Goal: Task Accomplishment & Management: Use online tool/utility

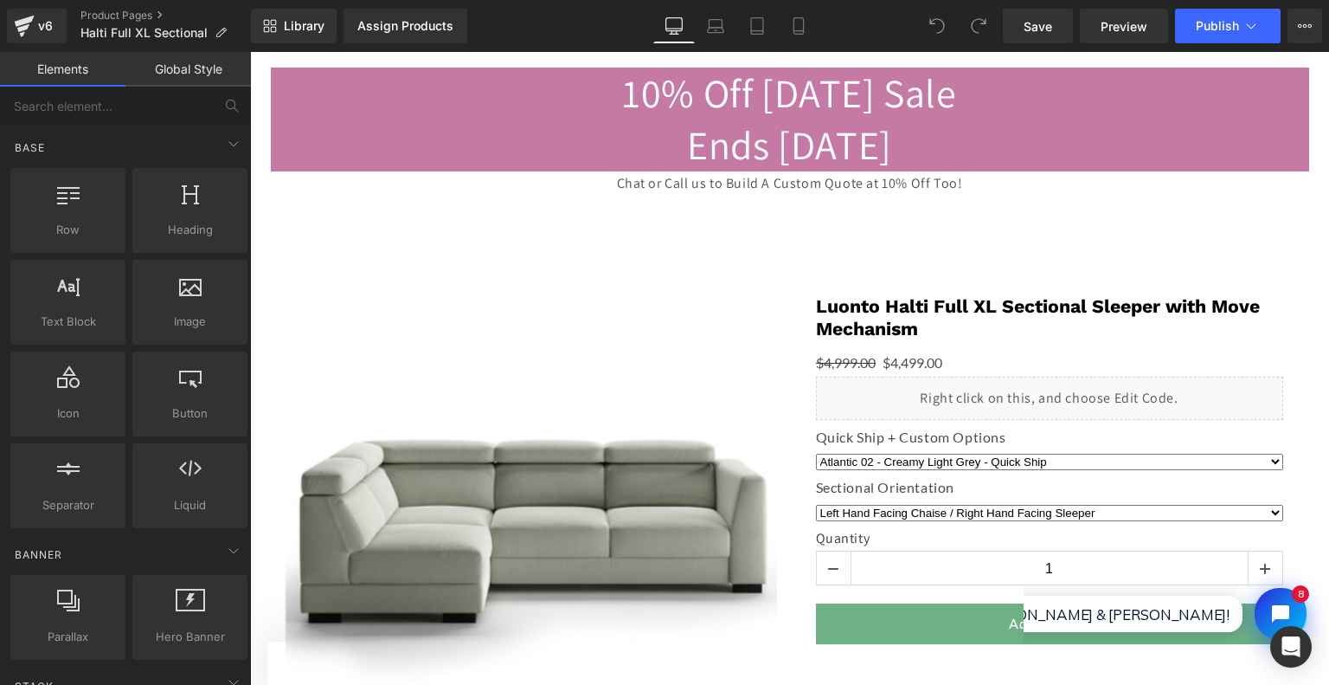
scroll to position [173, 0]
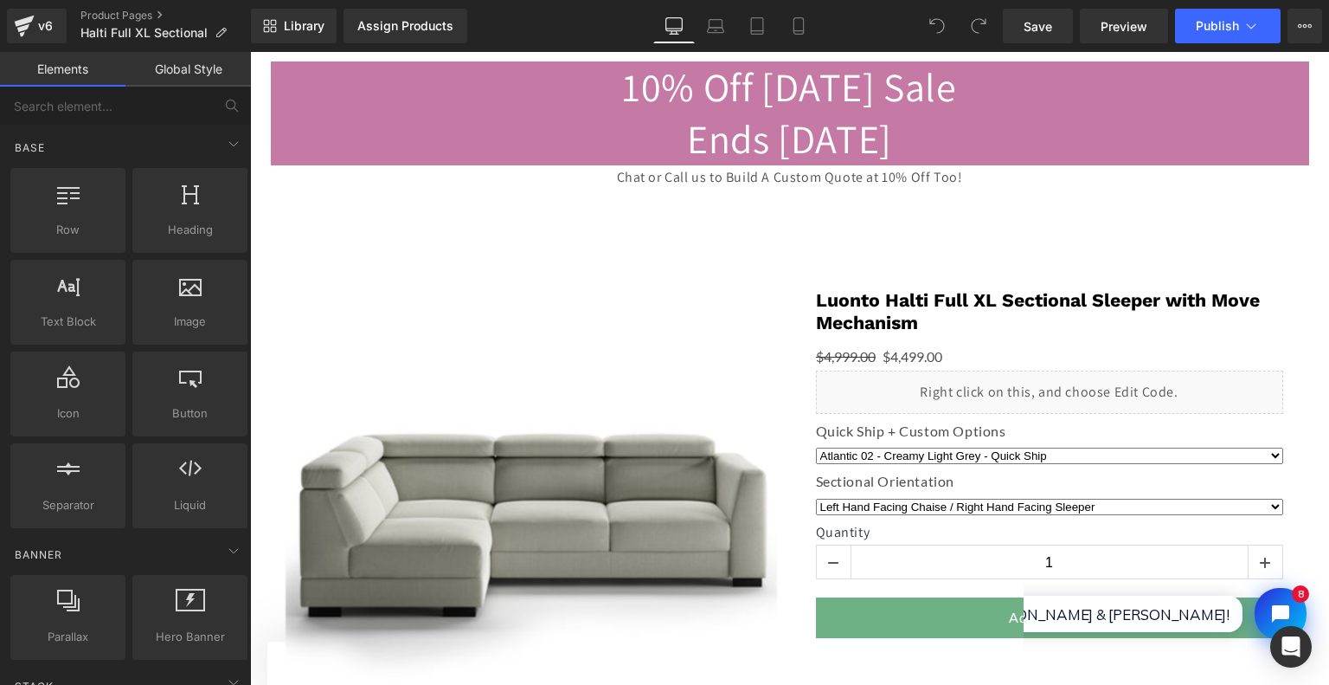
click at [583, 254] on div "‹ ›" at bounding box center [790, 585] width 1062 height 700
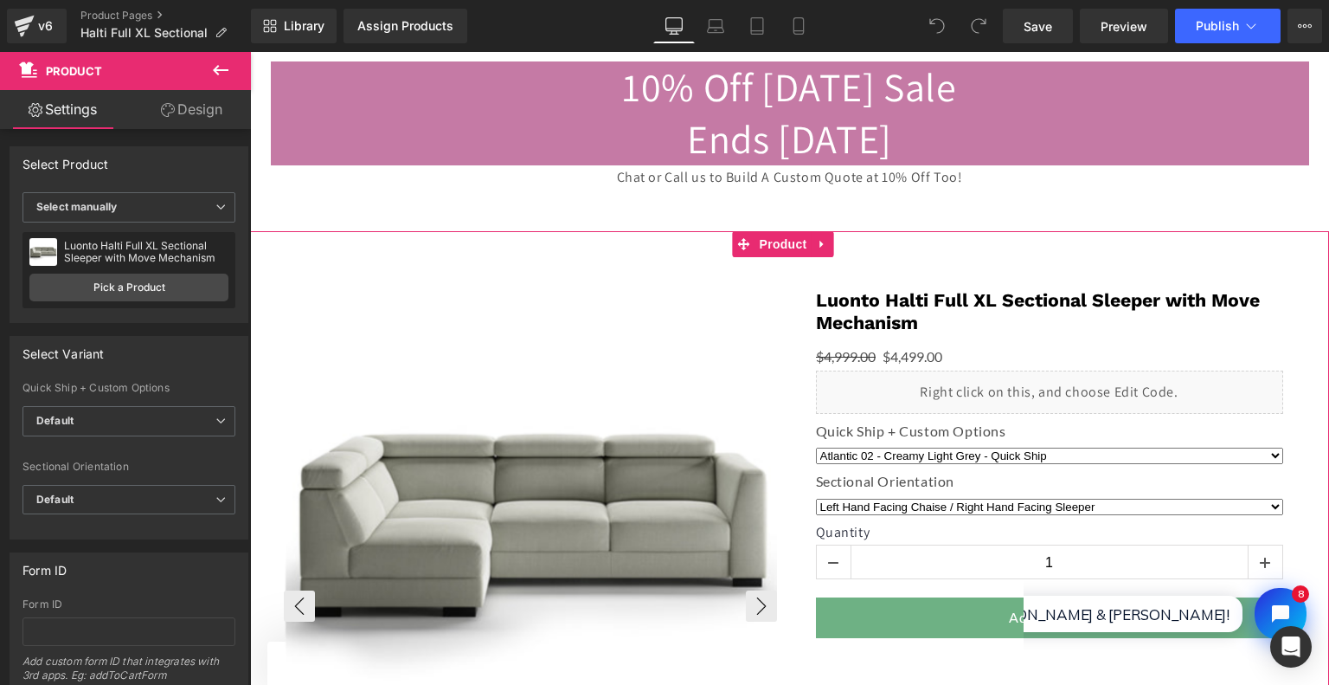
click at [702, 286] on img at bounding box center [532, 524] width 493 height 493
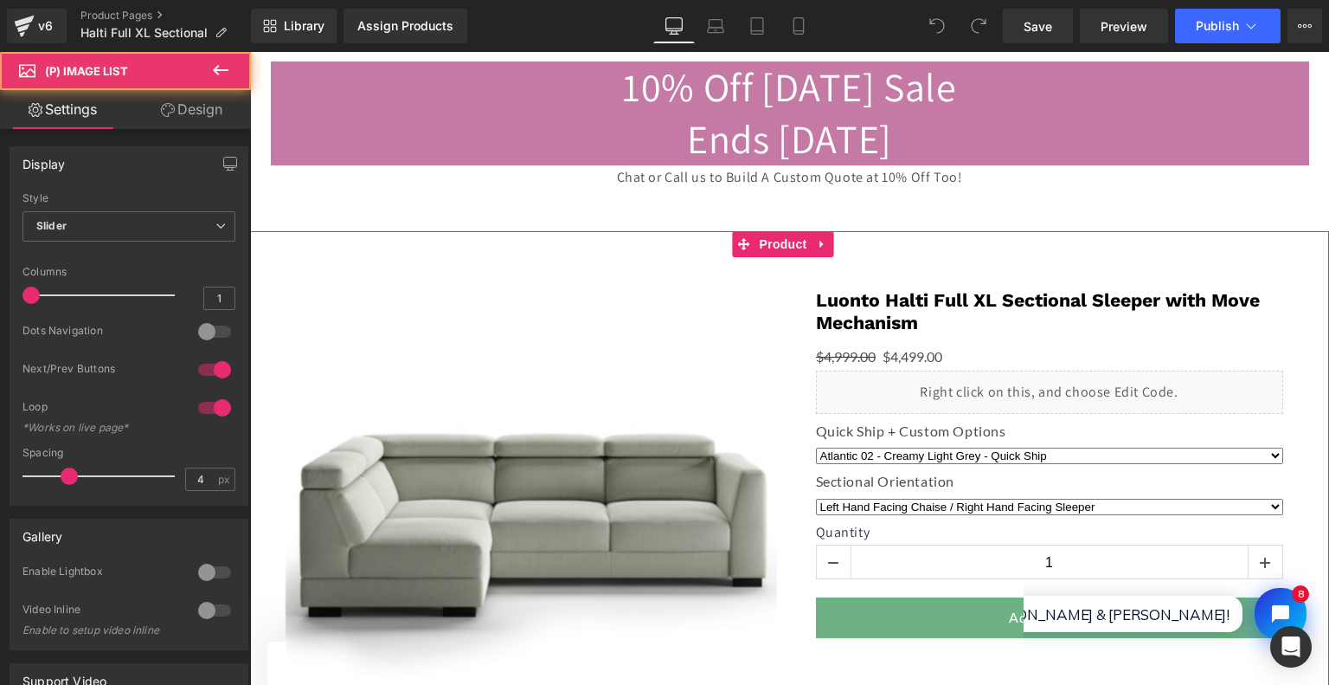
click at [666, 250] on div "‹ ›" at bounding box center [790, 585] width 1062 height 700
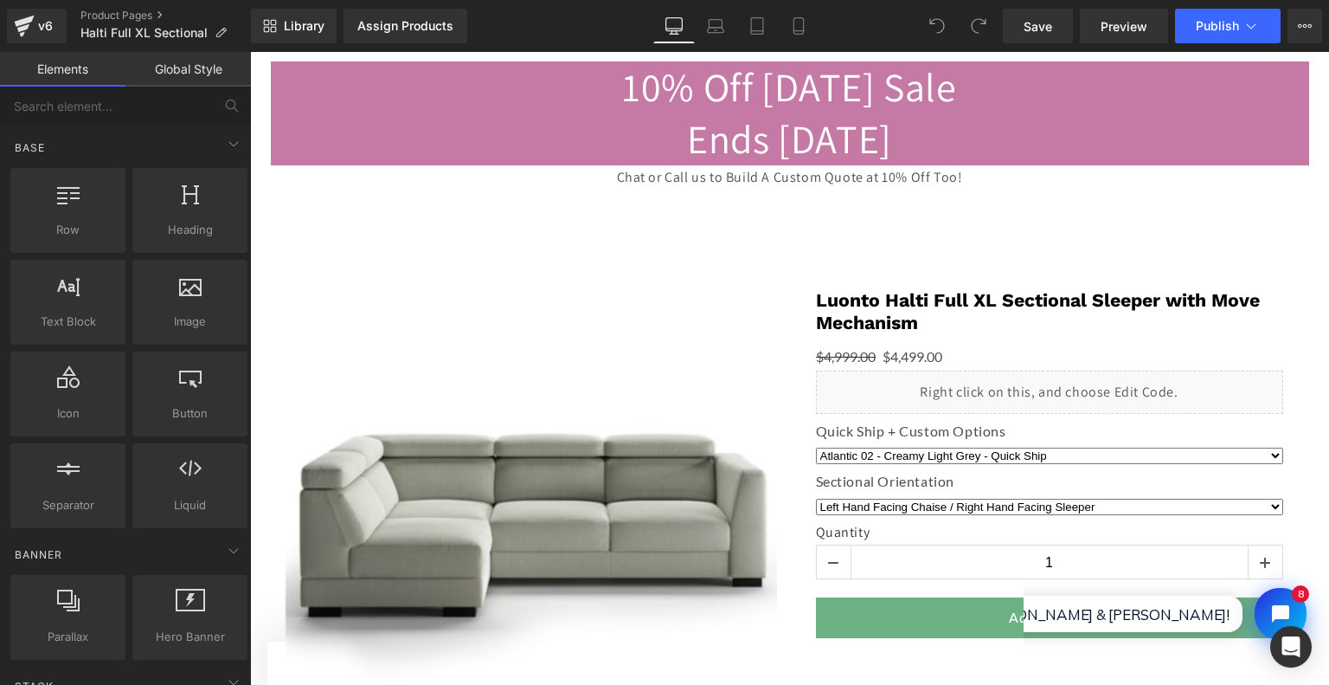
click at [762, 216] on gp-row "10% Off [DATE] Sale Ends [DATE] Chat or Call us to Build A Custom Quote at 10% …" at bounding box center [789, 132] width 1079 height 197
click at [764, 200] on div "10% Off [DATE] Sale Ends [DATE] Chat or Call us to Build A Custom Quote at 10% …" at bounding box center [789, 132] width 1079 height 142
click at [580, 169] on p "Chat or Call us to Build A Custom Quote at 10% Off Too!" at bounding box center [790, 177] width 1039 height 25
click at [547, 111] on h2 "10% Off [DATE] Sale Ends [DATE]" at bounding box center [790, 113] width 1039 height 104
click at [564, 209] on gp-row "10% Off [DATE] Sale Ends [DATE] Chat or Call us to Build A Custom Quote at 10% …" at bounding box center [789, 132] width 1079 height 197
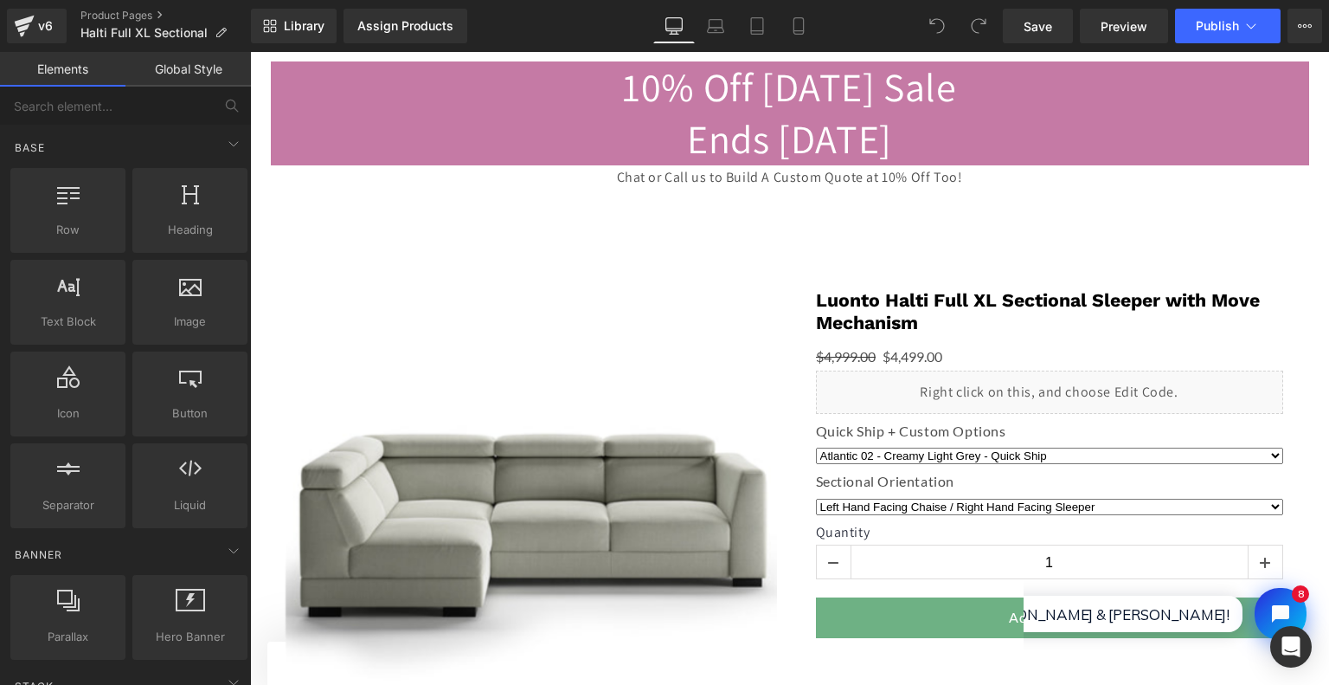
click at [479, 122] on h2 "10% Off [DATE] Sale Ends [DATE]" at bounding box center [790, 113] width 1039 height 104
click at [684, 271] on div "‹ ›" at bounding box center [530, 599] width 519 height 672
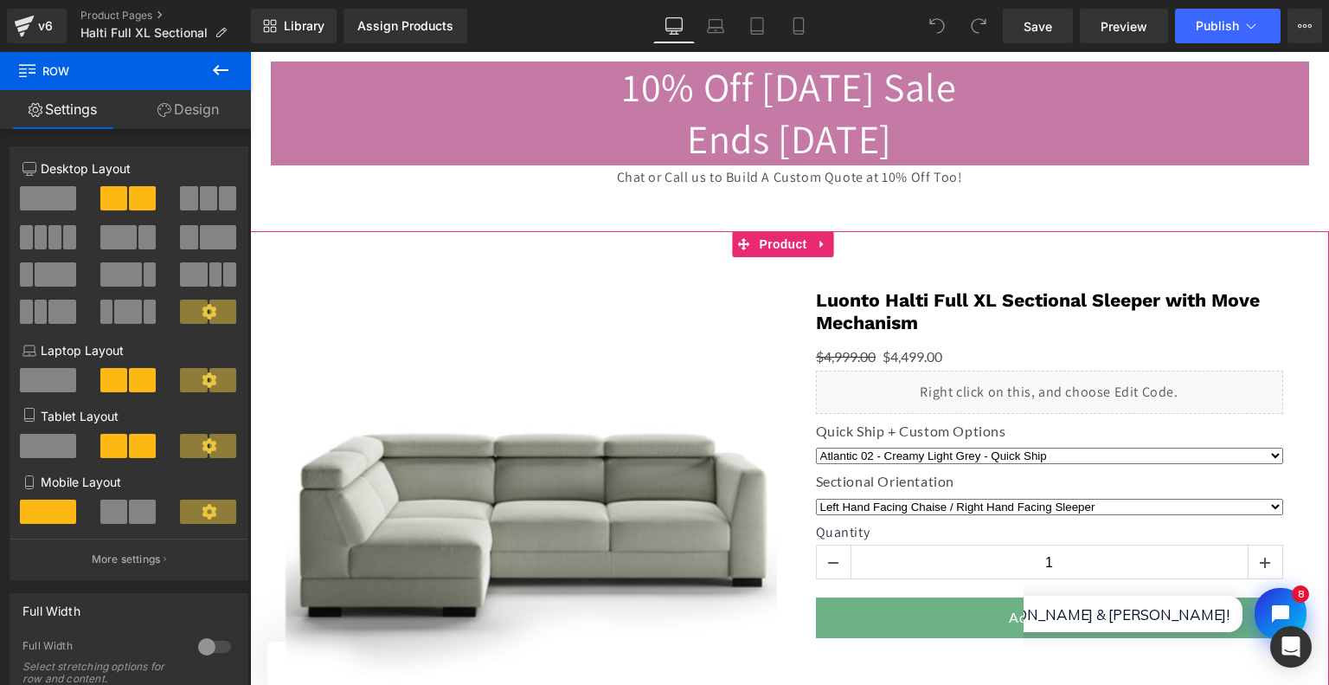
click at [651, 253] on div "‹ ›" at bounding box center [790, 585] width 1062 height 700
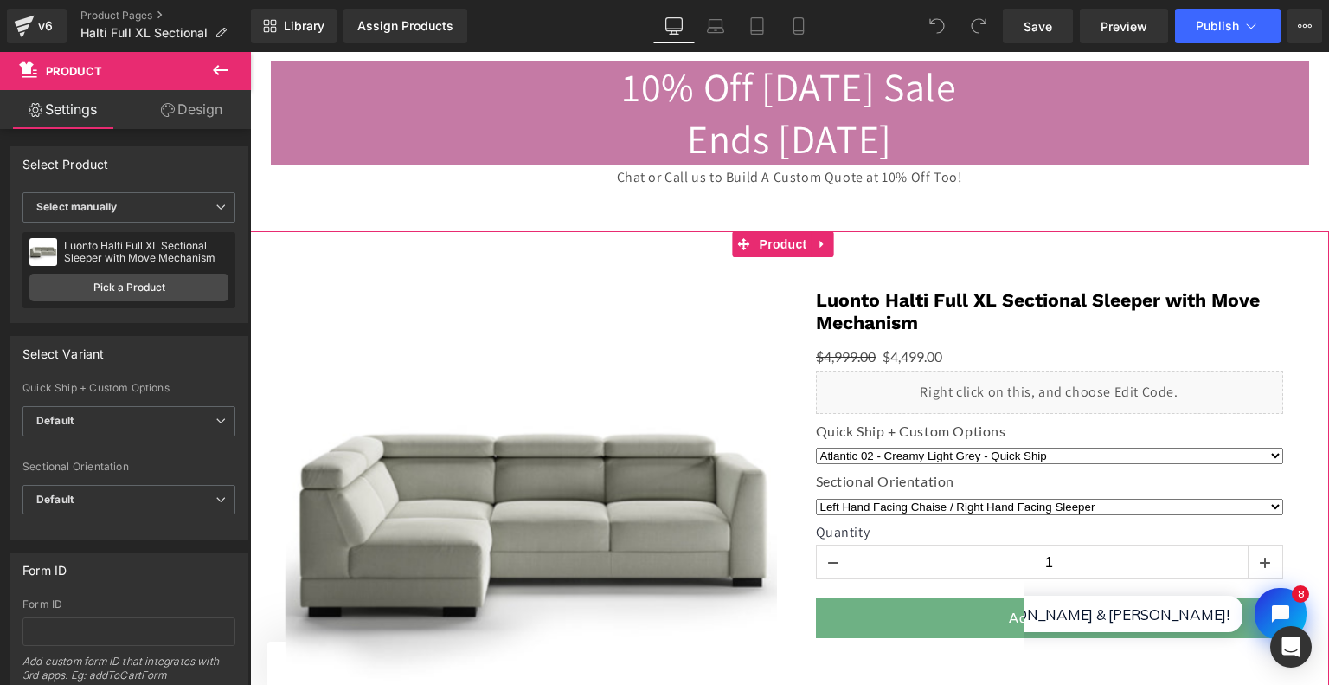
click at [192, 107] on link "Design" at bounding box center [191, 109] width 125 height 39
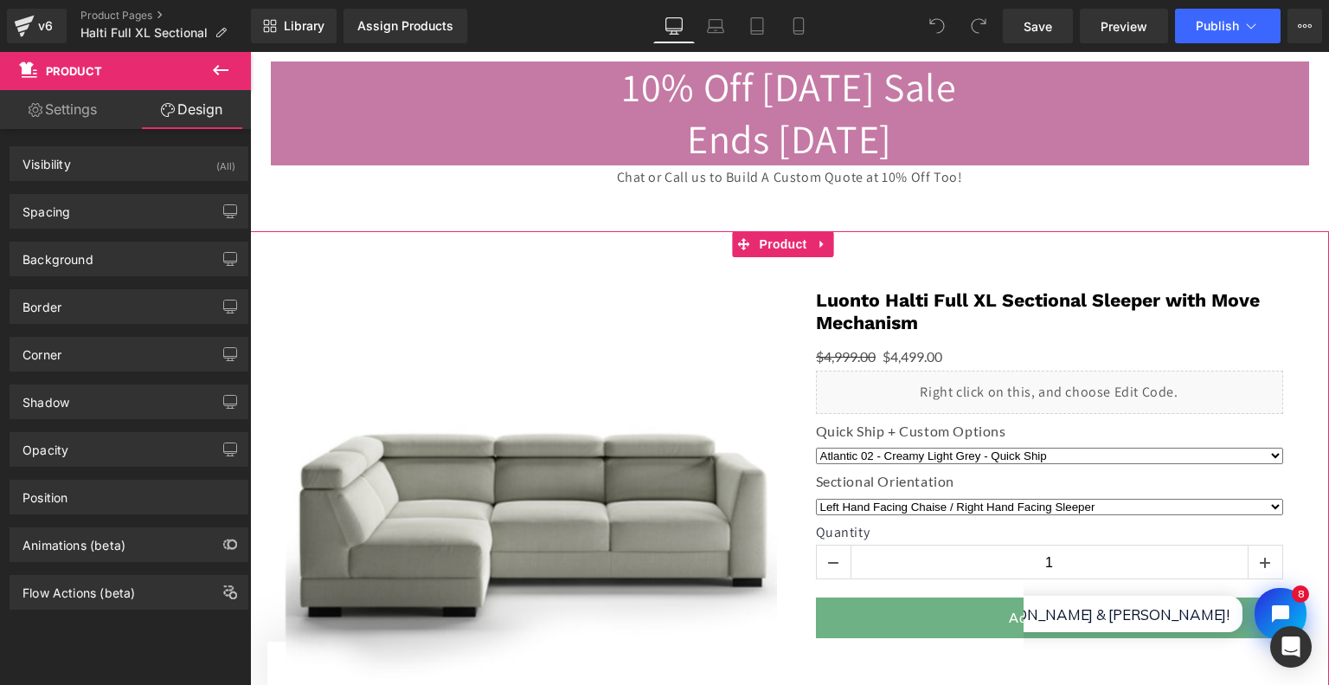
type input "0"
type input "-25"
type input "0"
type input "5"
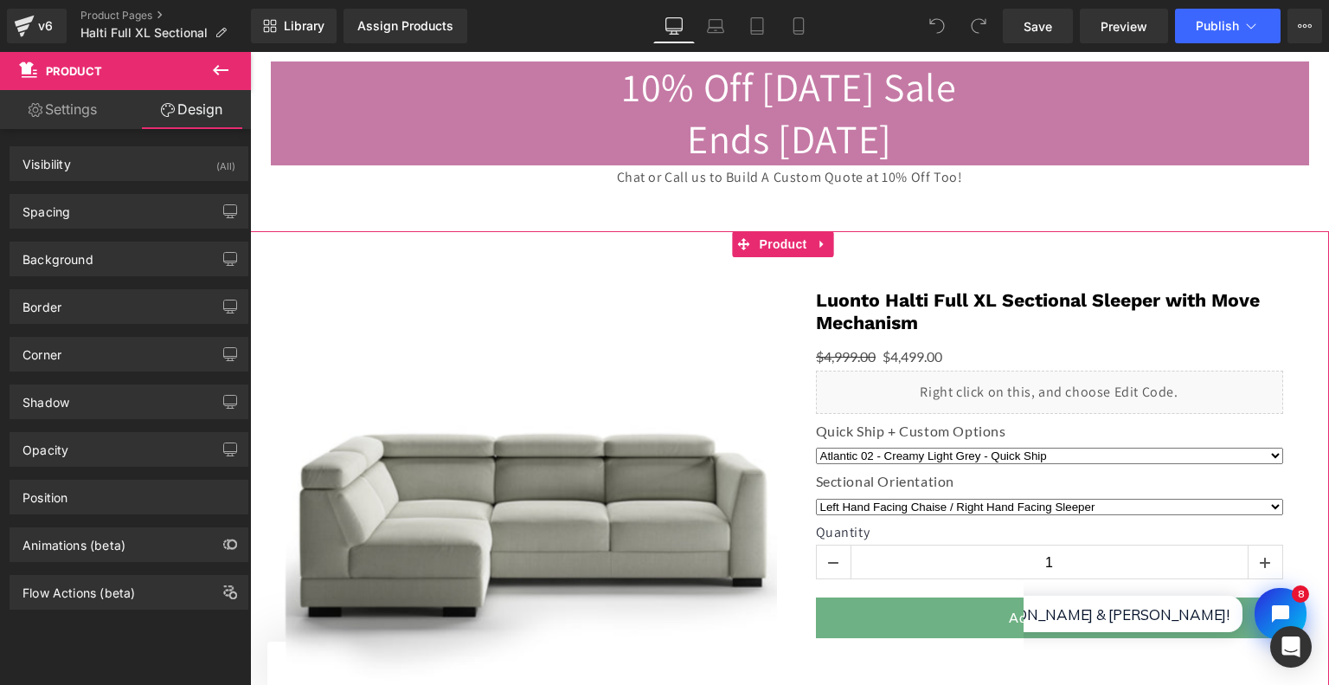
type input "10"
type input "30"
type input "10"
click at [135, 210] on div "Spacing" at bounding box center [128, 211] width 237 height 33
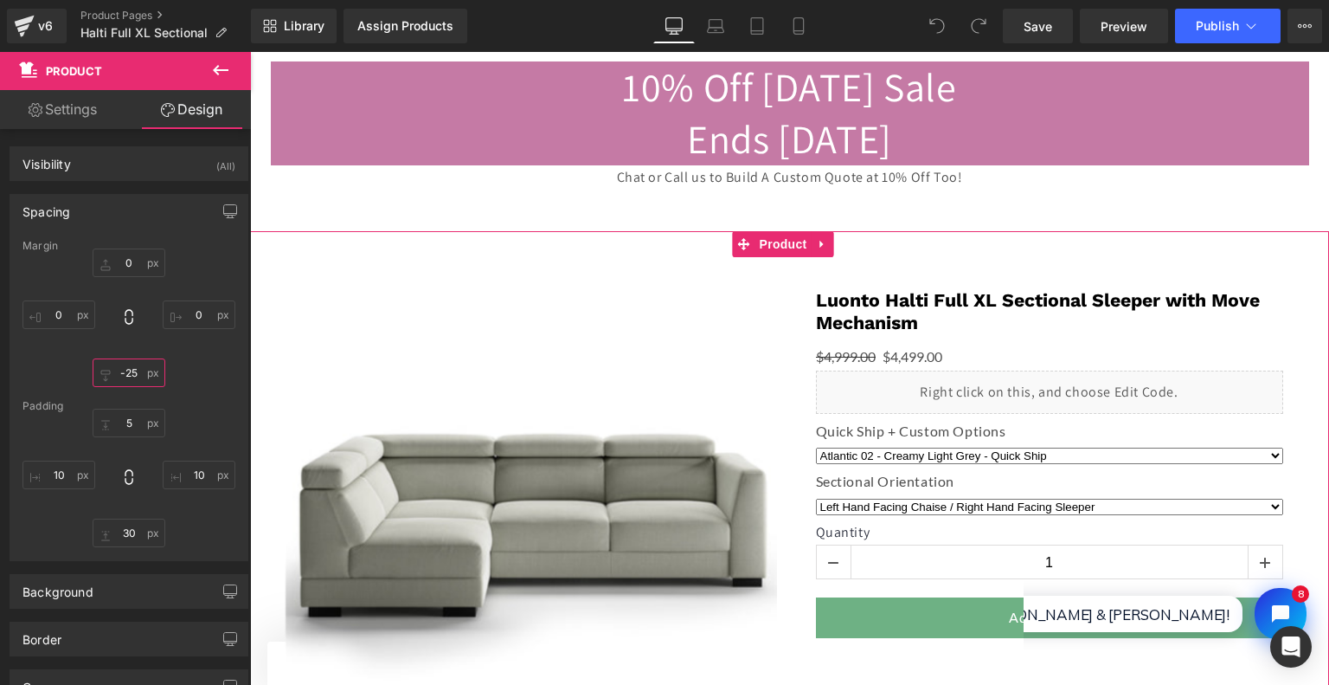
click at [114, 375] on input "-25" at bounding box center [129, 372] width 73 height 29
type input "0"
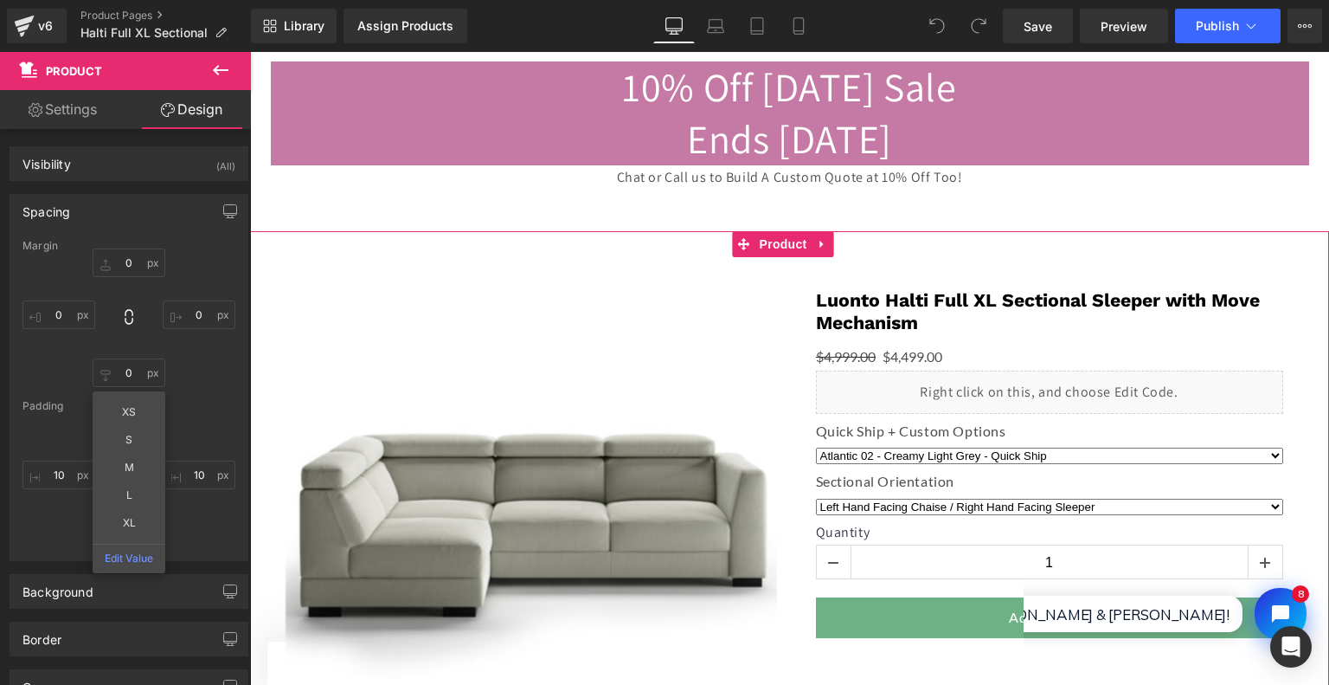
click at [187, 364] on div "0px 0 0px 0 0 0 XS S M L XL Edit Value 0px 0" at bounding box center [129, 317] width 213 height 138
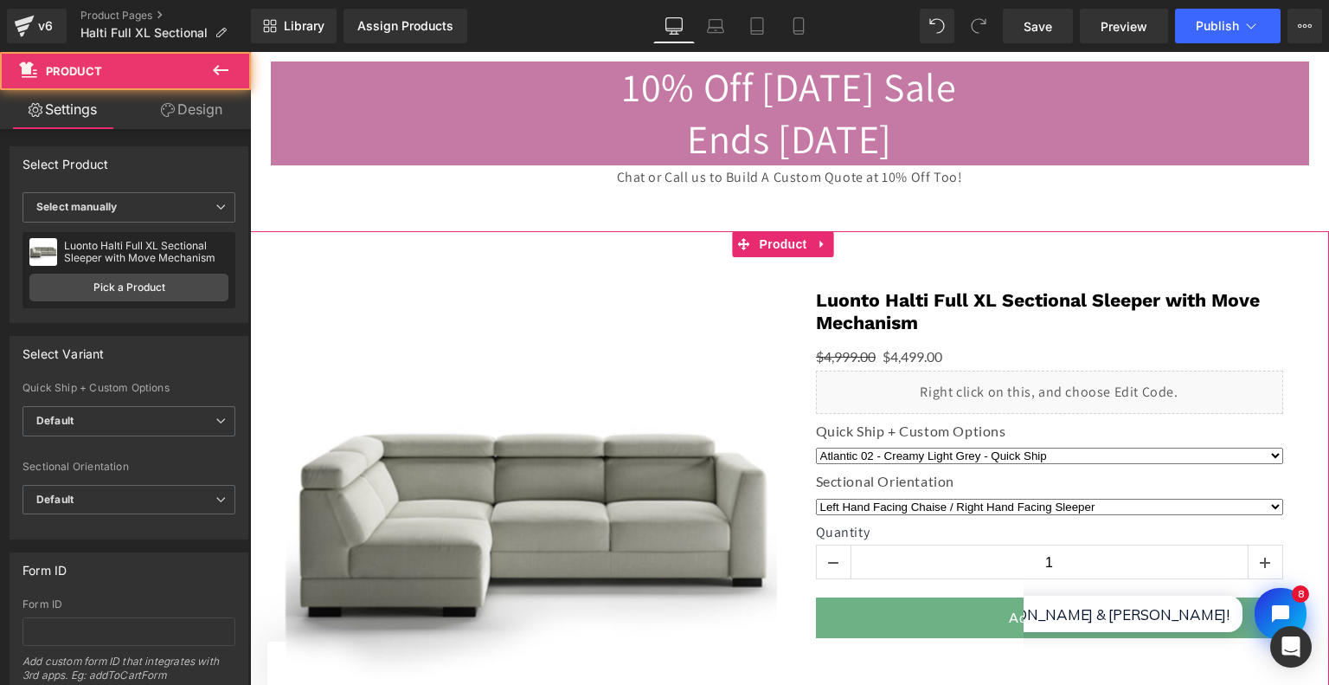
click at [687, 238] on div "‹ ›" at bounding box center [790, 585] width 1062 height 700
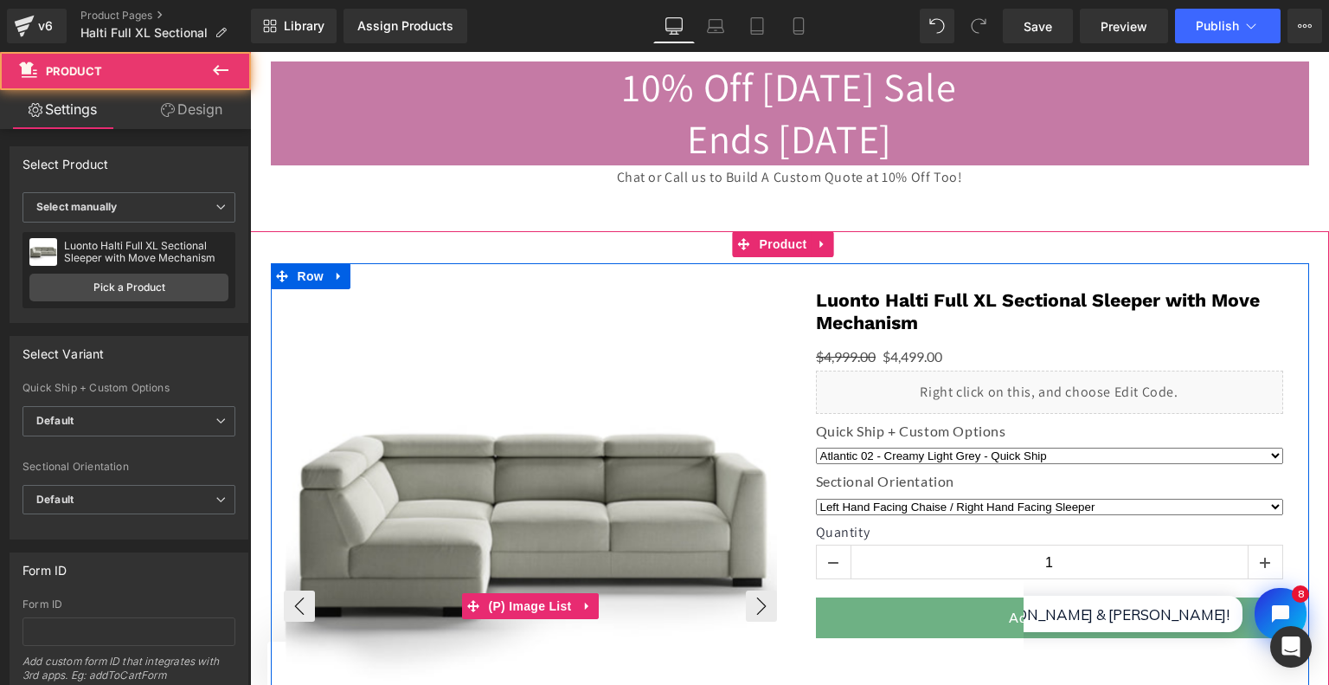
click at [687, 311] on img at bounding box center [532, 524] width 493 height 493
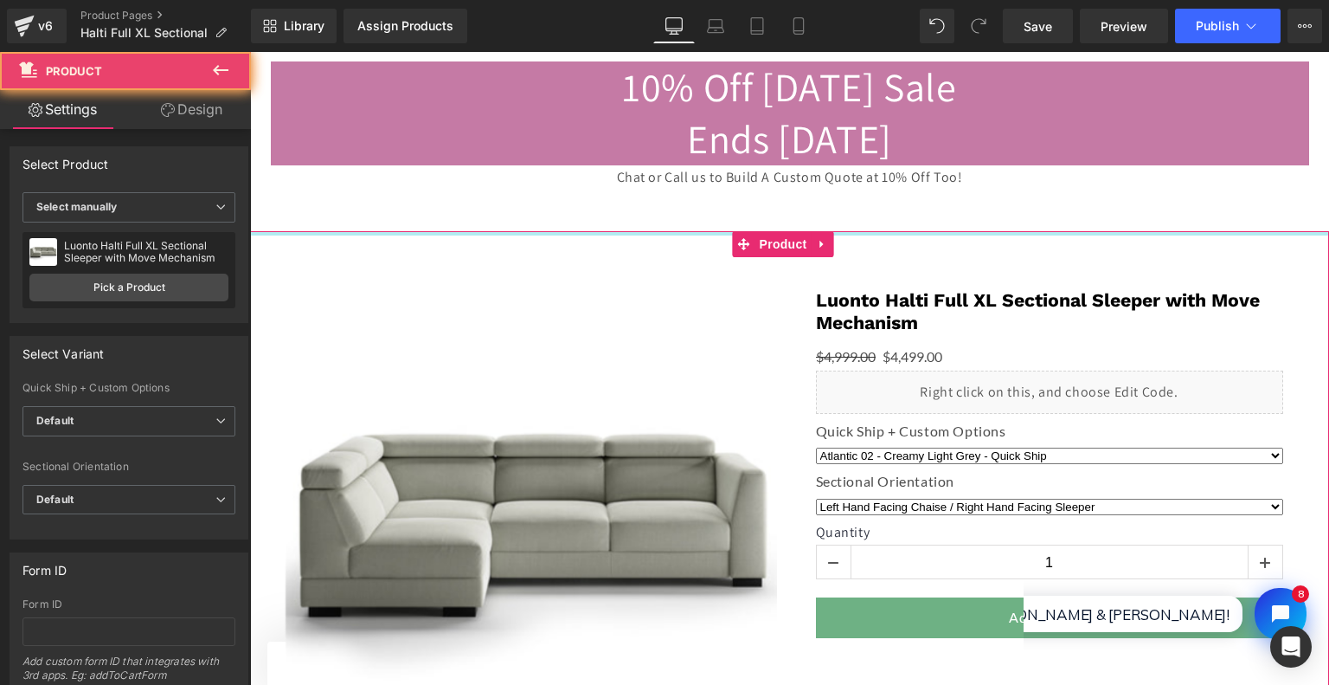
click at [654, 231] on div at bounding box center [789, 233] width 1079 height 4
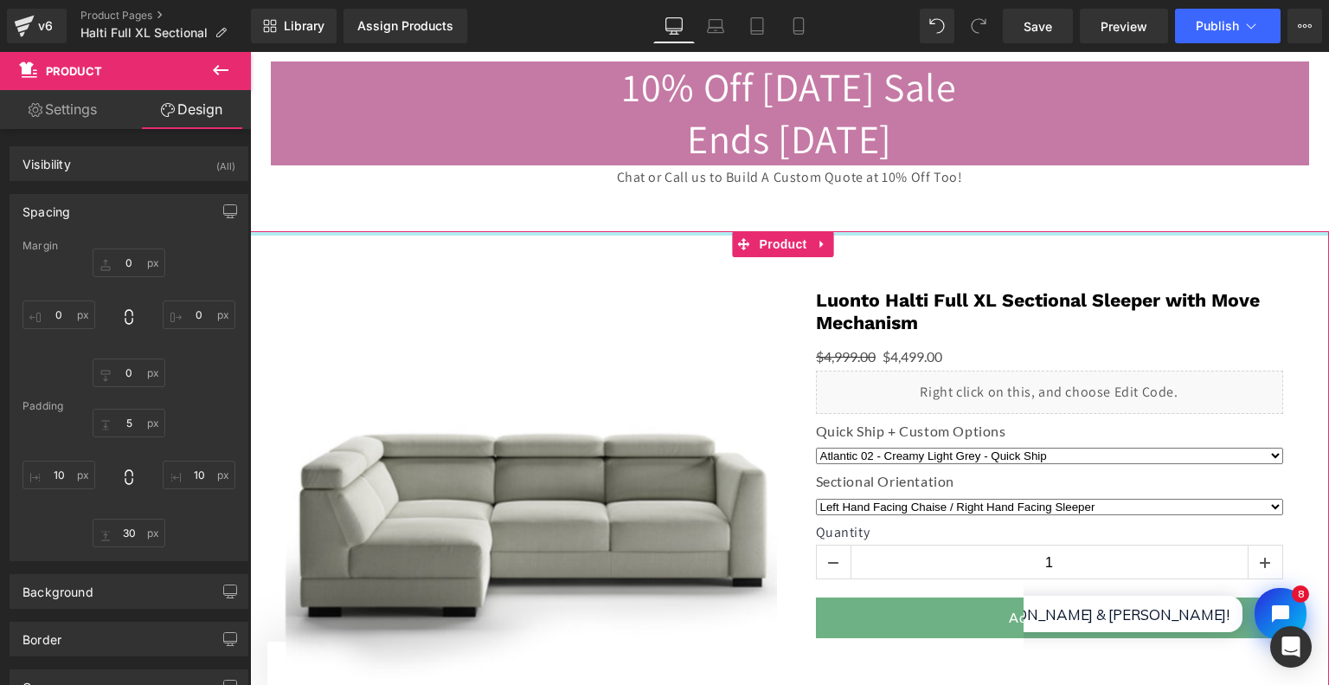
type input "0px"
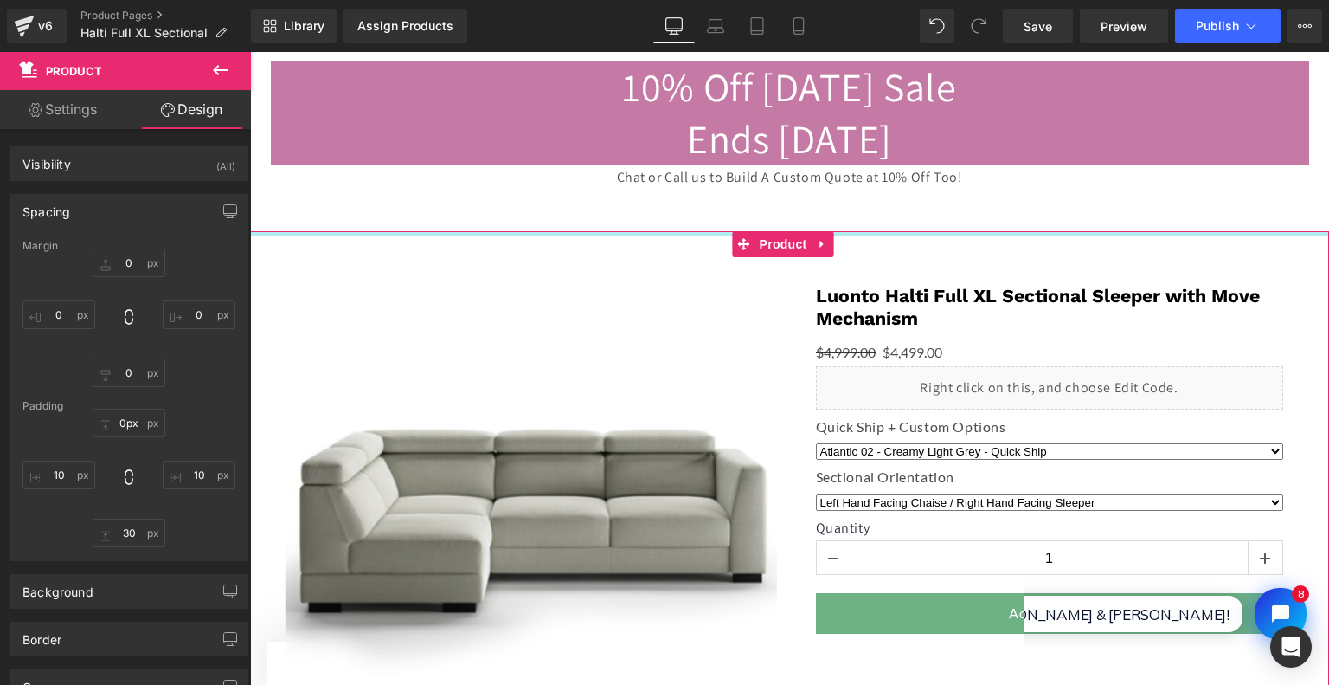
drag, startPoint x: 654, startPoint y: 231, endPoint x: 656, endPoint y: 212, distance: 19.1
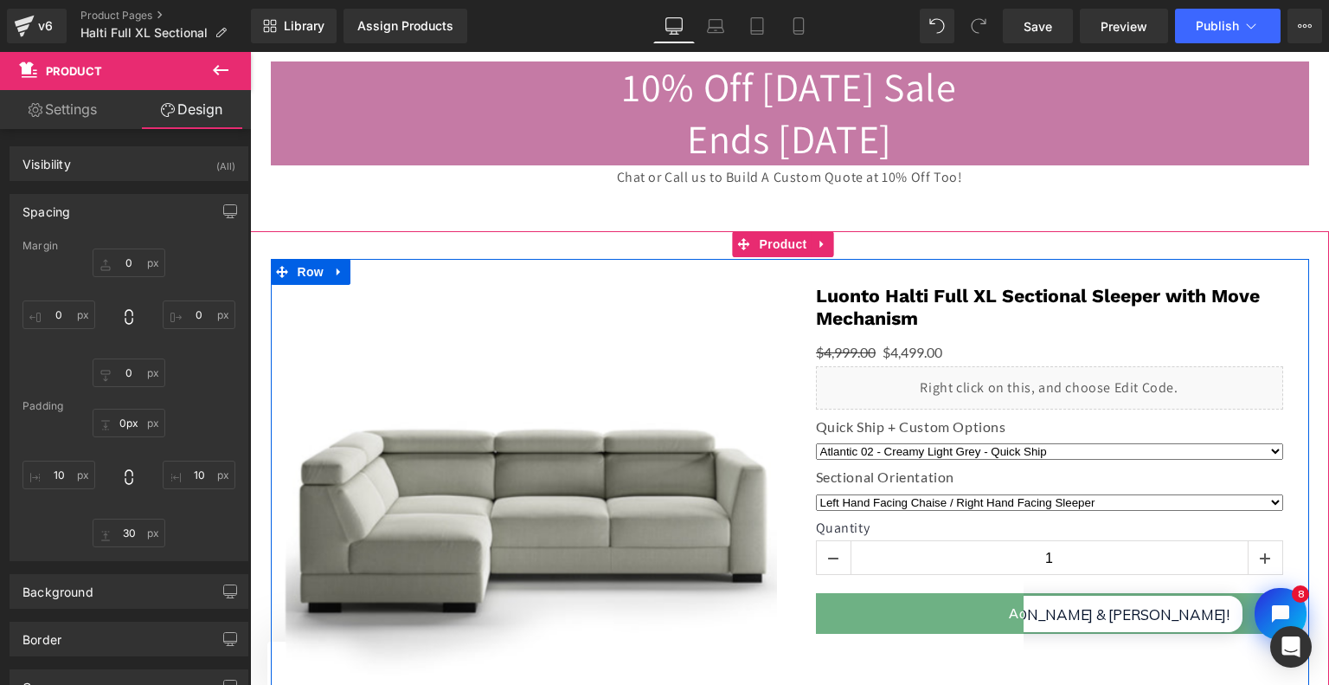
click at [647, 263] on div "‹ ›" at bounding box center [530, 595] width 519 height 672
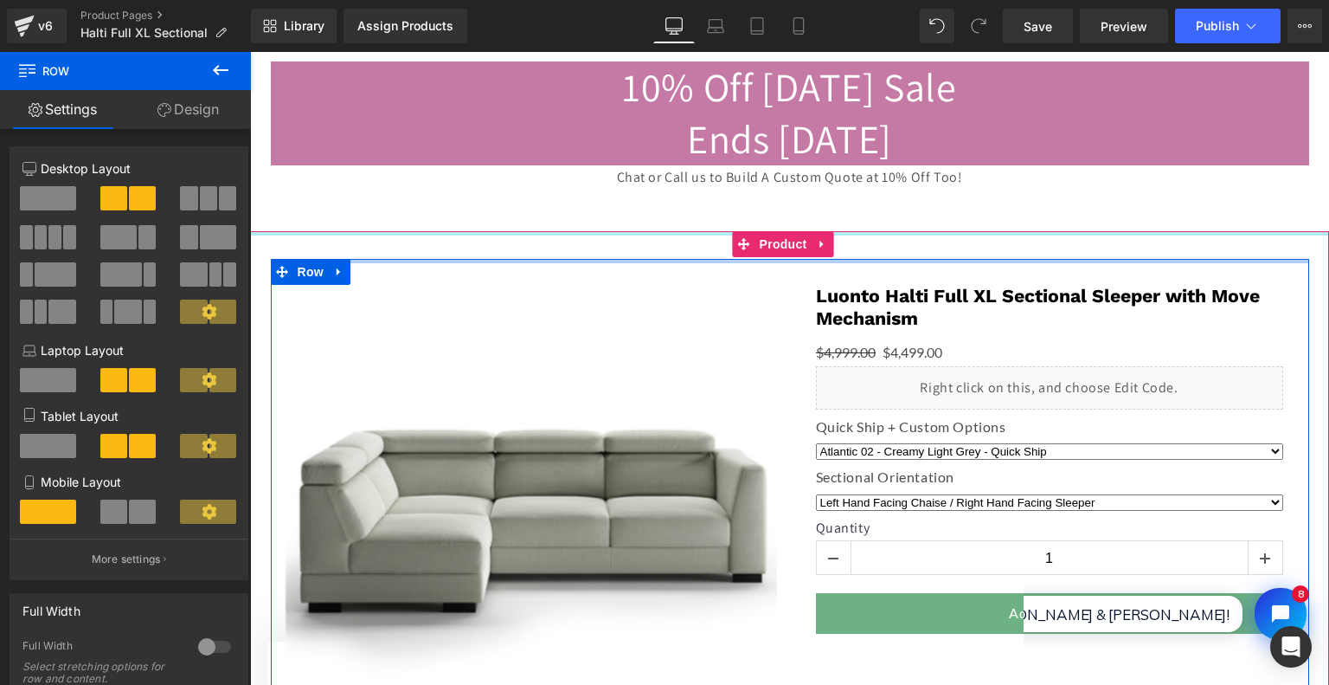
drag, startPoint x: 647, startPoint y: 261, endPoint x: 648, endPoint y: 235, distance: 26.0
click at [648, 235] on div at bounding box center [789, 594] width 1079 height 726
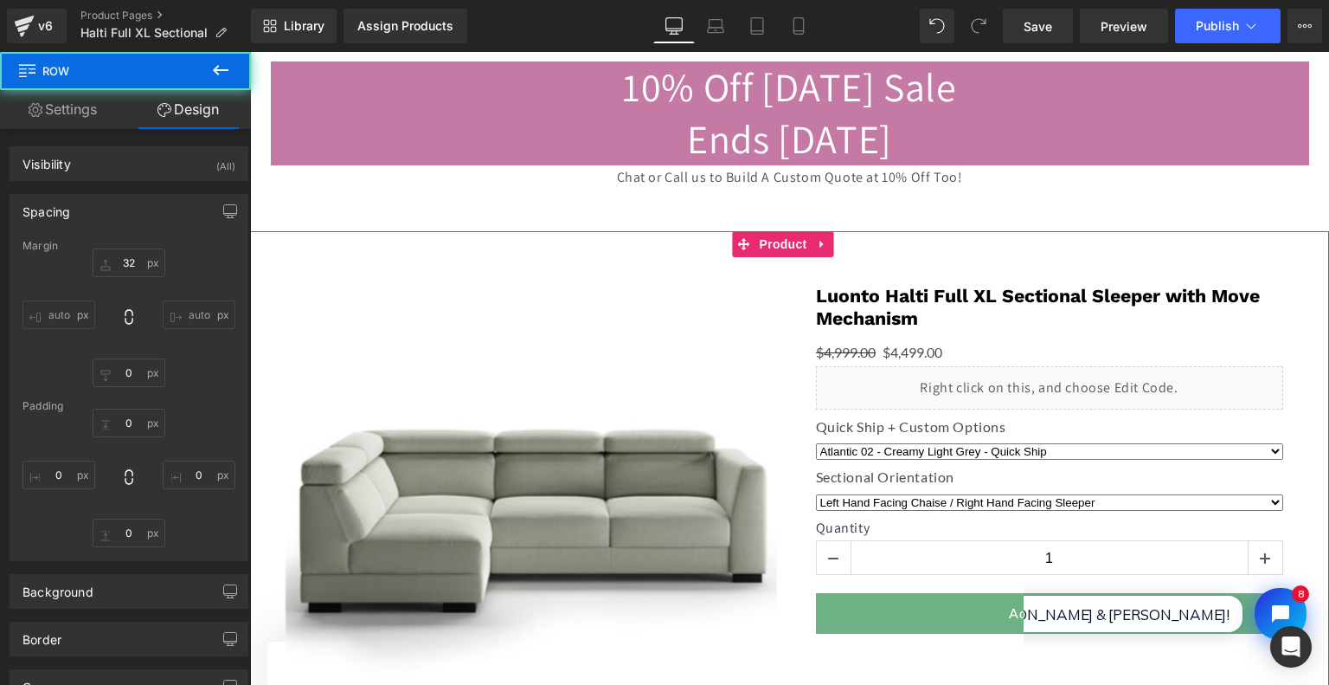
click at [569, 250] on div "‹ ›" at bounding box center [790, 581] width 1062 height 700
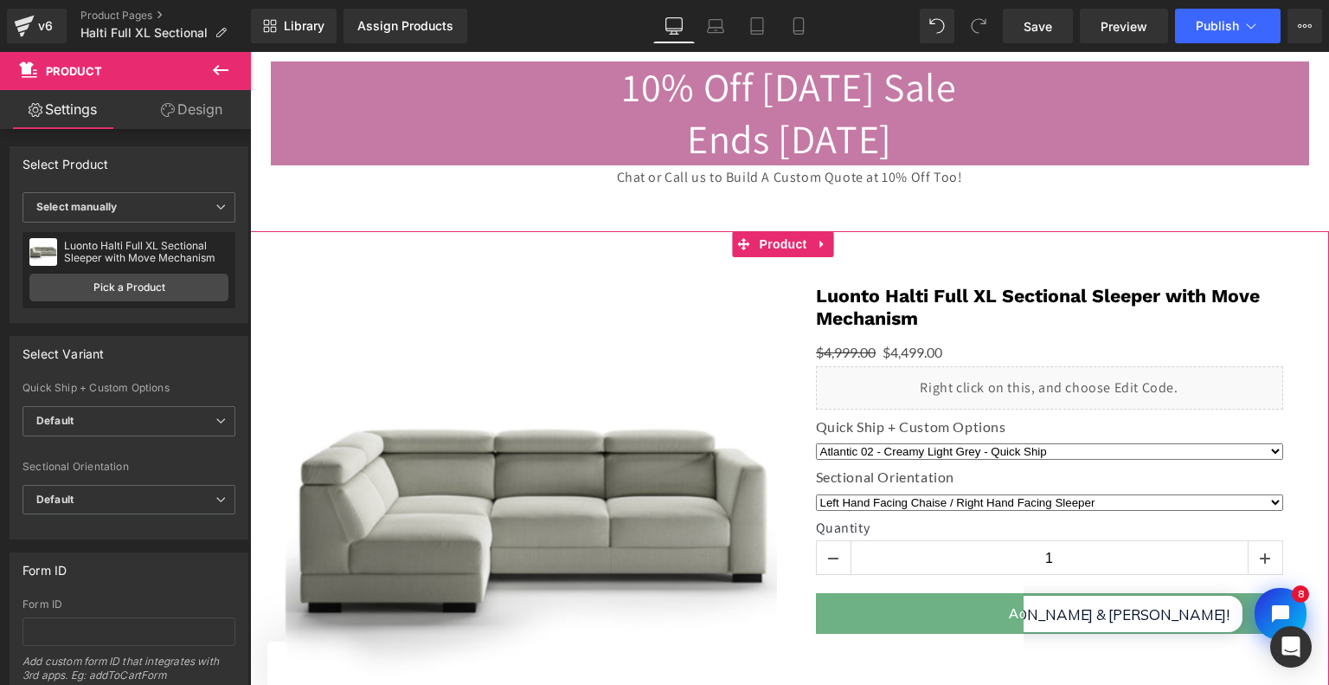
click at [161, 113] on icon at bounding box center [168, 110] width 14 height 14
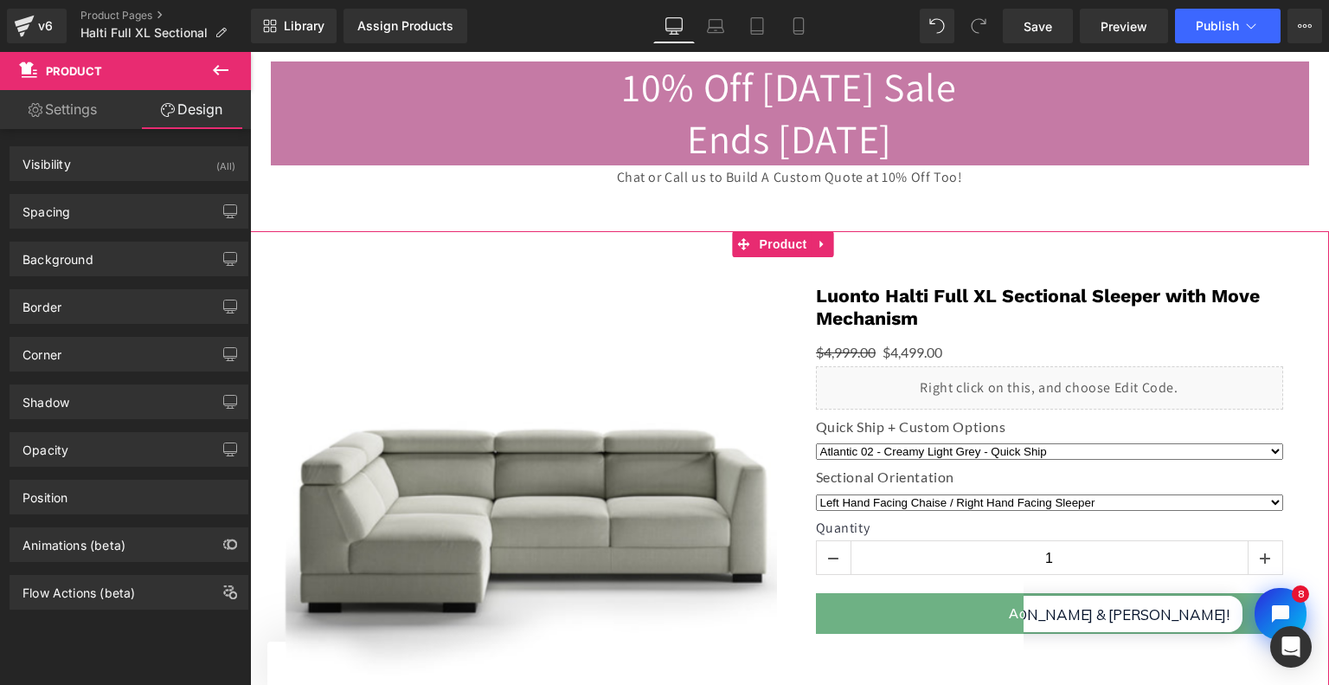
type input "0"
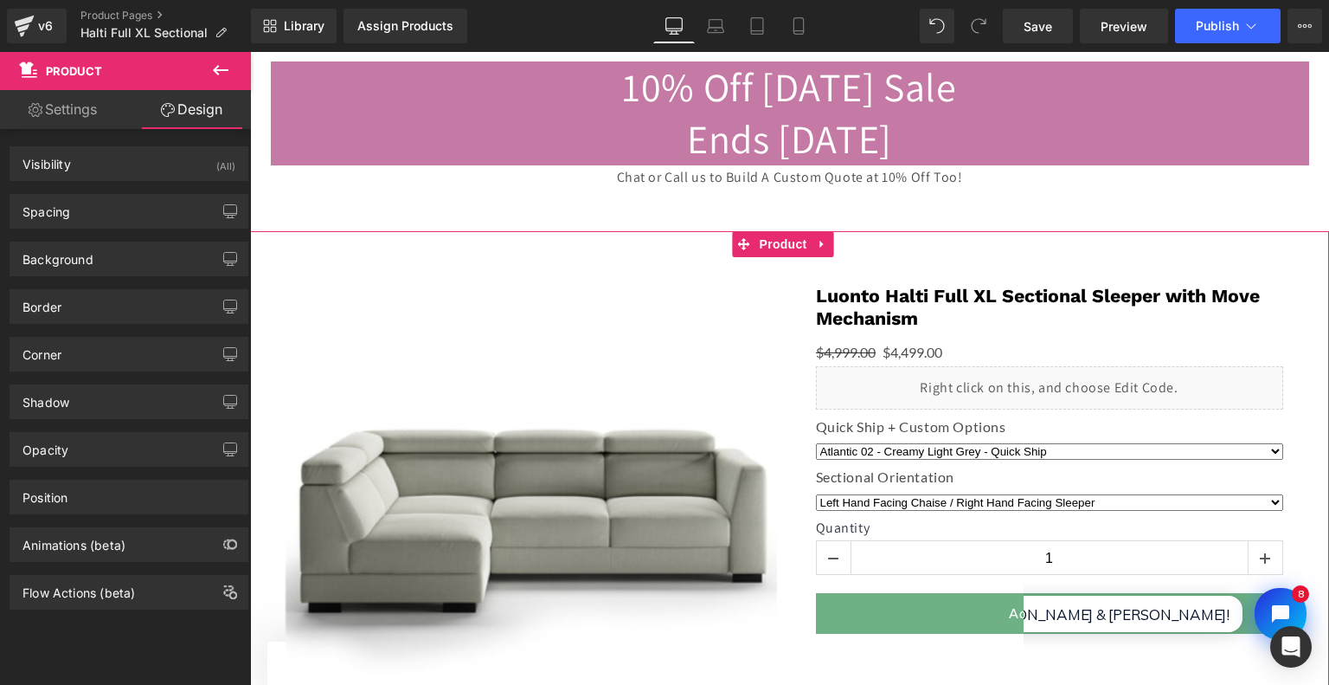
type input "10"
type input "30"
type input "10"
click at [117, 205] on div "Spacing" at bounding box center [128, 211] width 237 height 33
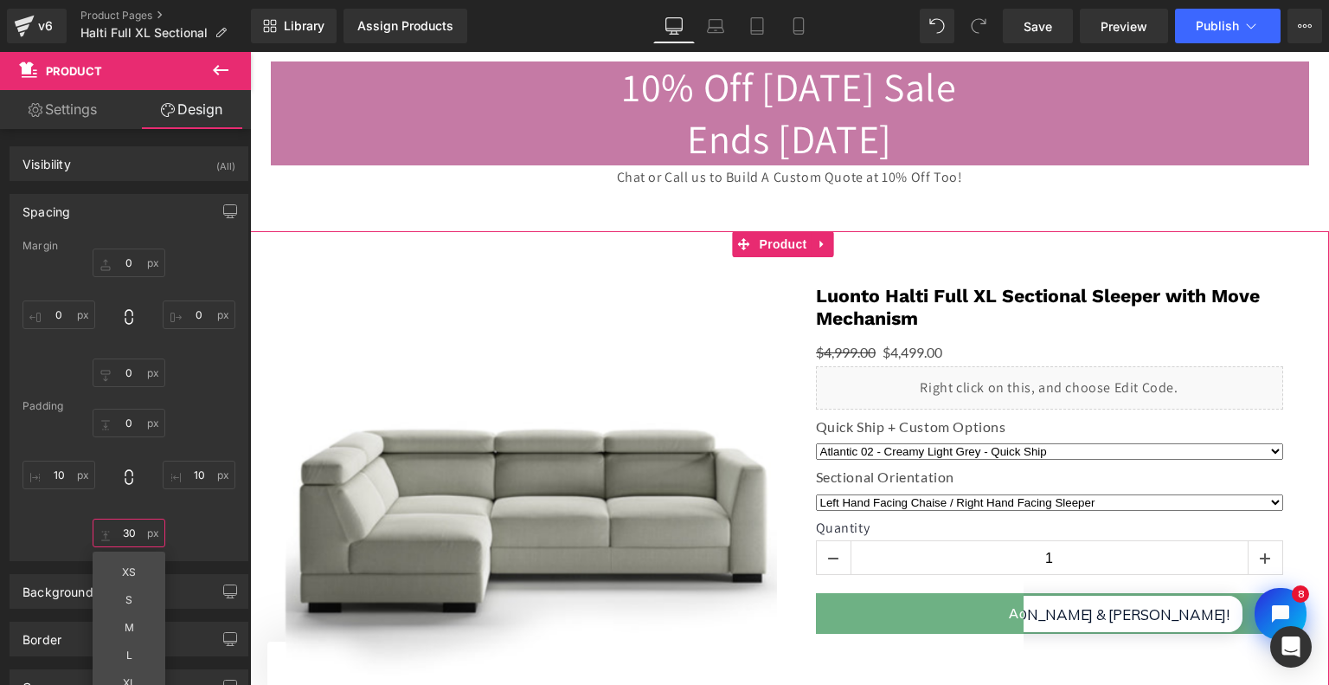
click at [130, 522] on input "30" at bounding box center [129, 532] width 73 height 29
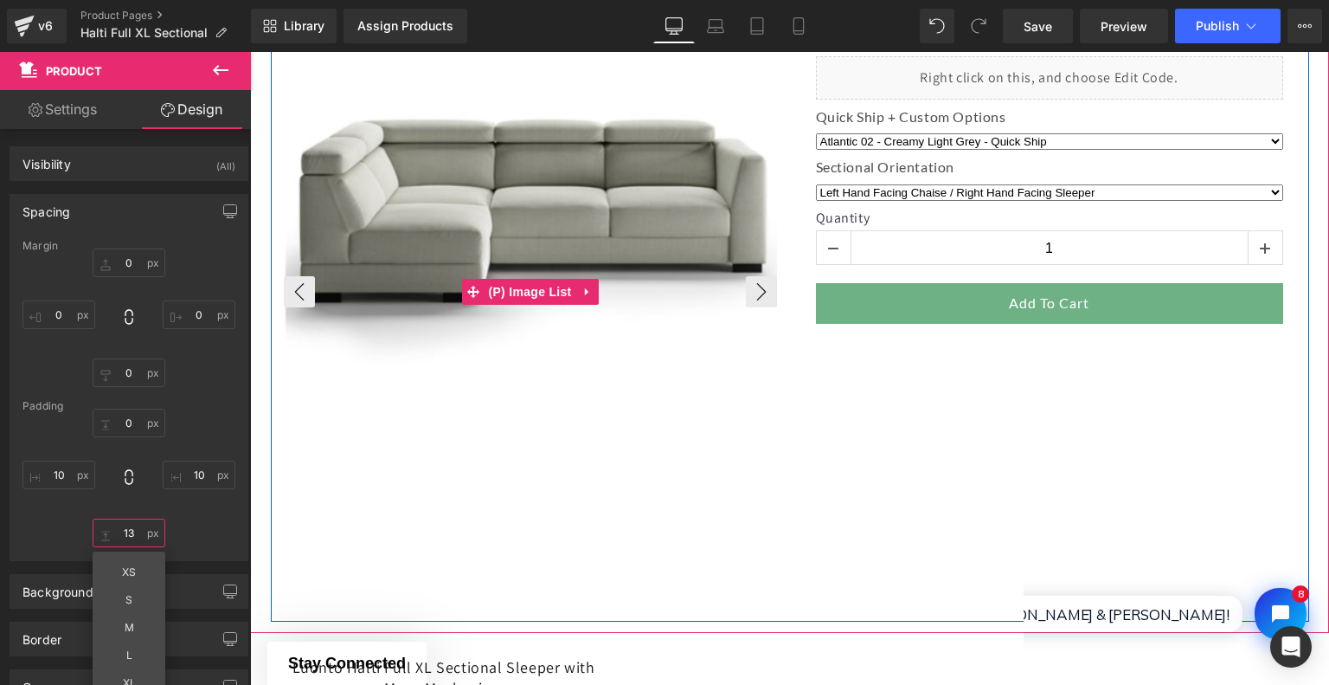
scroll to position [519, 0]
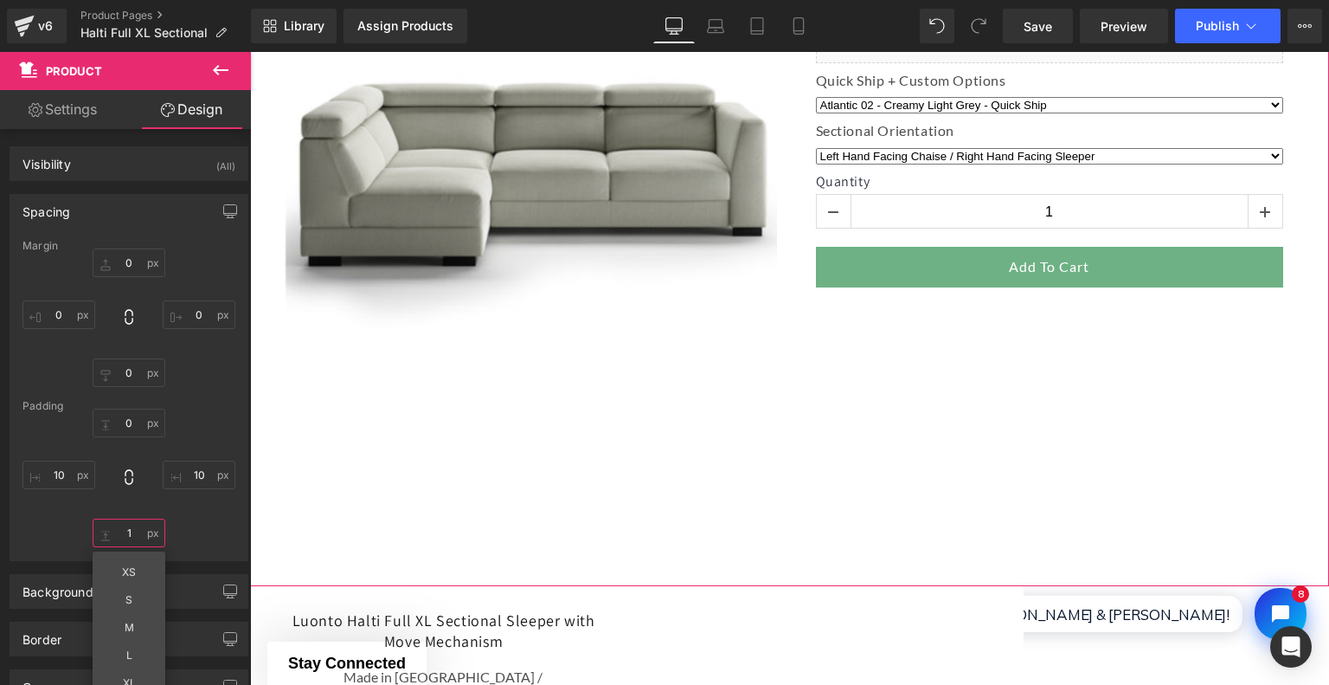
type input "0"
click at [118, 207] on div "Spacing" at bounding box center [128, 211] width 237 height 33
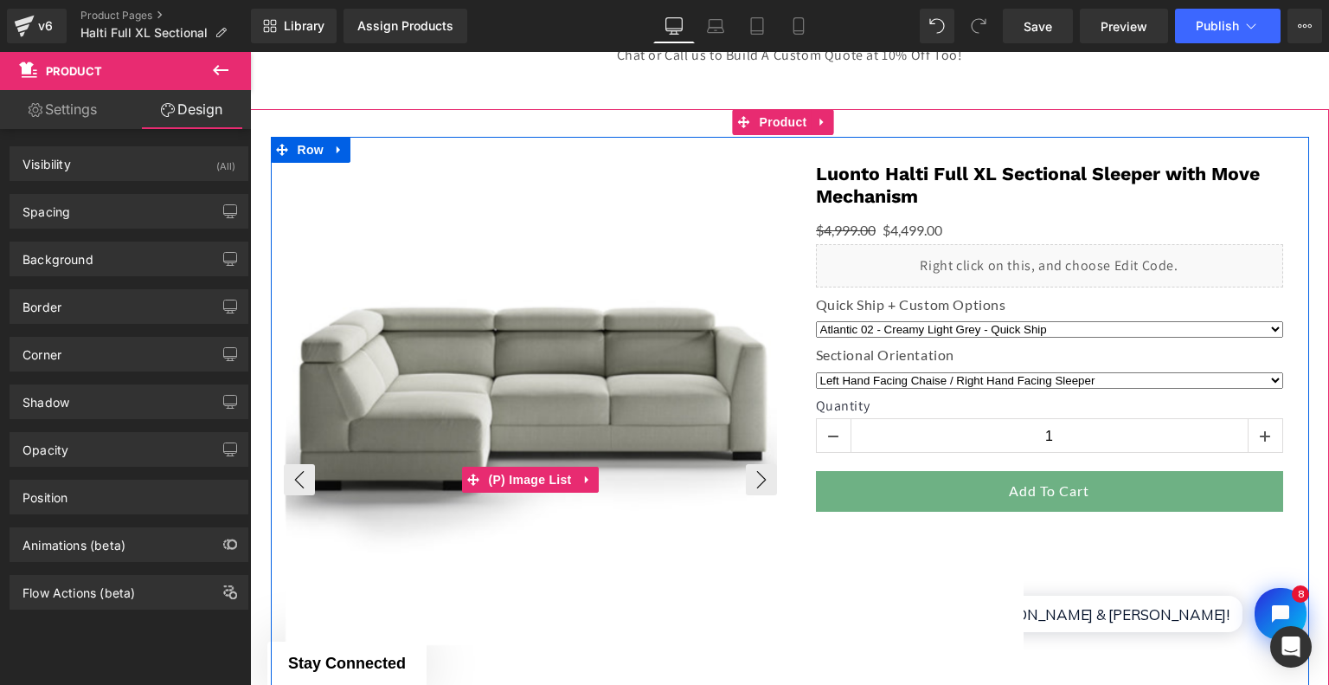
scroll to position [260, 0]
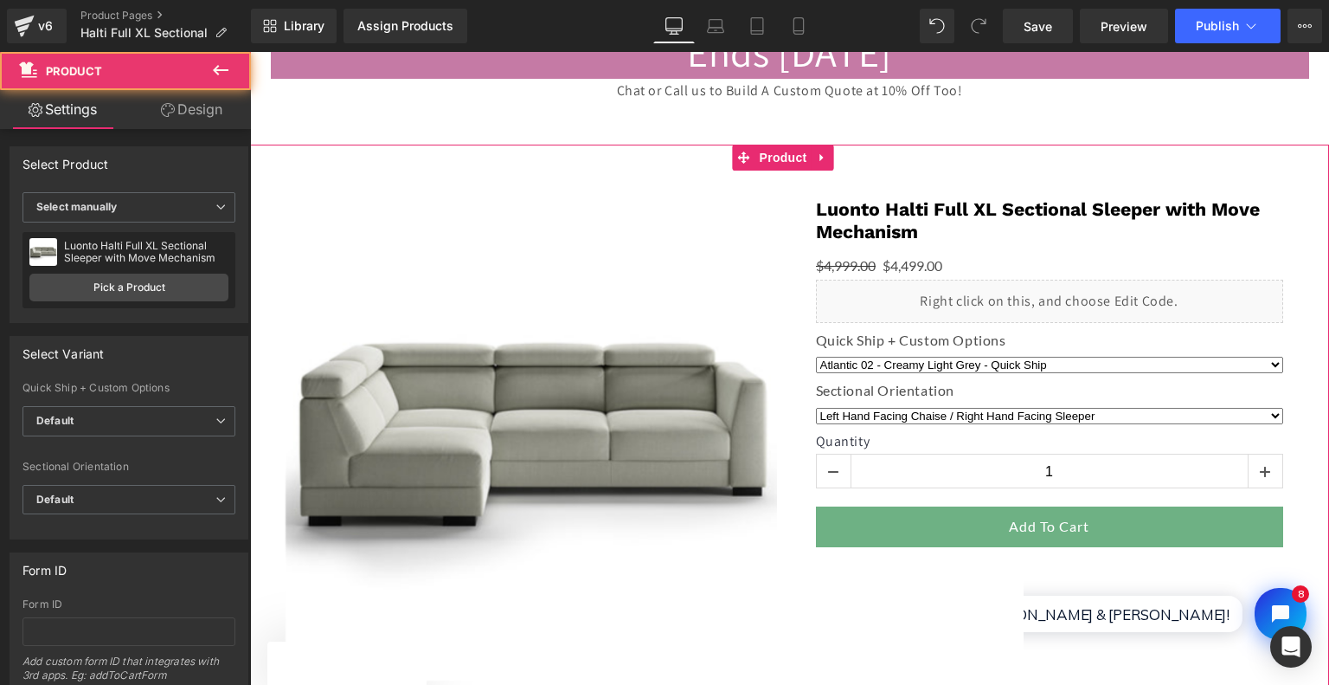
click at [465, 161] on div "‹ ›" at bounding box center [790, 495] width 1062 height 700
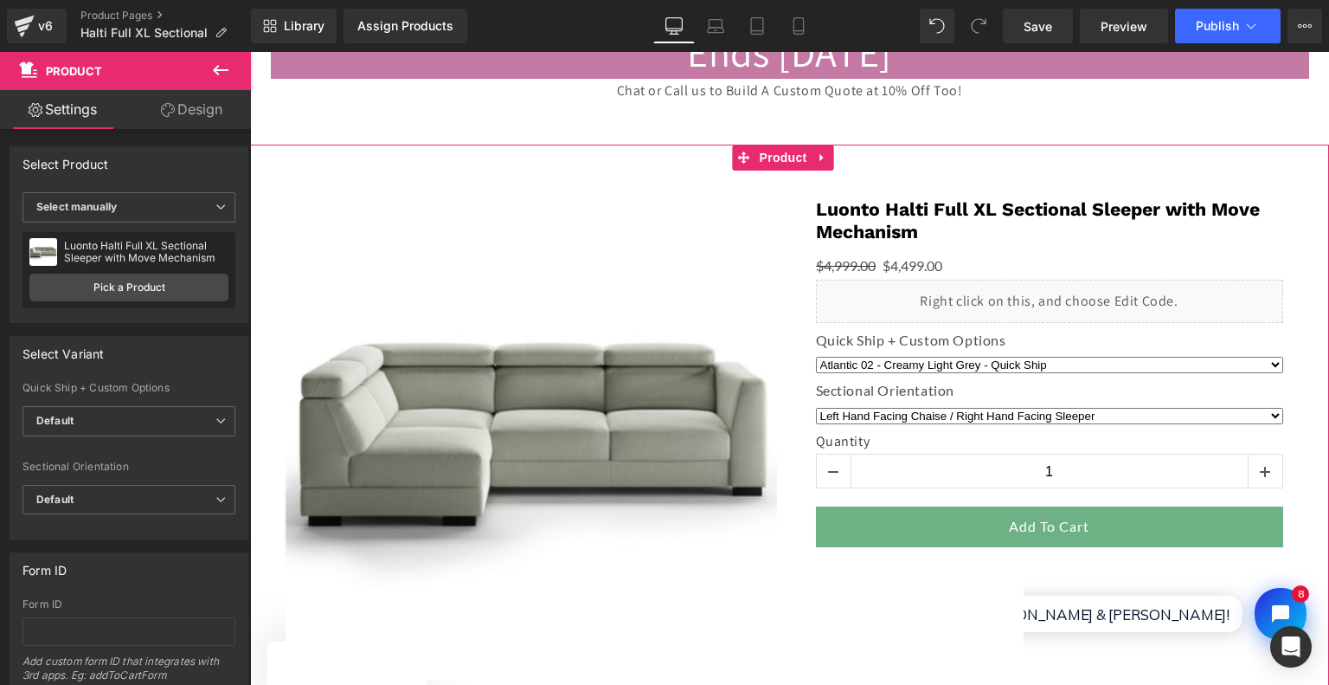
click at [201, 116] on link "Design" at bounding box center [191, 109] width 125 height 39
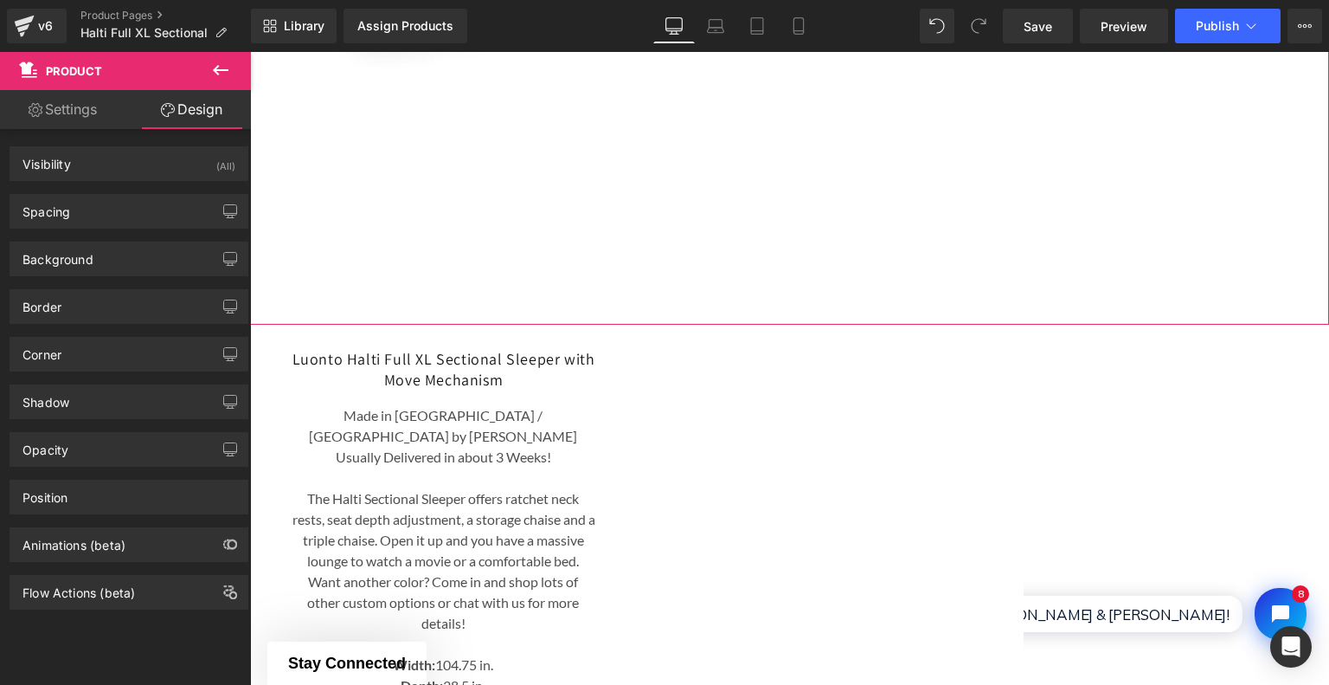
scroll to position [865, 0]
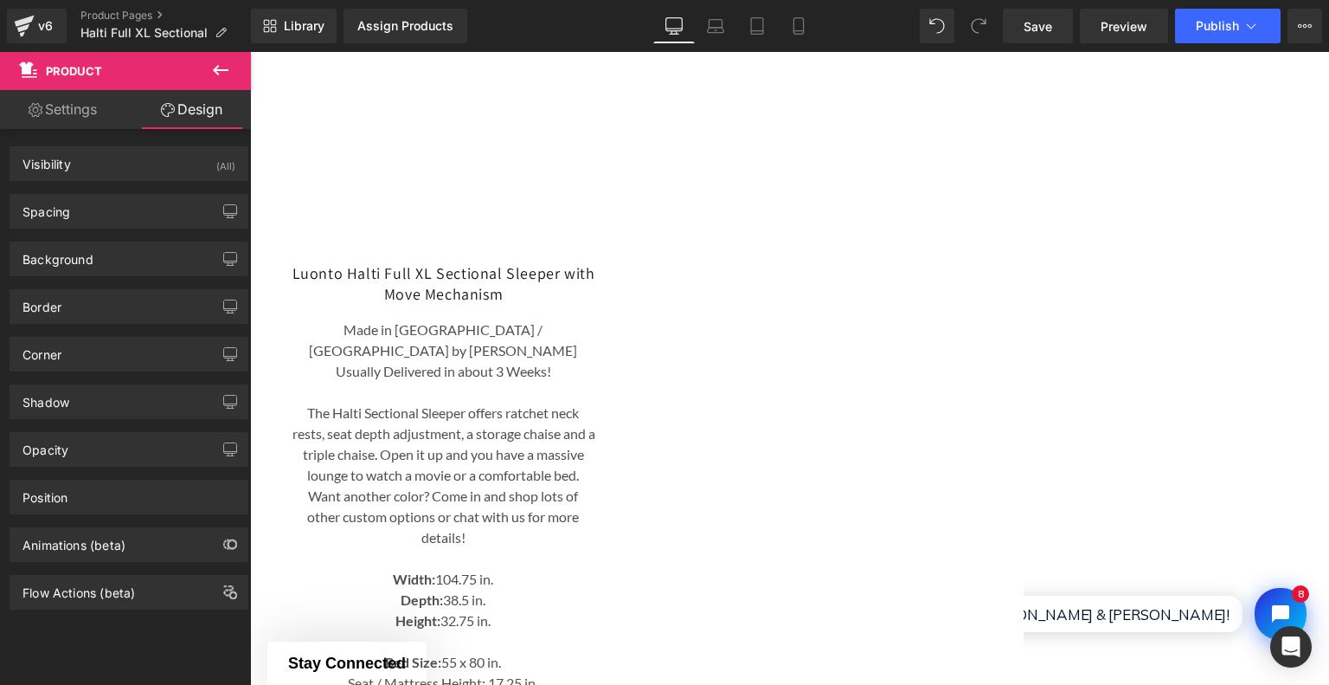
click at [546, 382] on p at bounding box center [444, 392] width 303 height 21
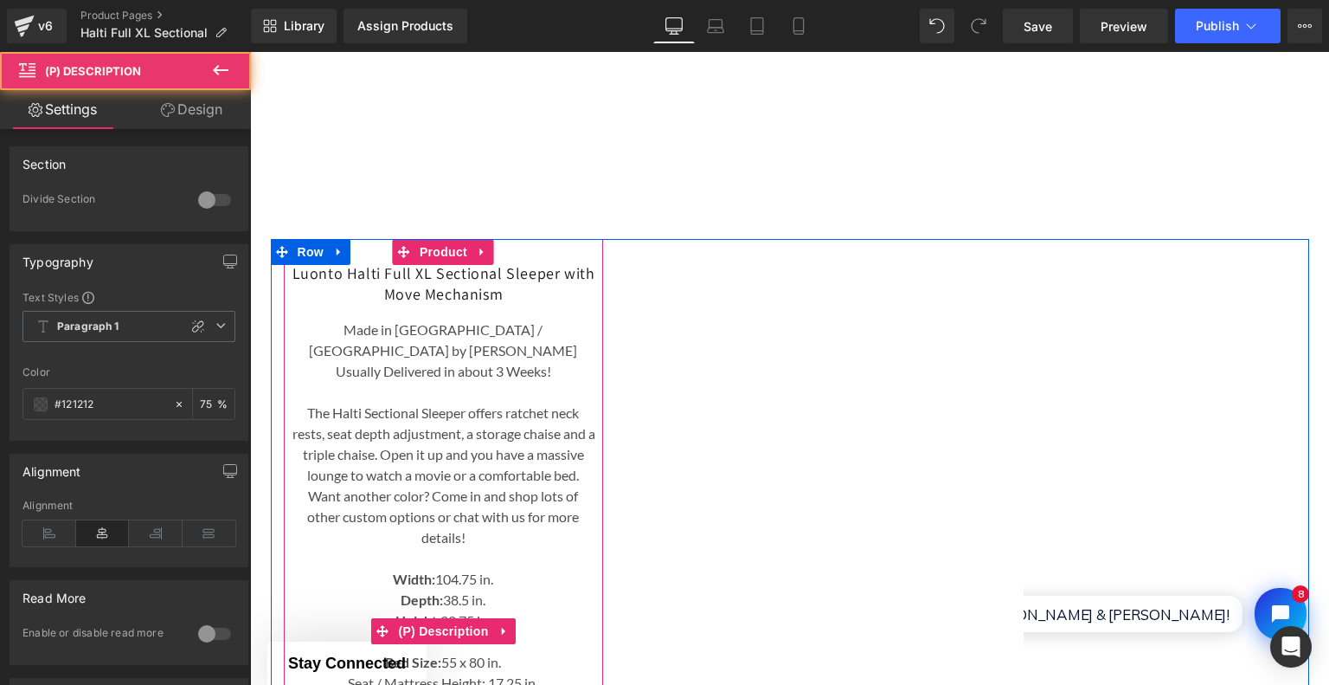
click at [544, 288] on h3 "Luonto Halti Full XL Sectional Sleeper with Move Mechanism" at bounding box center [444, 283] width 303 height 41
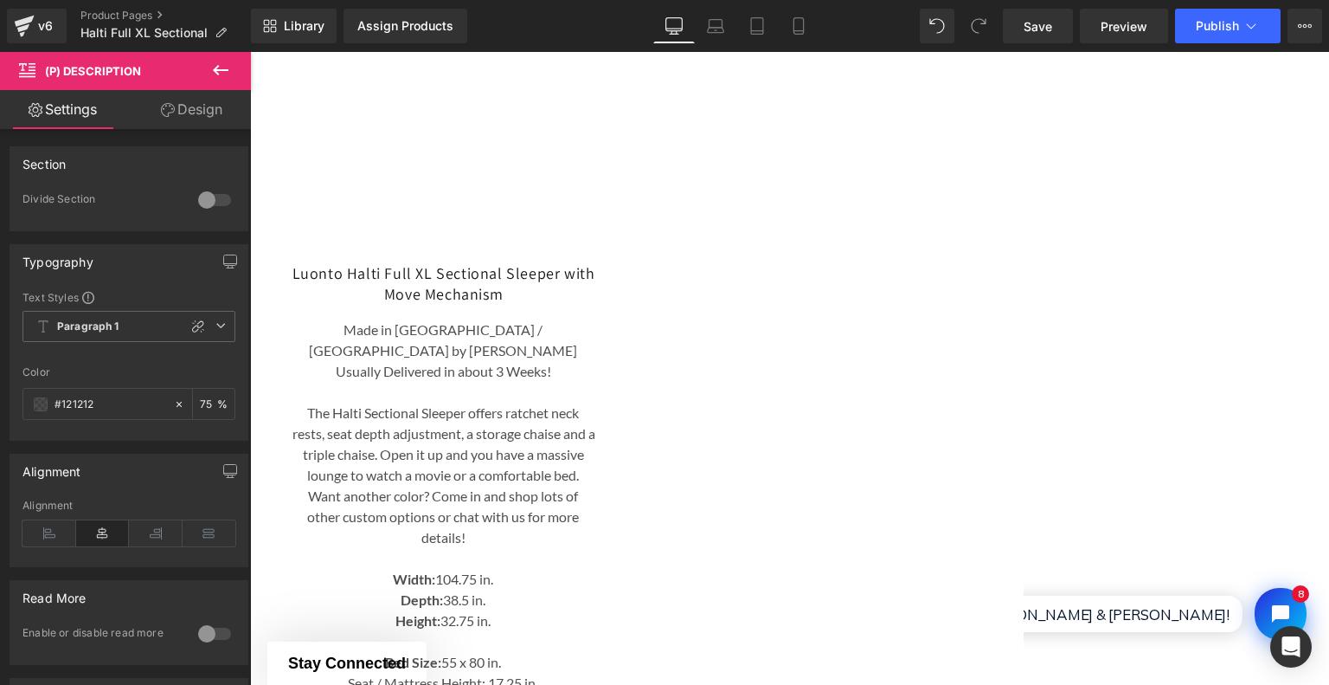
click at [185, 100] on link "Design" at bounding box center [191, 109] width 125 height 39
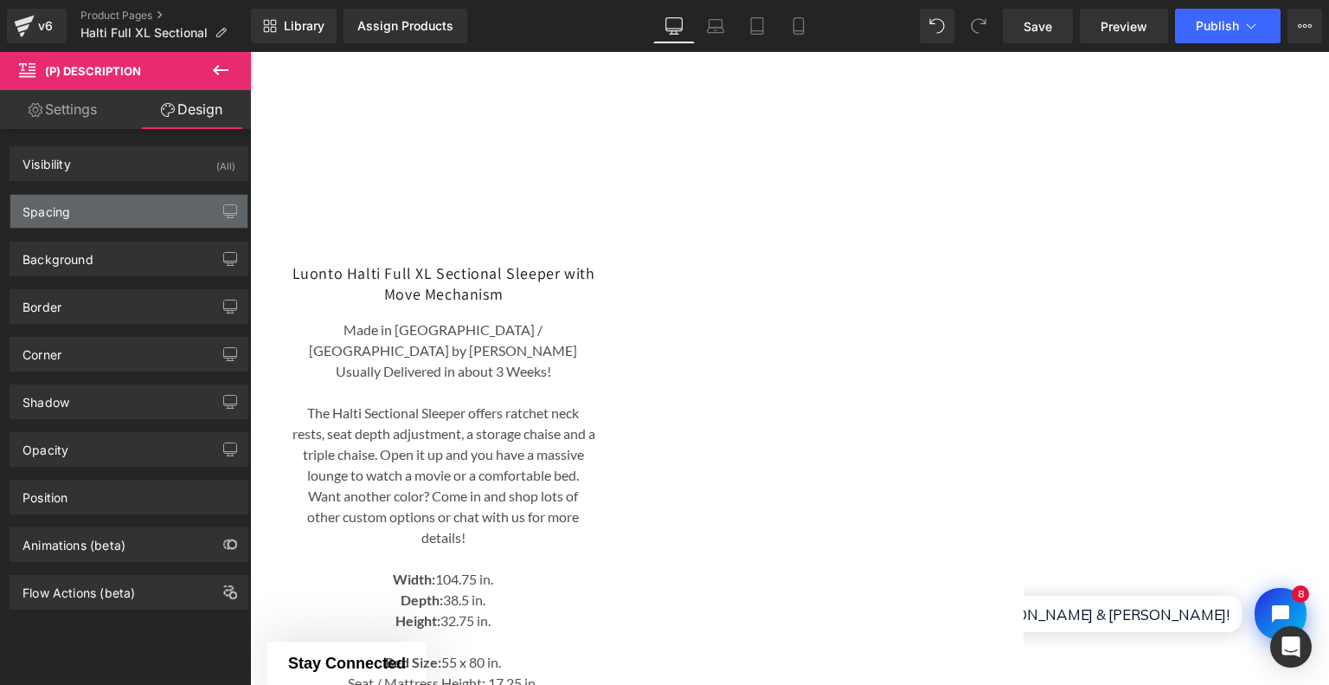
click at [170, 211] on div "Spacing" at bounding box center [128, 211] width 237 height 33
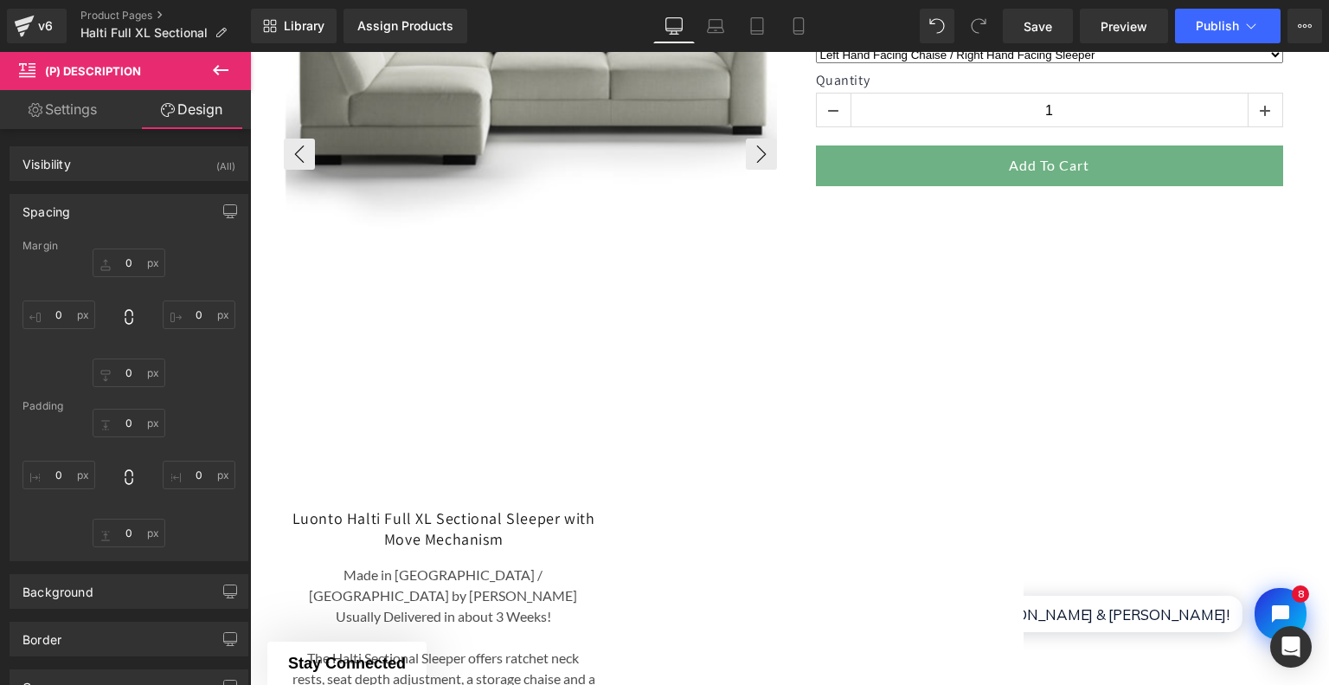
scroll to position [692, 0]
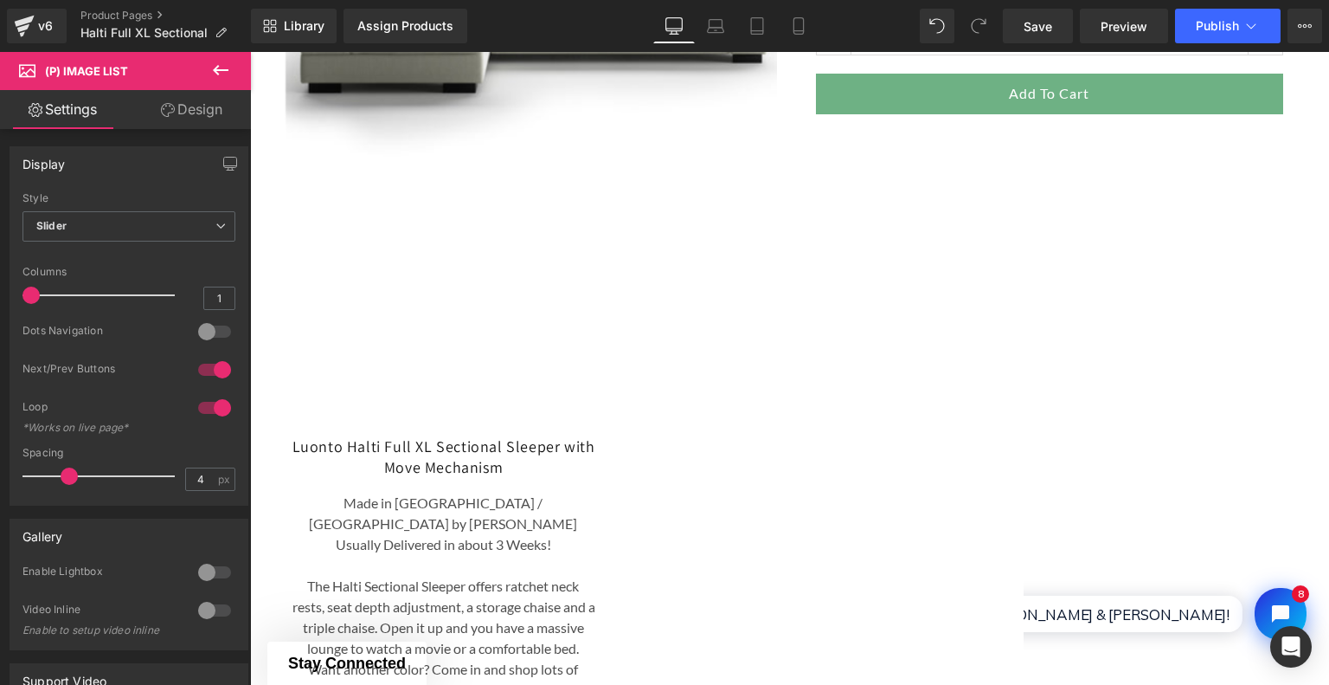
click at [220, 116] on link "Design" at bounding box center [191, 109] width 125 height 39
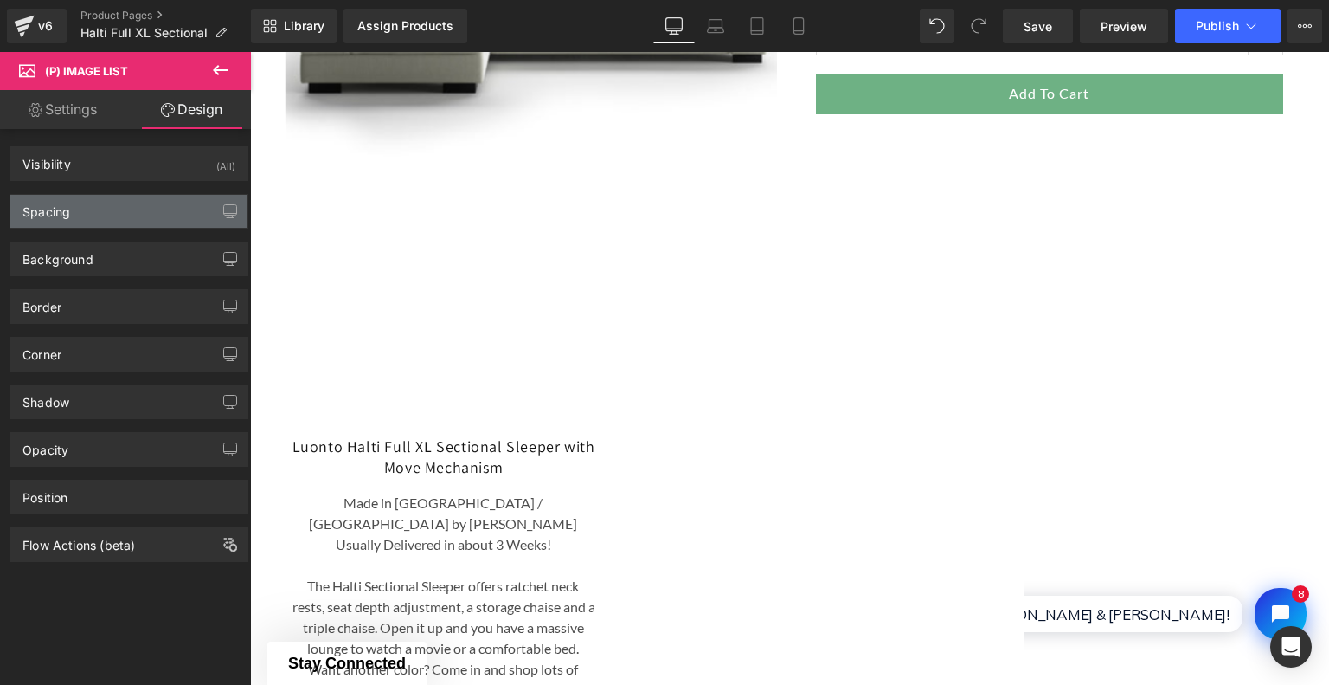
click at [137, 211] on div "Spacing" at bounding box center [128, 211] width 237 height 33
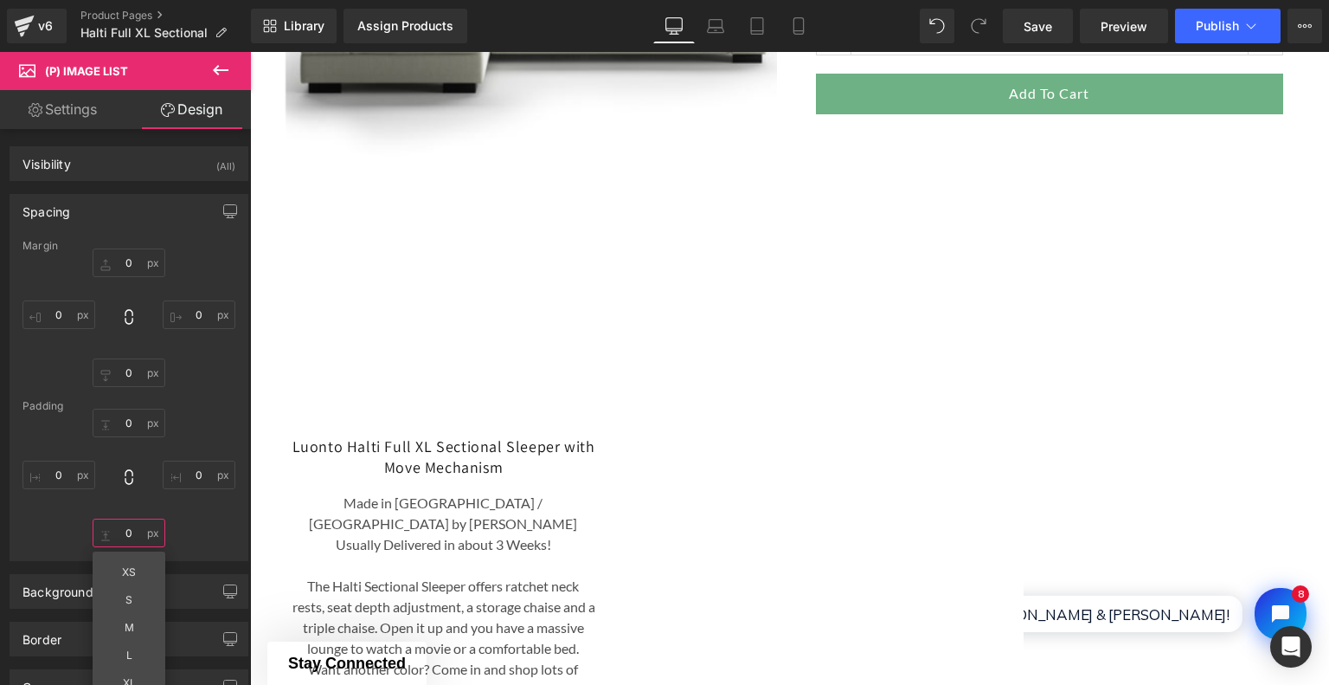
click at [138, 538] on input "0" at bounding box center [129, 532] width 73 height 29
type input "0"
click at [134, 372] on input "0" at bounding box center [129, 372] width 73 height 29
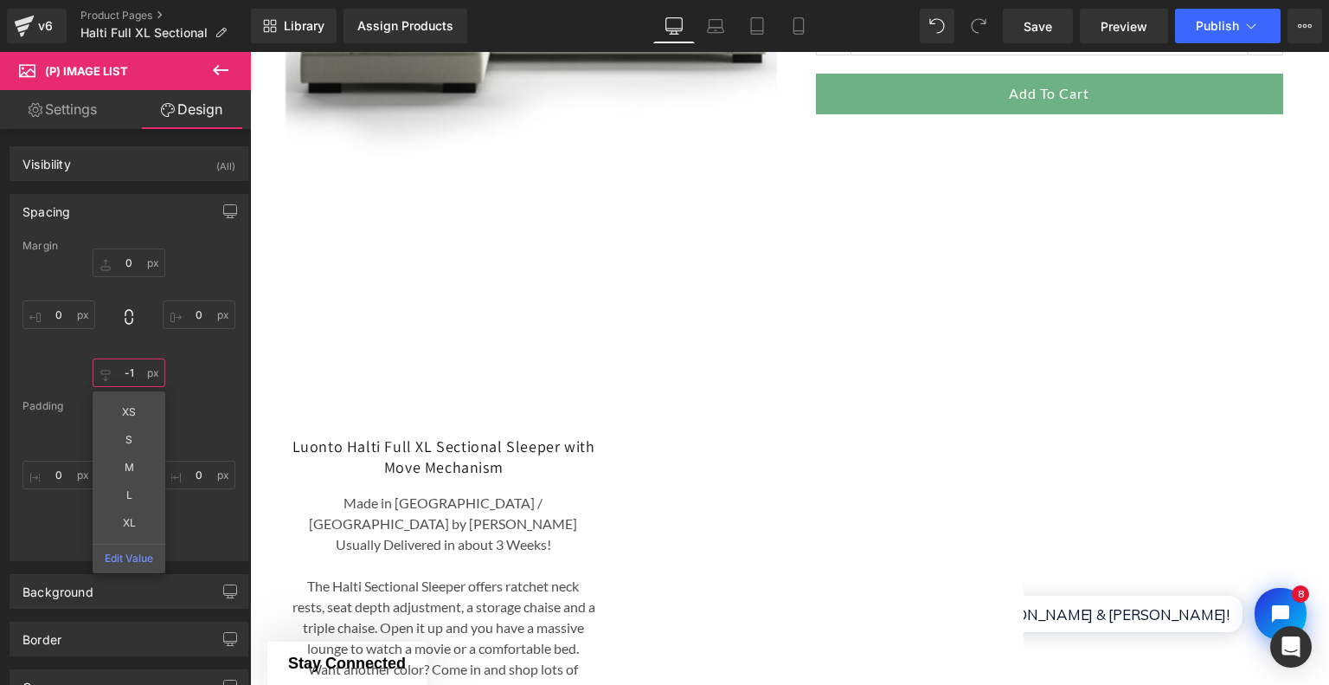
type input "0"
click at [209, 381] on div "0px 0 0px 0 0 0 XS S M L XL Edit Value 0px 0" at bounding box center [129, 317] width 213 height 138
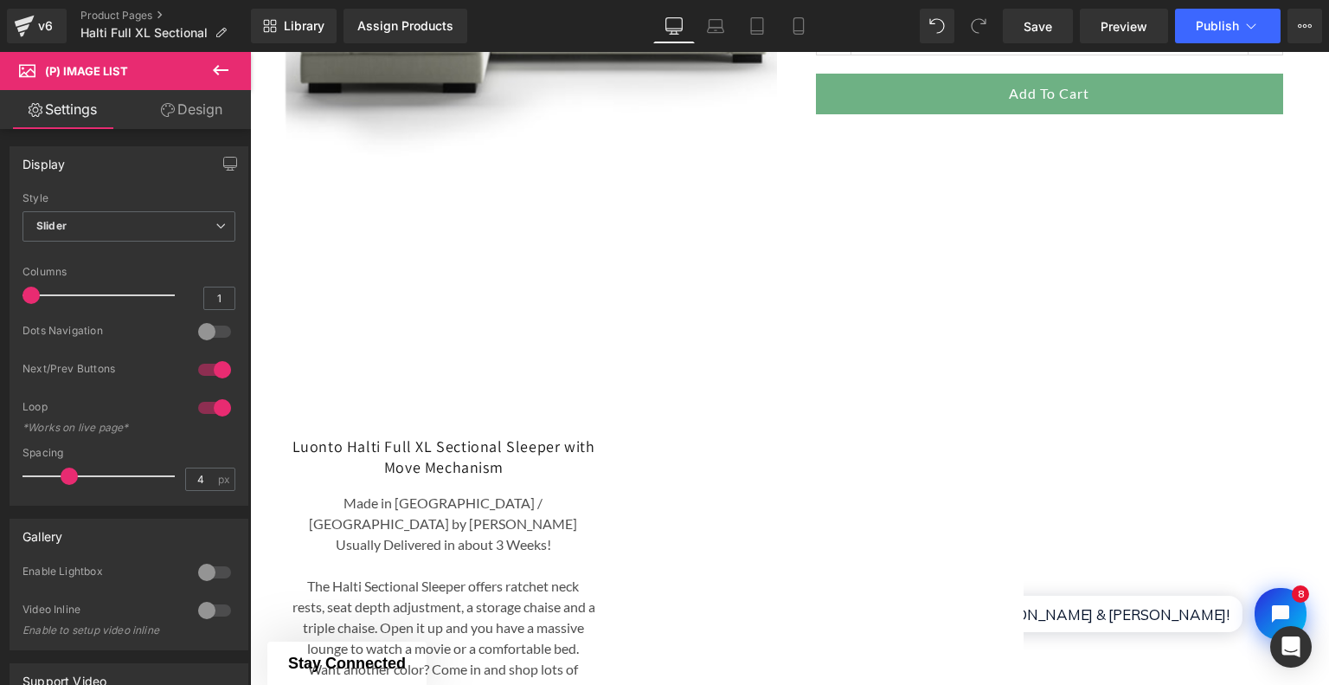
click at [203, 120] on link "Design" at bounding box center [191, 109] width 125 height 39
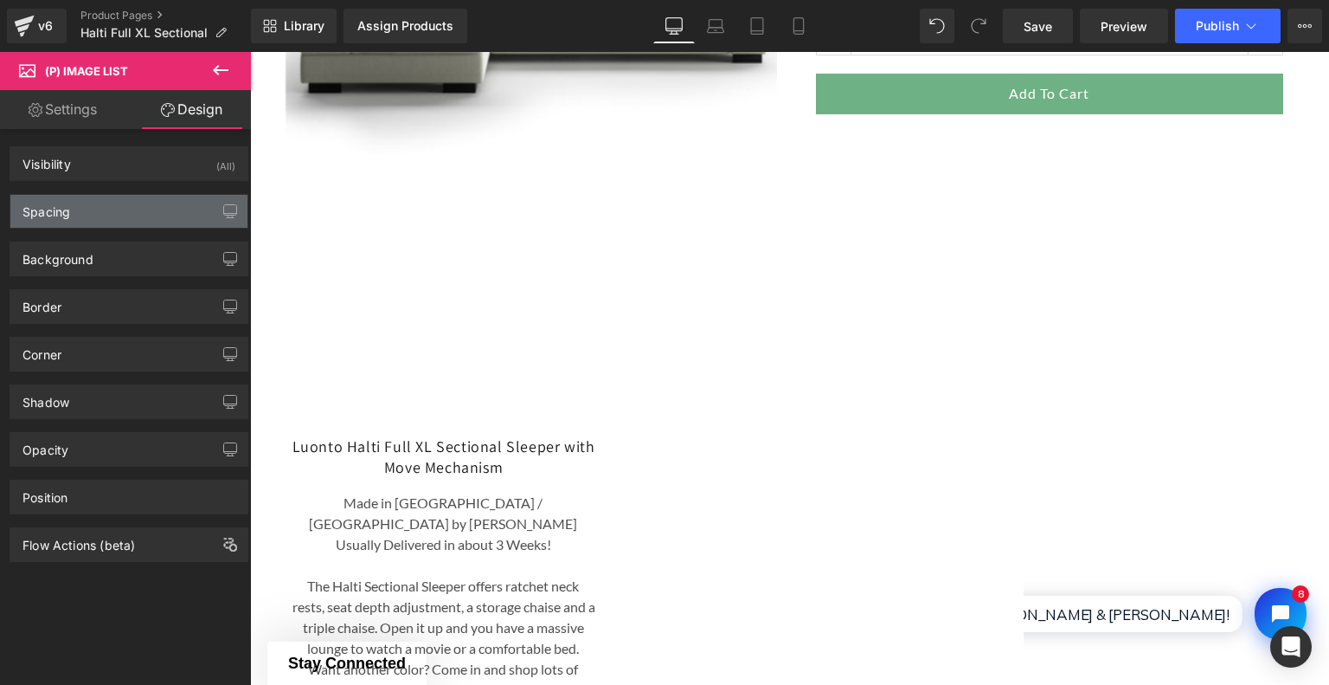
click at [124, 210] on div "Spacing" at bounding box center [128, 211] width 237 height 33
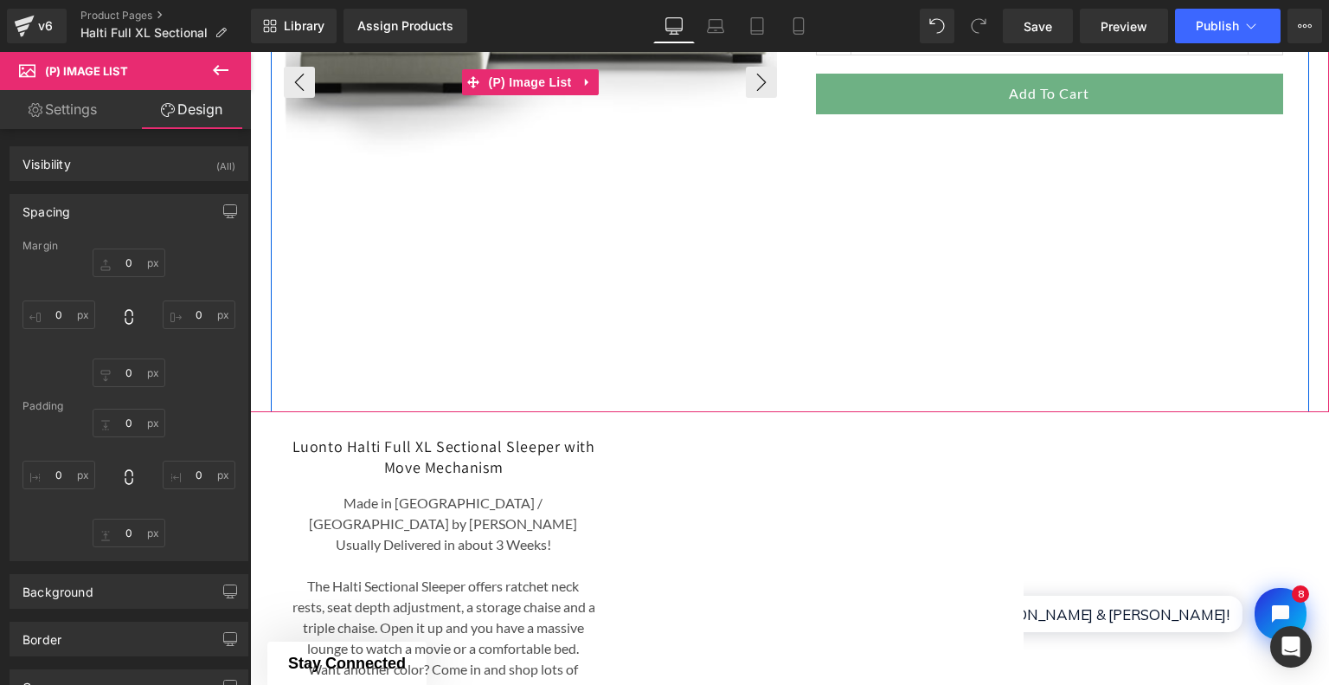
click at [513, 220] on img at bounding box center [532, 0] width 493 height 493
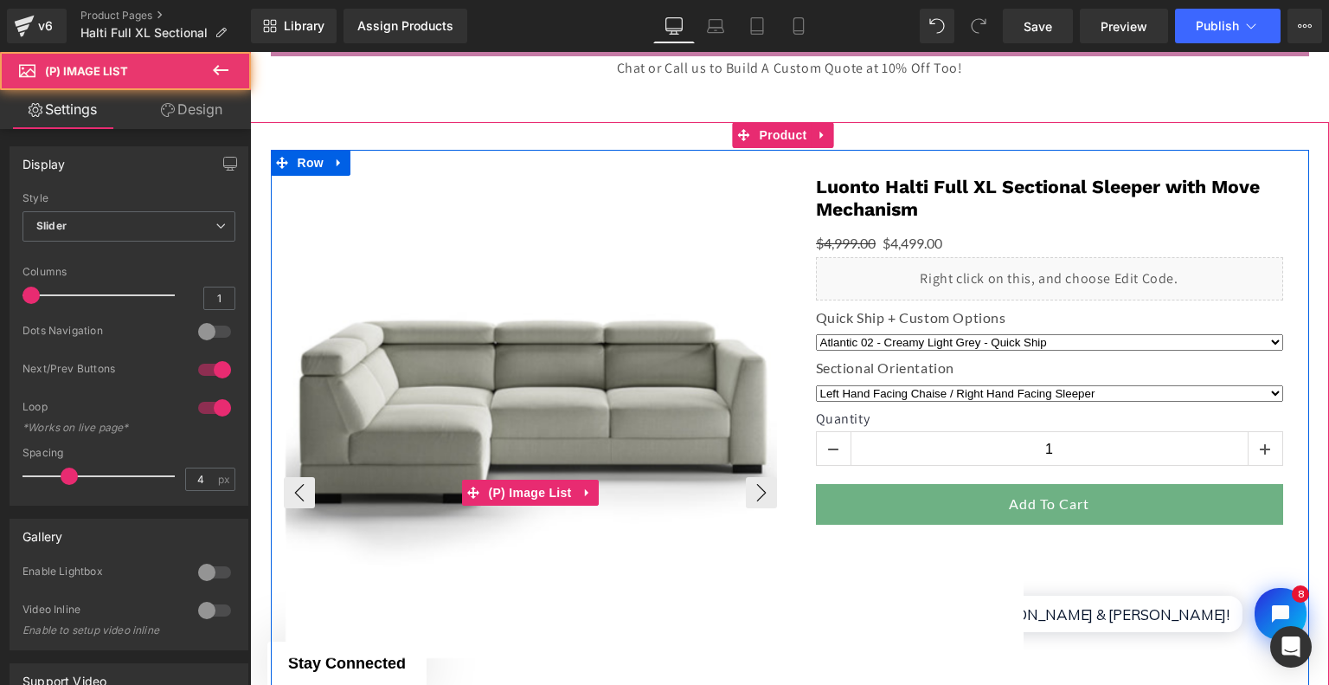
scroll to position [260, 0]
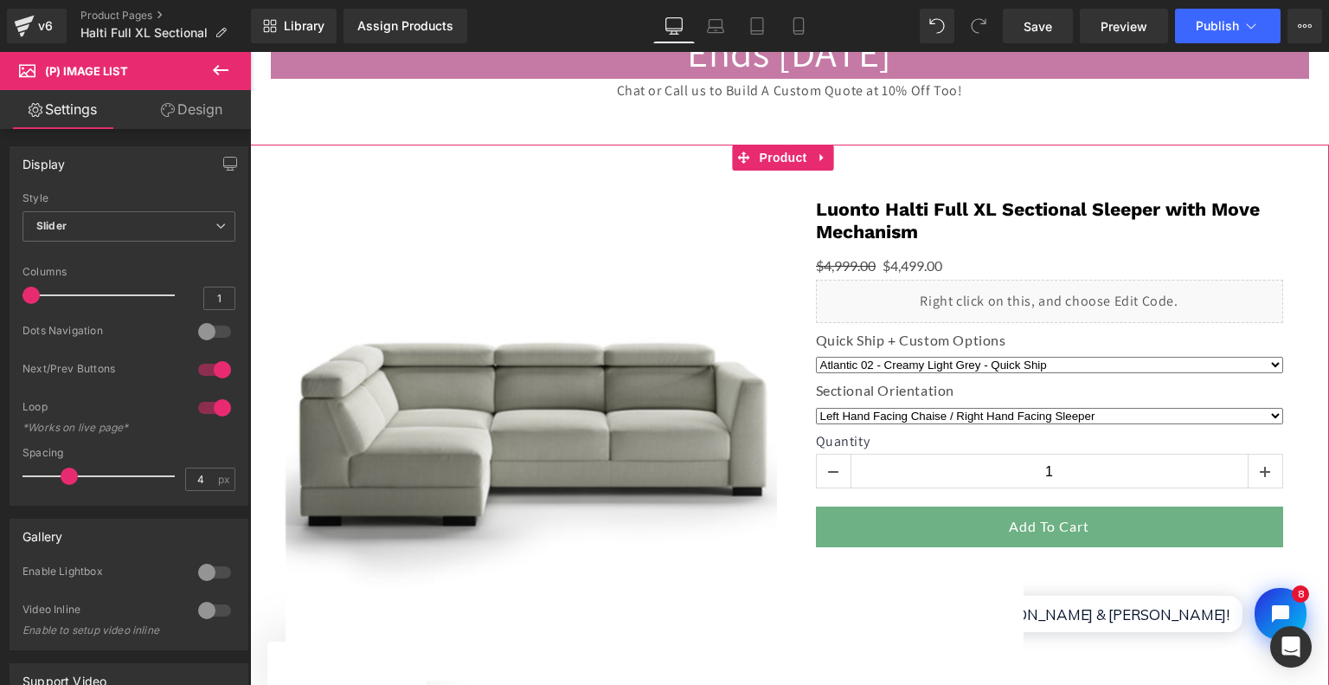
click at [518, 160] on div "‹ ›" at bounding box center [790, 495] width 1062 height 700
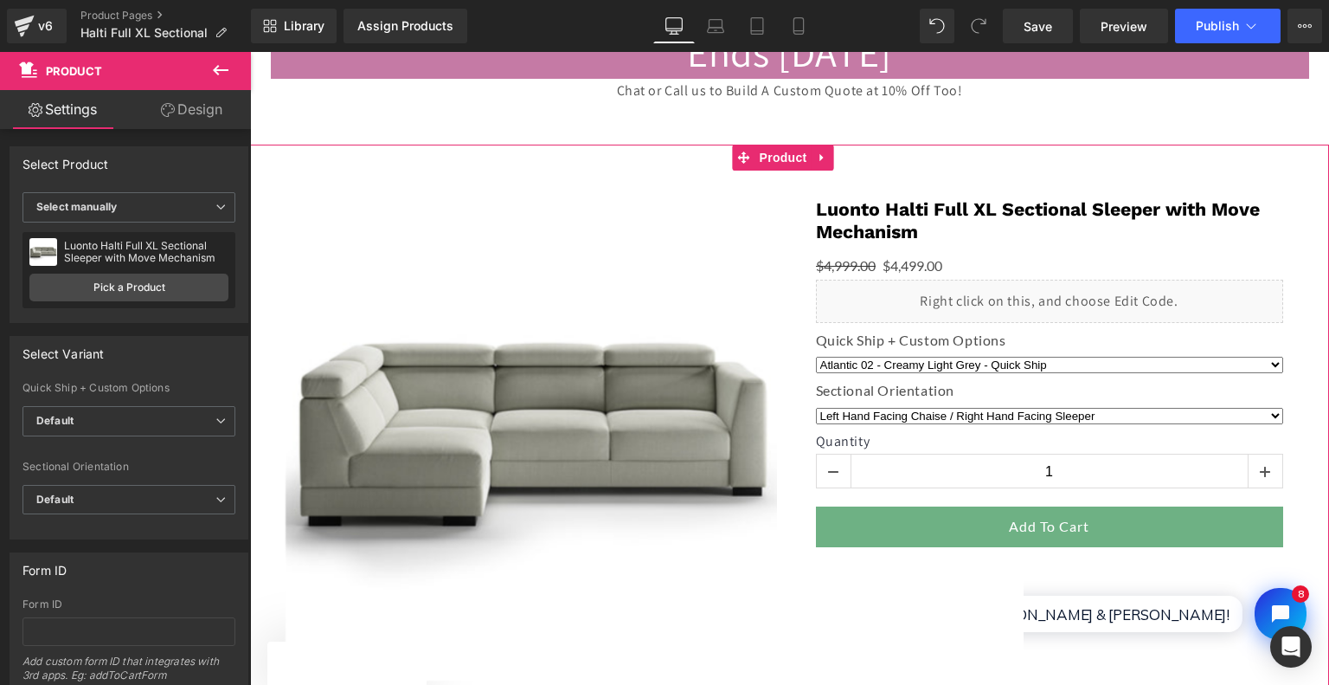
click at [212, 112] on link "Design" at bounding box center [191, 109] width 125 height 39
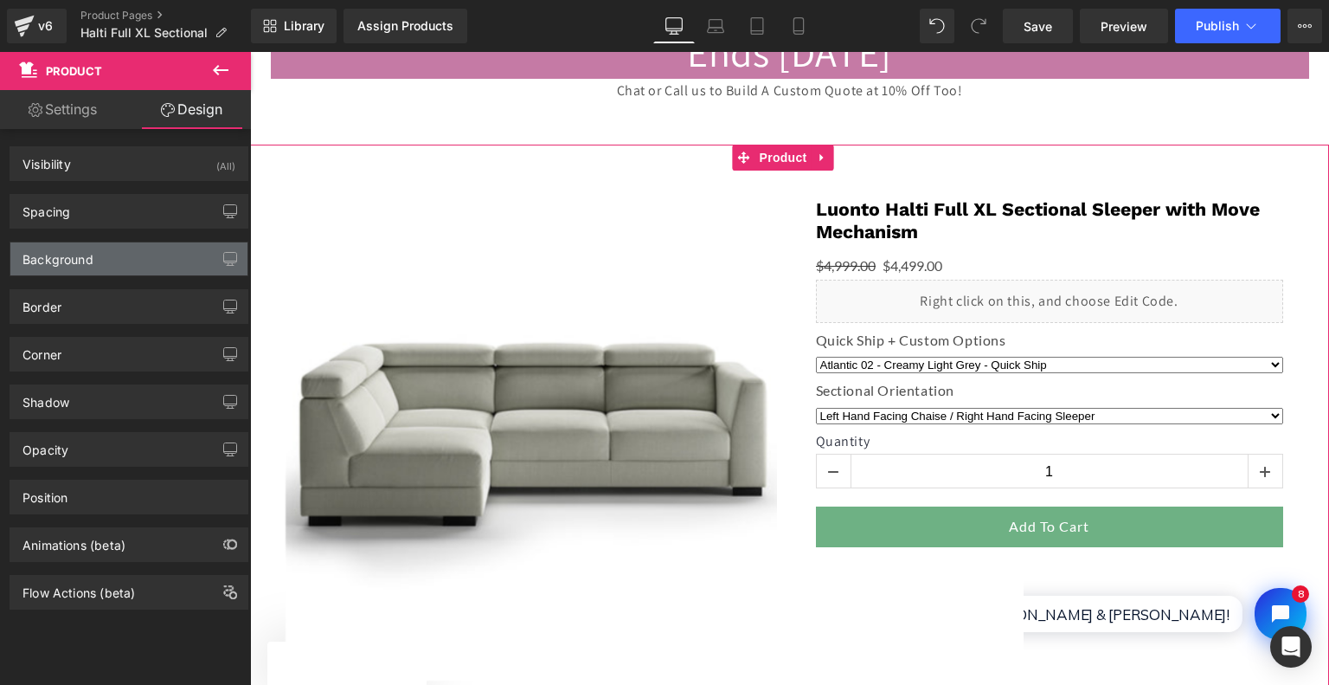
type input "0"
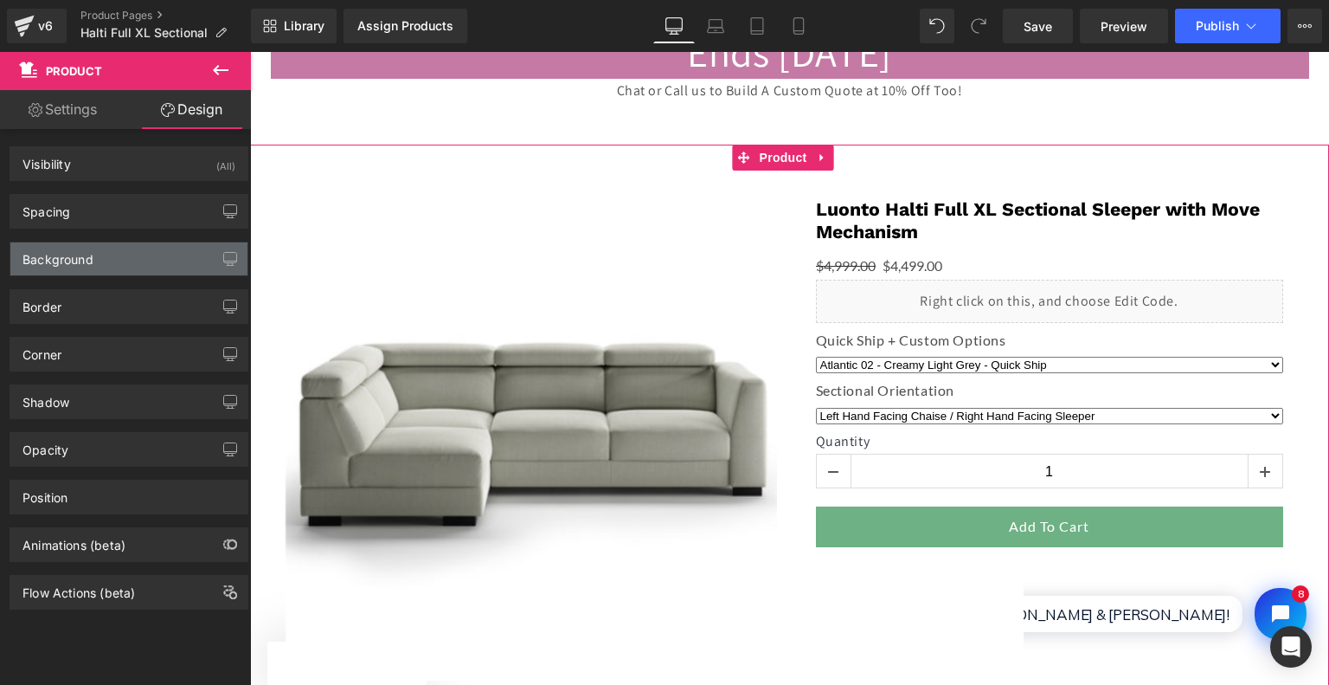
type input "10"
type input "0"
type input "10"
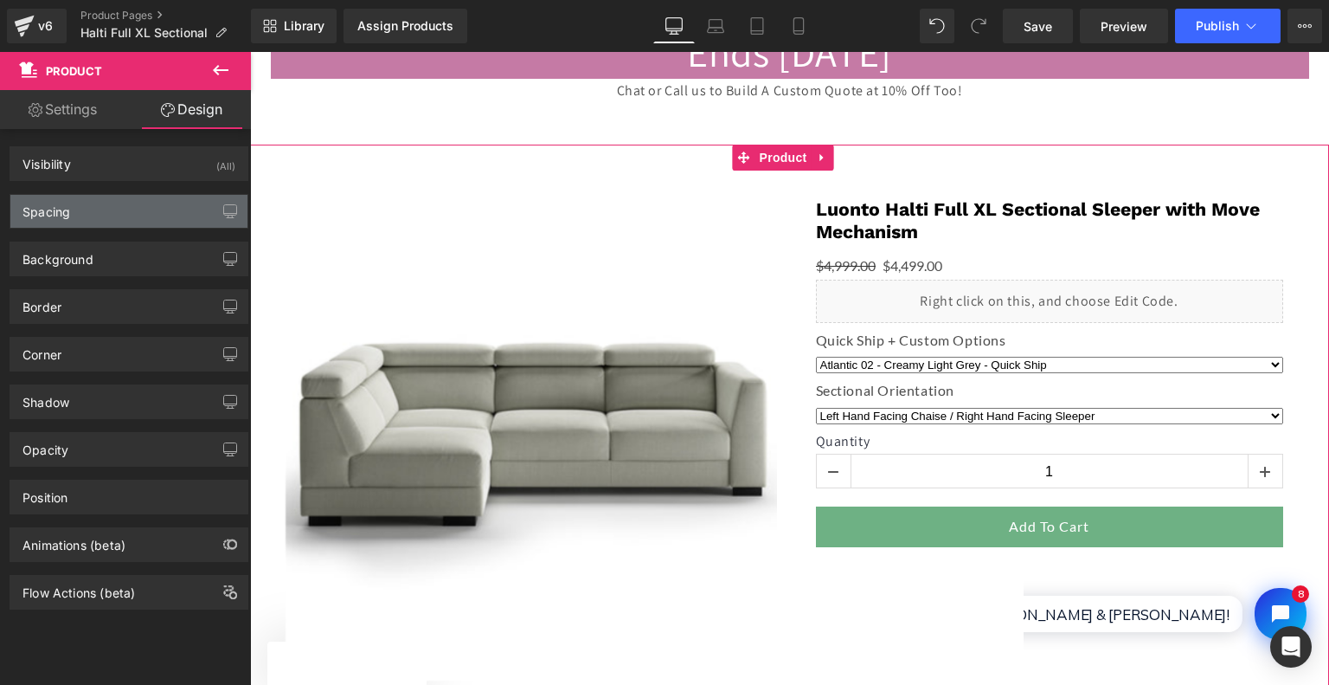
click at [56, 217] on div "Spacing" at bounding box center [47, 207] width 48 height 24
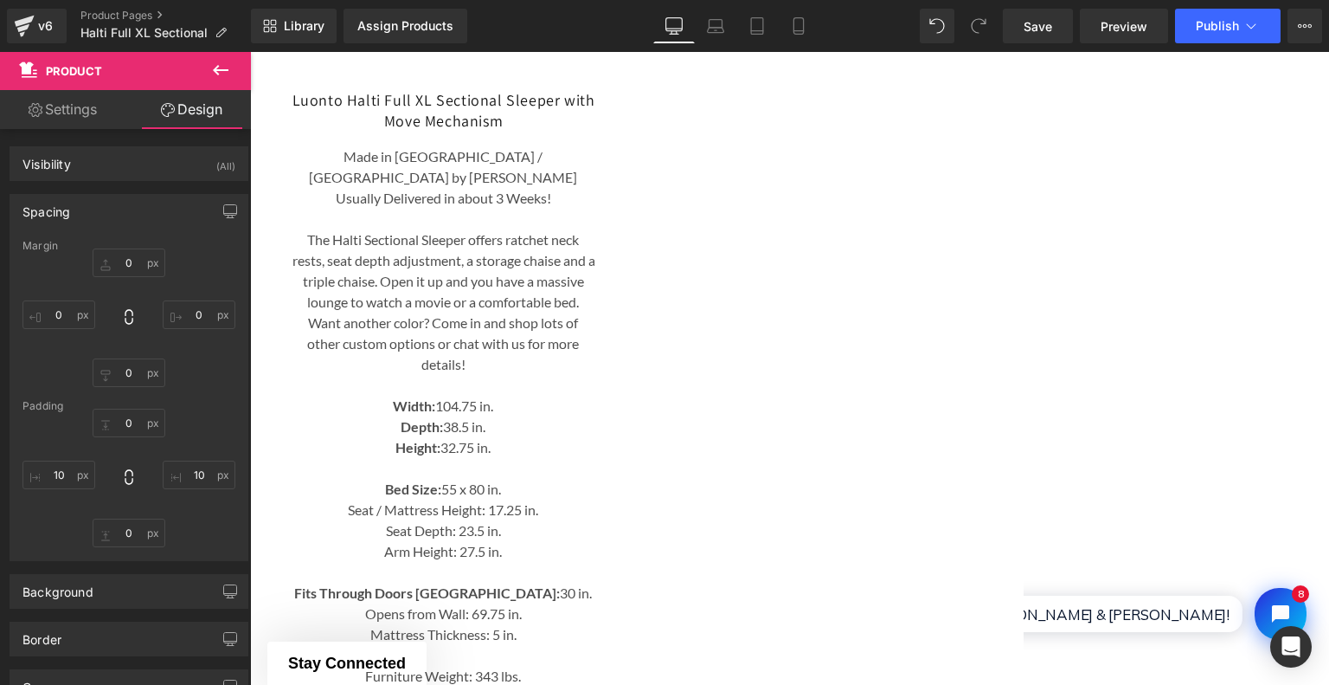
scroll to position [779, 0]
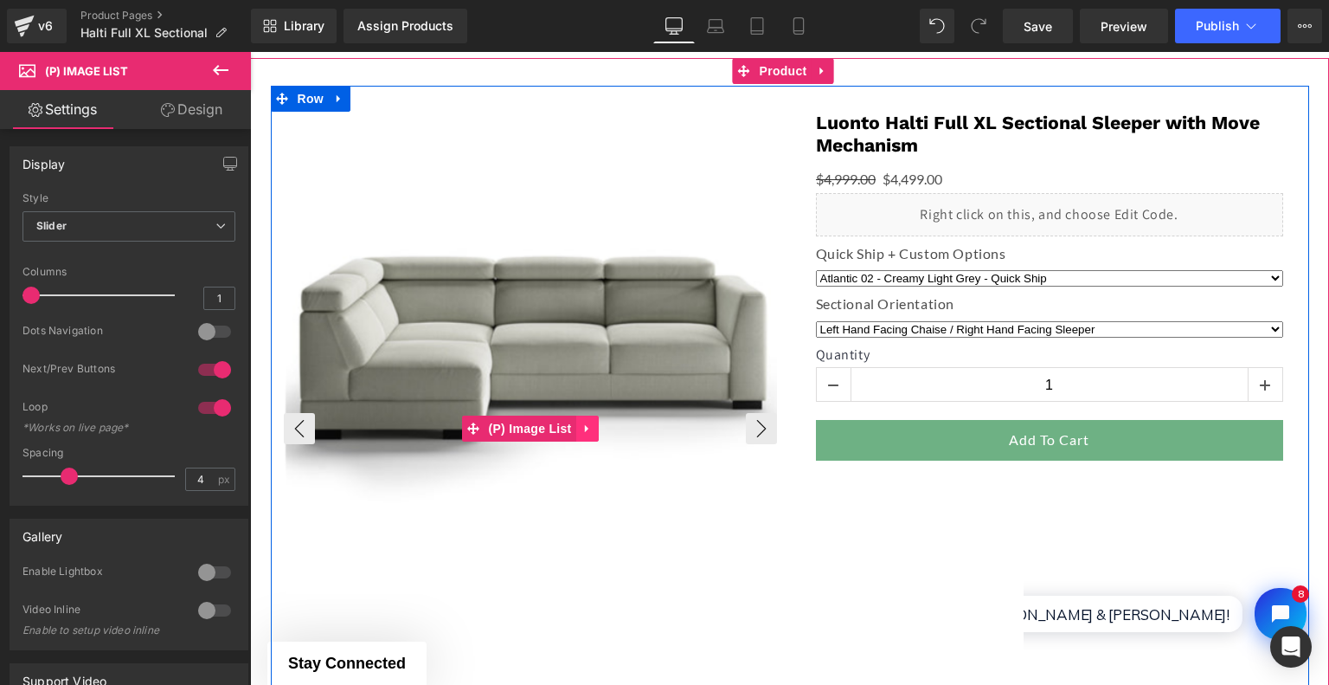
scroll to position [433, 0]
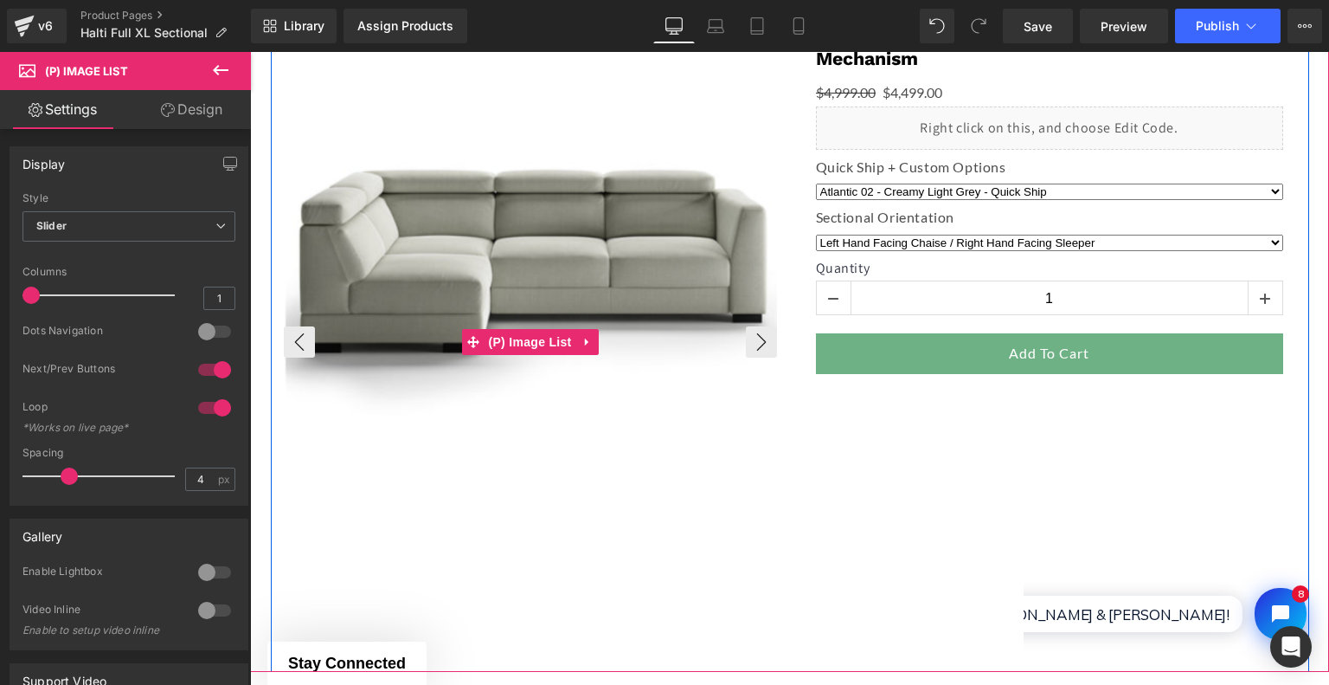
click at [595, 261] on img at bounding box center [532, 260] width 493 height 493
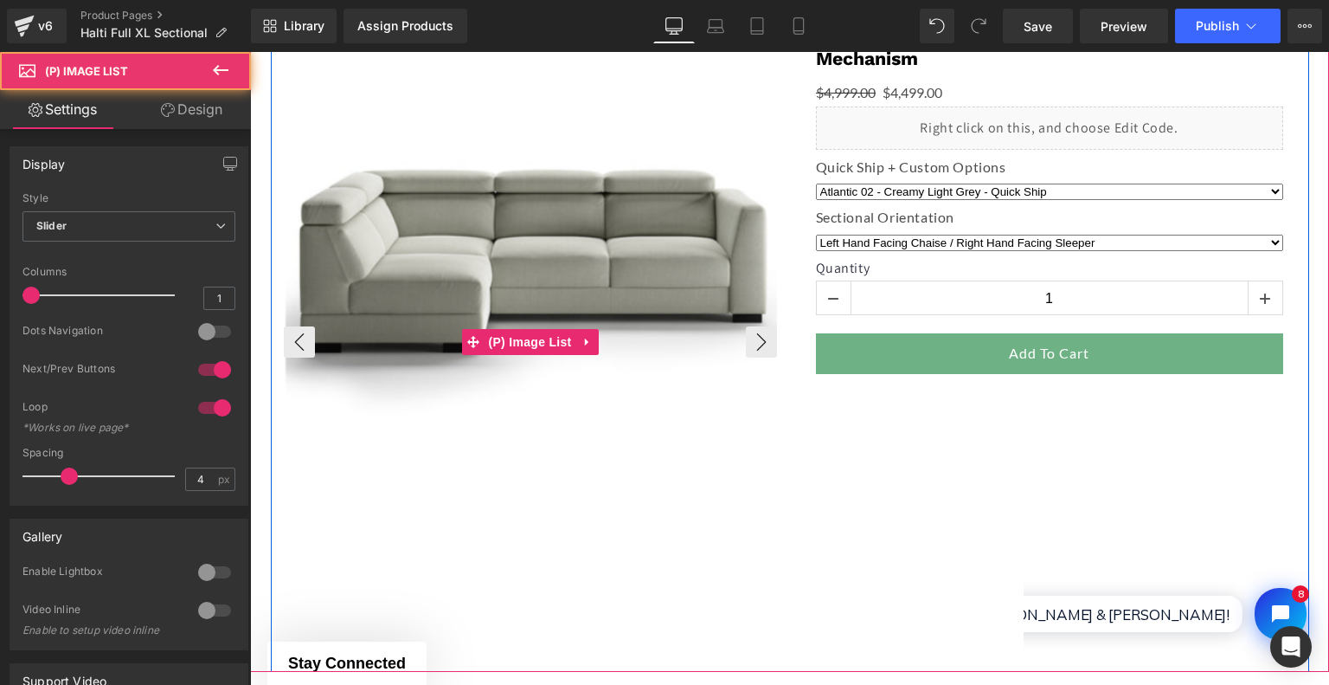
click at [629, 439] on img at bounding box center [532, 260] width 493 height 493
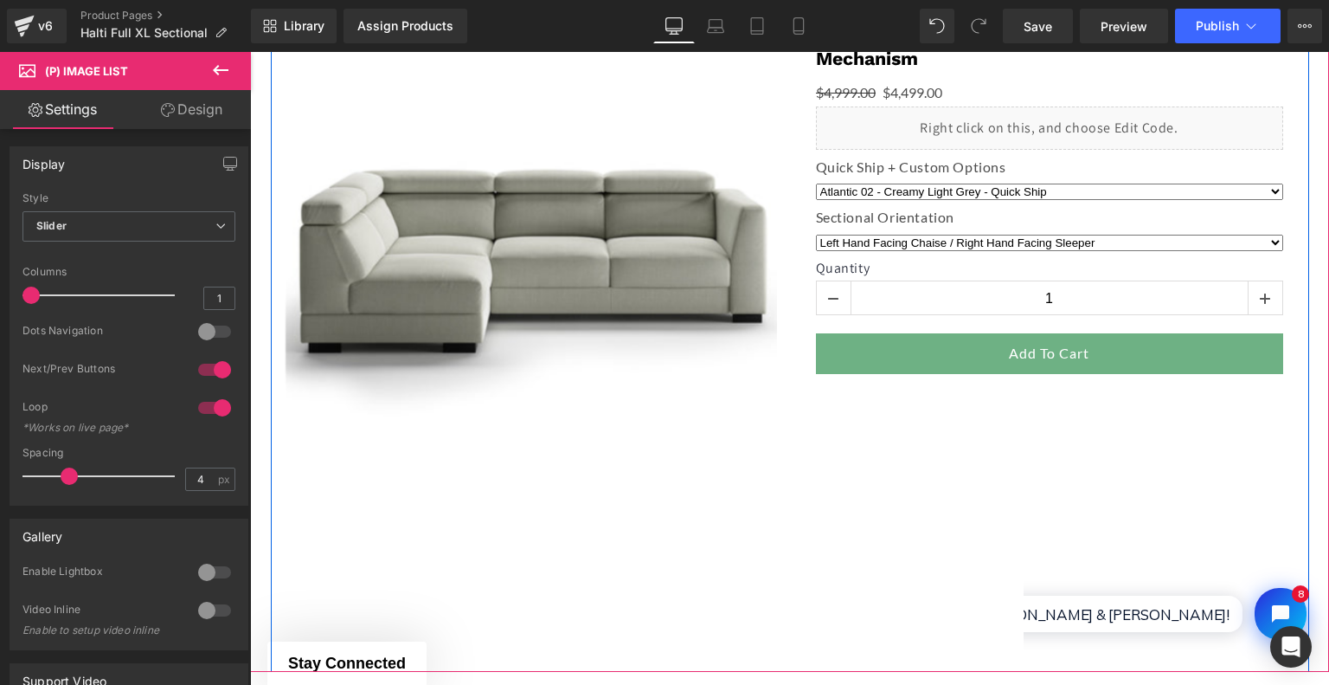
click at [1025, 442] on div "‹ ›" at bounding box center [790, 335] width 1039 height 672
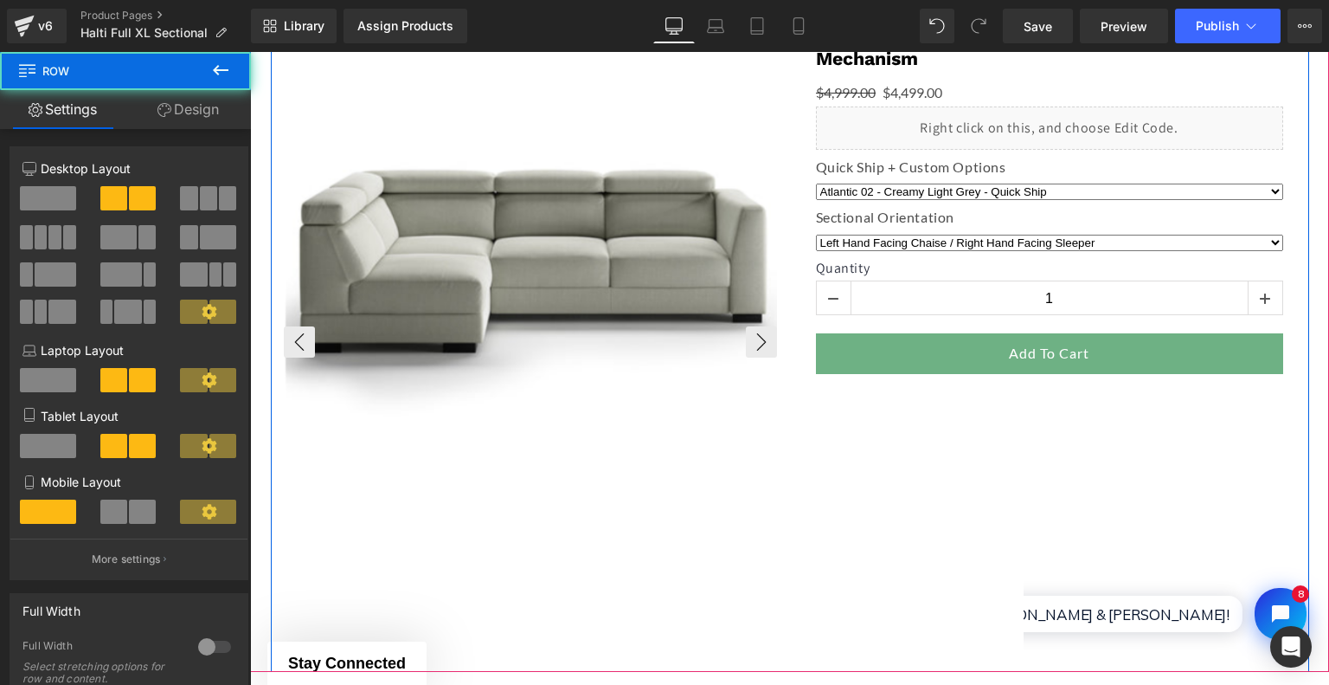
click at [615, 360] on img at bounding box center [532, 260] width 493 height 493
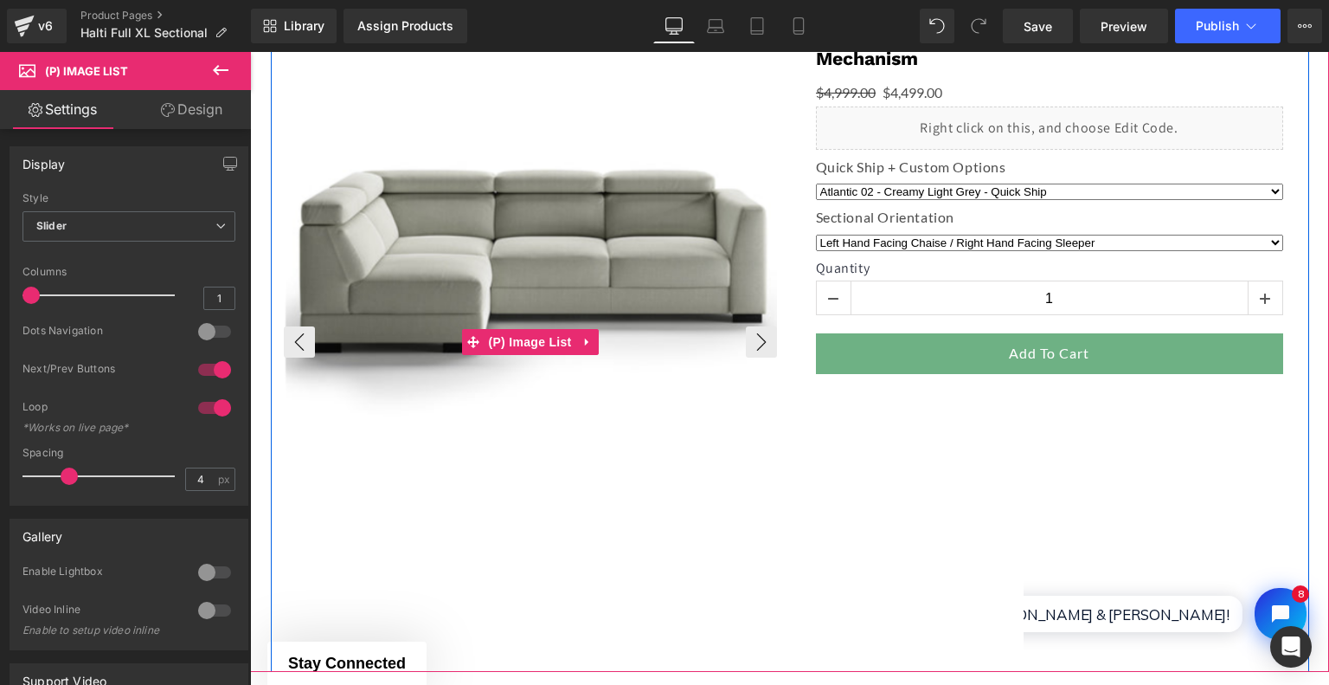
click at [578, 236] on img at bounding box center [532, 260] width 493 height 493
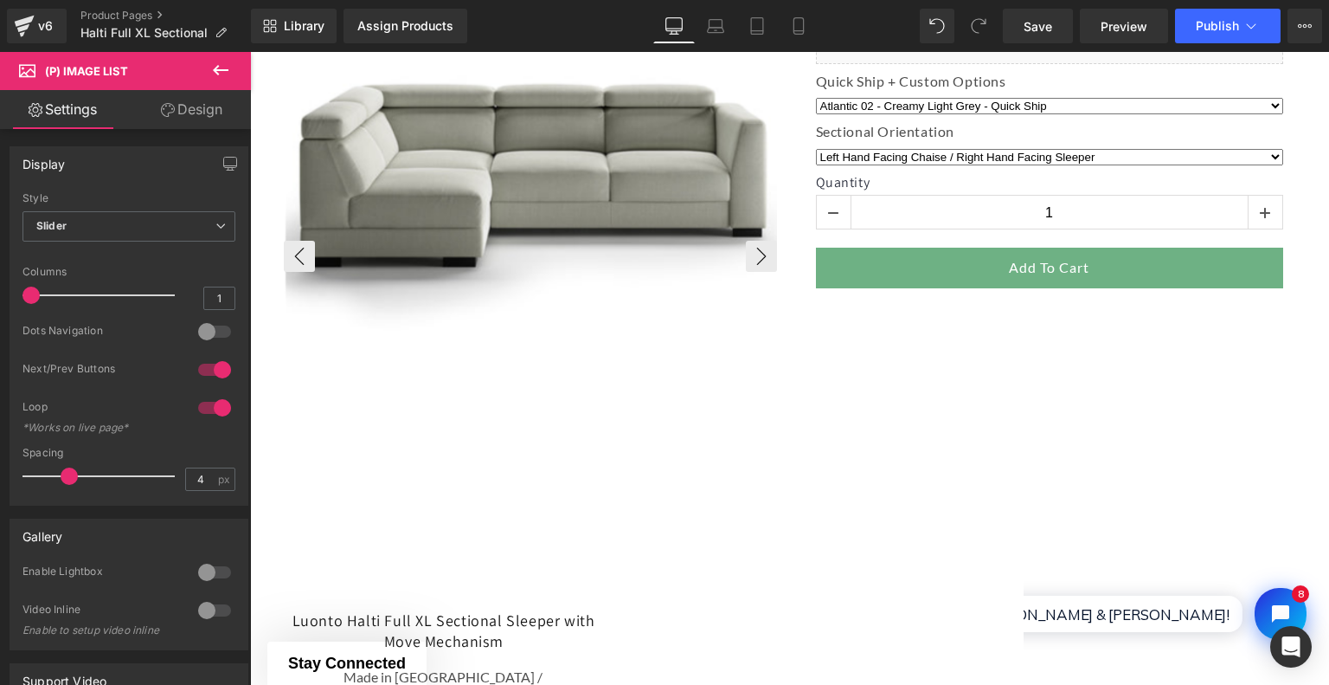
scroll to position [519, 0]
click at [175, 102] on link "Design" at bounding box center [191, 109] width 125 height 39
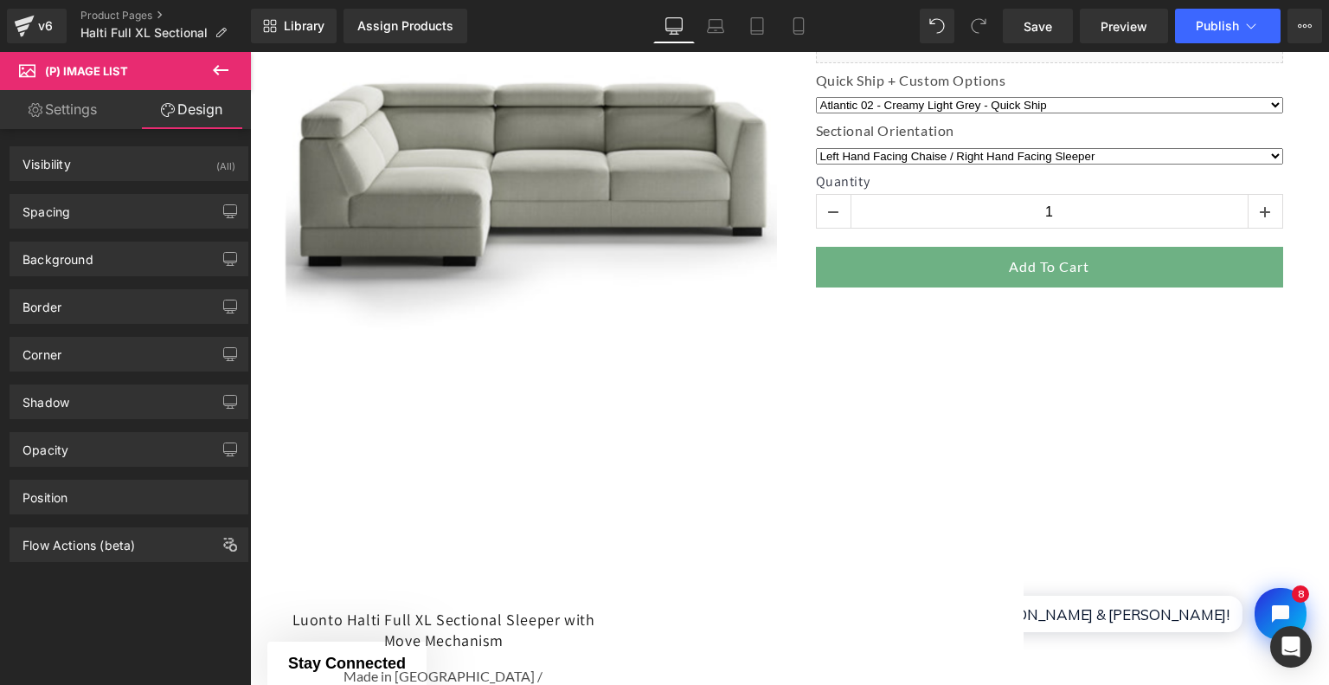
type input "0"
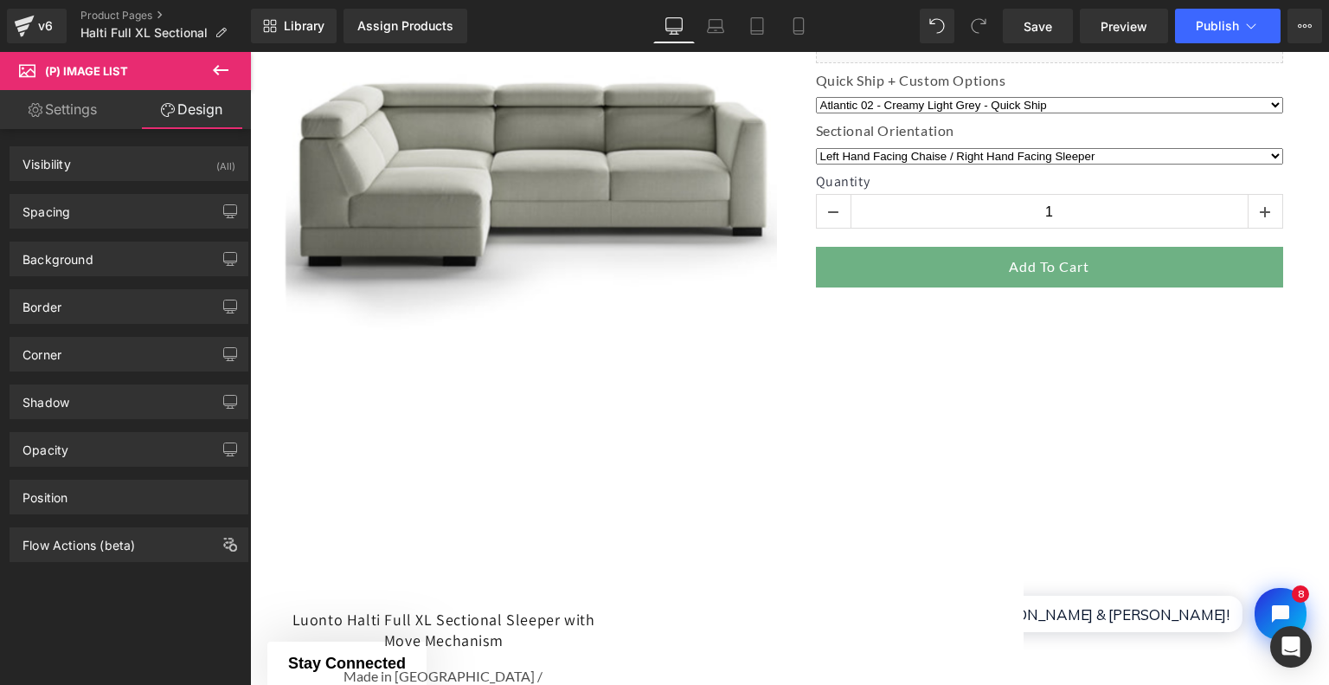
type input "0"
click at [125, 198] on div "Spacing" at bounding box center [128, 211] width 237 height 33
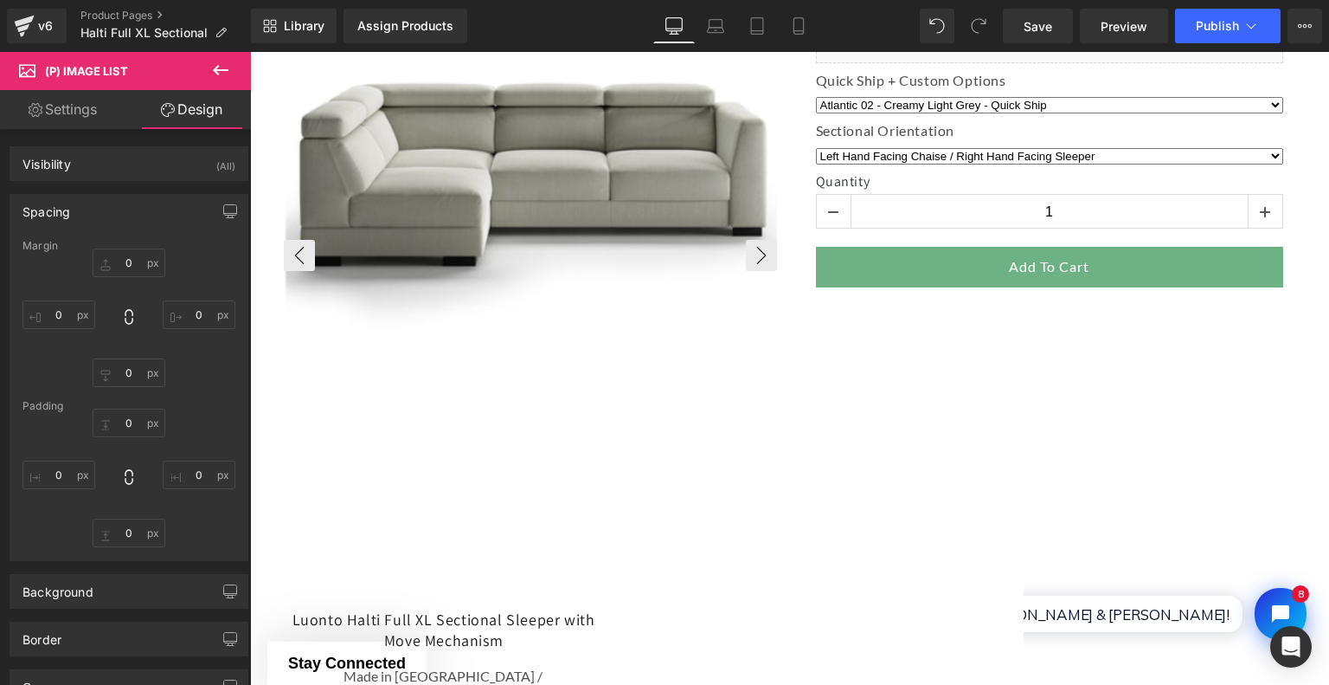
click at [529, 236] on img at bounding box center [532, 173] width 493 height 493
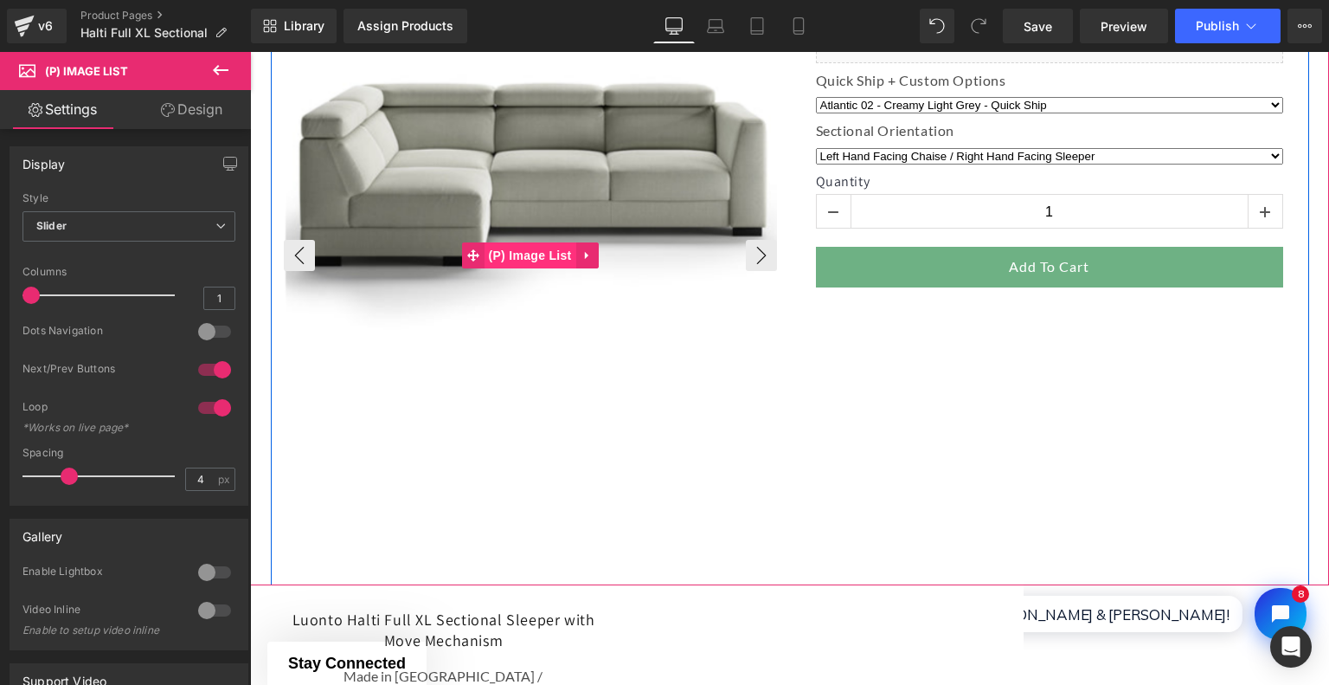
click at [514, 254] on span "(P) Image List" at bounding box center [531, 255] width 92 height 26
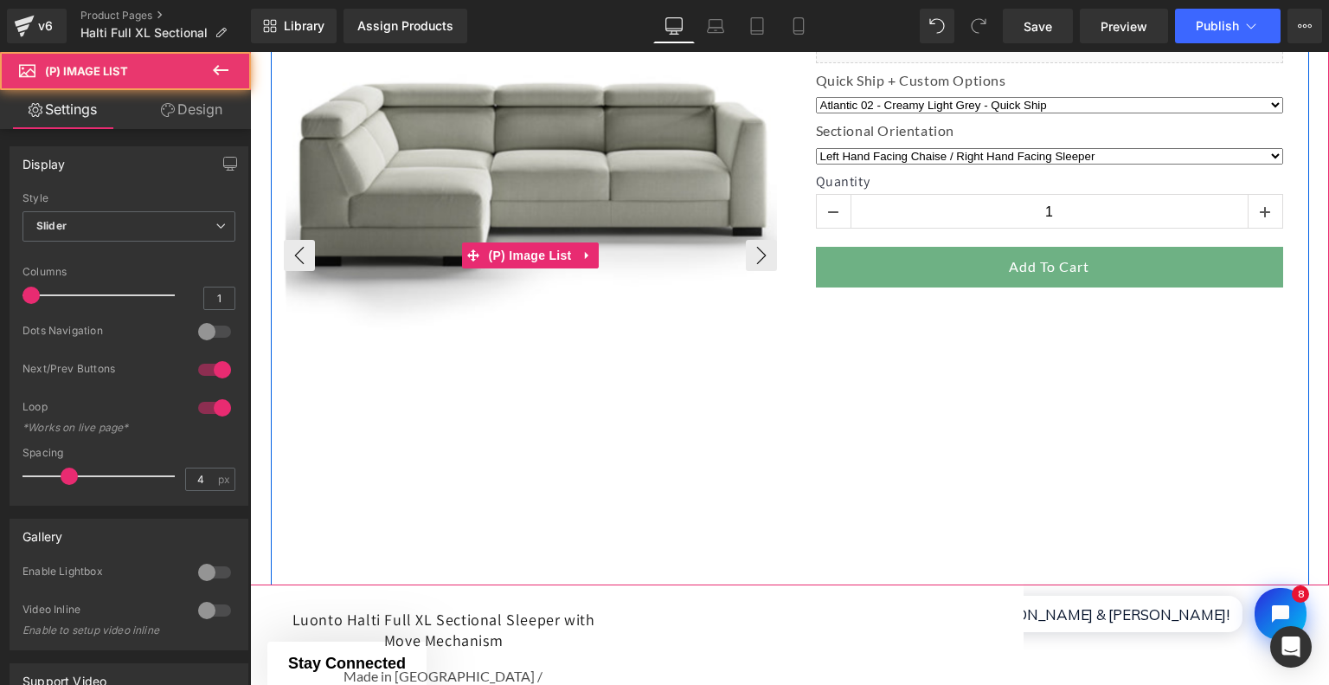
click at [561, 375] on img at bounding box center [532, 173] width 493 height 493
click at [962, 426] on div "‹ ›" at bounding box center [790, 249] width 1039 height 672
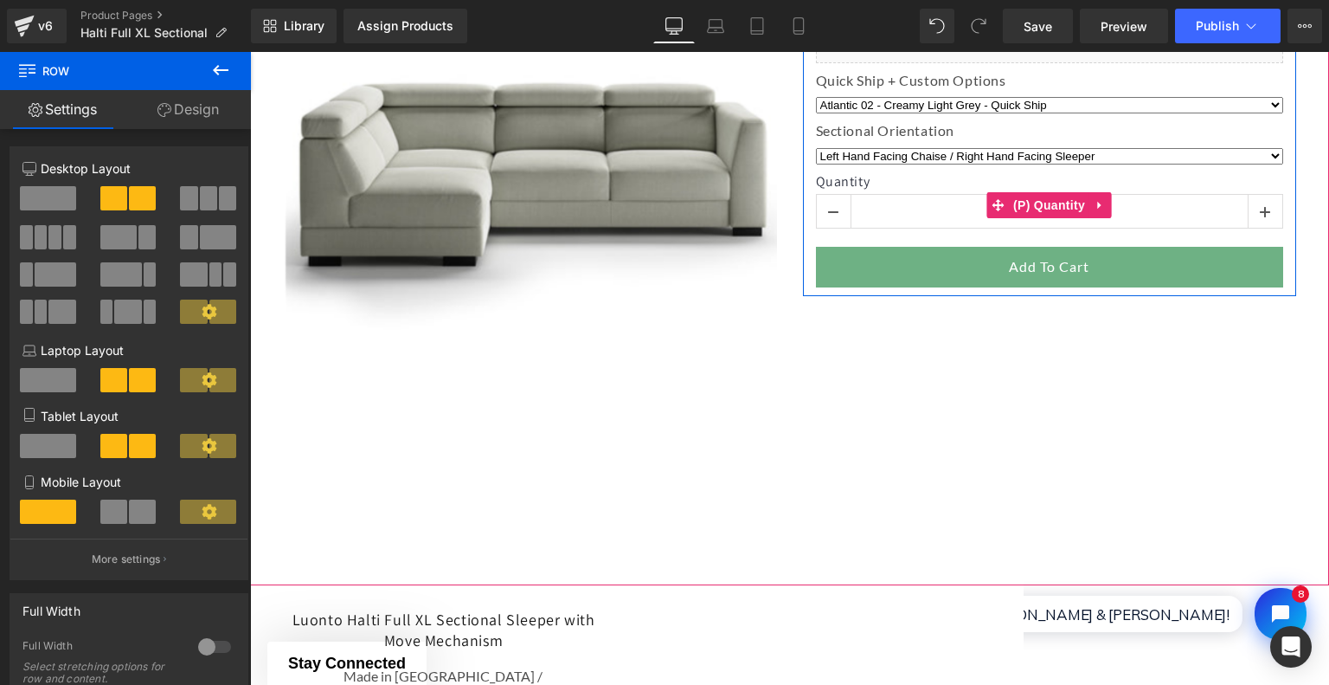
click at [942, 228] on input "1" at bounding box center [1050, 212] width 396 height 35
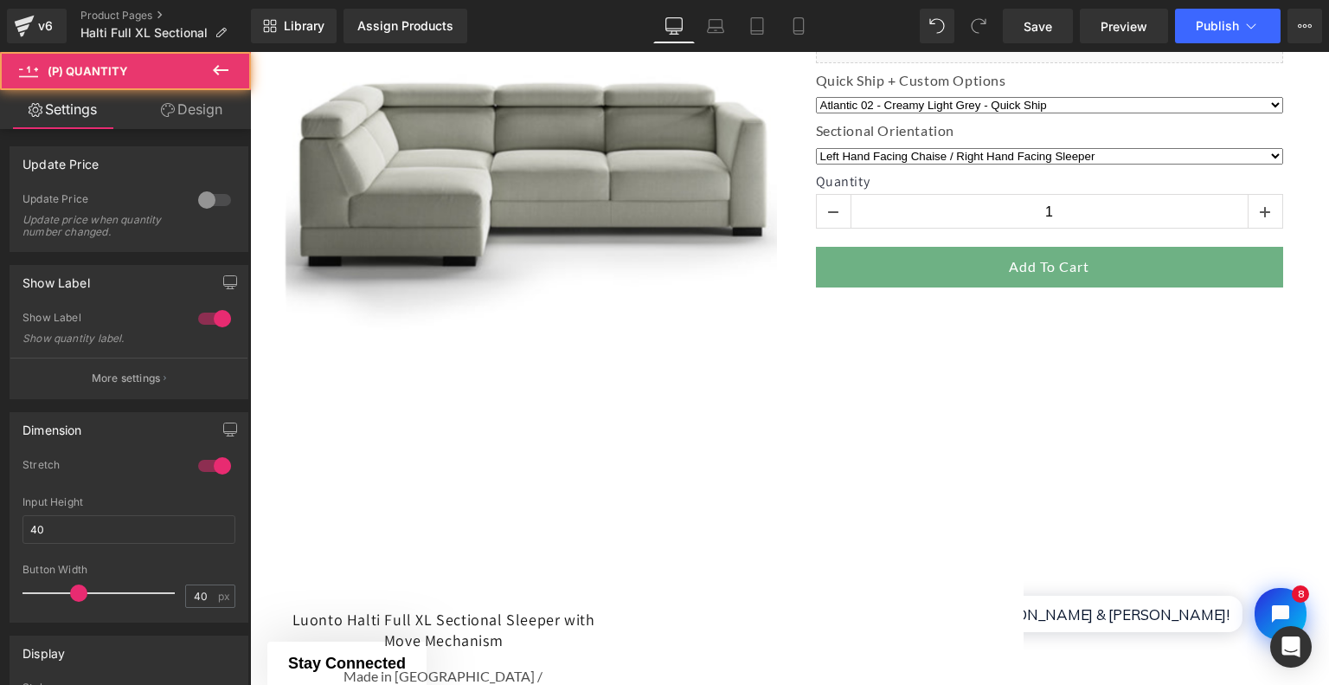
click at [216, 108] on link "Design" at bounding box center [191, 109] width 125 height 39
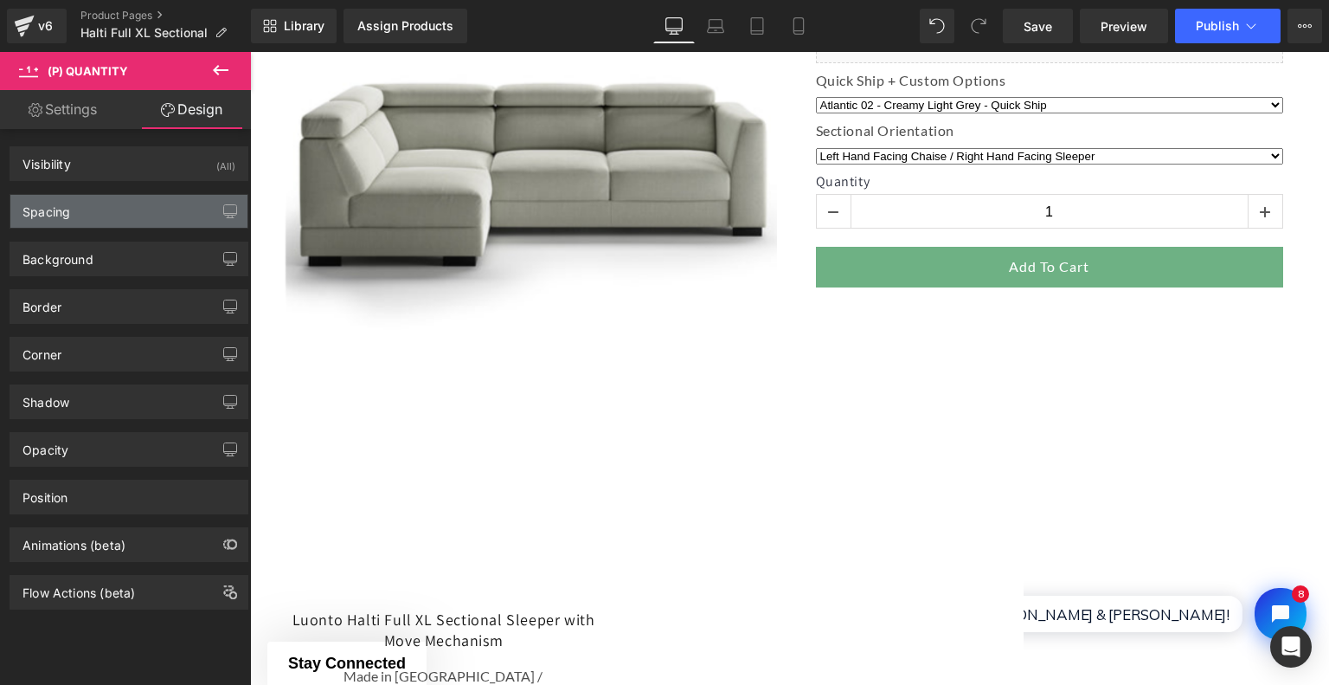
click at [120, 195] on div "Spacing" at bounding box center [128, 211] width 237 height 33
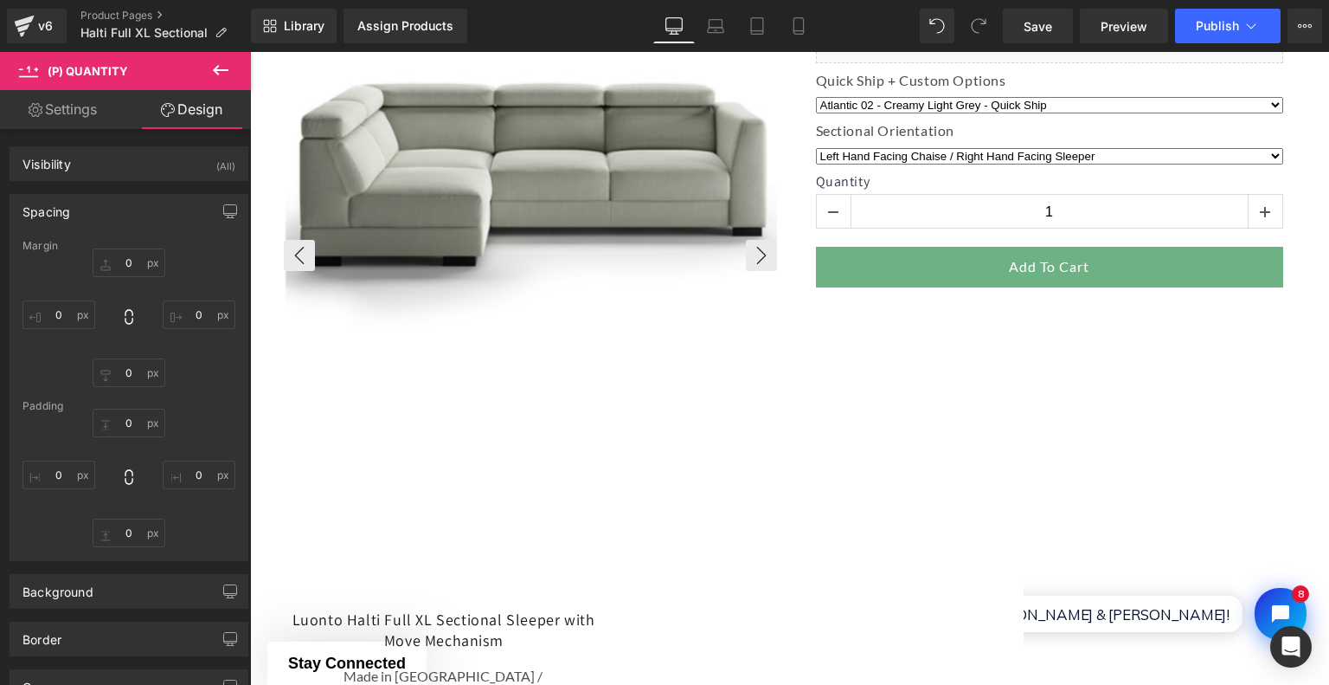
click at [642, 411] on img at bounding box center [532, 173] width 493 height 493
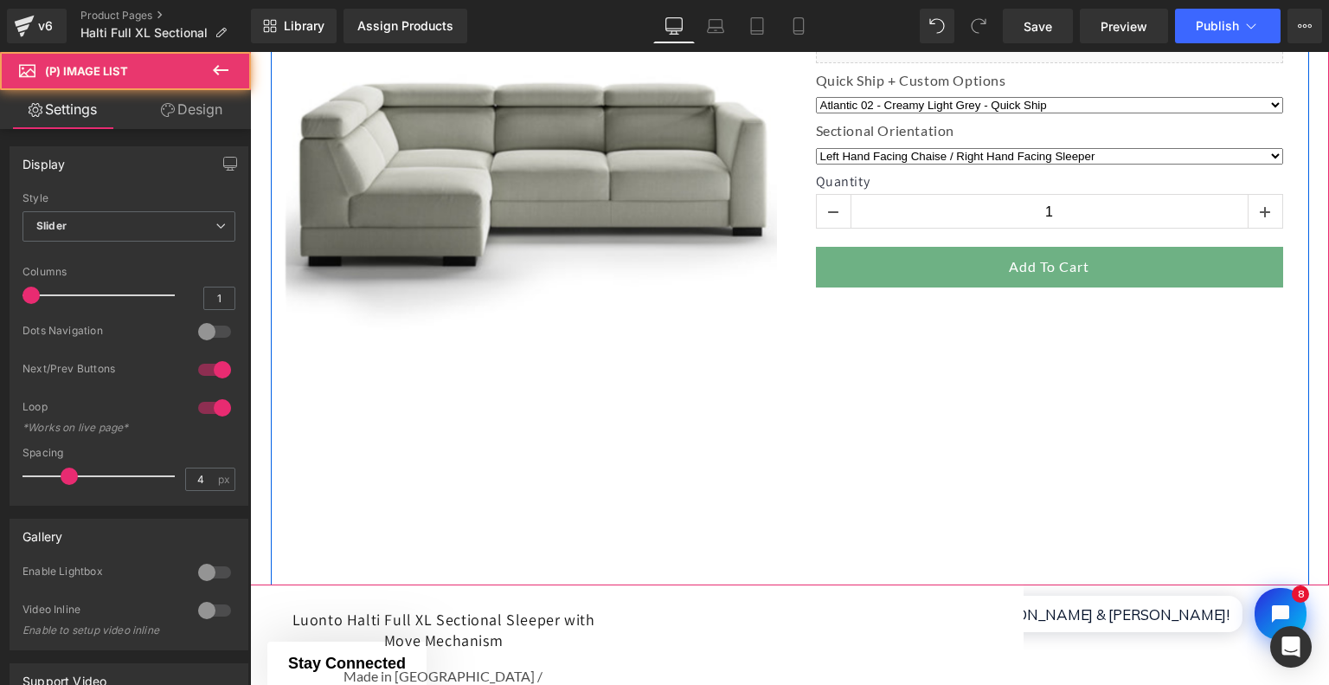
click at [809, 464] on div "‹ ›" at bounding box center [790, 249] width 1039 height 672
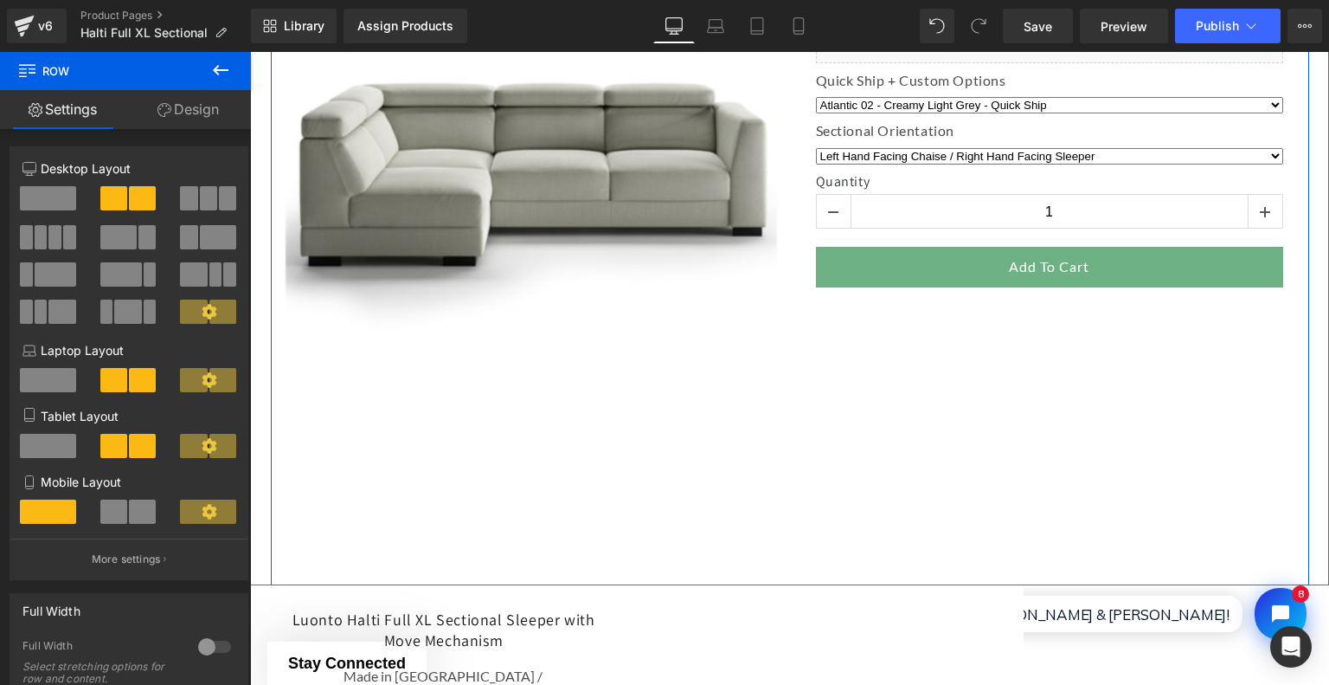
drag, startPoint x: 970, startPoint y: 501, endPoint x: 951, endPoint y: 416, distance: 86.9
click at [951, 416] on div "‹ ›" at bounding box center [790, 249] width 1039 height 672
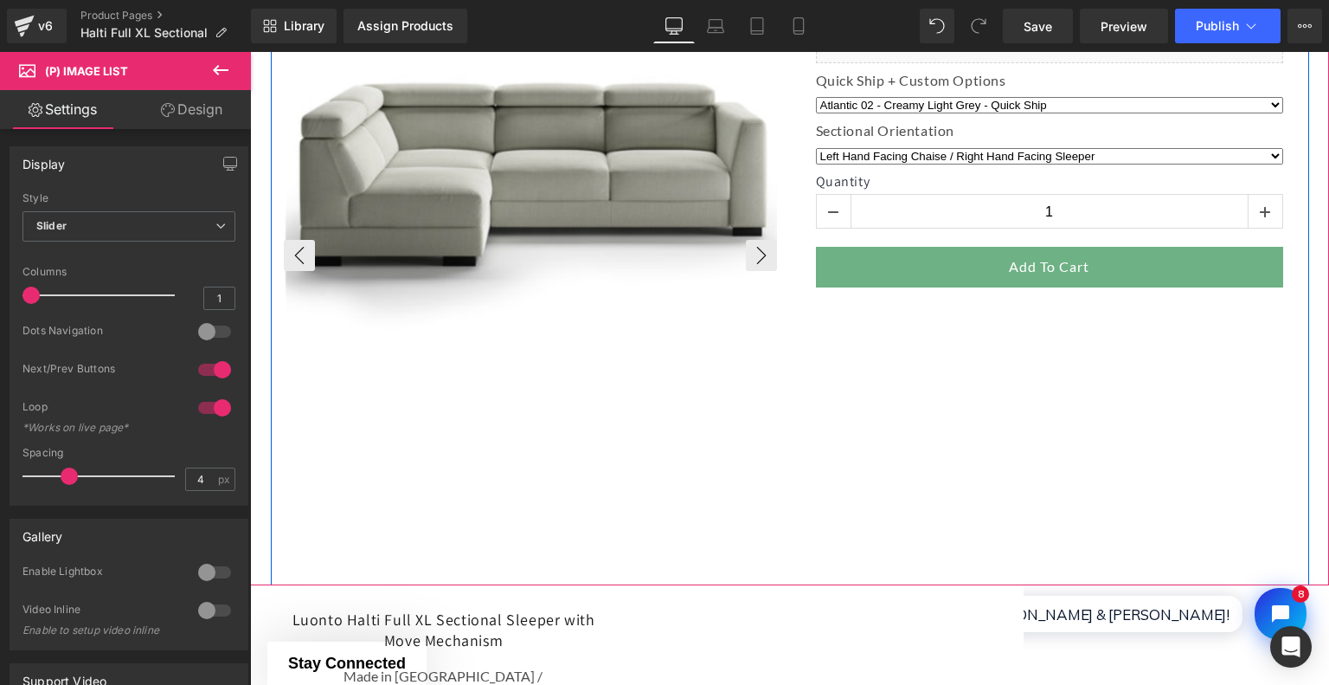
scroll to position [173, 0]
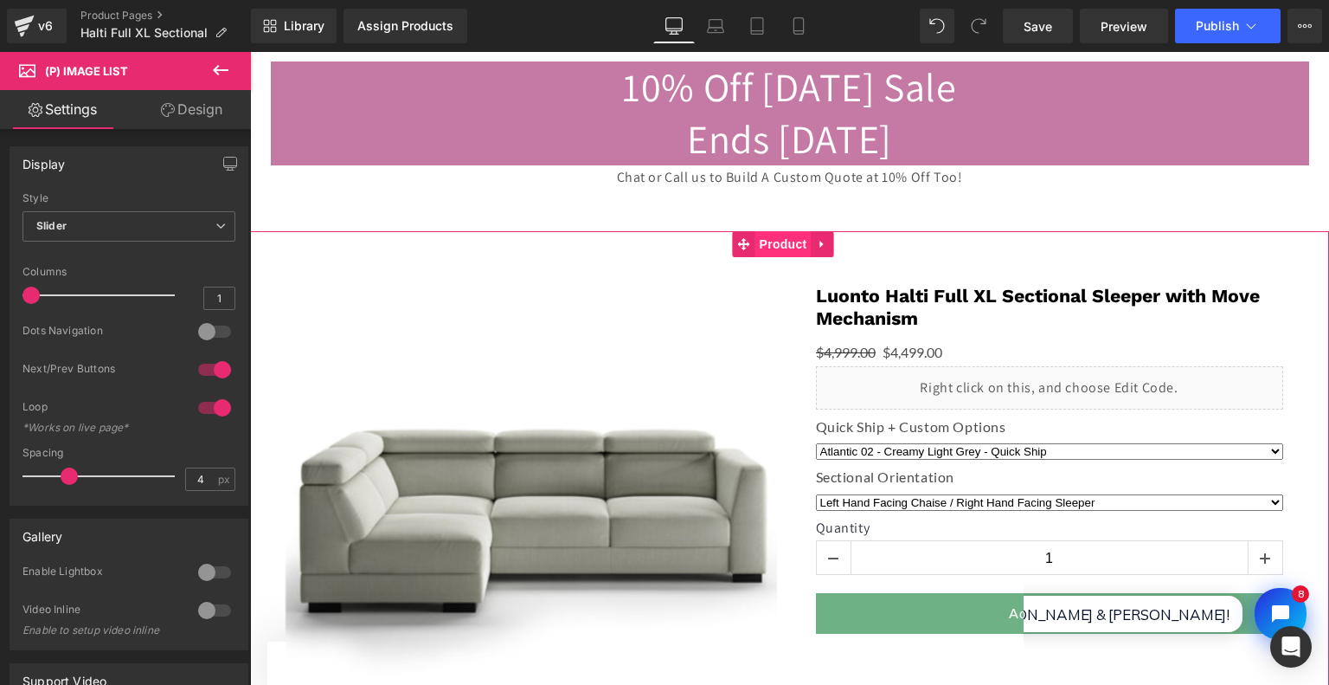
click at [798, 246] on span "Product" at bounding box center [784, 244] width 56 height 26
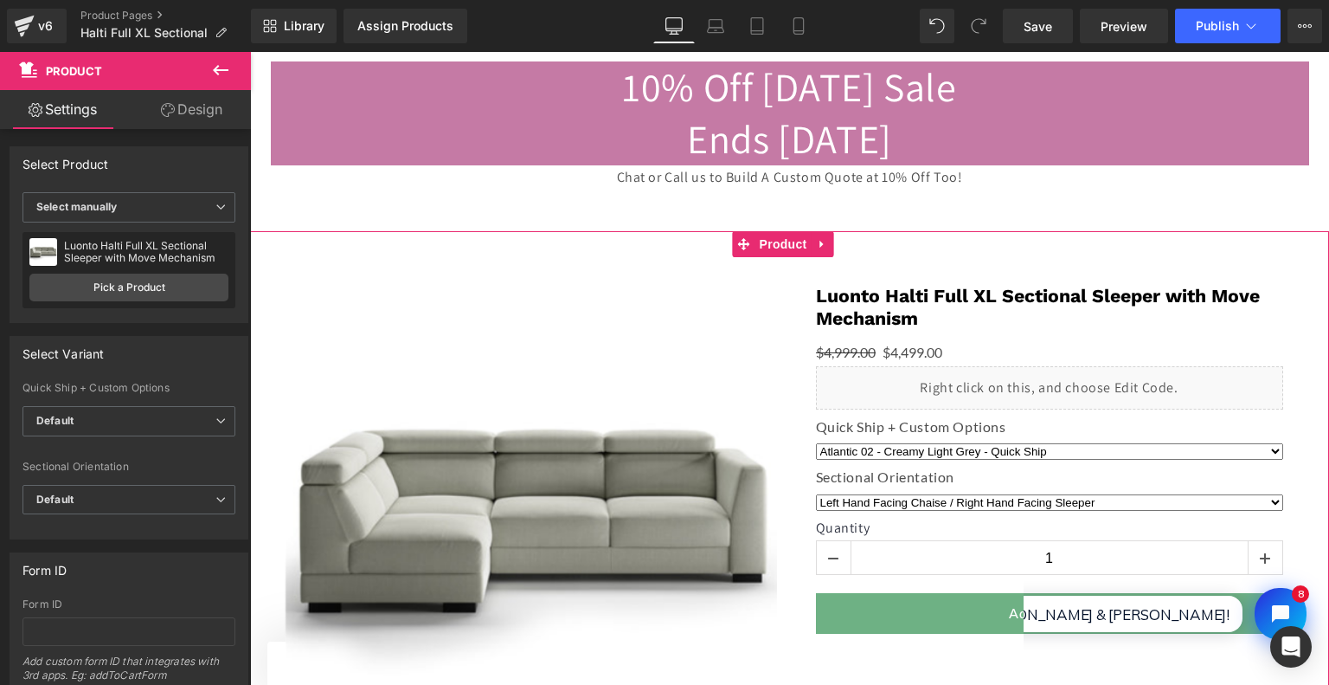
click at [213, 120] on link "Design" at bounding box center [191, 109] width 125 height 39
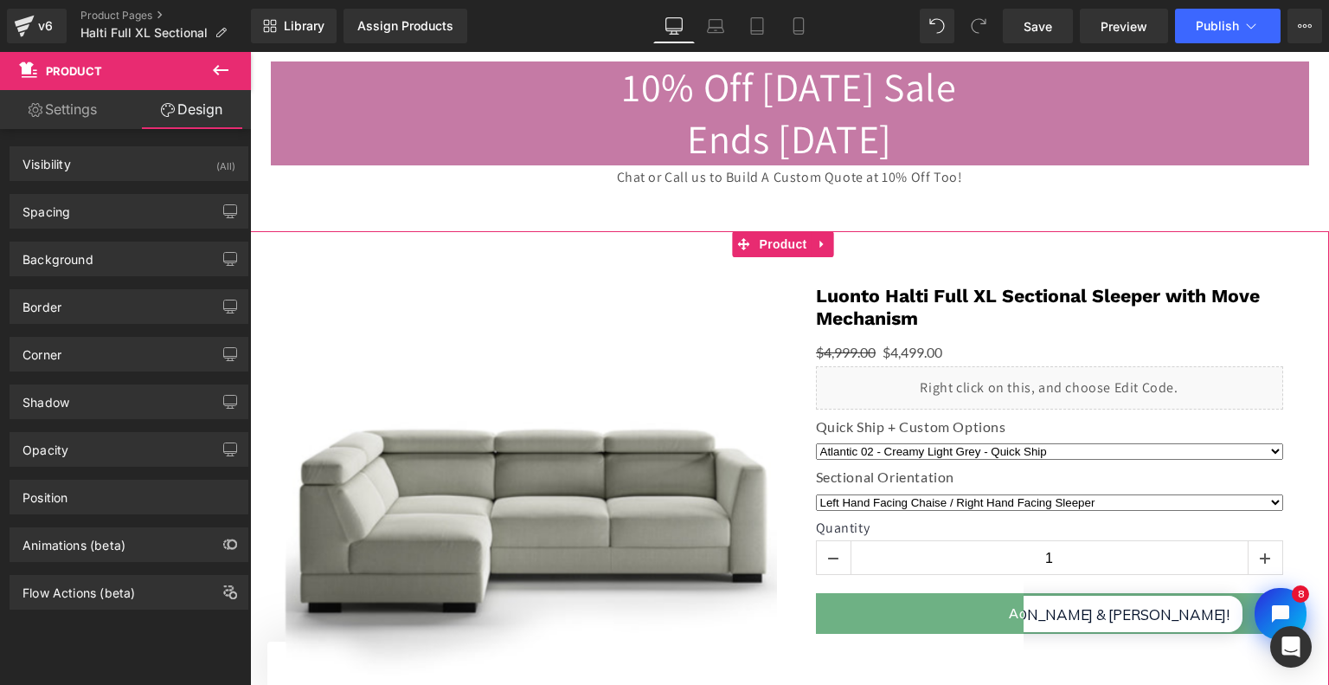
type input "0"
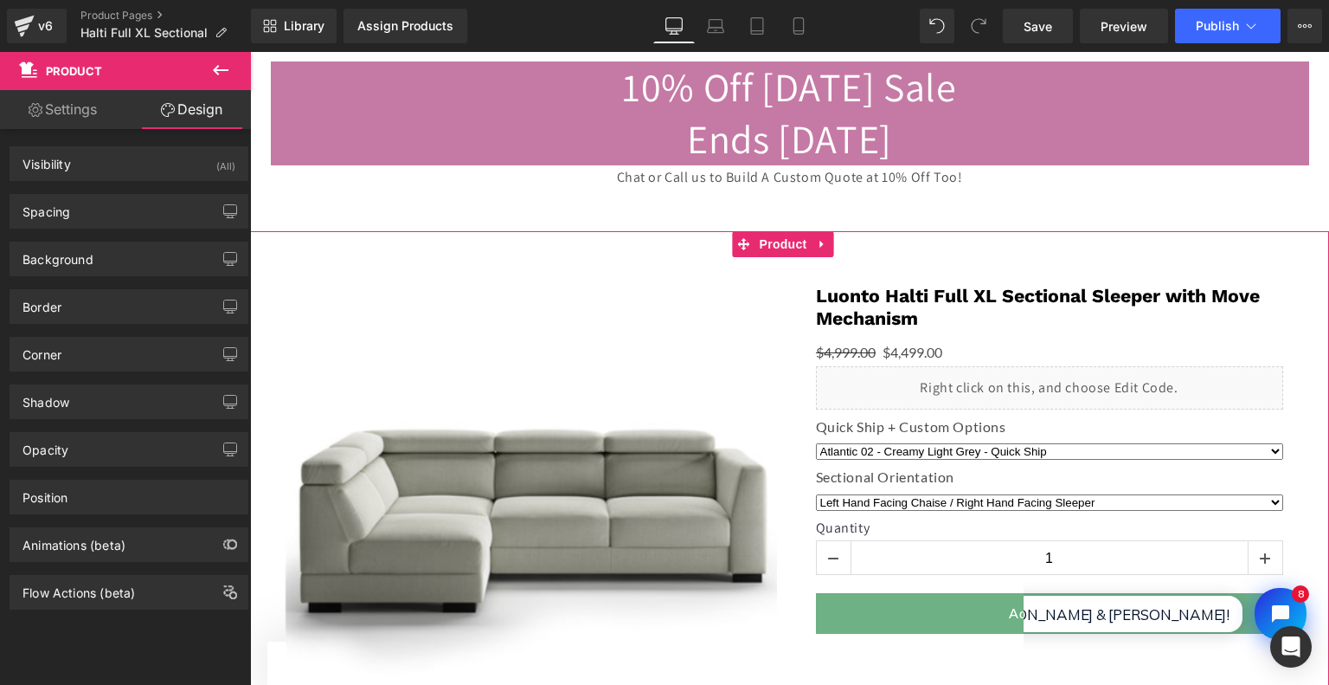
type input "10"
type input "0"
type input "10"
click at [170, 201] on div "Spacing" at bounding box center [128, 211] width 237 height 33
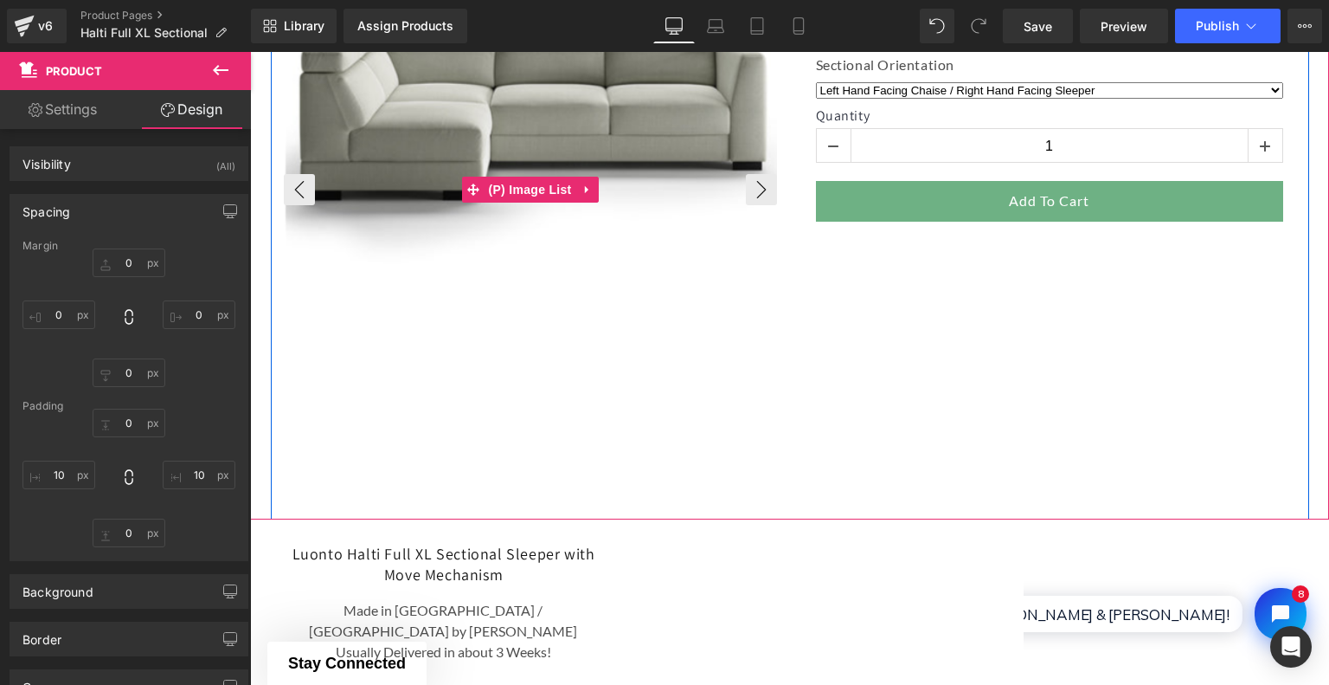
scroll to position [606, 0]
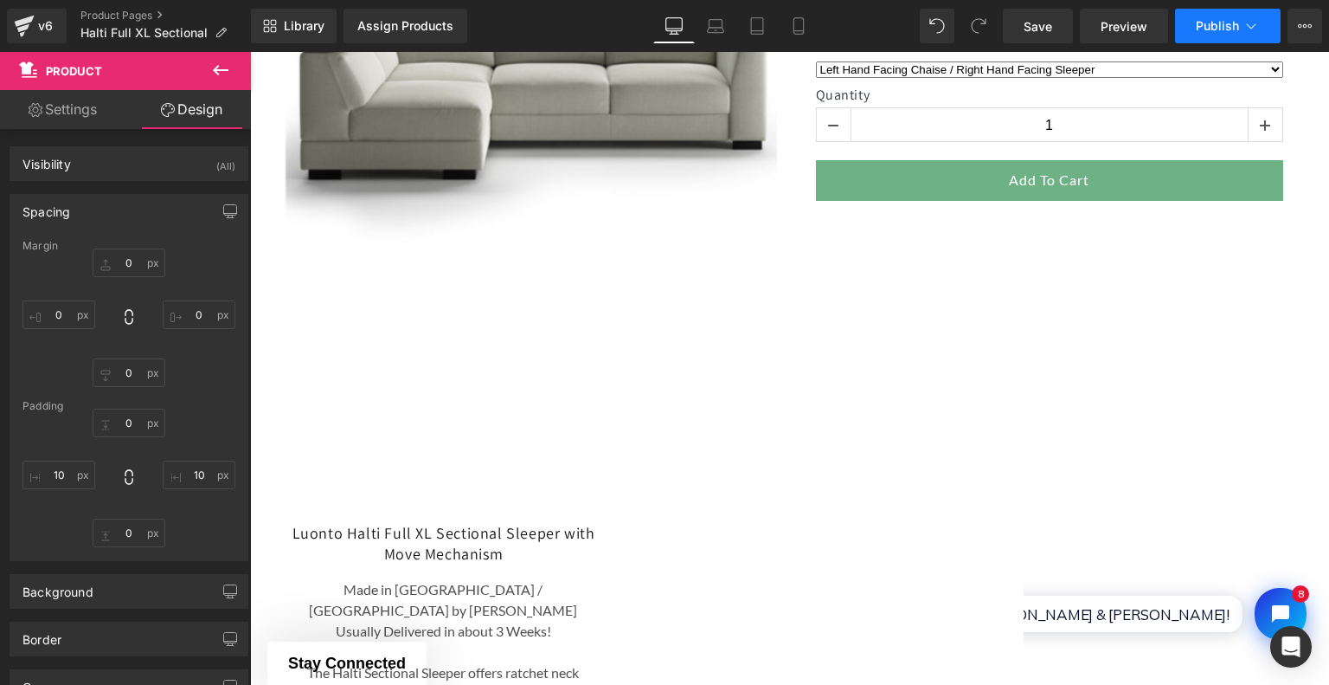
click at [1234, 21] on span "Publish" at bounding box center [1217, 26] width 43 height 14
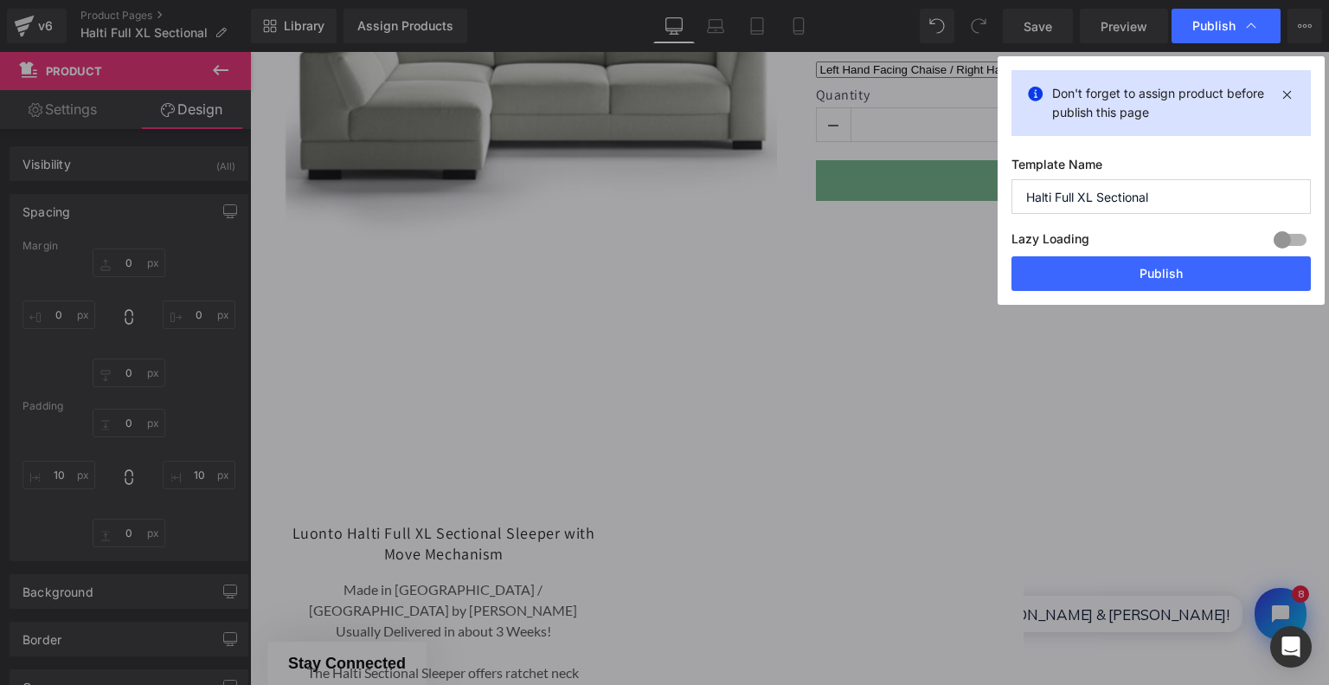
click at [1181, 248] on div "Lazy Loading Build Upgrade plan to unlock" at bounding box center [1161, 242] width 299 height 29
click at [1186, 267] on button "Publish" at bounding box center [1161, 273] width 299 height 35
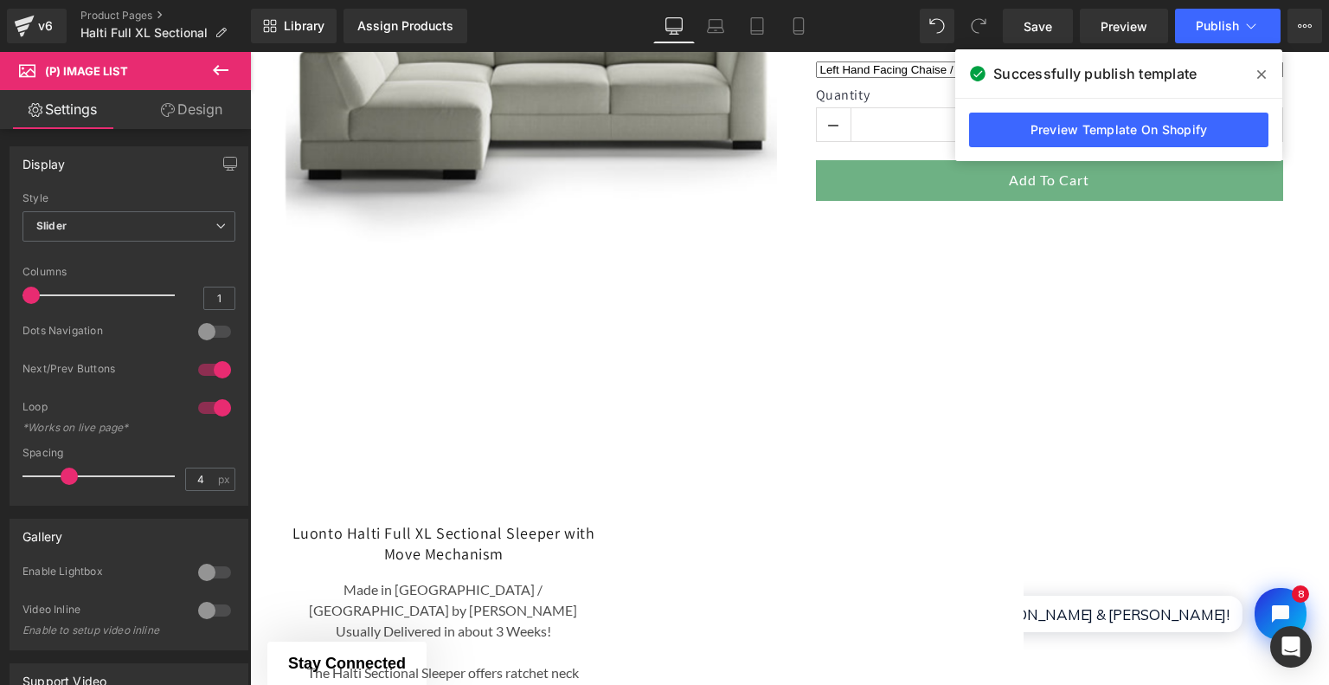
click at [183, 103] on link "Design" at bounding box center [191, 109] width 125 height 39
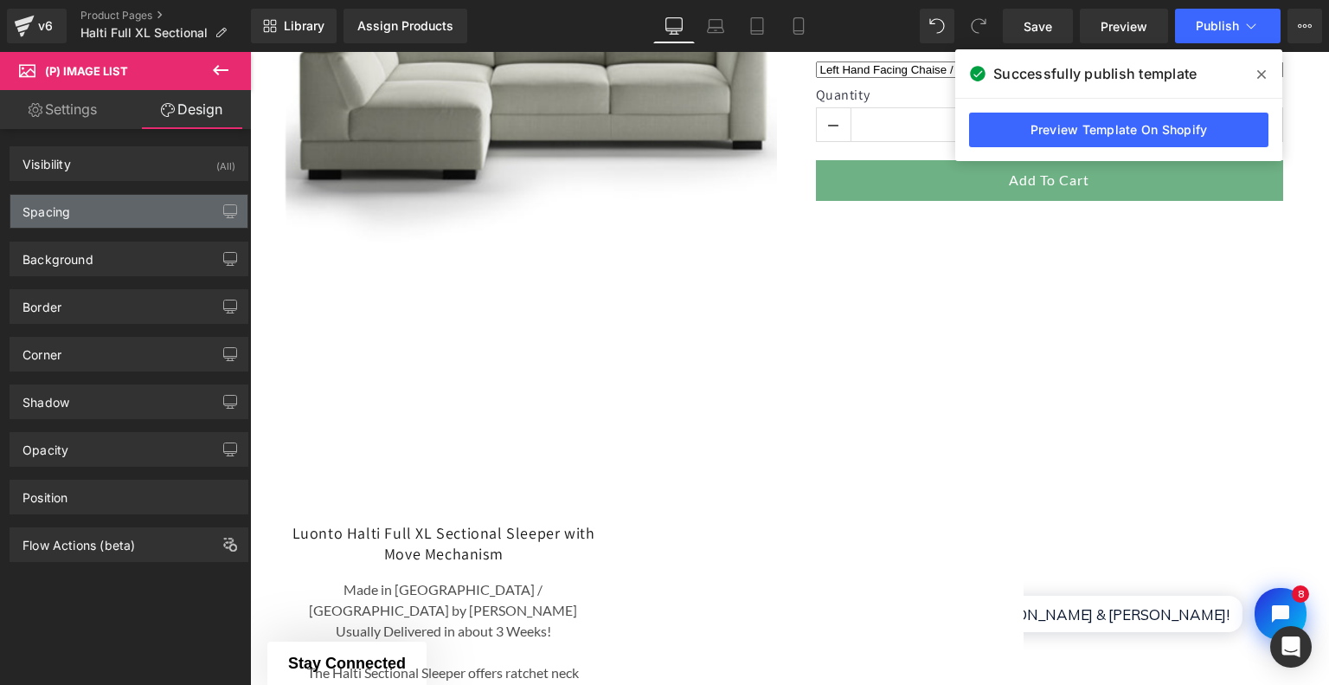
click at [121, 195] on div "Spacing" at bounding box center [128, 211] width 237 height 33
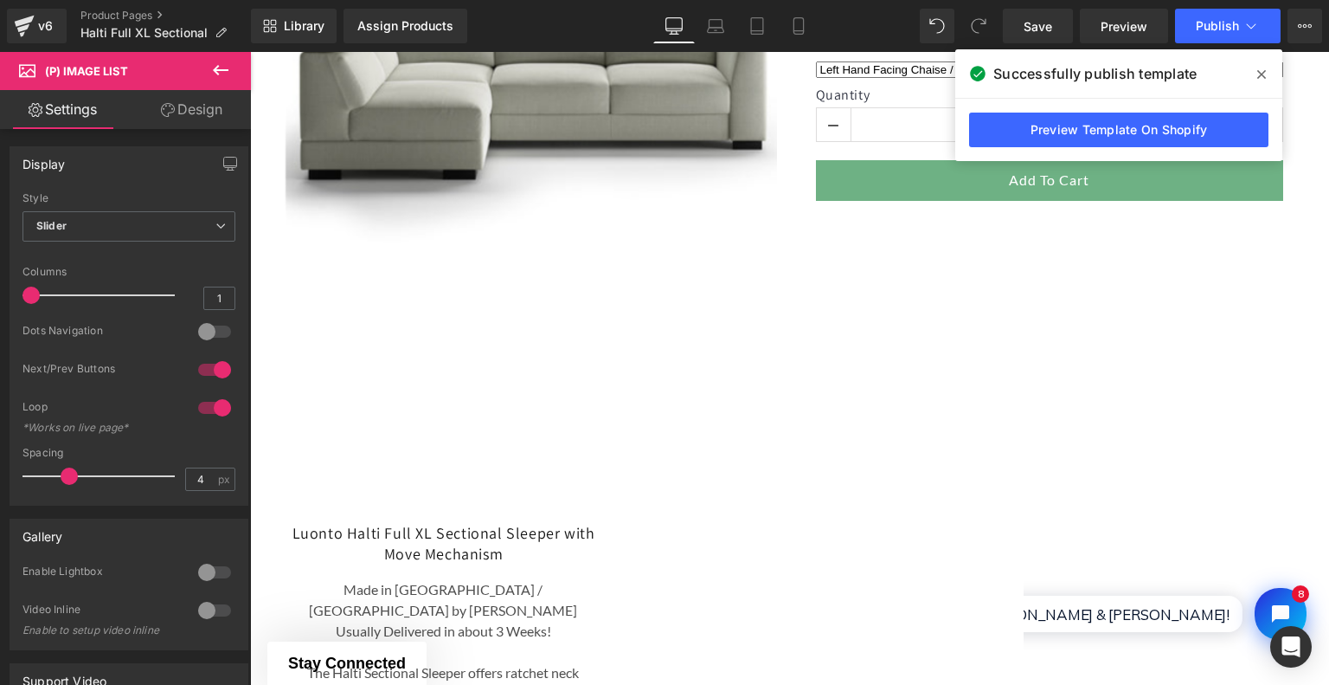
drag, startPoint x: 1262, startPoint y: 84, endPoint x: 922, endPoint y: 29, distance: 344.6
click at [1262, 84] on span at bounding box center [1262, 75] width 28 height 28
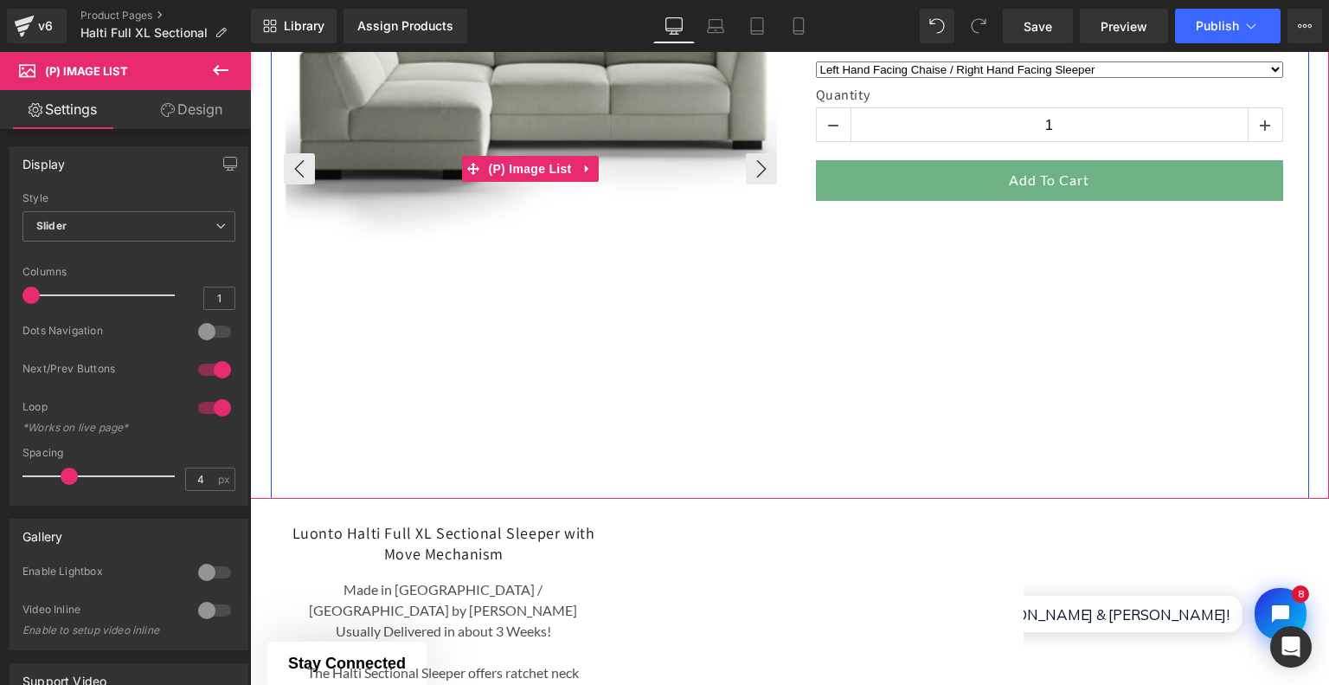
click at [631, 323] on img at bounding box center [532, 87] width 493 height 493
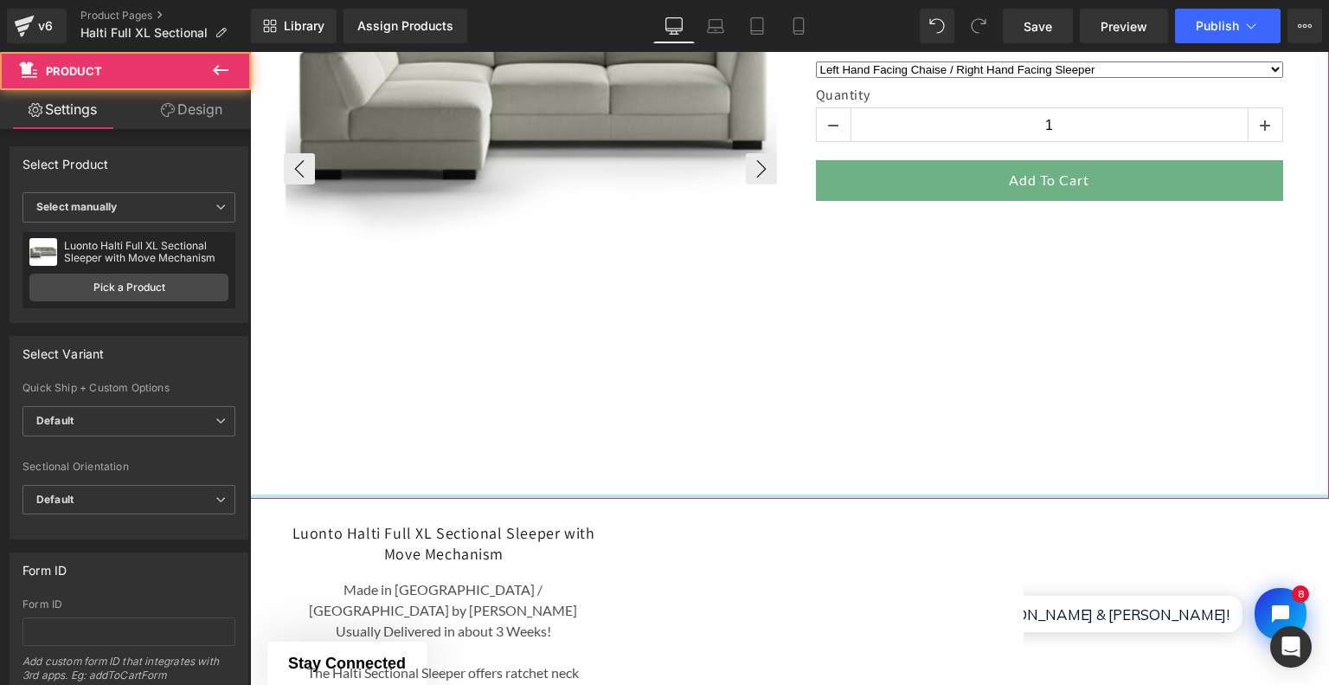
drag, startPoint x: 566, startPoint y: 494, endPoint x: 576, endPoint y: 419, distance: 76.0
click at [576, 419] on div at bounding box center [789, 148] width 1079 height 700
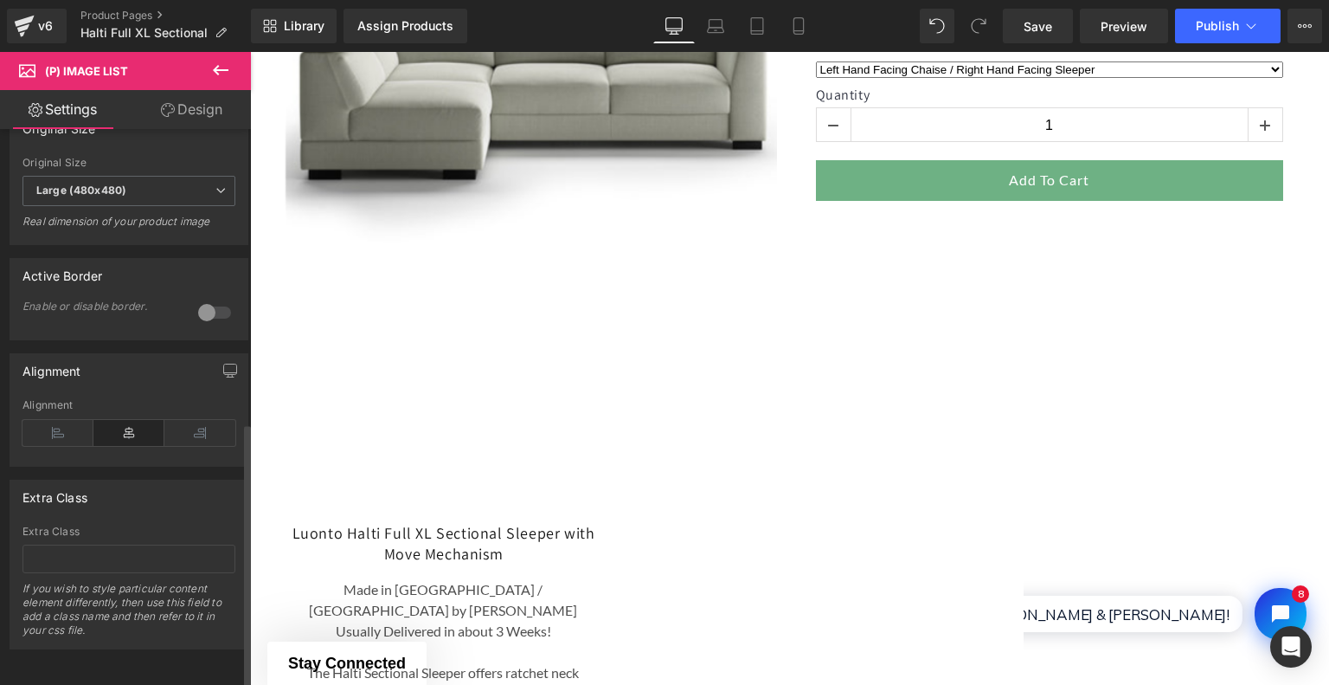
scroll to position [0, 0]
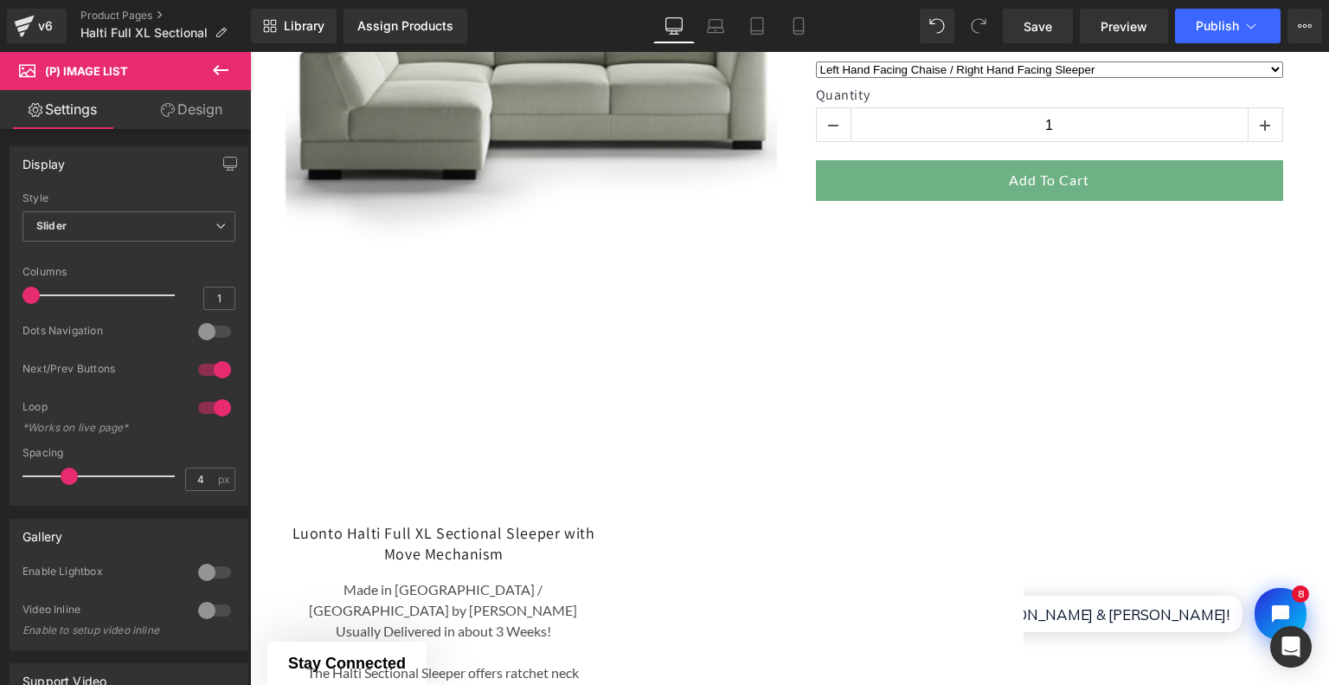
click at [194, 107] on link "Design" at bounding box center [191, 109] width 125 height 39
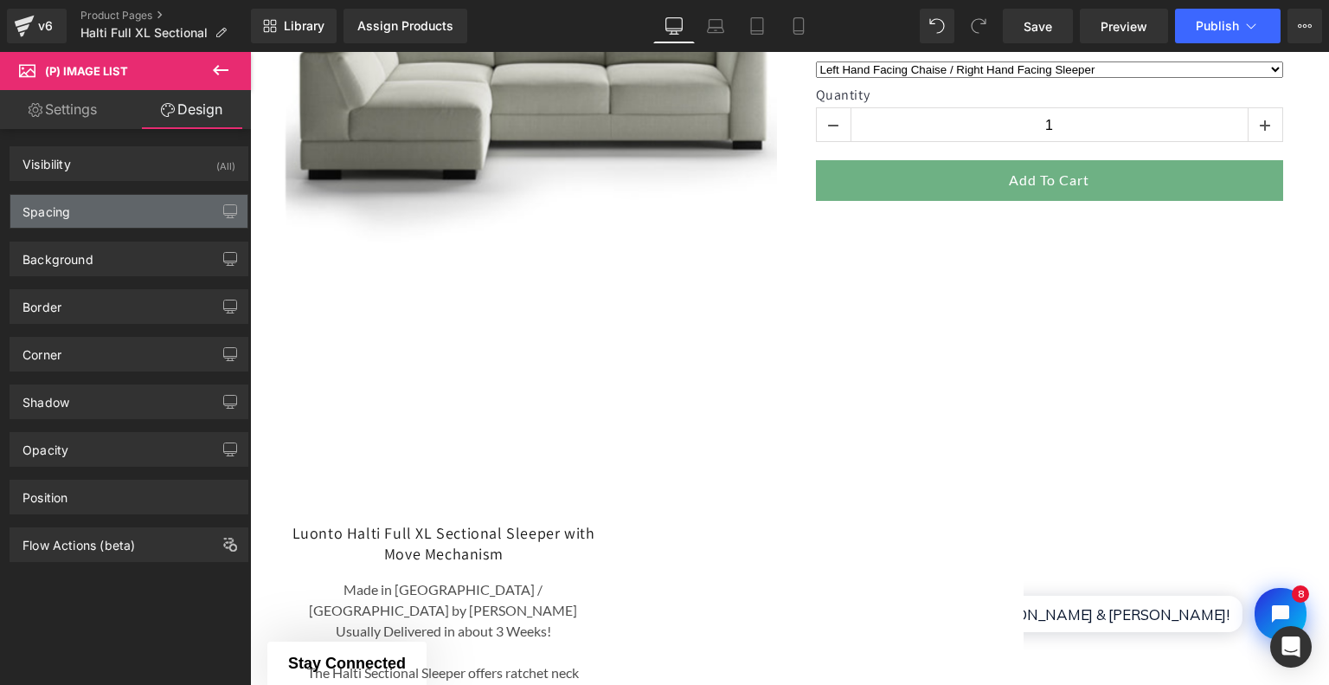
click at [78, 202] on div "Spacing" at bounding box center [128, 211] width 237 height 33
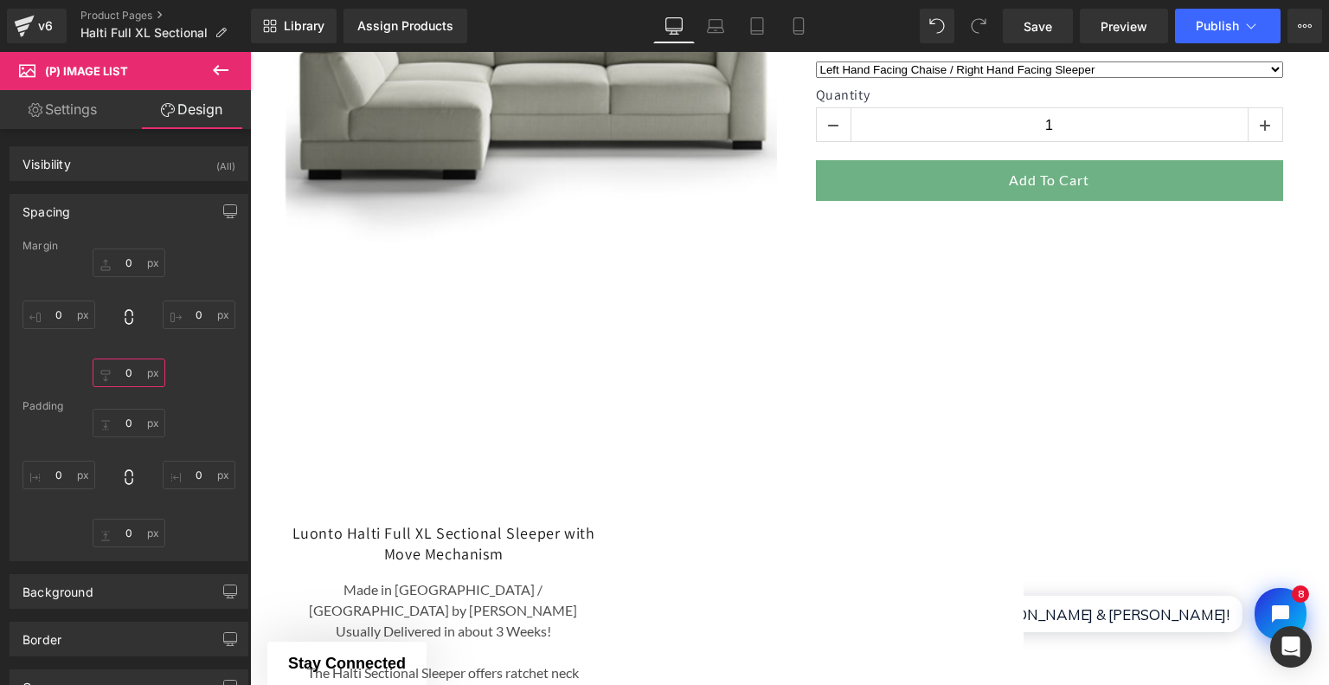
click at [151, 365] on input "0" at bounding box center [129, 372] width 73 height 29
type input "0"
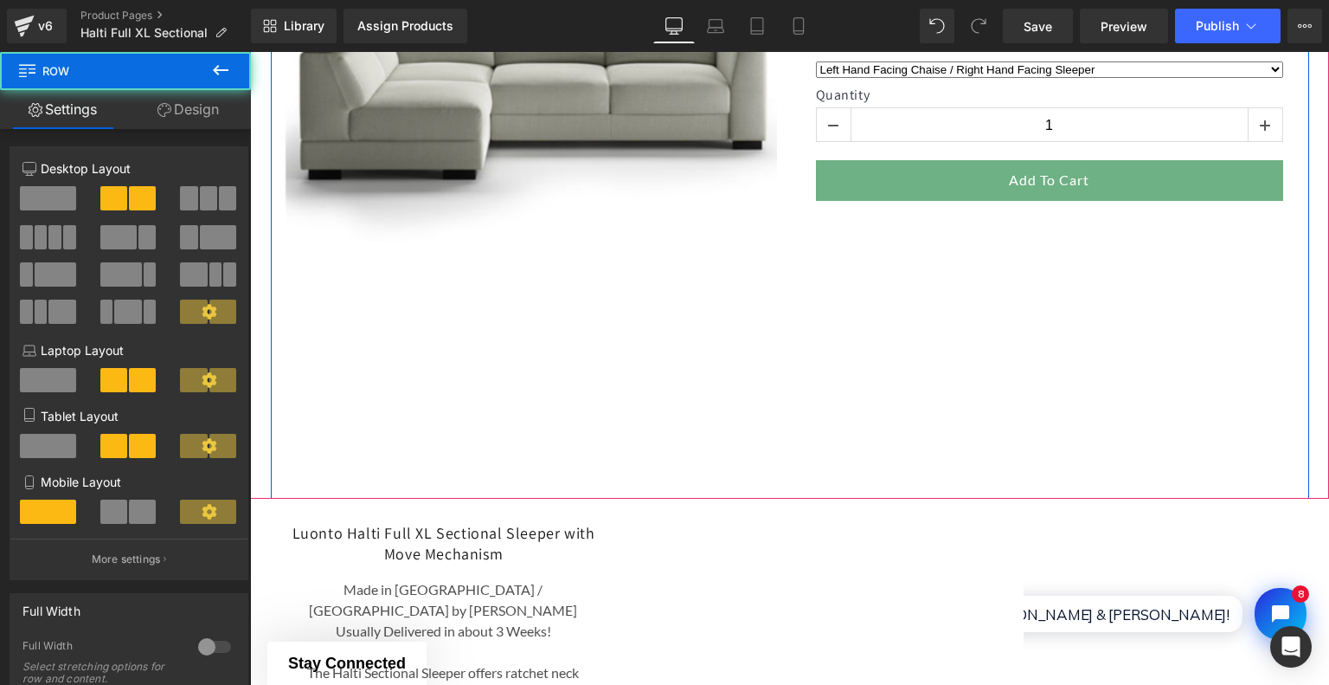
click at [782, 398] on div "‹ ›" at bounding box center [530, 162] width 519 height 672
click at [511, 241] on img at bounding box center [532, 87] width 493 height 493
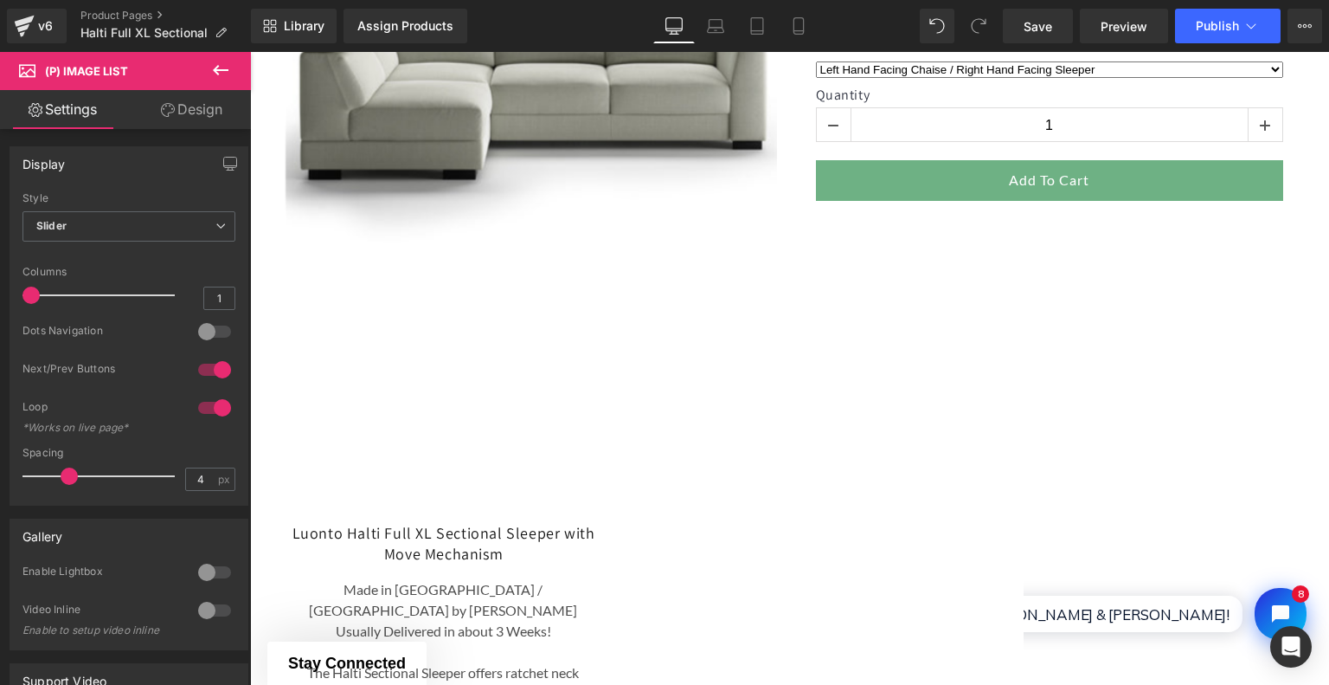
click at [184, 100] on link "Design" at bounding box center [191, 109] width 125 height 39
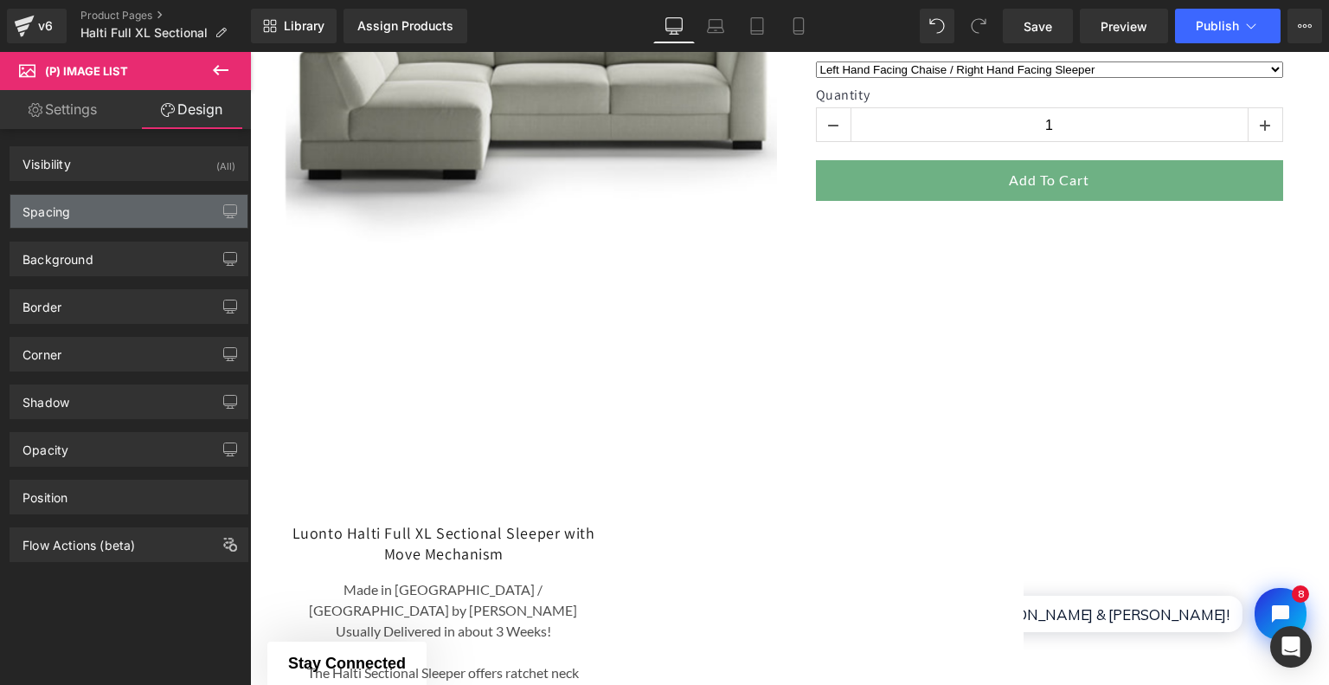
type input "0"
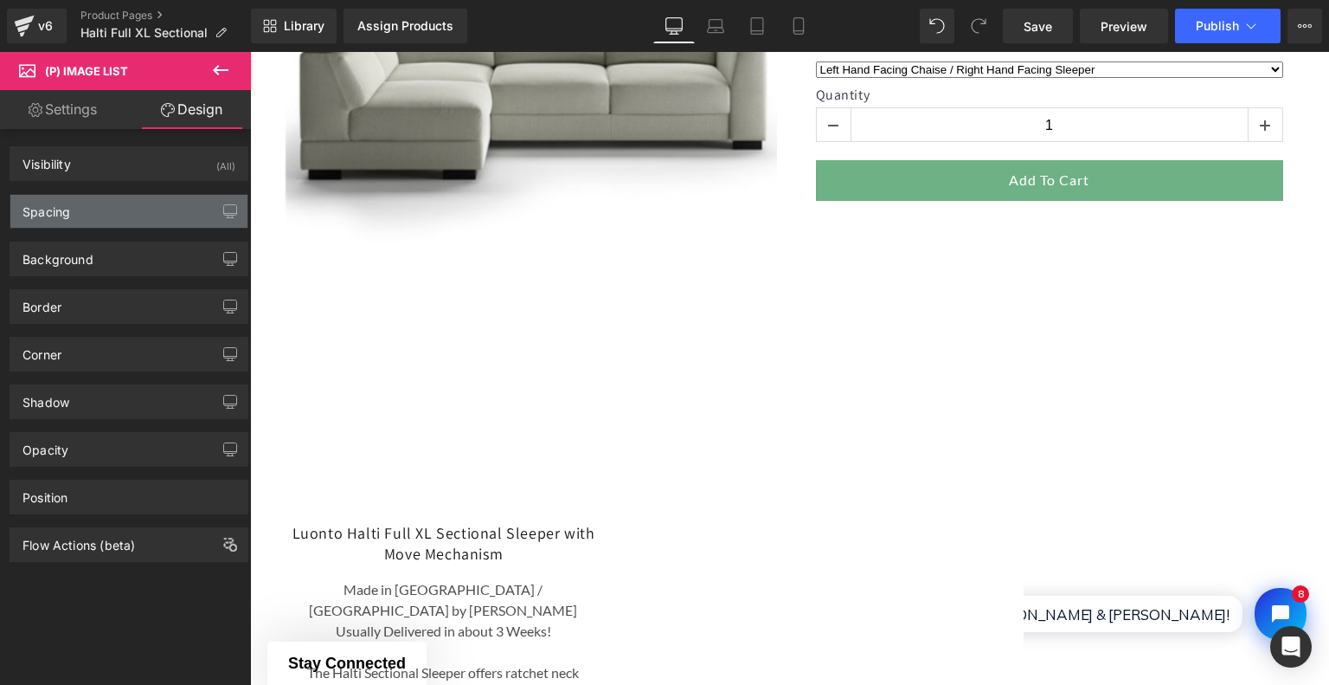
type input "0"
click at [126, 210] on div "Spacing" at bounding box center [128, 211] width 237 height 33
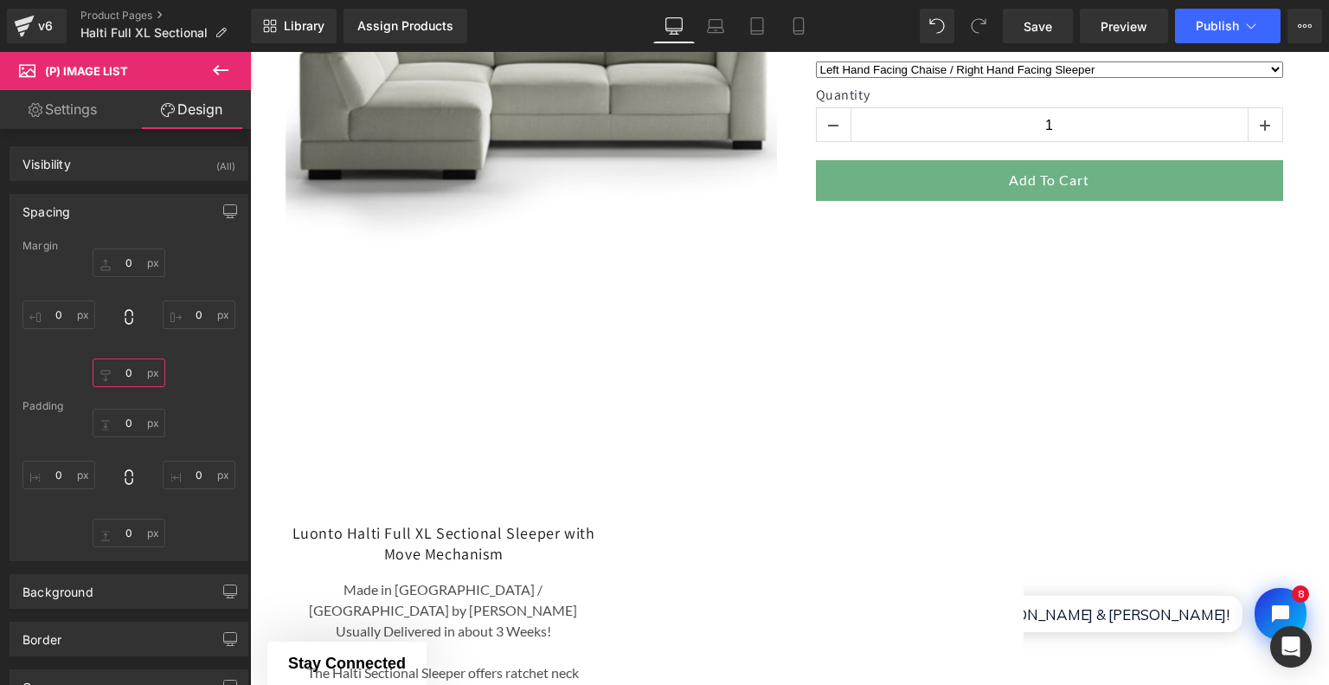
click at [127, 372] on input "0" at bounding box center [129, 372] width 73 height 29
type input "0"
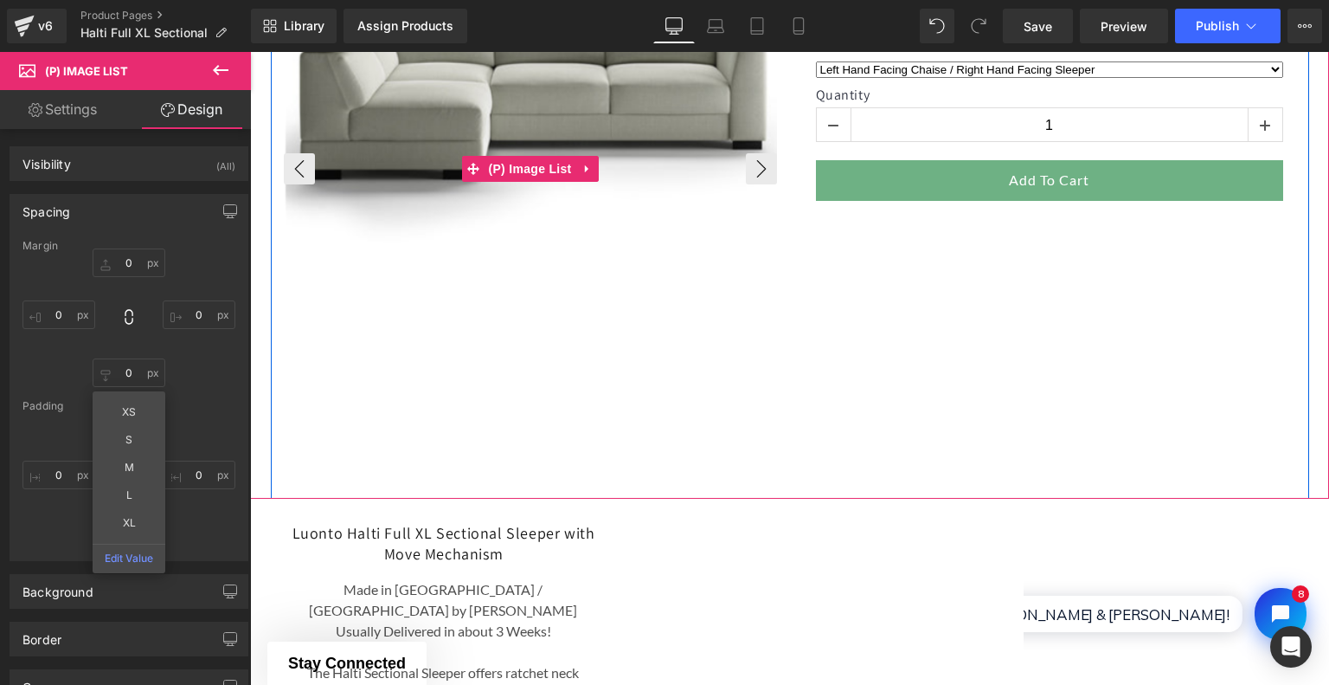
click at [423, 244] on img at bounding box center [532, 87] width 493 height 493
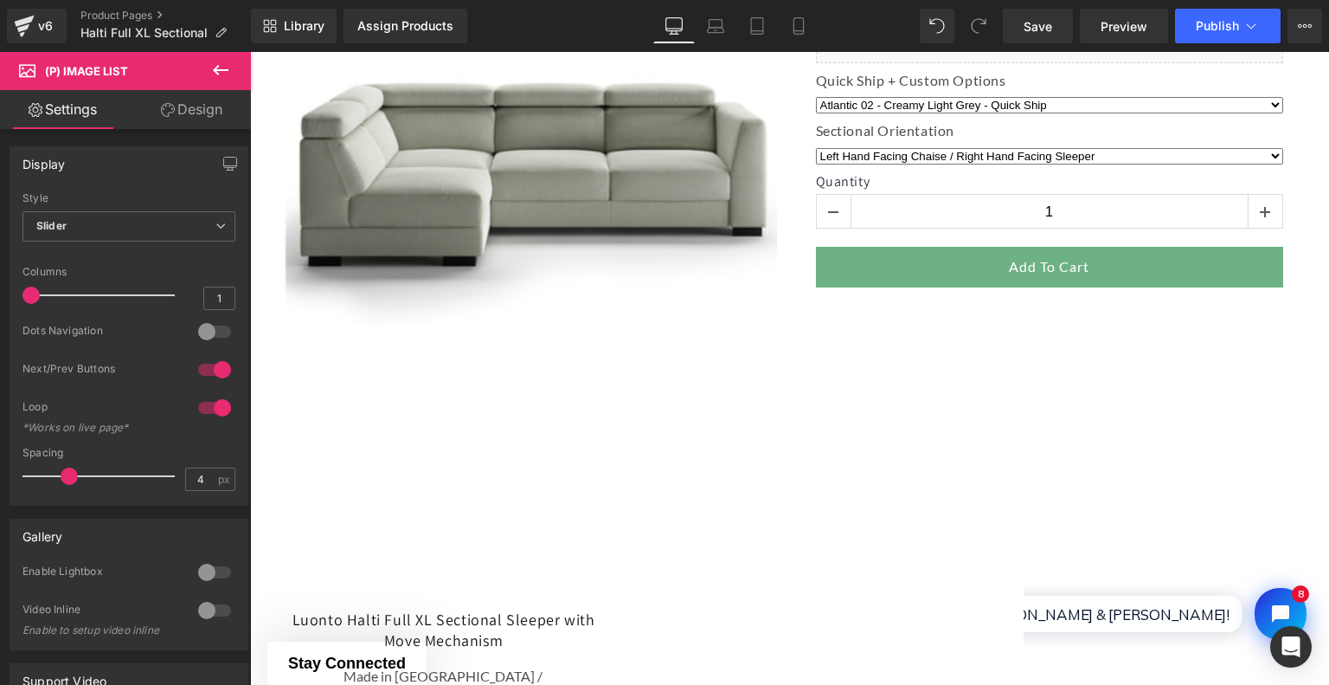
click at [217, 67] on icon at bounding box center [221, 70] width 16 height 10
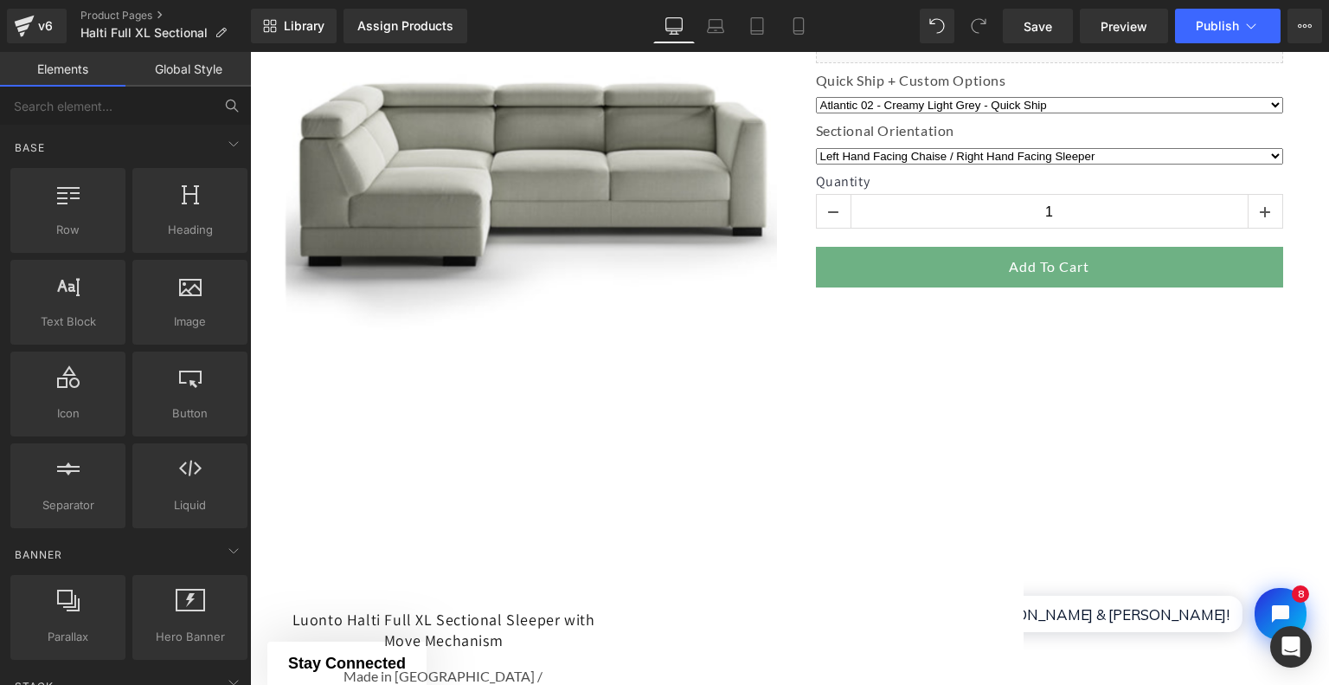
click at [241, 100] on button at bounding box center [232, 106] width 38 height 38
click at [226, 108] on icon at bounding box center [232, 106] width 16 height 16
click at [190, 110] on input "text" at bounding box center [106, 106] width 213 height 38
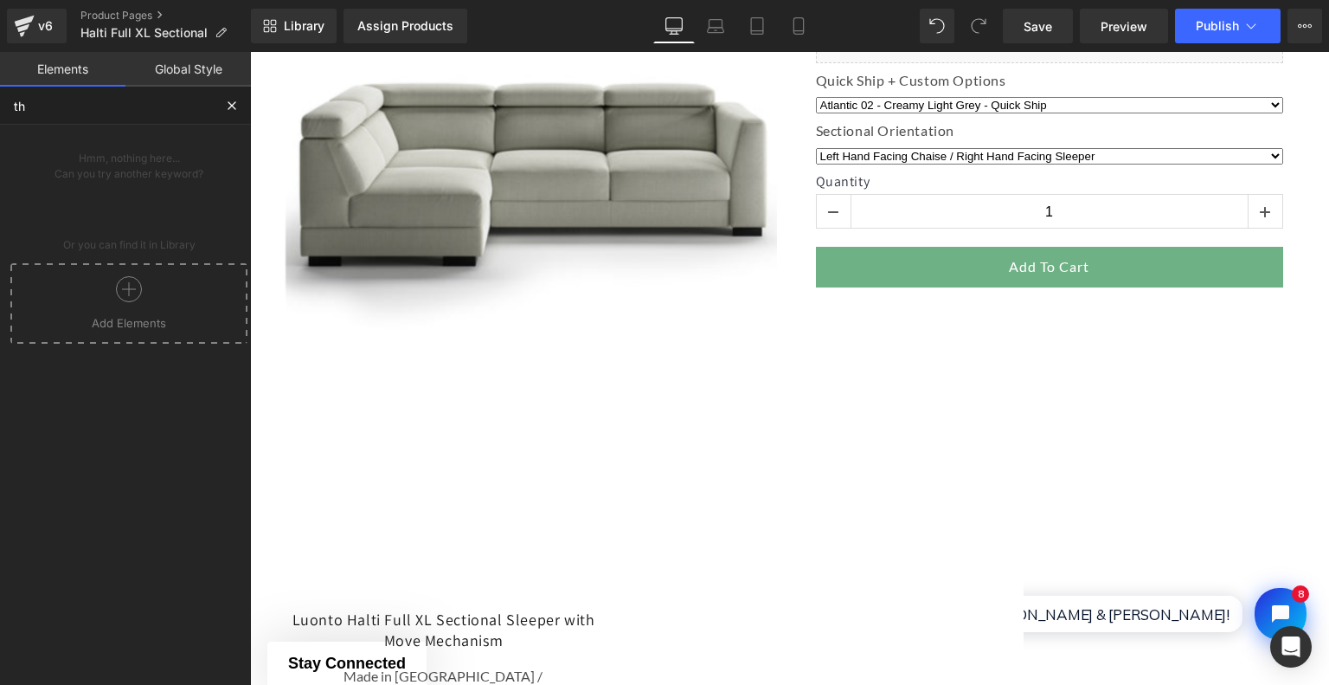
type input "t"
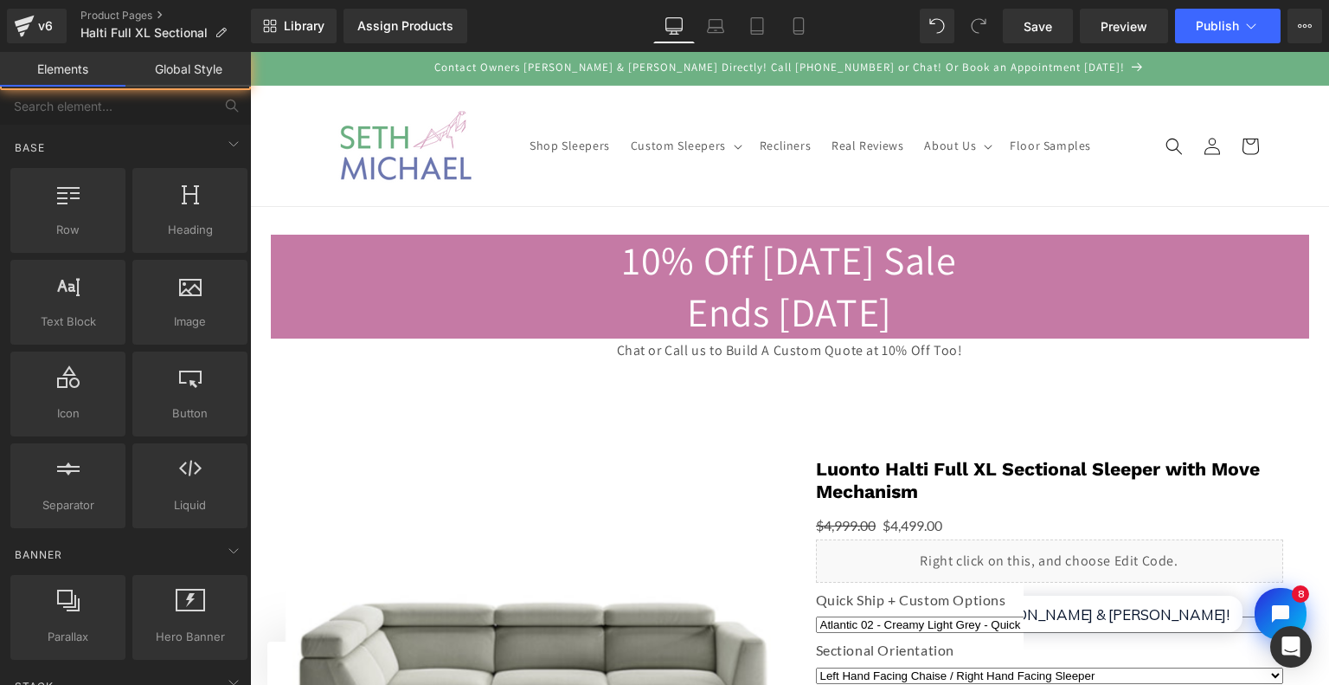
click at [618, 388] on gp-row "10% Off [DATE] Sale Ends [DATE] Chat or Call us to Build A Custom Quote at 10% …" at bounding box center [789, 305] width 1079 height 197
click at [623, 398] on gp-row "10% Off [DATE] Sale Ends [DATE] Chat or Call us to Build A Custom Quote at 10% …" at bounding box center [789, 305] width 1079 height 197
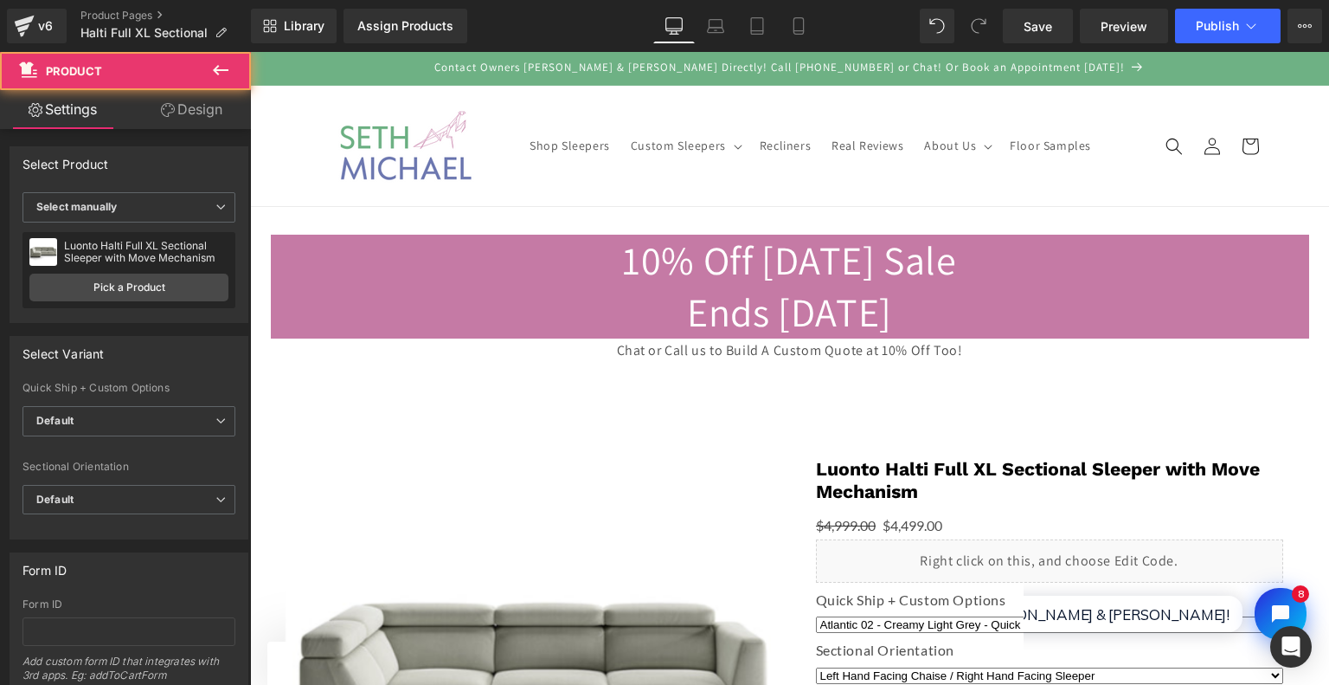
click at [621, 402] on gp-row "10% Off [DATE] Sale Ends [DATE] Chat or Call us to Build A Custom Quote at 10% …" at bounding box center [789, 305] width 1079 height 197
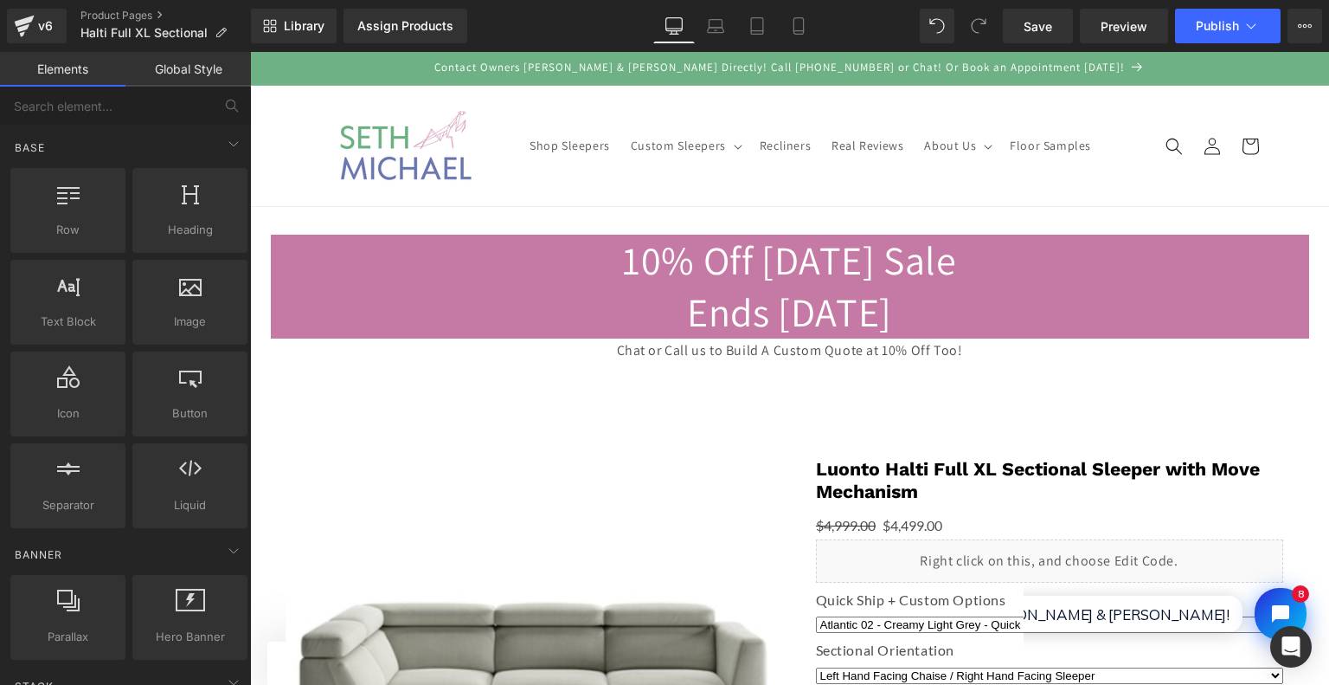
click at [609, 387] on gp-row "10% Off [DATE] Sale Ends [DATE] Chat or Call us to Build A Custom Quote at 10% …" at bounding box center [789, 305] width 1079 height 197
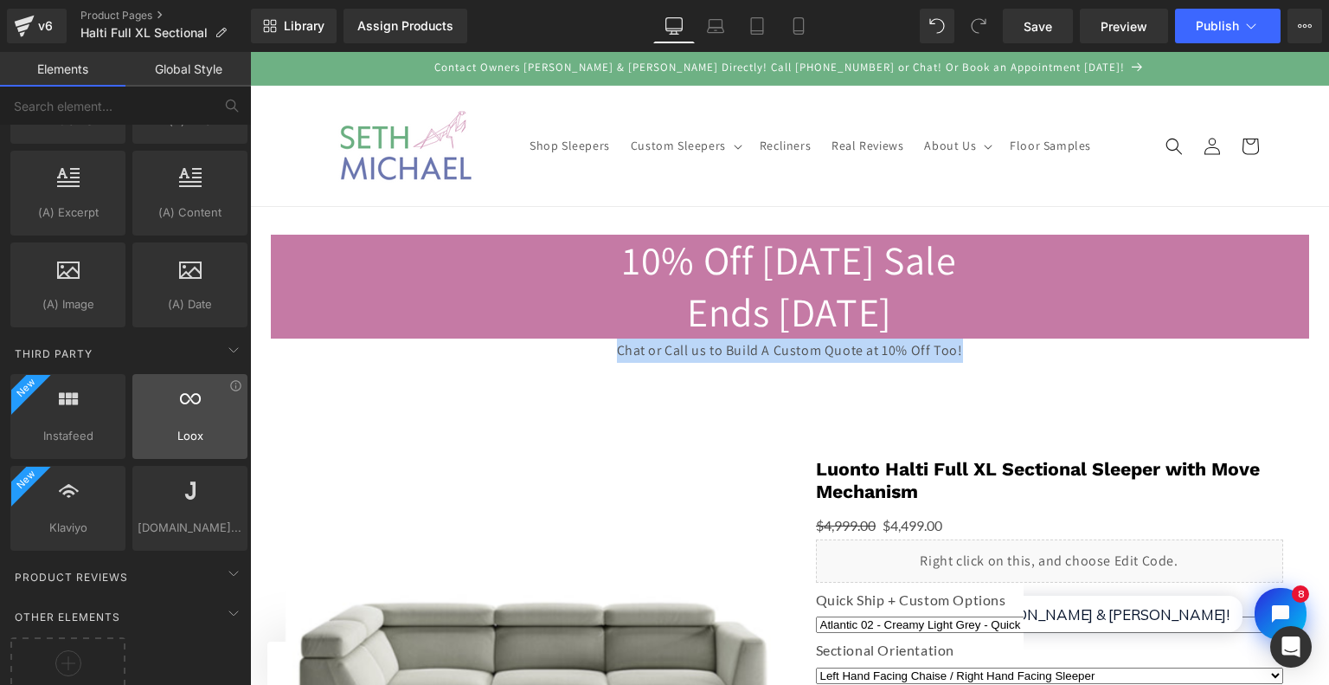
scroll to position [3152, 0]
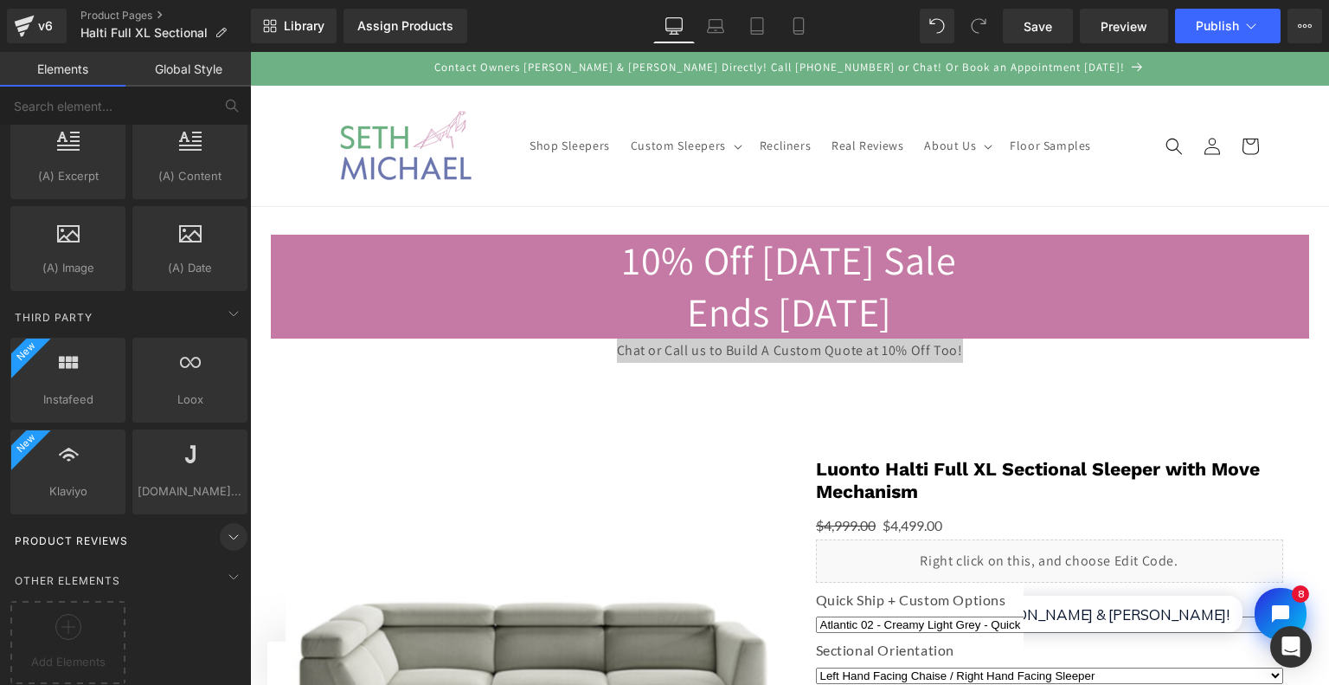
click at [238, 524] on span at bounding box center [234, 537] width 28 height 28
click at [94, 614] on div at bounding box center [68, 633] width 106 height 39
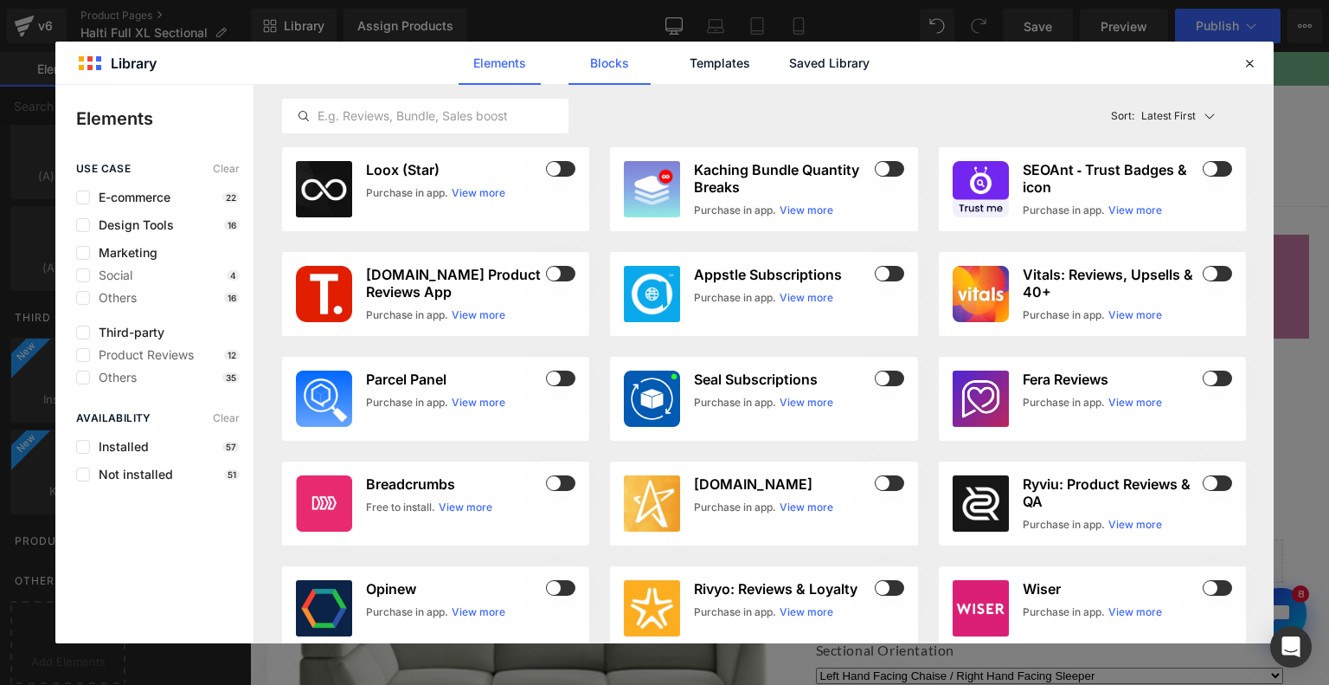
click at [620, 69] on link "Blocks" at bounding box center [610, 63] width 82 height 43
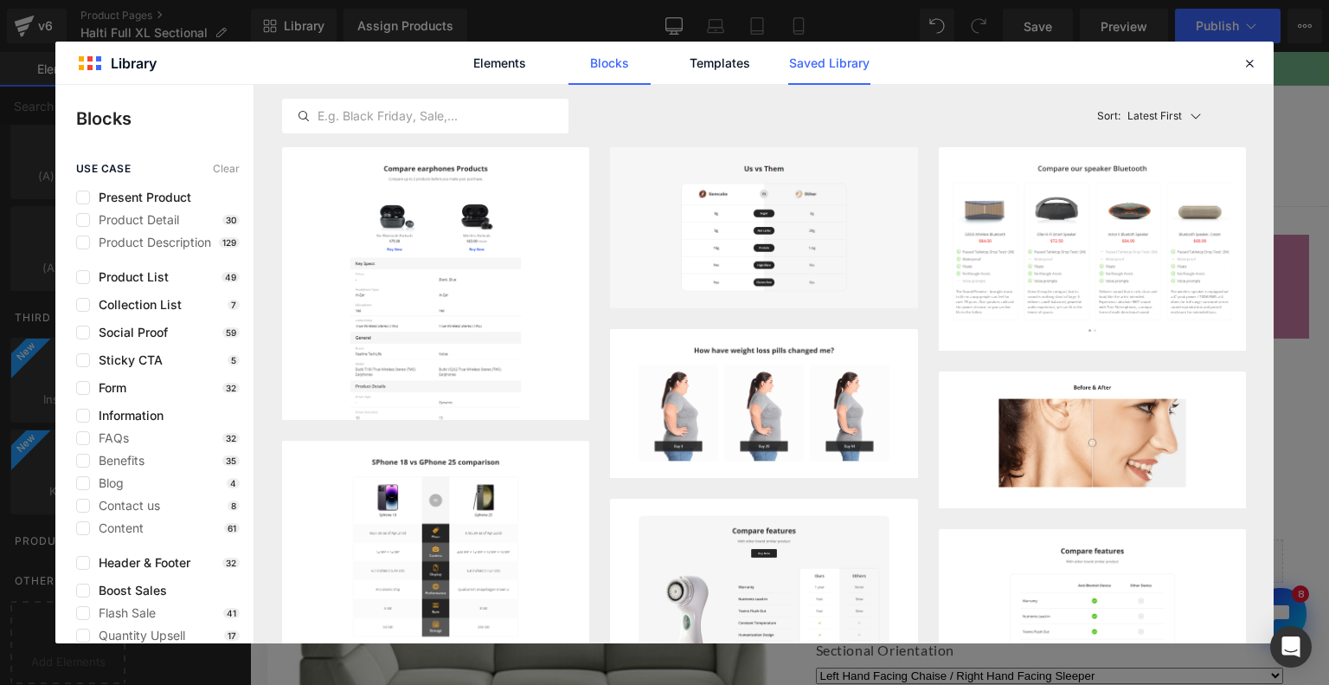
click at [799, 66] on link "Saved Library" at bounding box center [829, 63] width 82 height 43
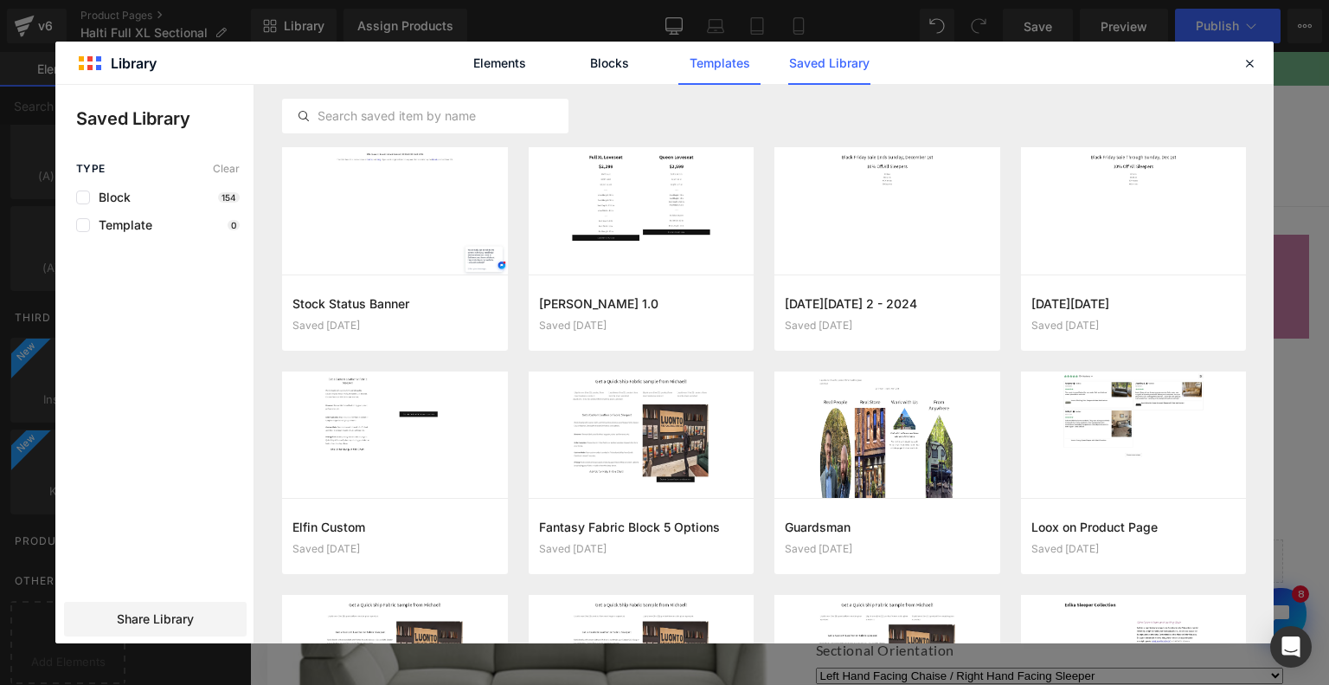
click at [746, 63] on link "Templates" at bounding box center [720, 63] width 82 height 43
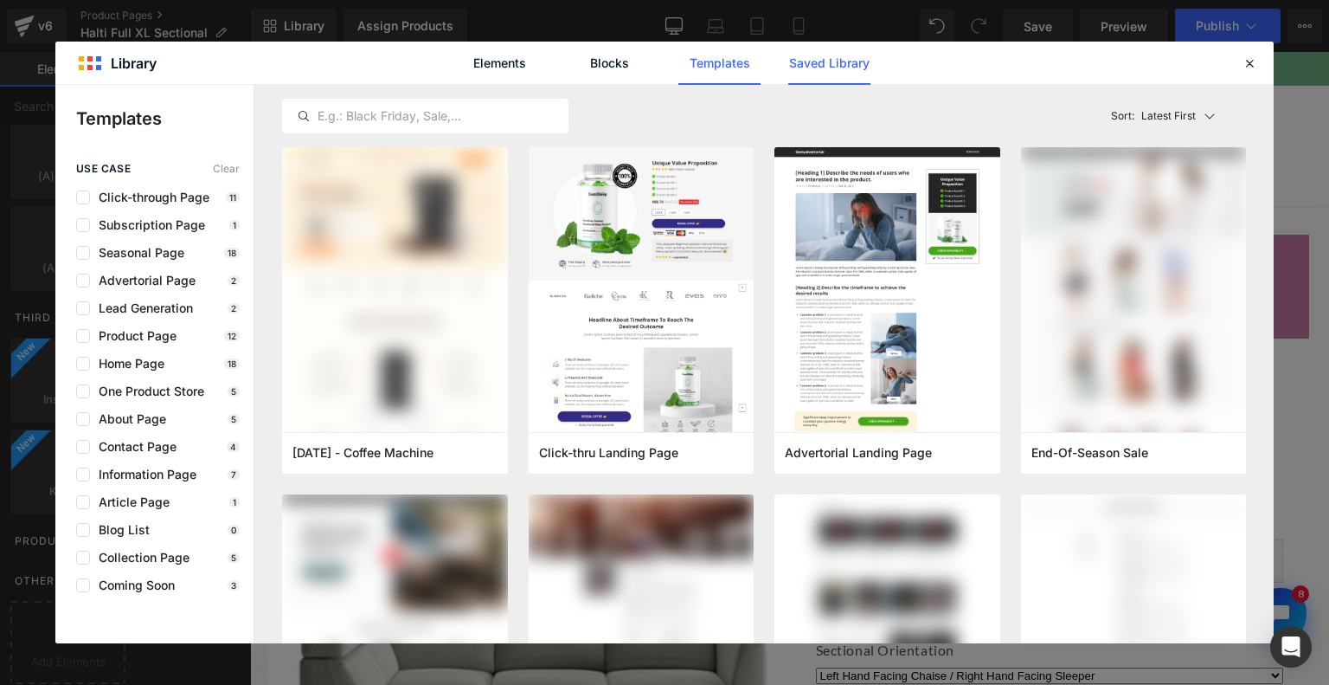
click at [853, 65] on link "Saved Library" at bounding box center [829, 63] width 82 height 43
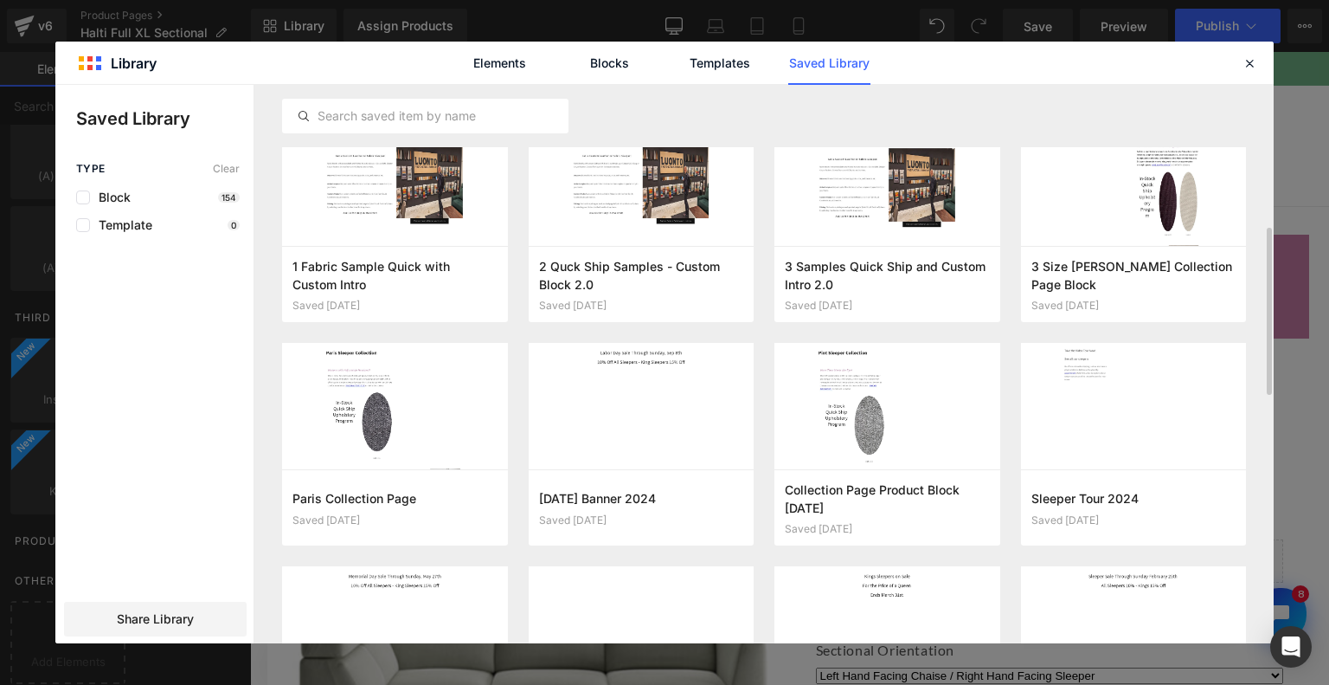
scroll to position [0, 0]
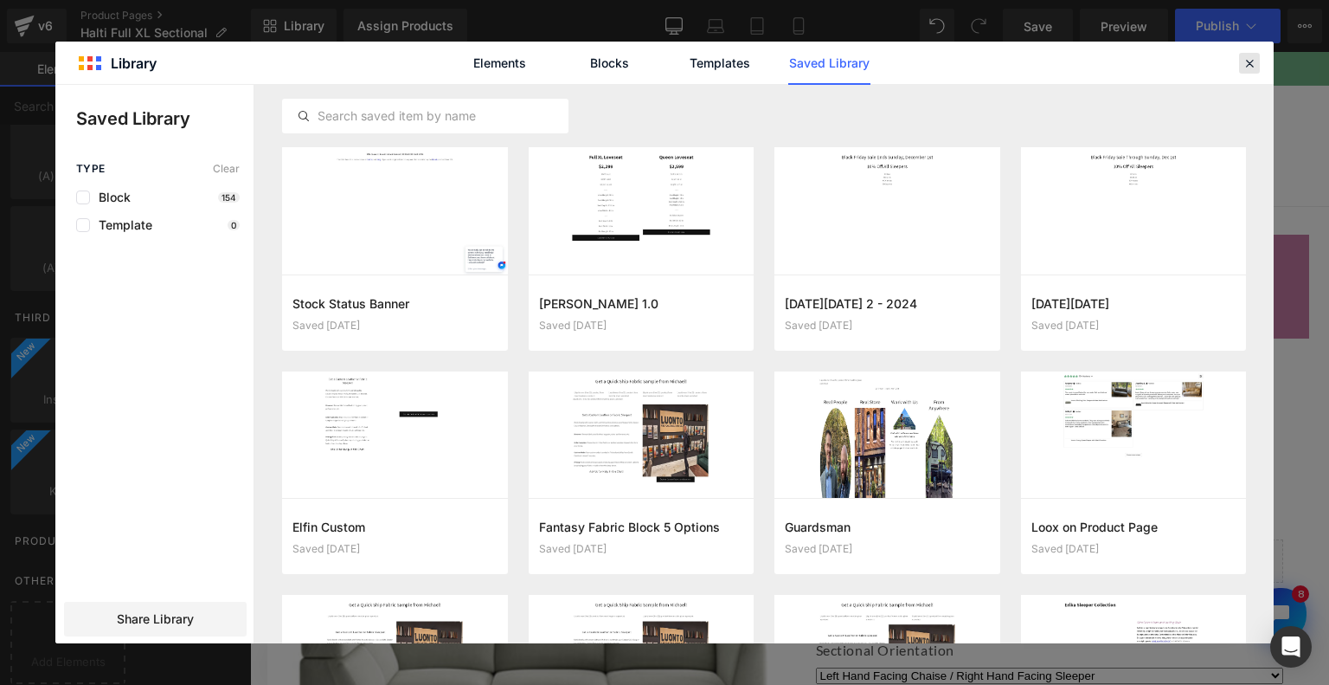
click at [1254, 70] on div at bounding box center [1249, 63] width 21 height 21
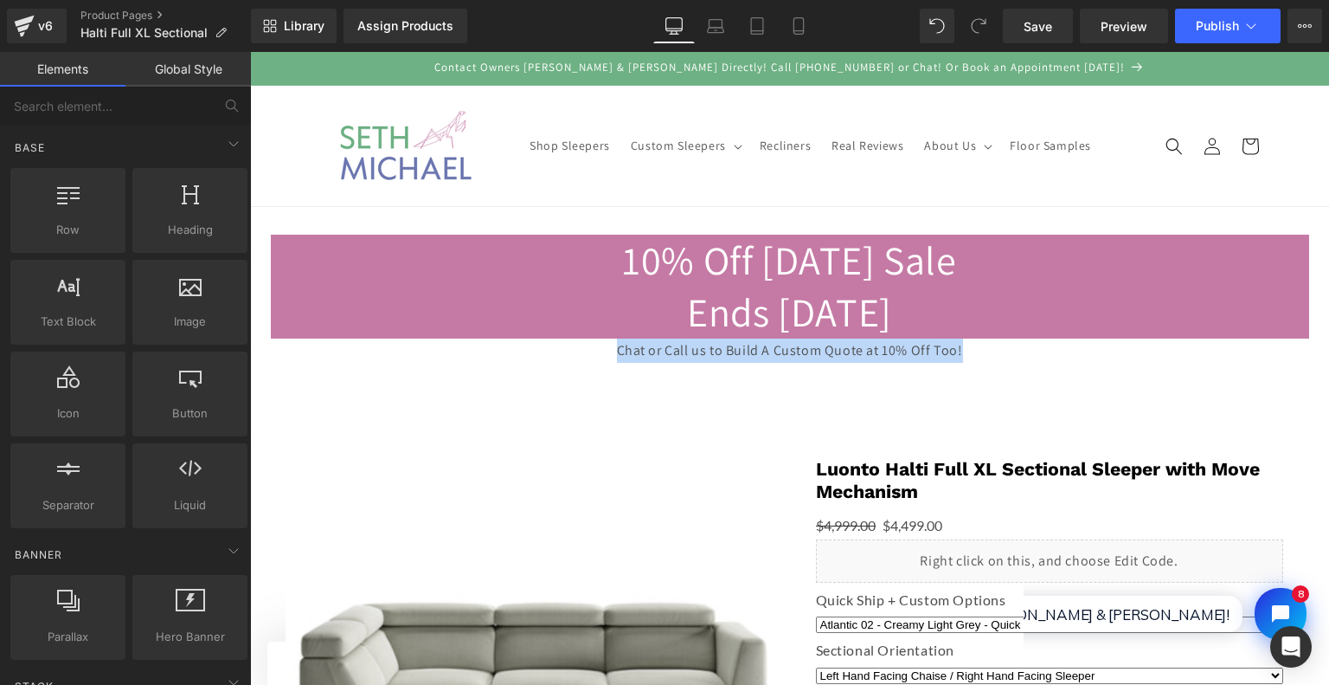
click at [422, 402] on gp-row "10% Off [DATE] Sale Ends [DATE] Chat or Call us to Build A Custom Quote at 10% …" at bounding box center [789, 305] width 1079 height 197
click at [299, 26] on span "Library" at bounding box center [304, 26] width 41 height 16
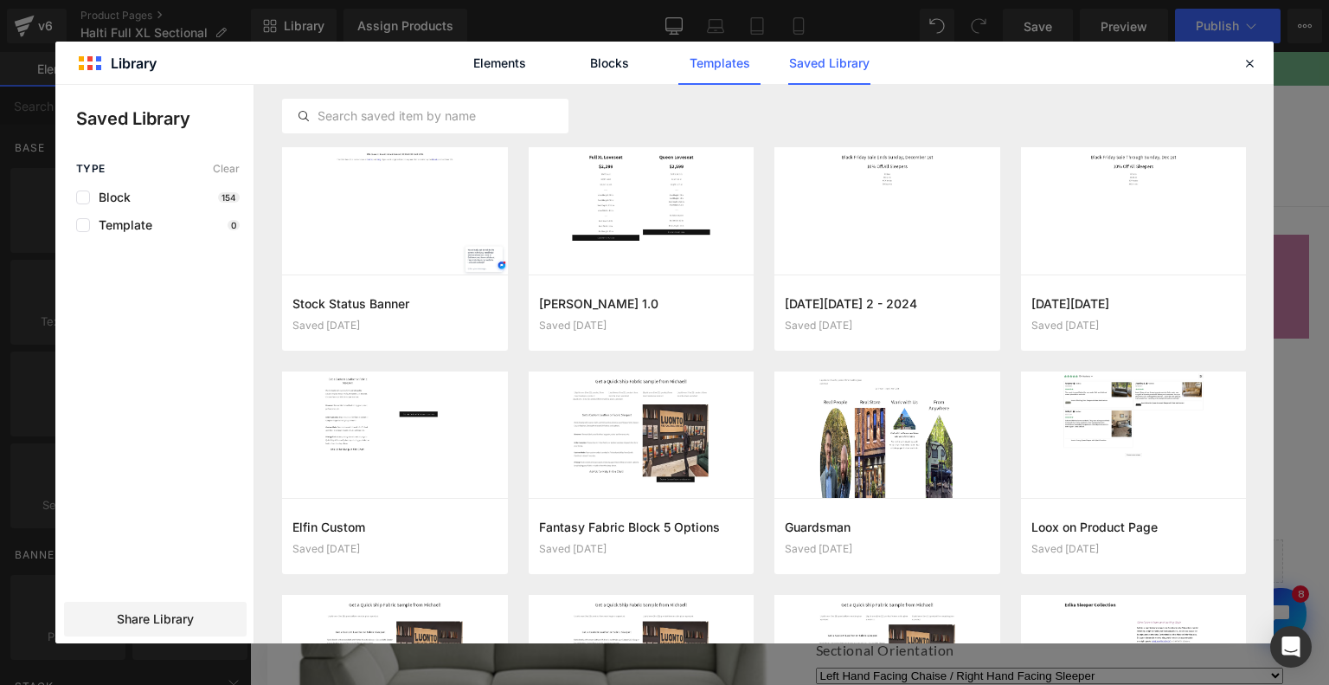
click at [709, 68] on link "Templates" at bounding box center [720, 63] width 82 height 43
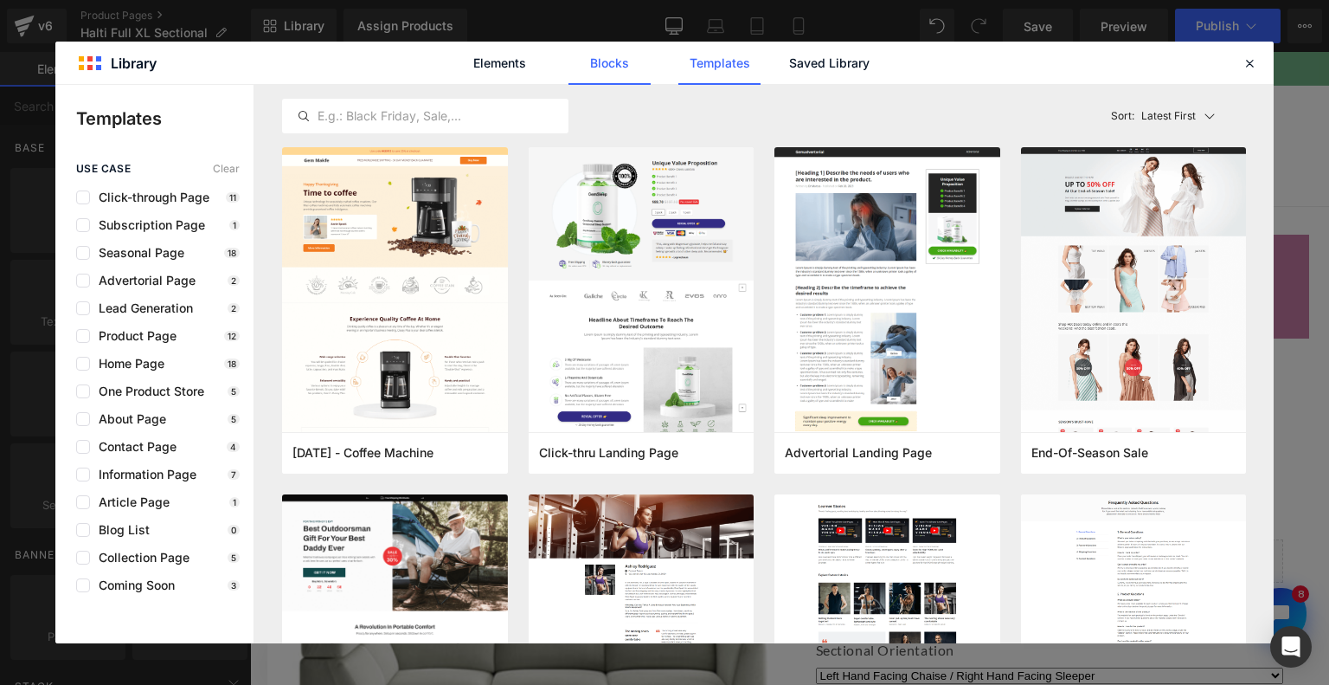
click at [639, 55] on link "Blocks" at bounding box center [610, 63] width 82 height 43
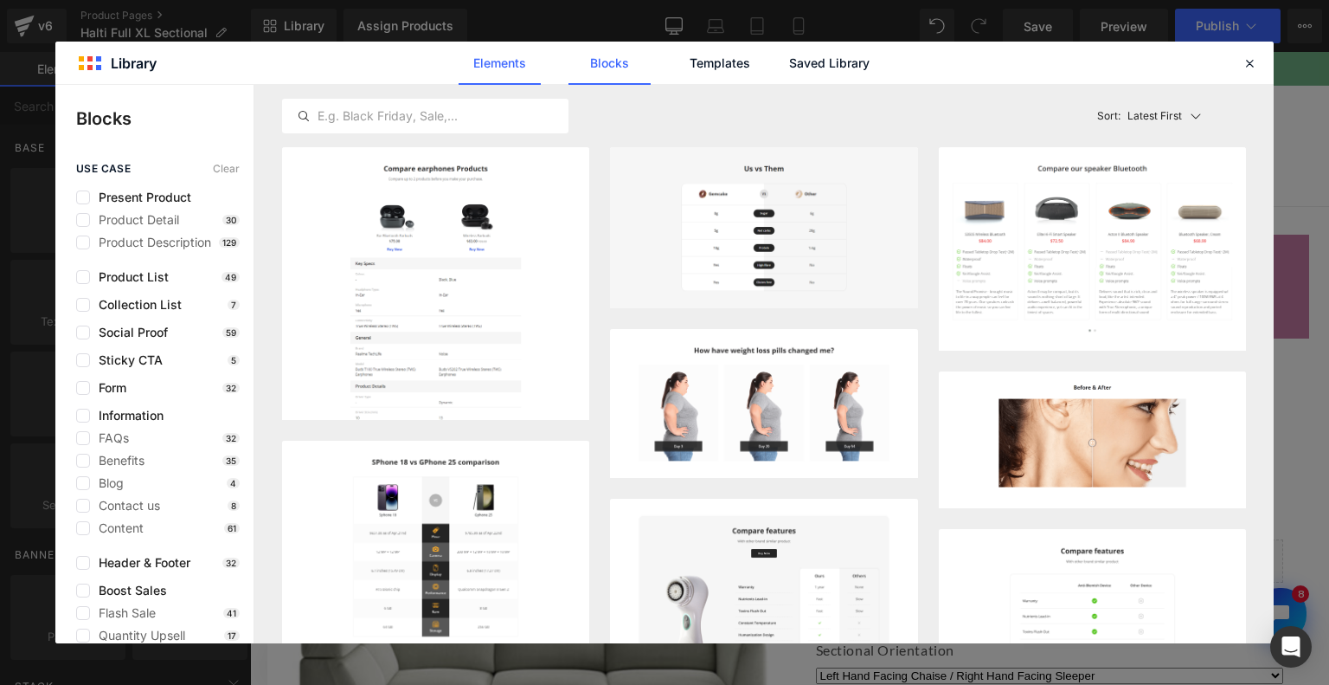
click at [516, 61] on link "Elements" at bounding box center [500, 63] width 82 height 43
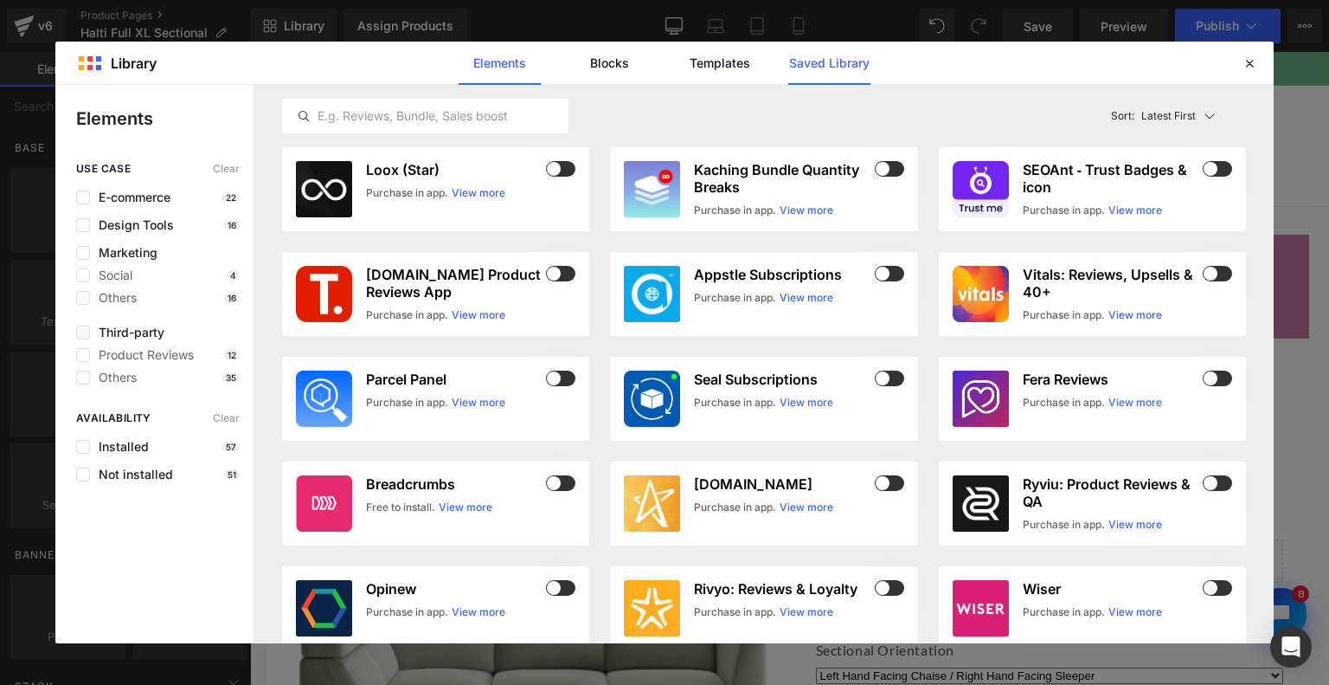
click at [856, 79] on link "Saved Library" at bounding box center [829, 63] width 82 height 43
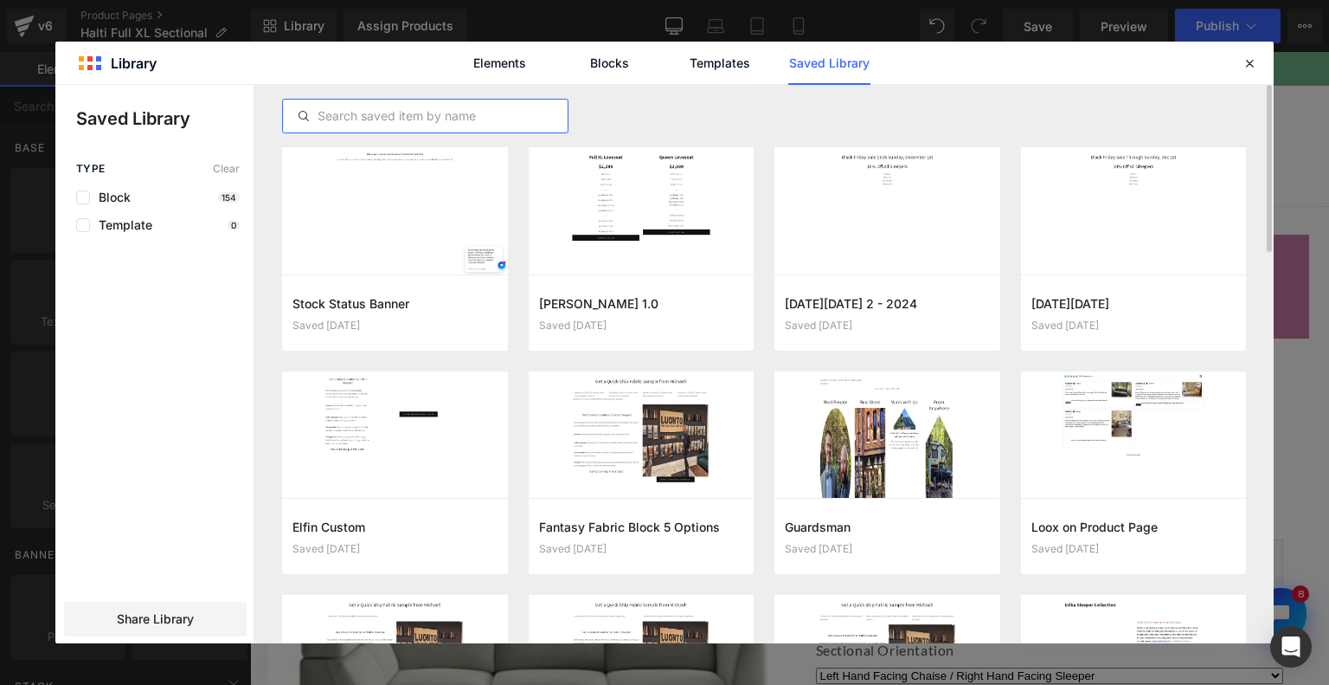
click at [376, 119] on input "text" at bounding box center [425, 116] width 285 height 21
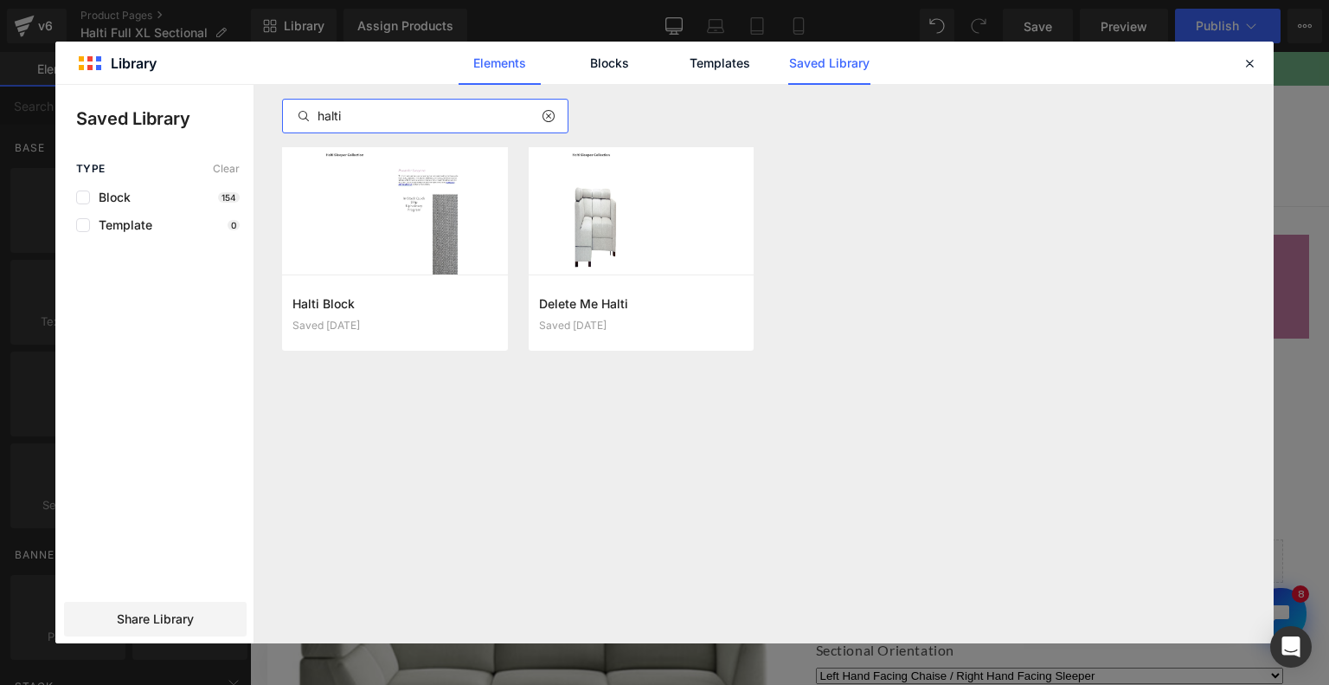
type input "halti"
click at [521, 55] on link "Elements" at bounding box center [500, 63] width 82 height 43
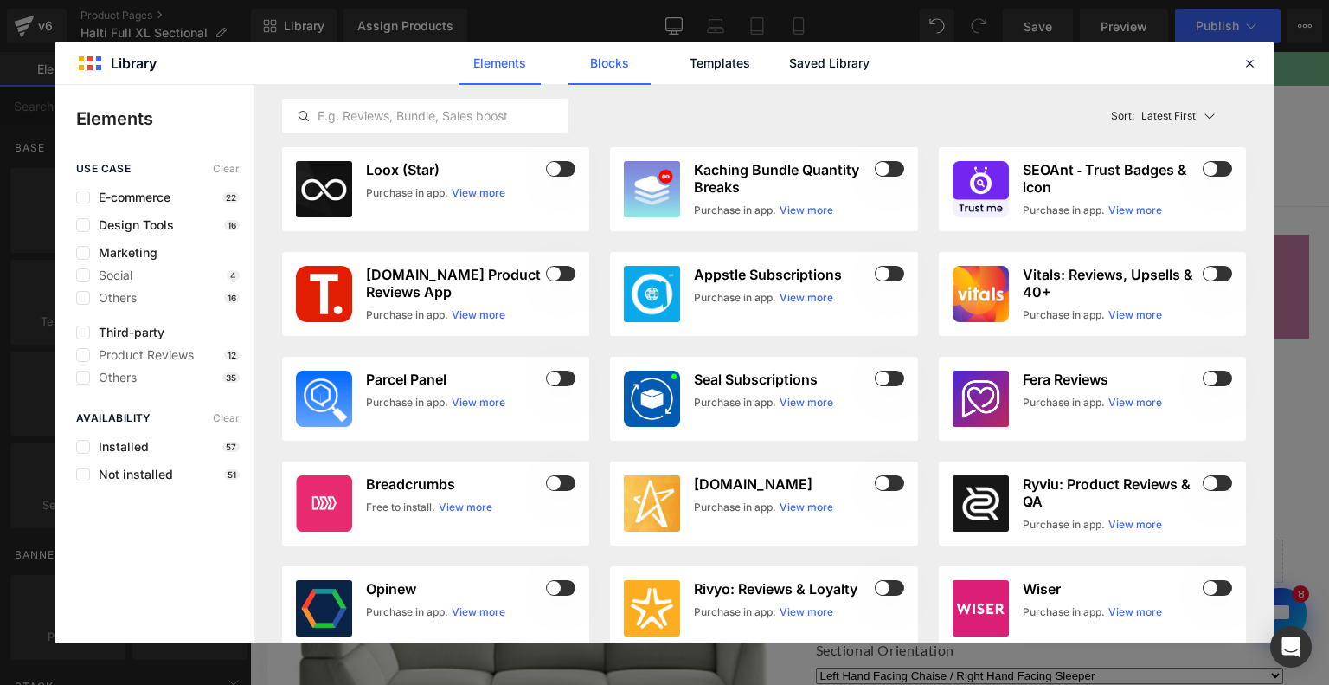
click at [630, 55] on link "Blocks" at bounding box center [610, 63] width 82 height 43
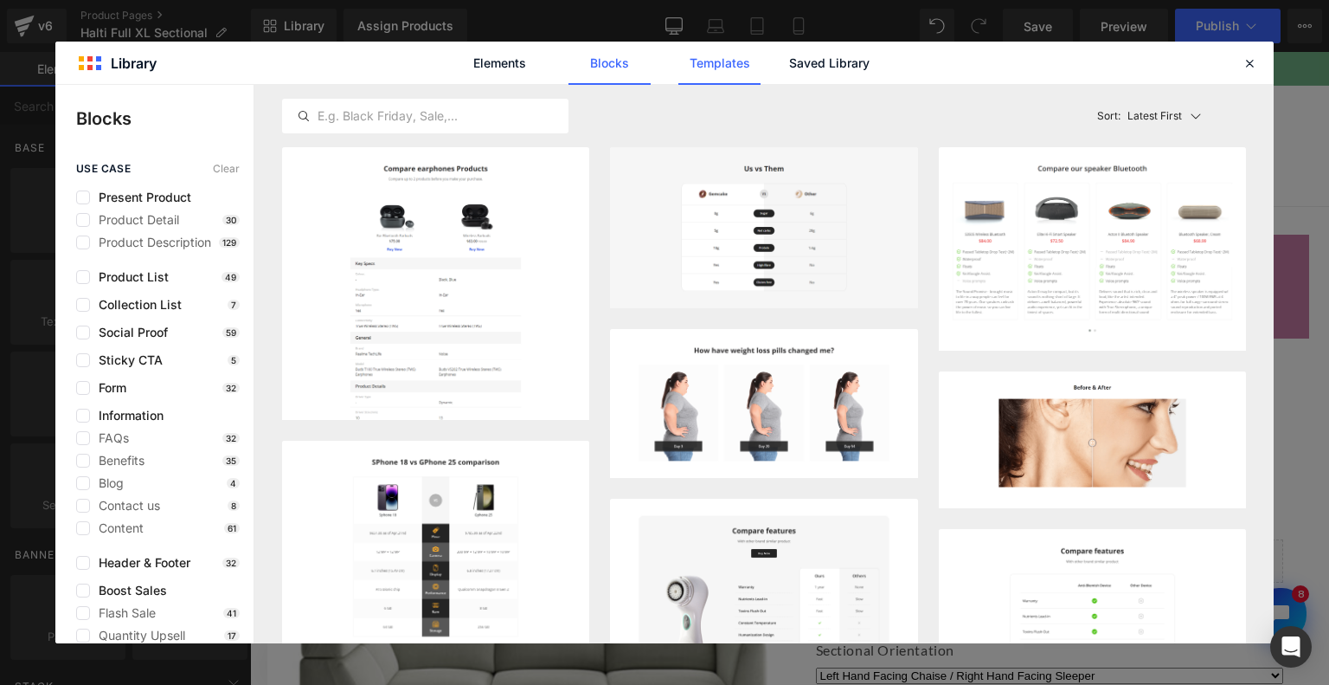
click at [731, 58] on link "Templates" at bounding box center [720, 63] width 82 height 43
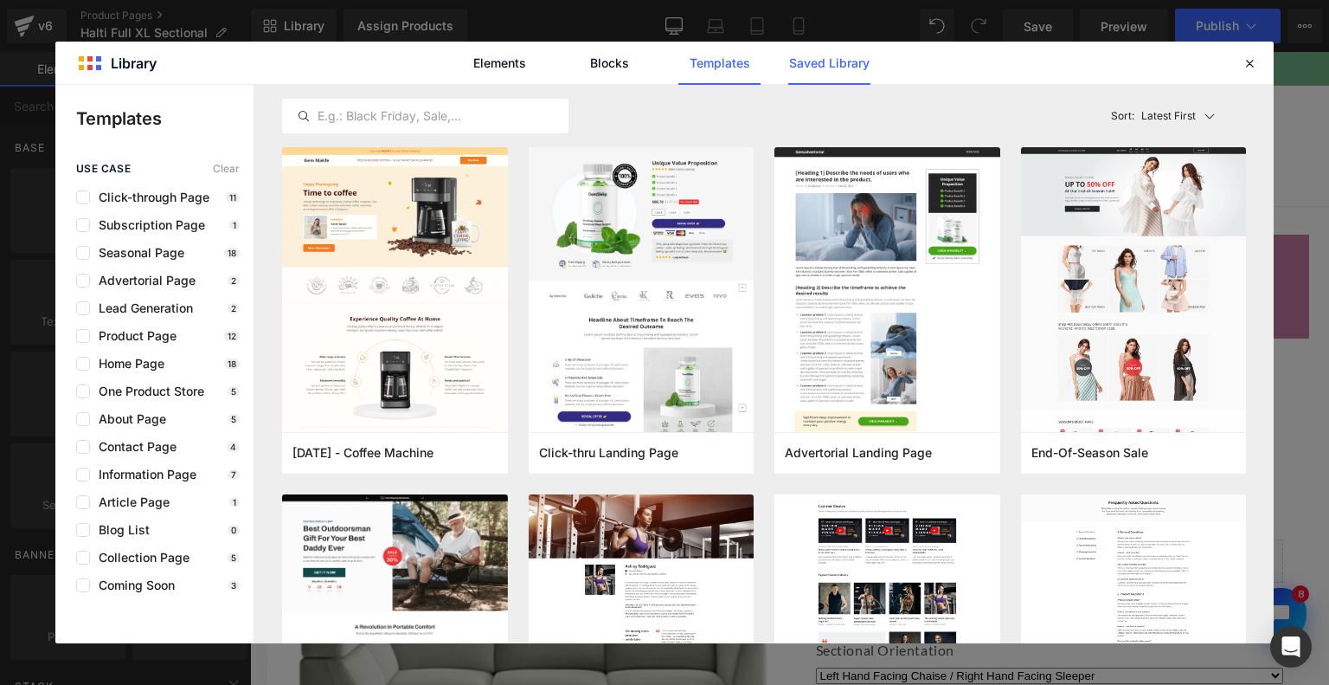
click at [826, 66] on link "Saved Library" at bounding box center [829, 63] width 82 height 43
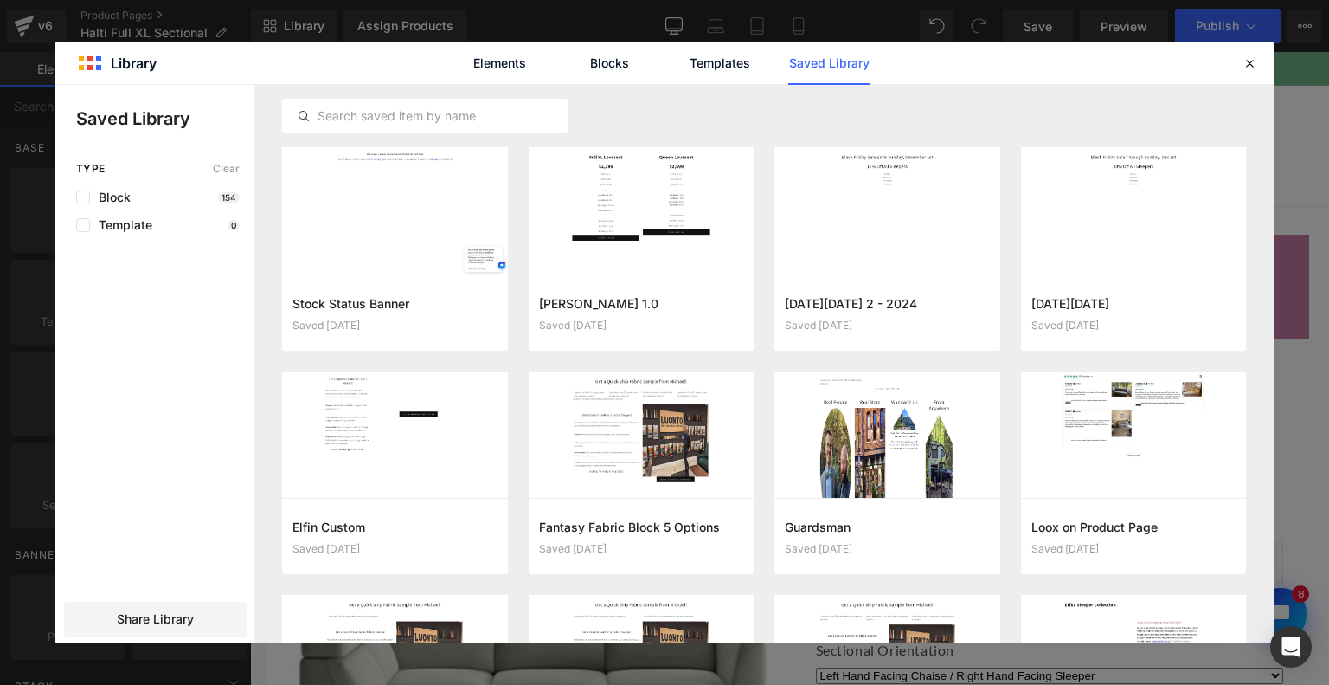
click at [1251, 51] on div "Elements Blocks Templates Saved Library" at bounding box center [664, 63] width 1219 height 42
click at [1243, 64] on icon at bounding box center [1250, 63] width 16 height 16
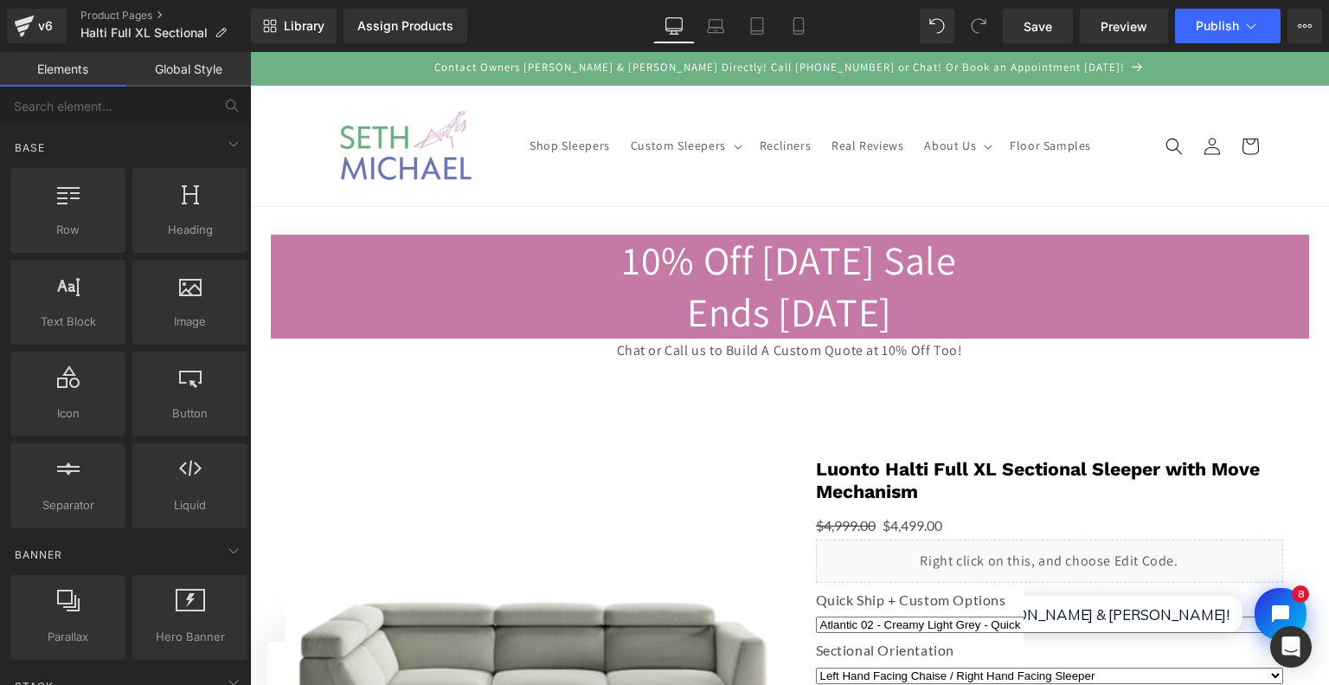
click at [584, 396] on gp-row "10% Off [DATE] Sale Ends [DATE] Chat or Call us to Build A Custom Quote at 10% …" at bounding box center [789, 305] width 1079 height 197
click at [614, 344] on p "Chat or Call us to Build A Custom Quote at 10% Off Too!" at bounding box center [790, 350] width 1039 height 25
click at [492, 337] on h2 "10% Off [DATE] Sale Ends [DATE]" at bounding box center [790, 287] width 1039 height 104
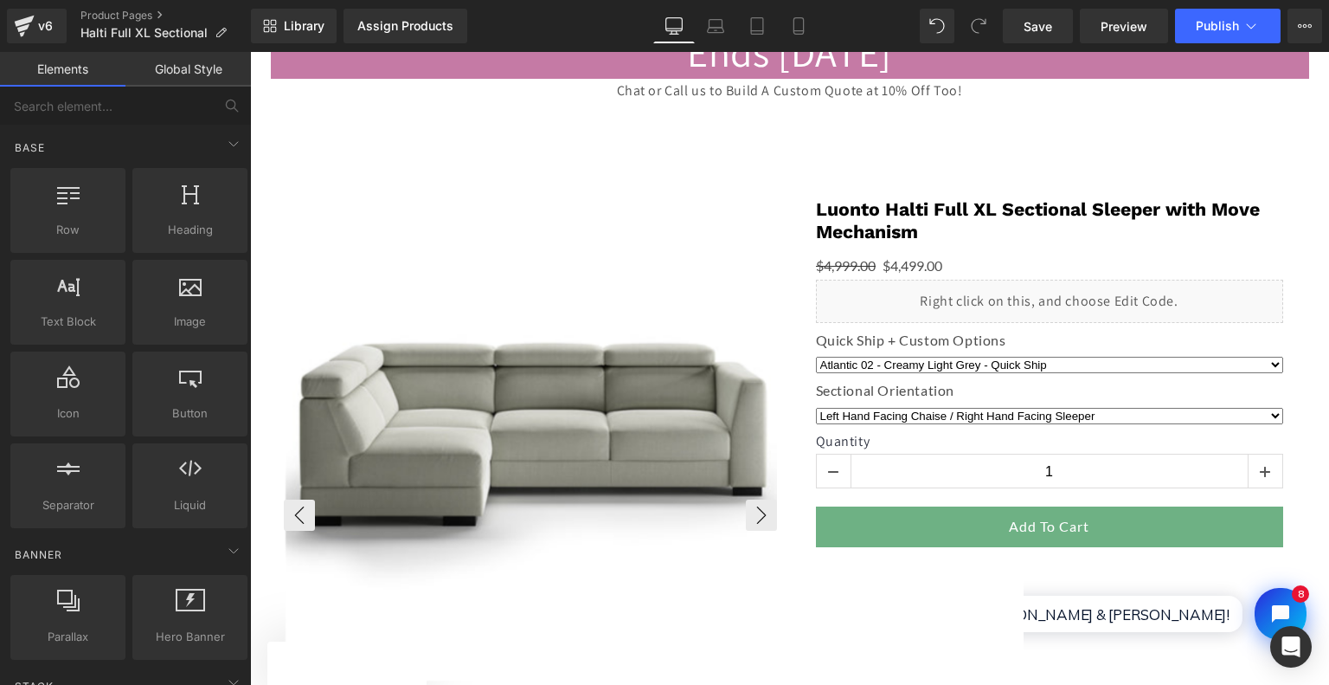
scroll to position [87, 0]
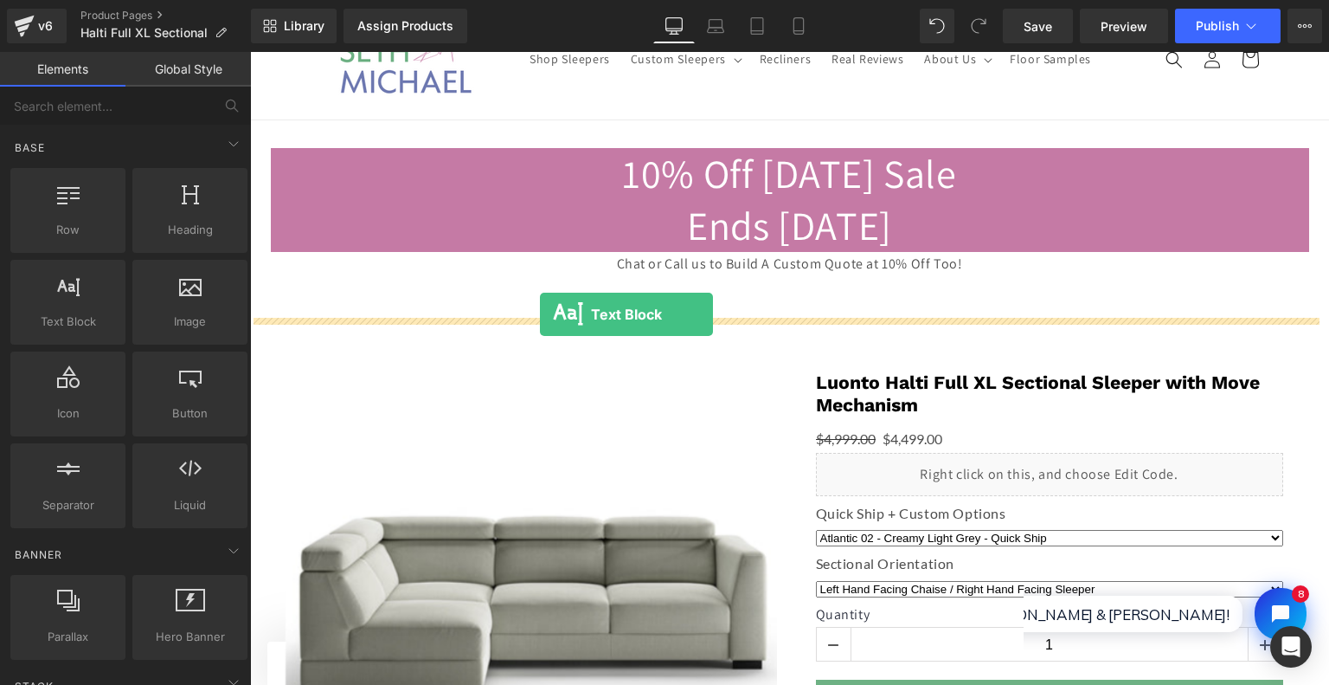
drag, startPoint x: 343, startPoint y: 339, endPoint x: 540, endPoint y: 314, distance: 198.9
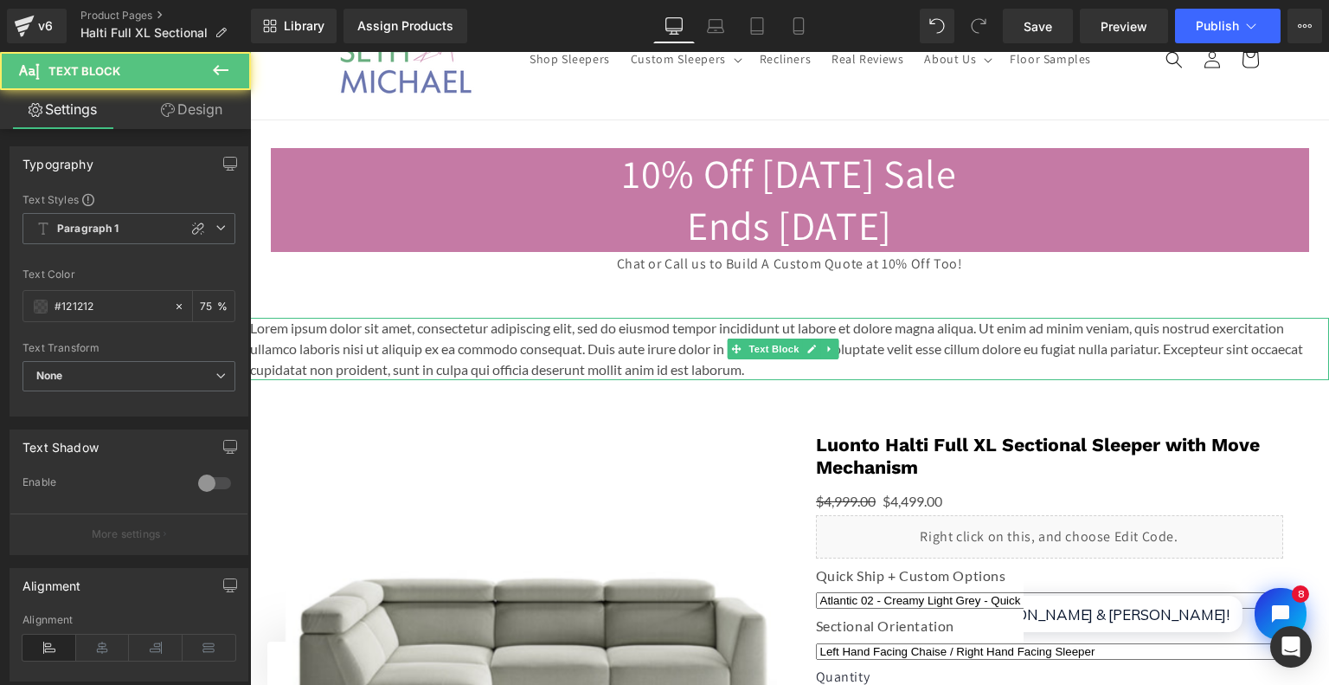
click at [604, 357] on p "Lorem ipsum dolor sit amet, consectetur adipiscing elit, sed do eiusmod tempor …" at bounding box center [789, 349] width 1079 height 62
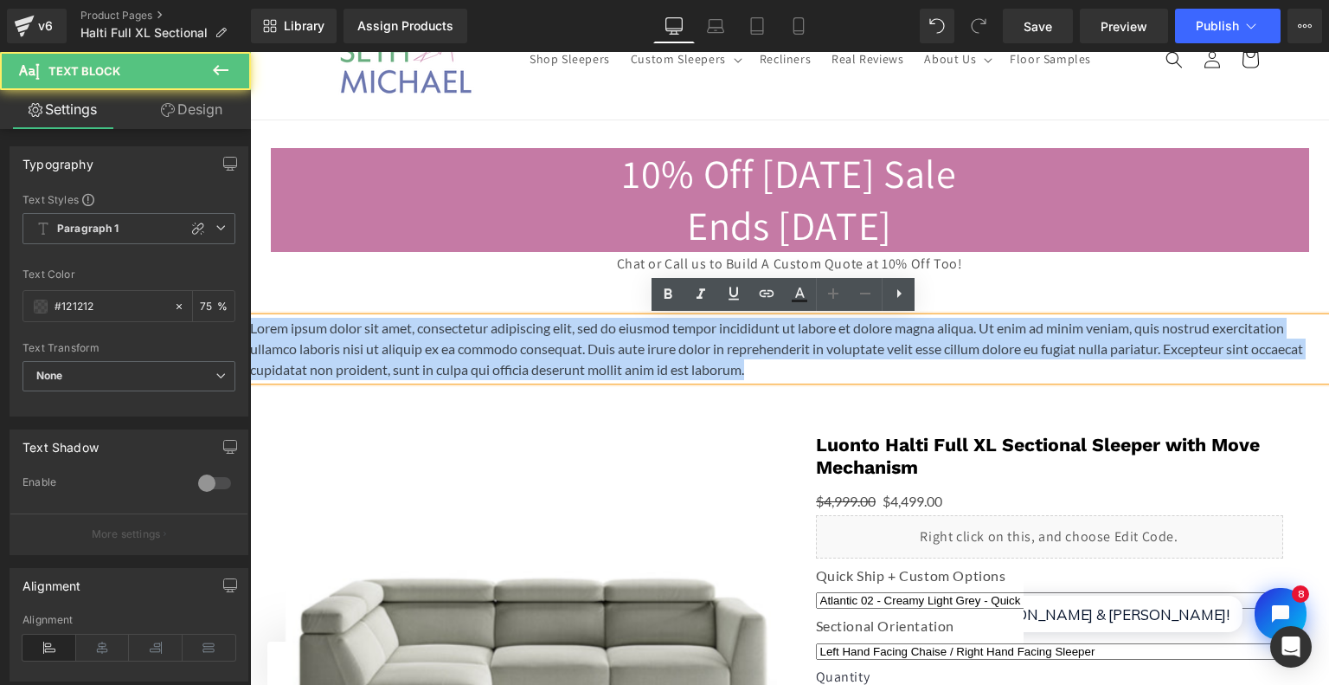
drag, startPoint x: 827, startPoint y: 370, endPoint x: 116, endPoint y: 286, distance: 716.3
click at [250, 286] on html "Skip to content Contact Owners [PERSON_NAME] & [PERSON_NAME] Directly! Call [PH…" at bounding box center [789, 281] width 1079 height 633
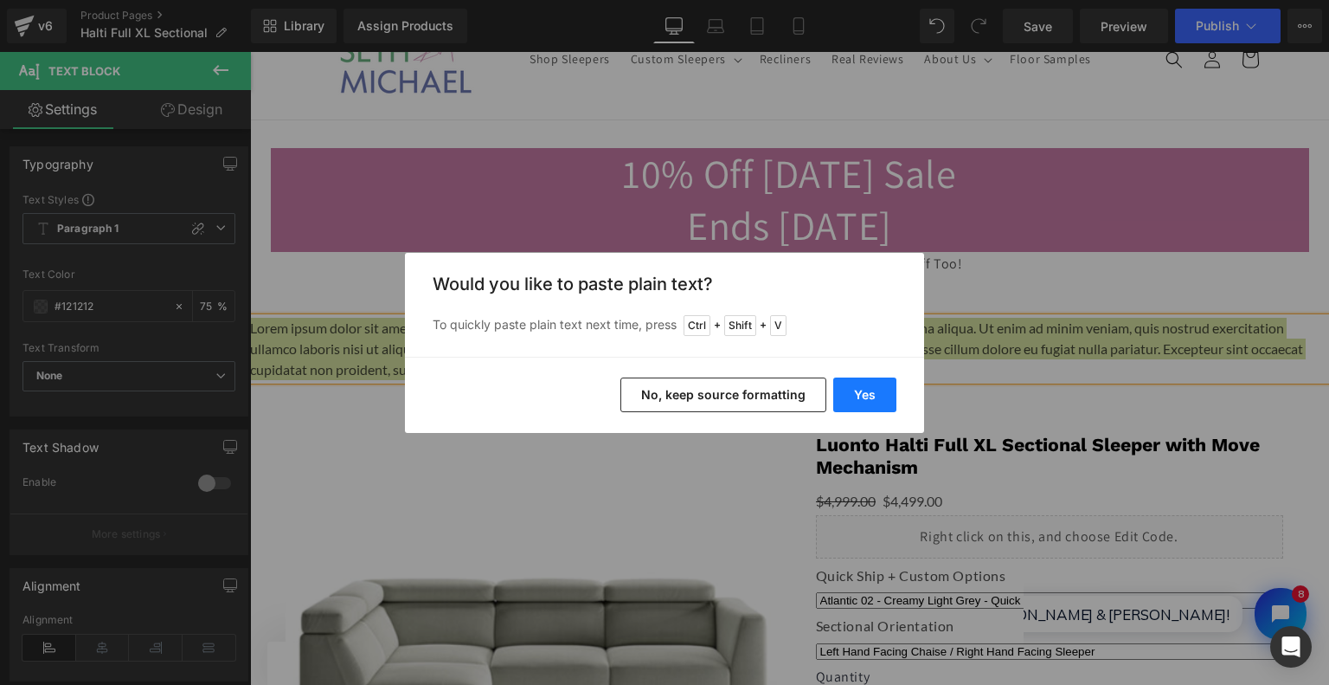
click at [870, 387] on button "Yes" at bounding box center [864, 394] width 63 height 35
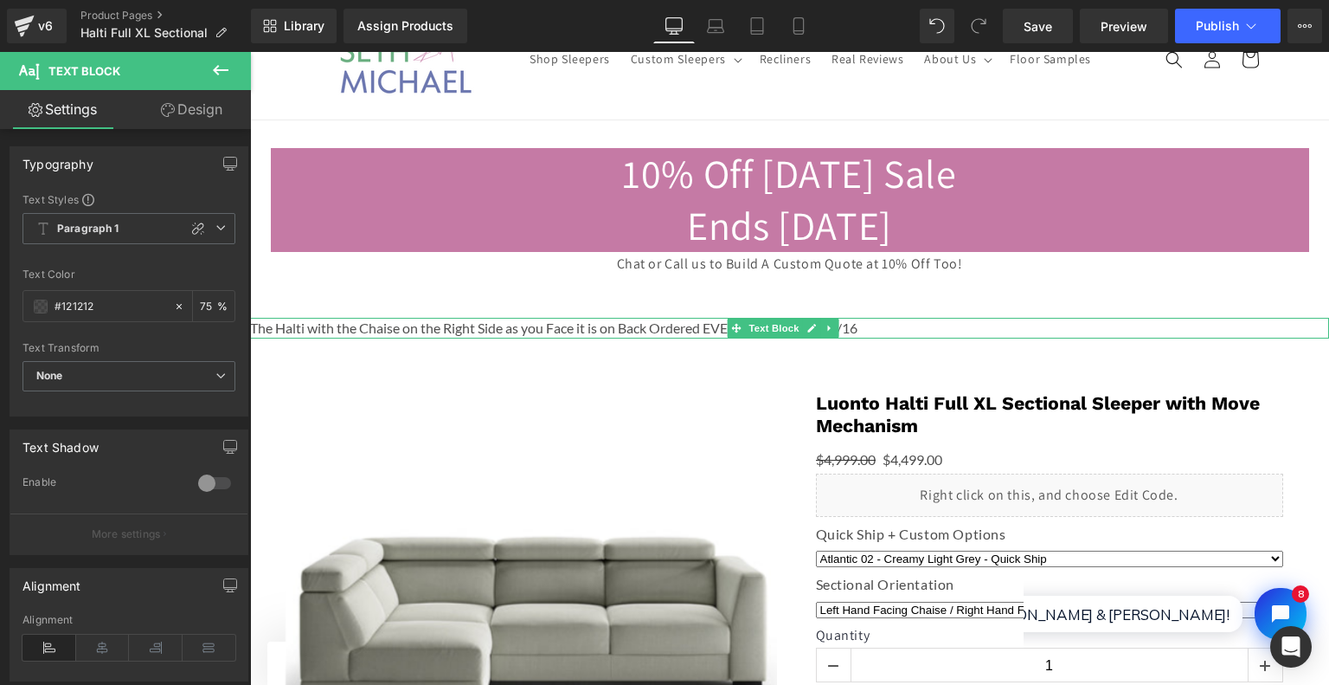
click at [859, 326] on p "The Halti with the Chaise on the Right Side as you Face it is on Back Ordered E…" at bounding box center [789, 328] width 1079 height 21
click at [95, 641] on icon at bounding box center [103, 647] width 54 height 26
click at [485, 319] on div "The Halti with the Chaise on the Right Side as you Face it is on Back Ordered E…" at bounding box center [789, 328] width 1079 height 21
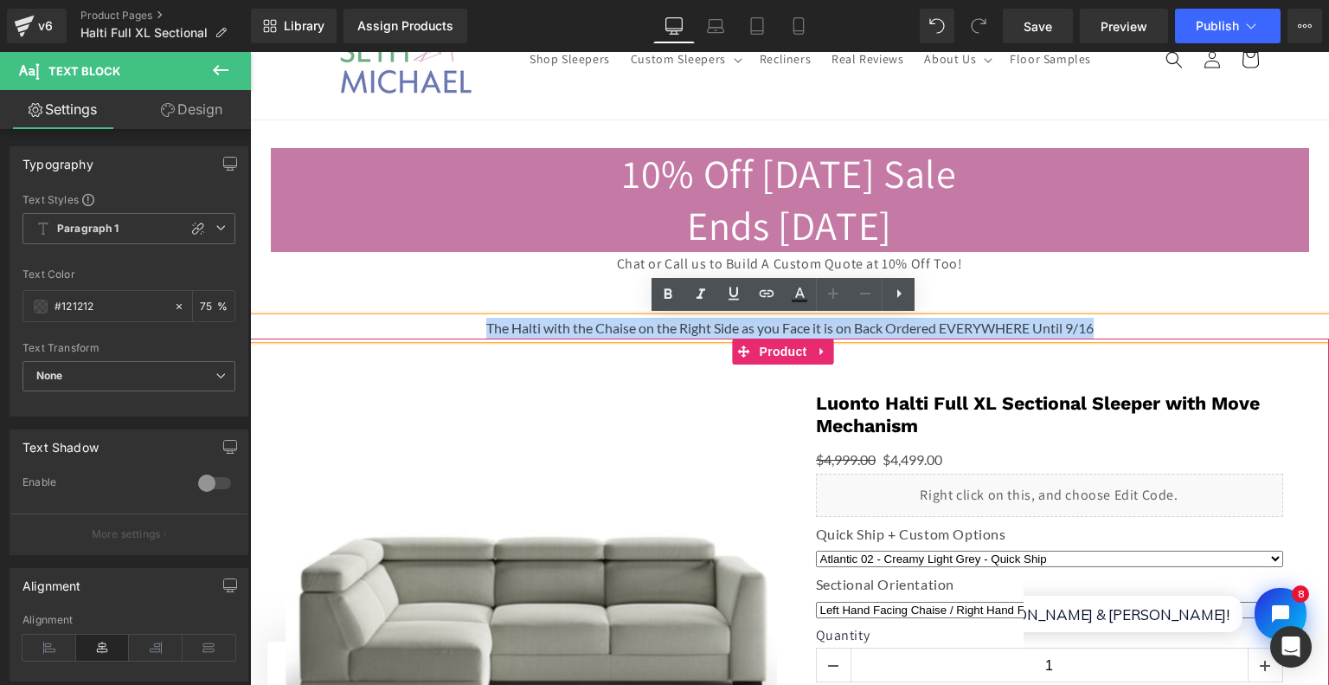
drag, startPoint x: 474, startPoint y: 324, endPoint x: 1215, endPoint y: 351, distance: 741.3
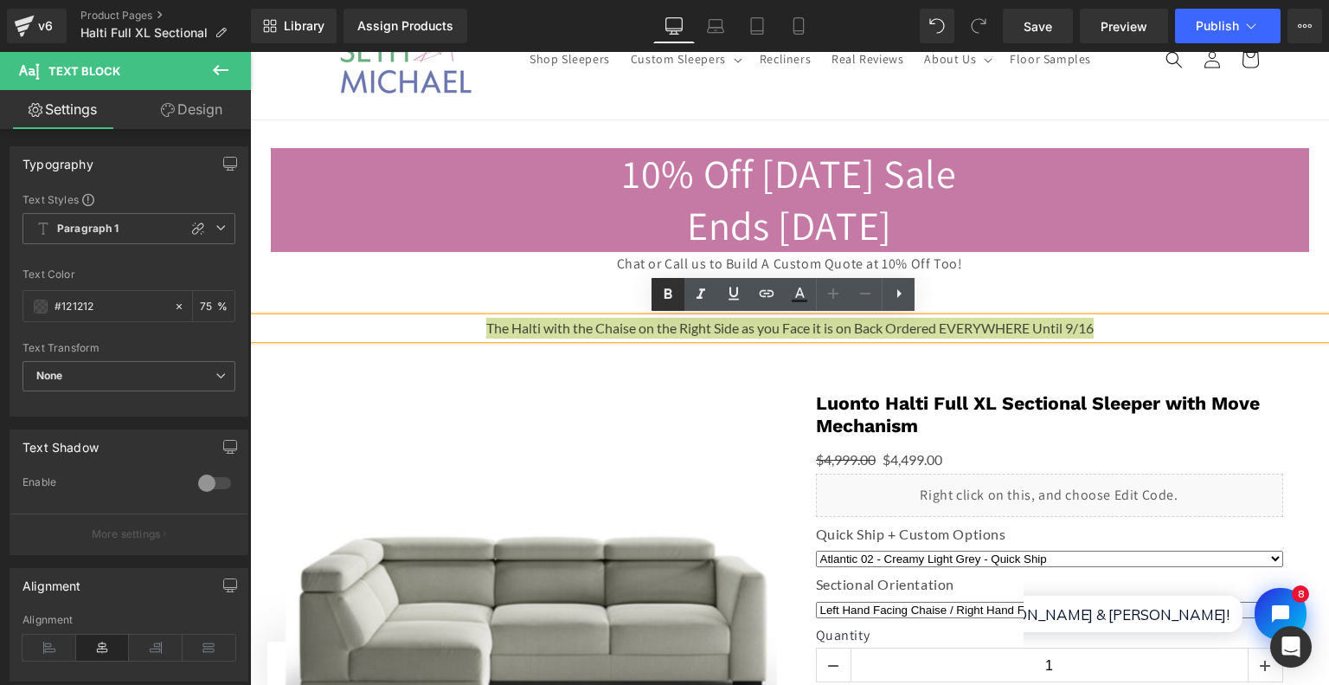
click at [661, 305] on link at bounding box center [668, 294] width 33 height 33
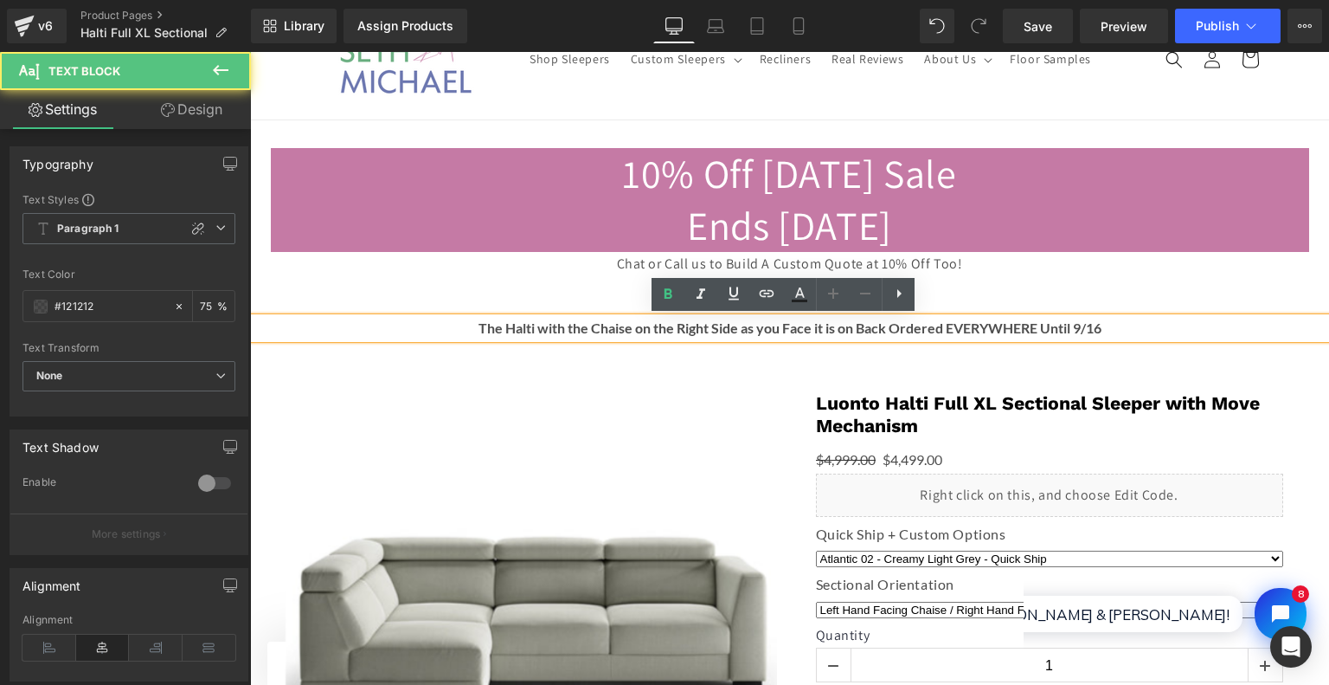
click at [750, 323] on strong "The Halti with the Chaise on the Right Side as you Face it is on Back Ordered E…" at bounding box center [790, 327] width 623 height 16
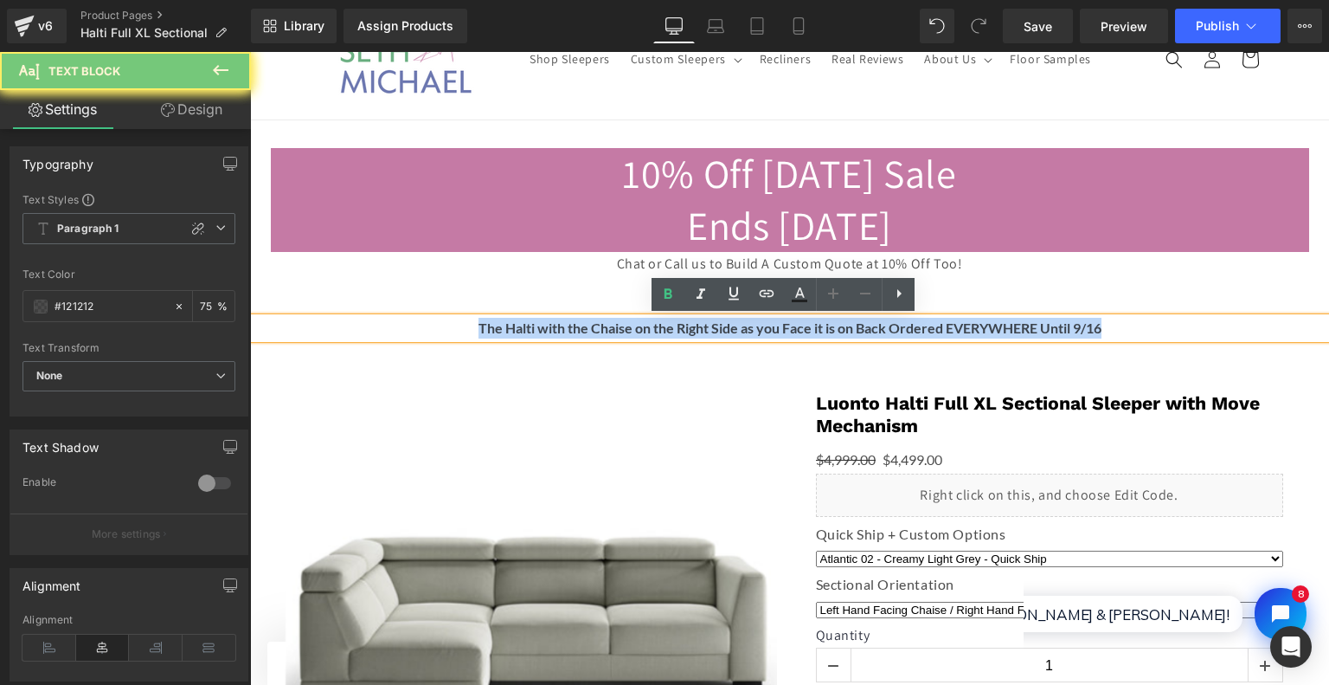
click at [750, 323] on strong "The Halti with the Chaise on the Right Side as you Face it is on Back Ordered E…" at bounding box center [790, 327] width 623 height 16
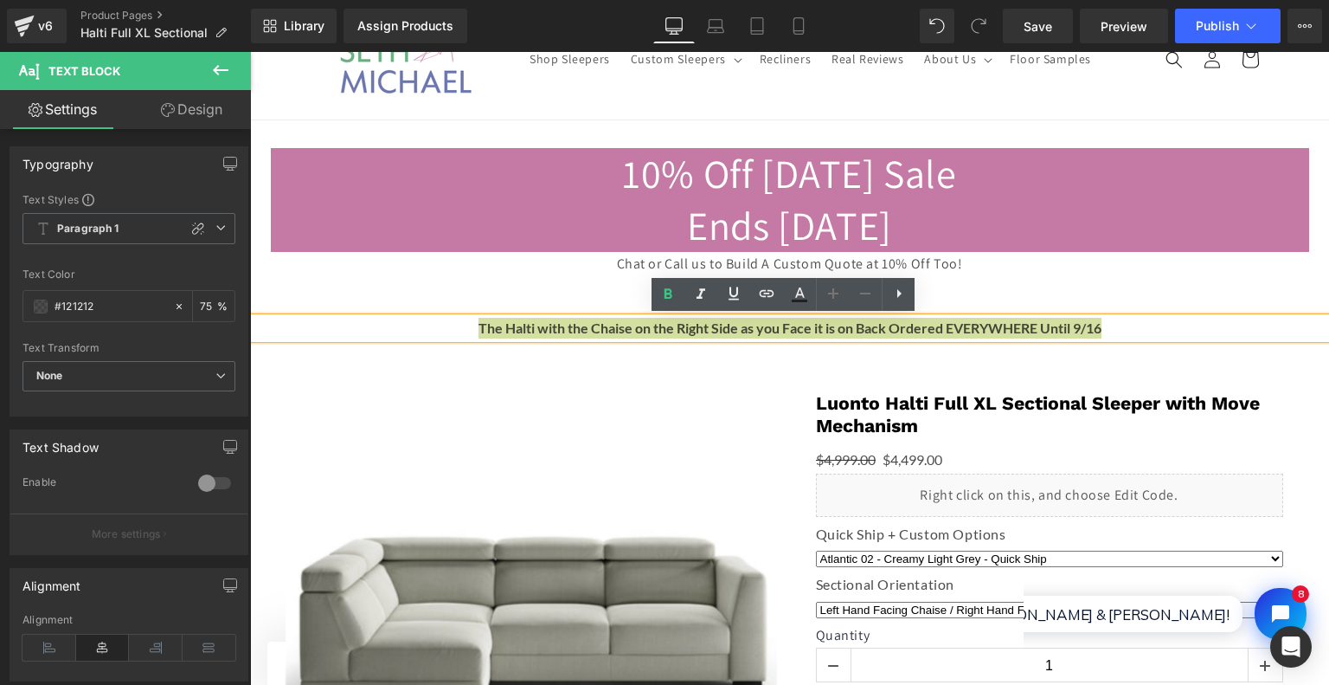
click at [836, 281] on link at bounding box center [832, 294] width 33 height 33
click at [838, 293] on icon at bounding box center [833, 293] width 10 height 10
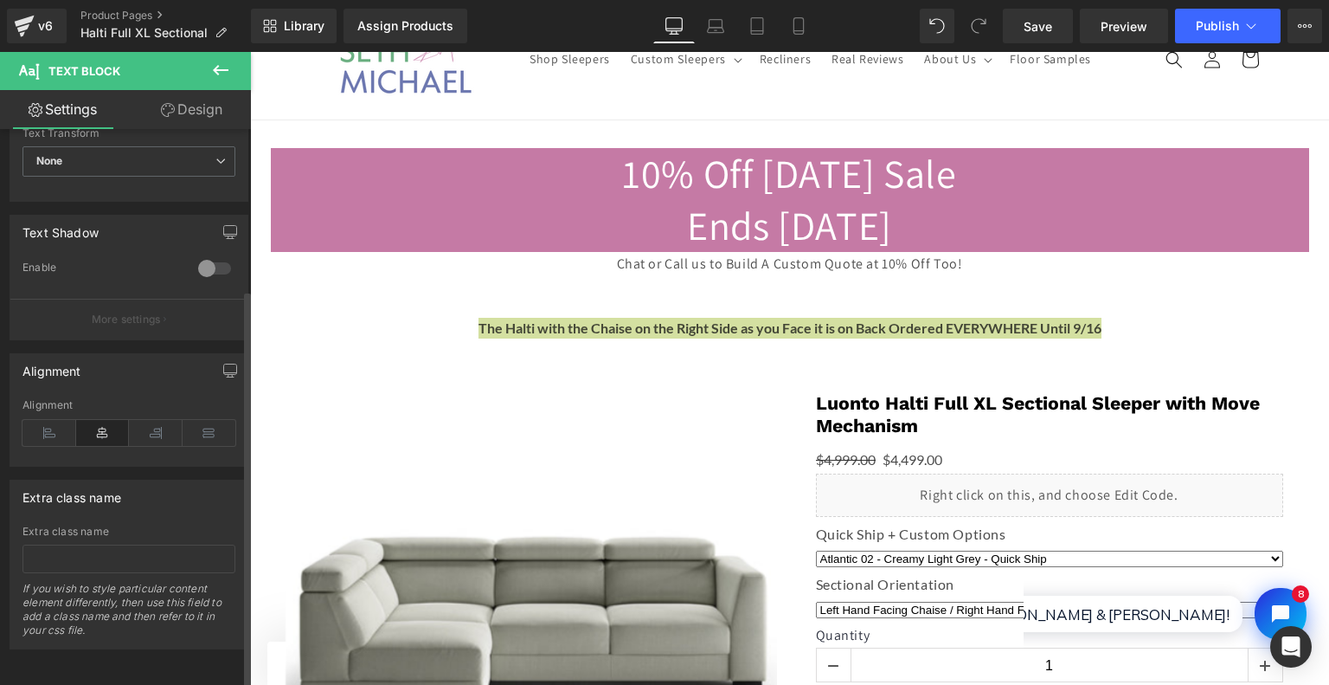
scroll to position [0, 0]
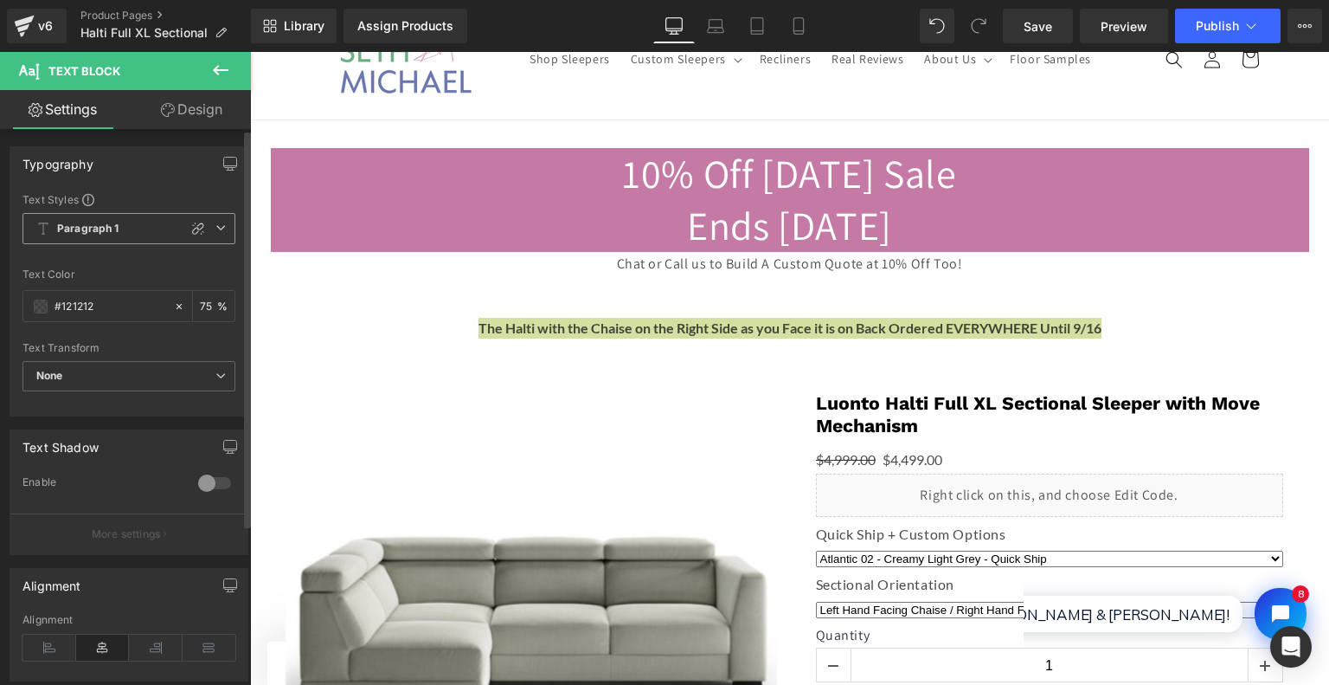
click at [143, 235] on span "Paragraph 1" at bounding box center [129, 228] width 213 height 31
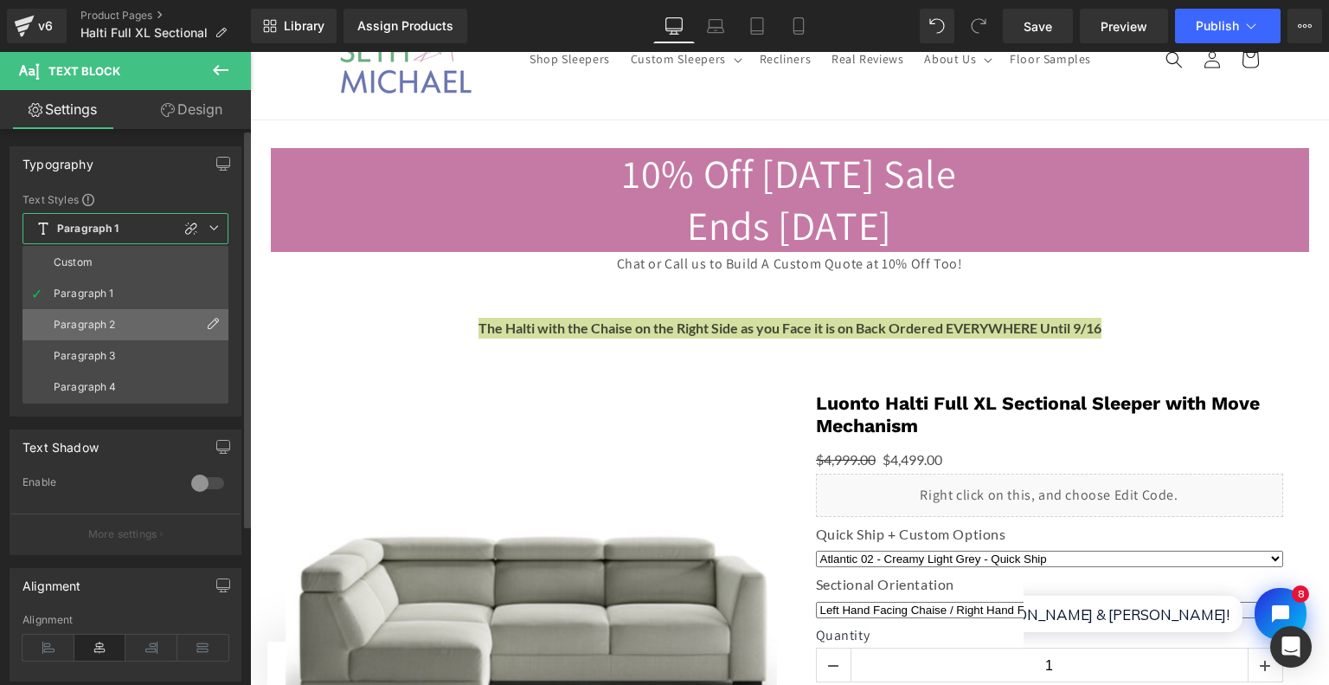
click at [121, 332] on li "Paragraph 2" at bounding box center [126, 324] width 206 height 31
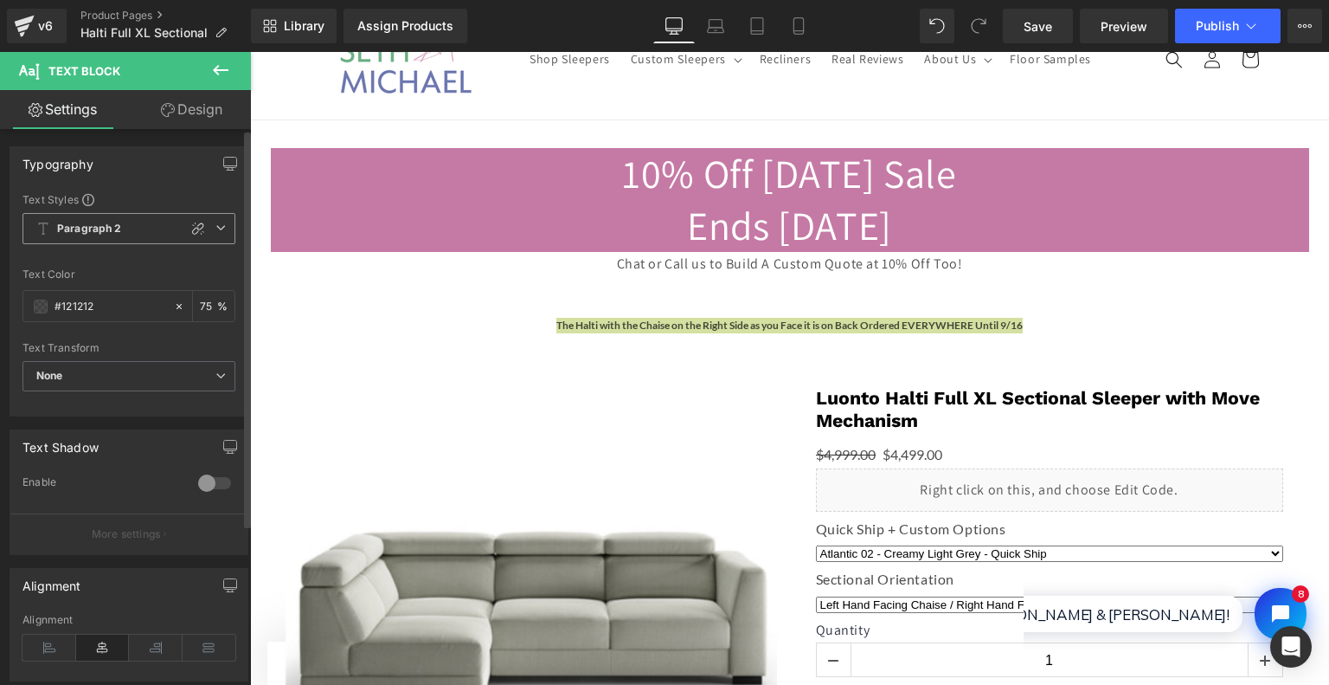
click at [128, 227] on span "Paragraph 2" at bounding box center [129, 228] width 213 height 31
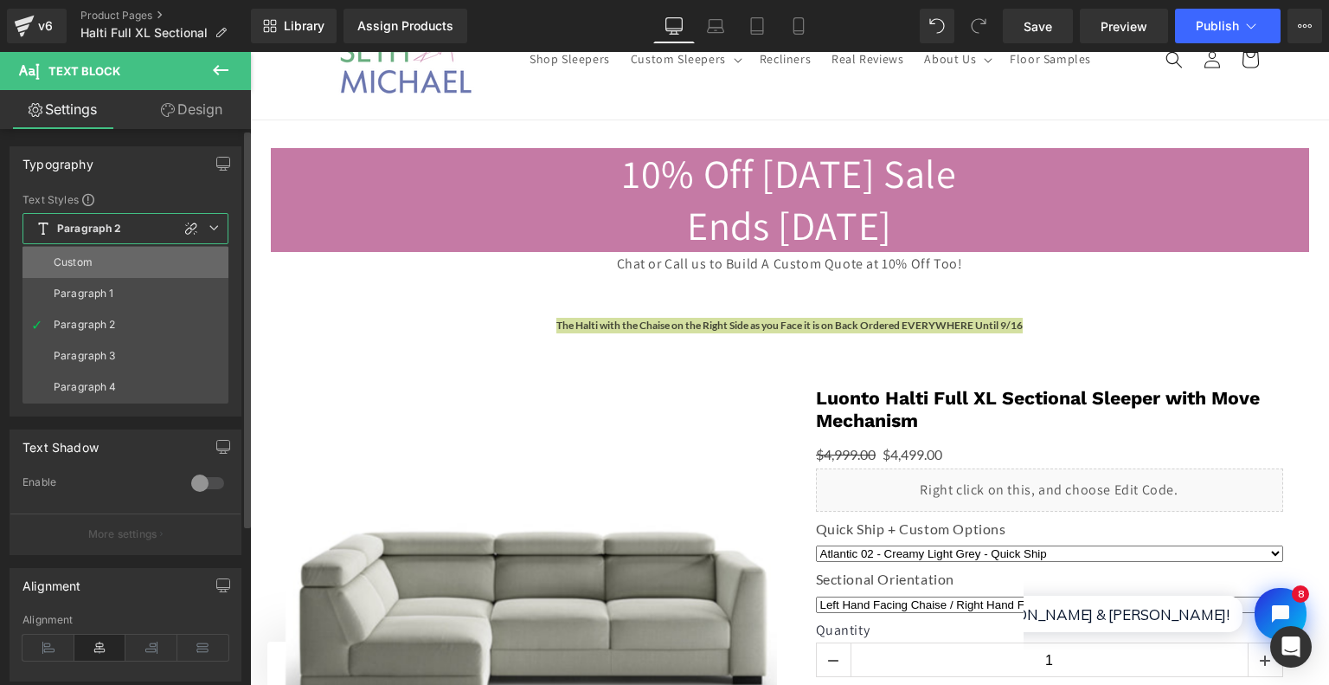
click at [101, 267] on li "Custom" at bounding box center [126, 262] width 206 height 31
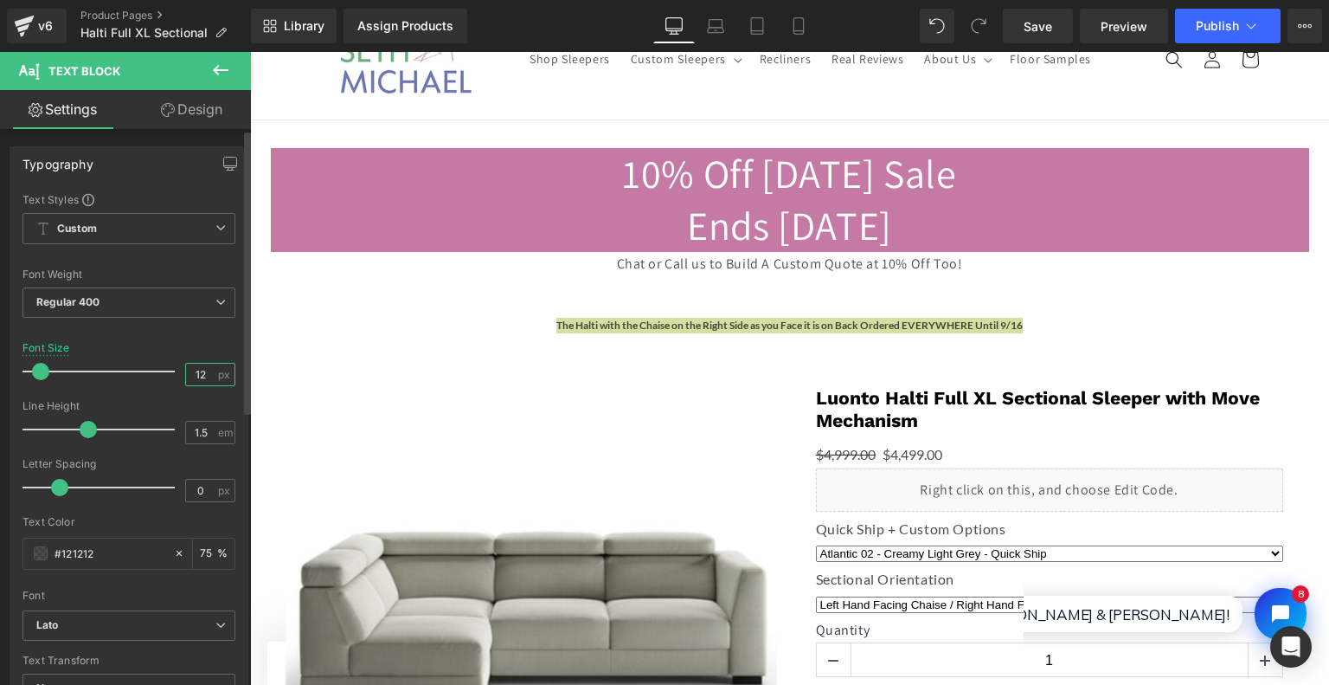
click at [204, 373] on input "12" at bounding box center [201, 374] width 30 height 22
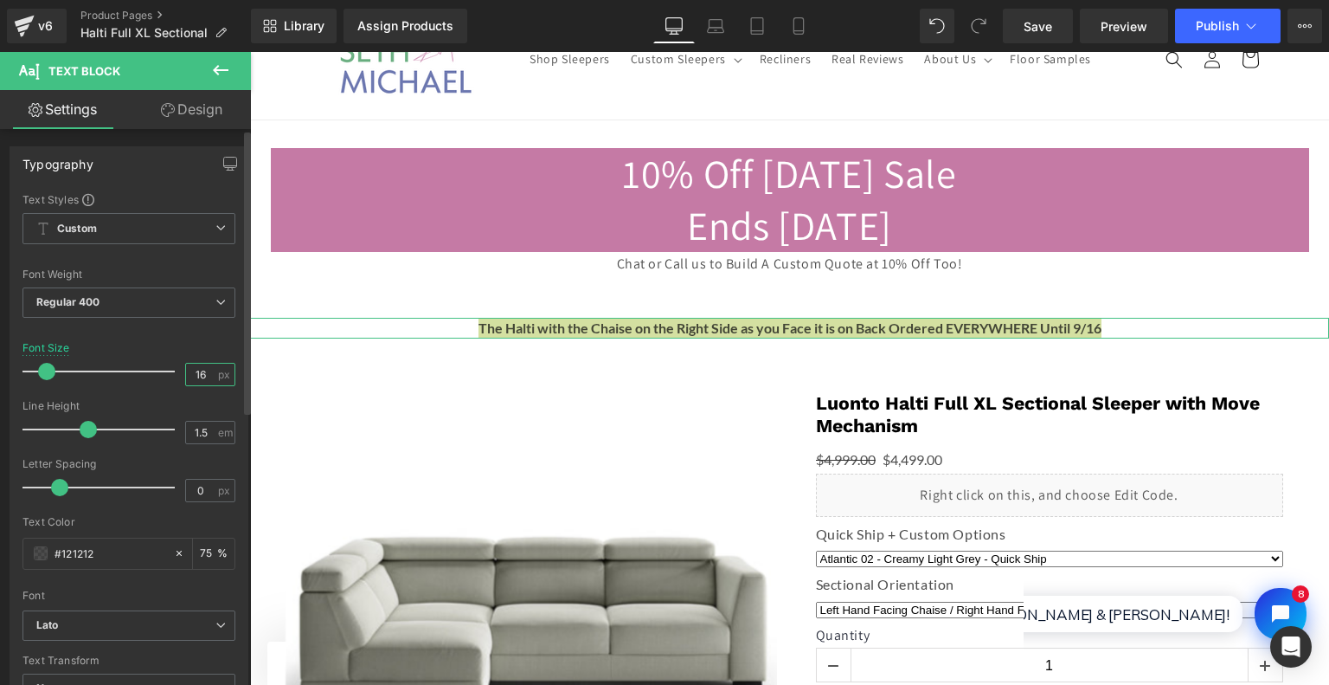
drag, startPoint x: 195, startPoint y: 374, endPoint x: 208, endPoint y: 371, distance: 13.2
click at [208, 371] on input "16" at bounding box center [201, 374] width 30 height 22
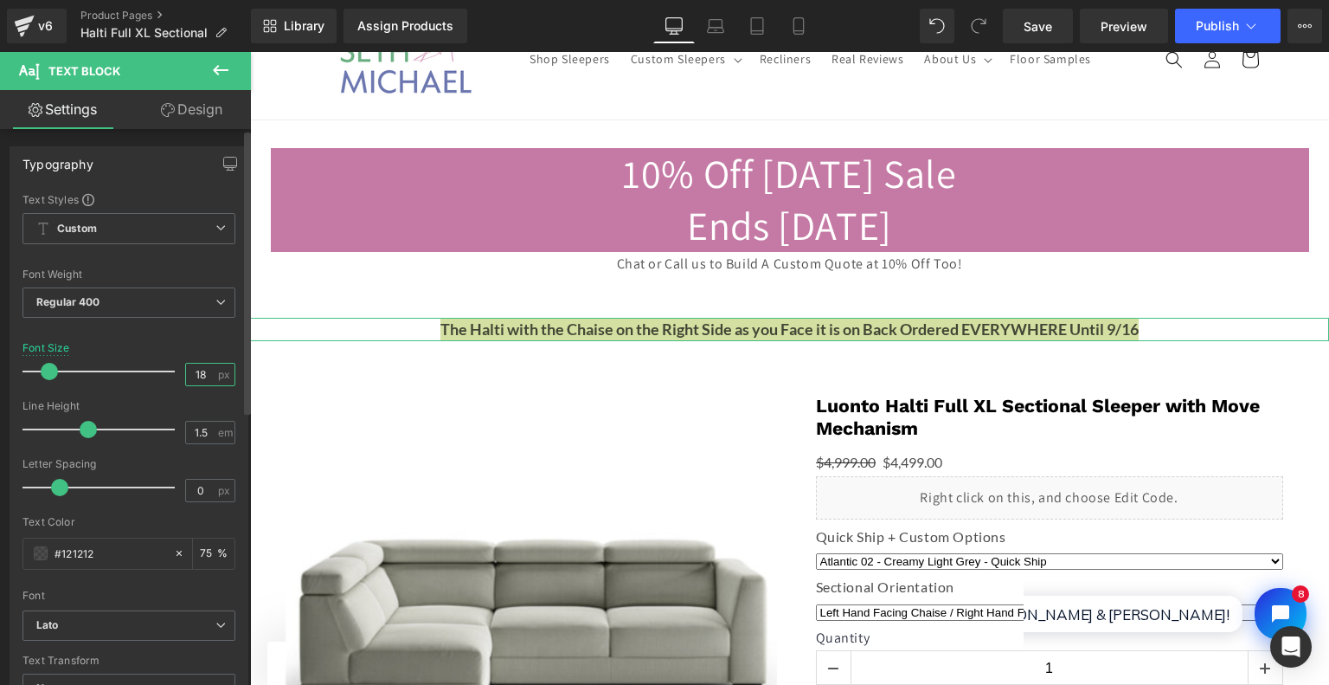
type input "18"
click at [196, 349] on div "Font Size 18 px" at bounding box center [129, 371] width 213 height 58
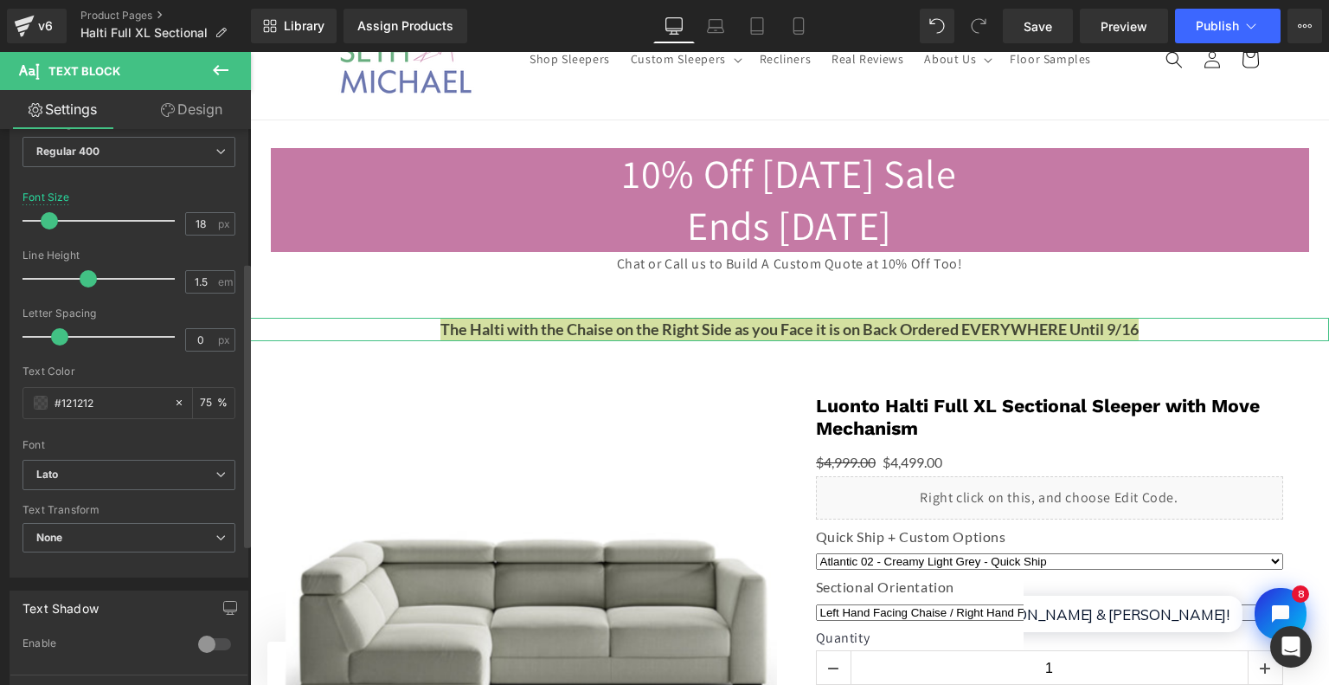
scroll to position [260, 0]
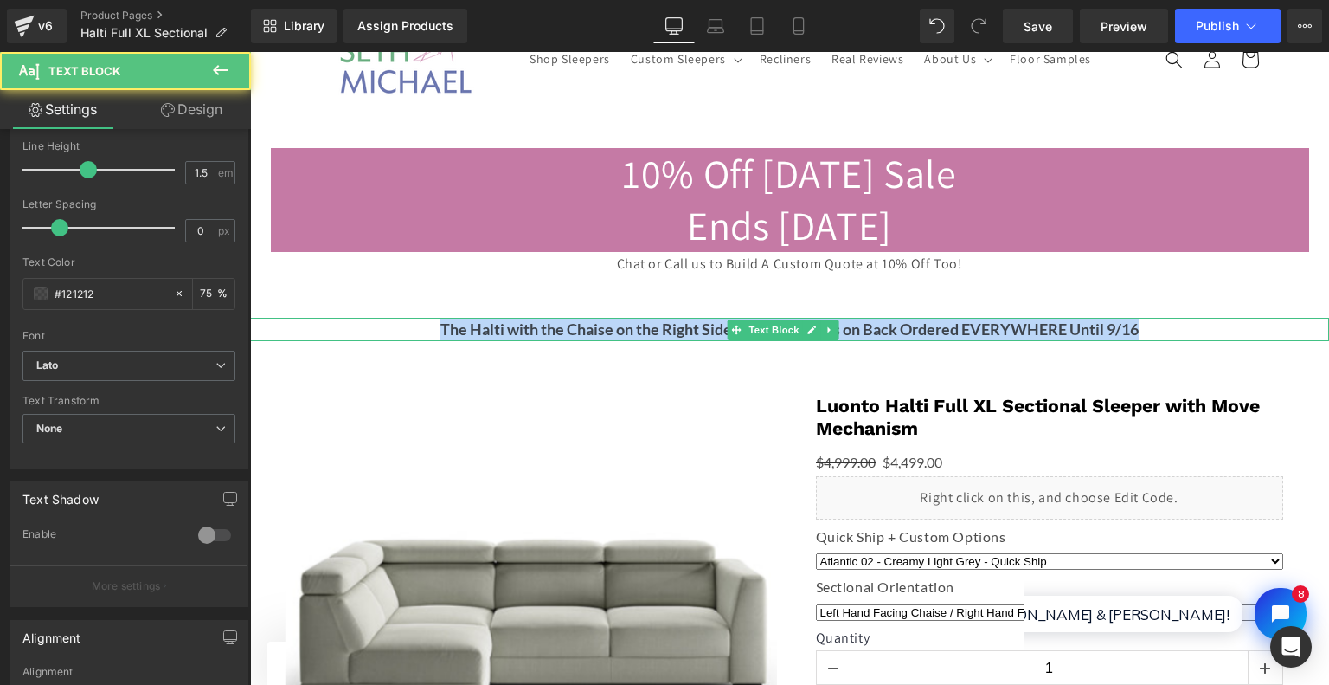
click at [582, 330] on strong "The Halti with the Chaise on the Right Side as you Face it is on Back Ordered E…" at bounding box center [790, 328] width 698 height 19
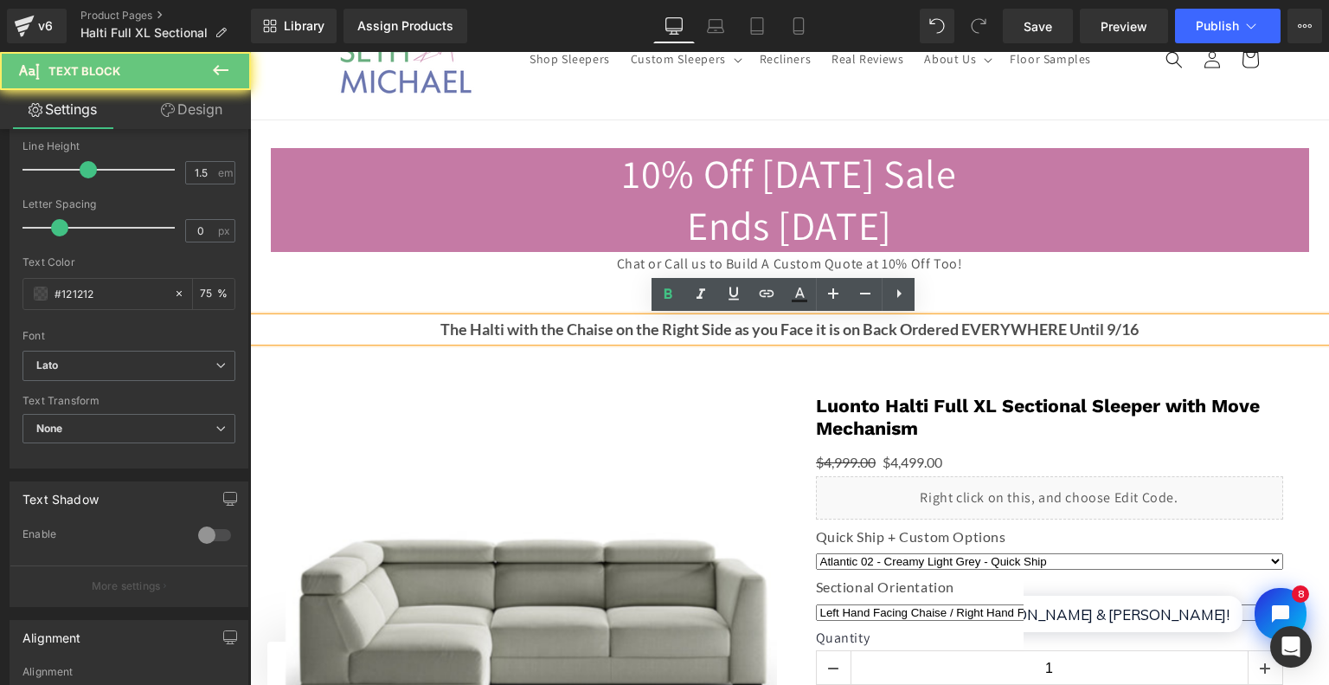
click at [582, 330] on strong "The Halti with the Chaise on the Right Side as you Face it is on Back Ordered E…" at bounding box center [790, 328] width 698 height 19
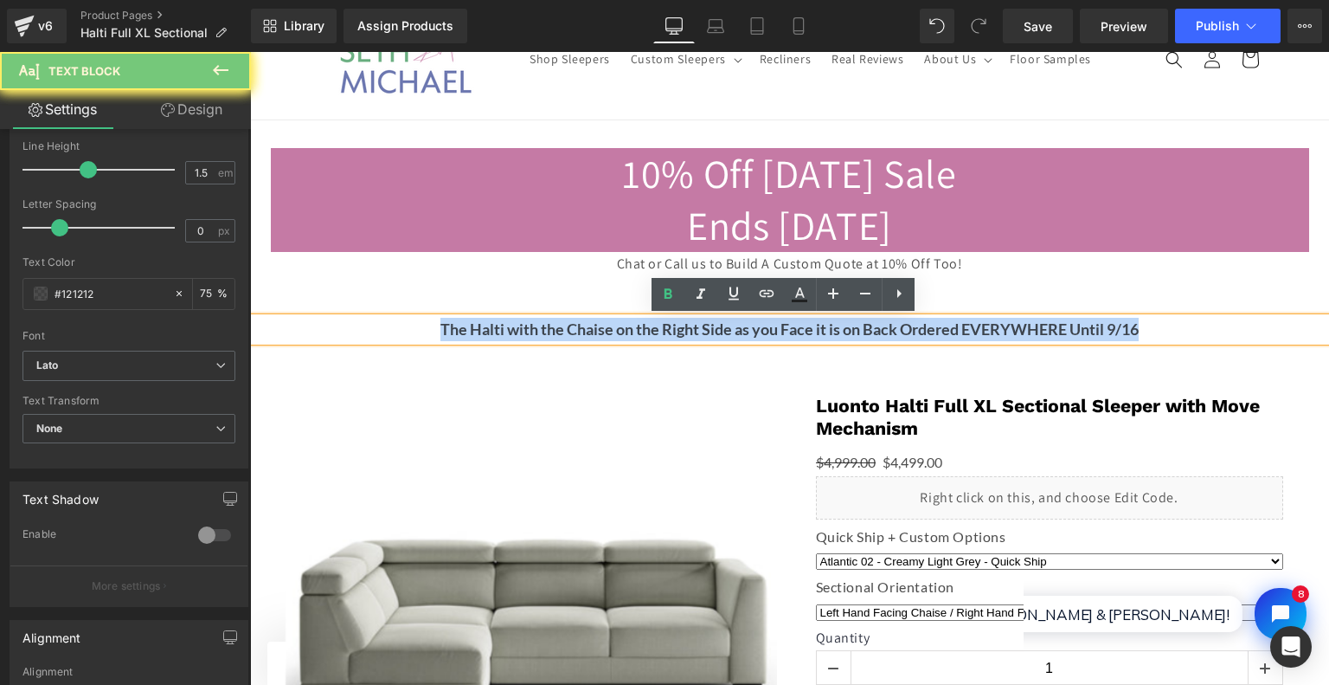
click at [582, 330] on strong "The Halti with the Chaise on the Right Side as you Face it is on Back Ordered E…" at bounding box center [790, 328] width 698 height 19
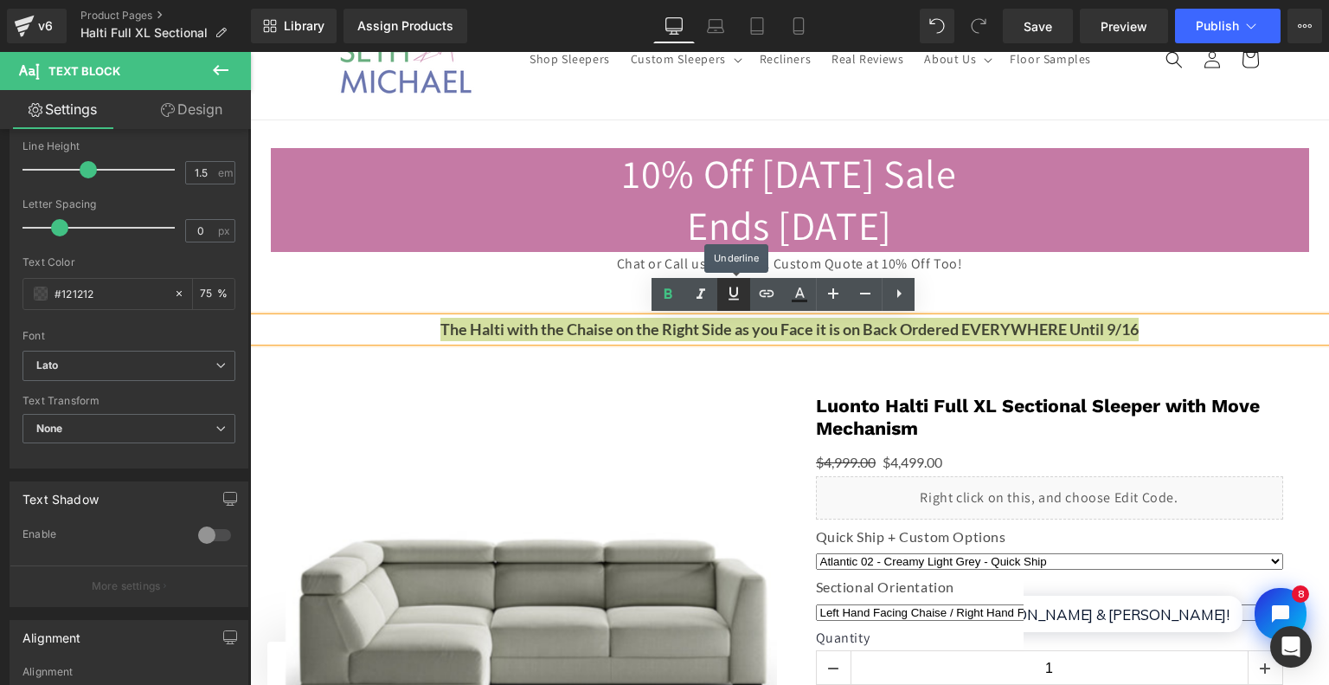
click at [734, 299] on icon at bounding box center [734, 293] width 21 height 21
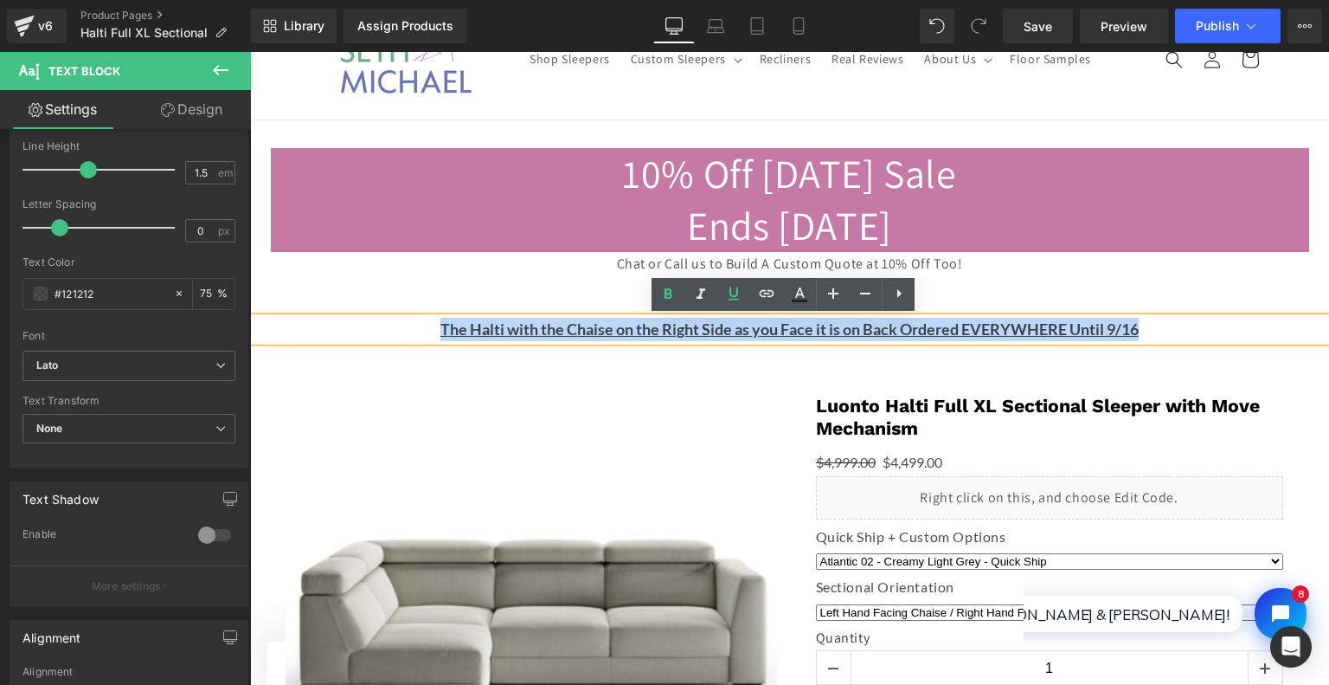
click at [389, 394] on img at bounding box center [532, 629] width 493 height 493
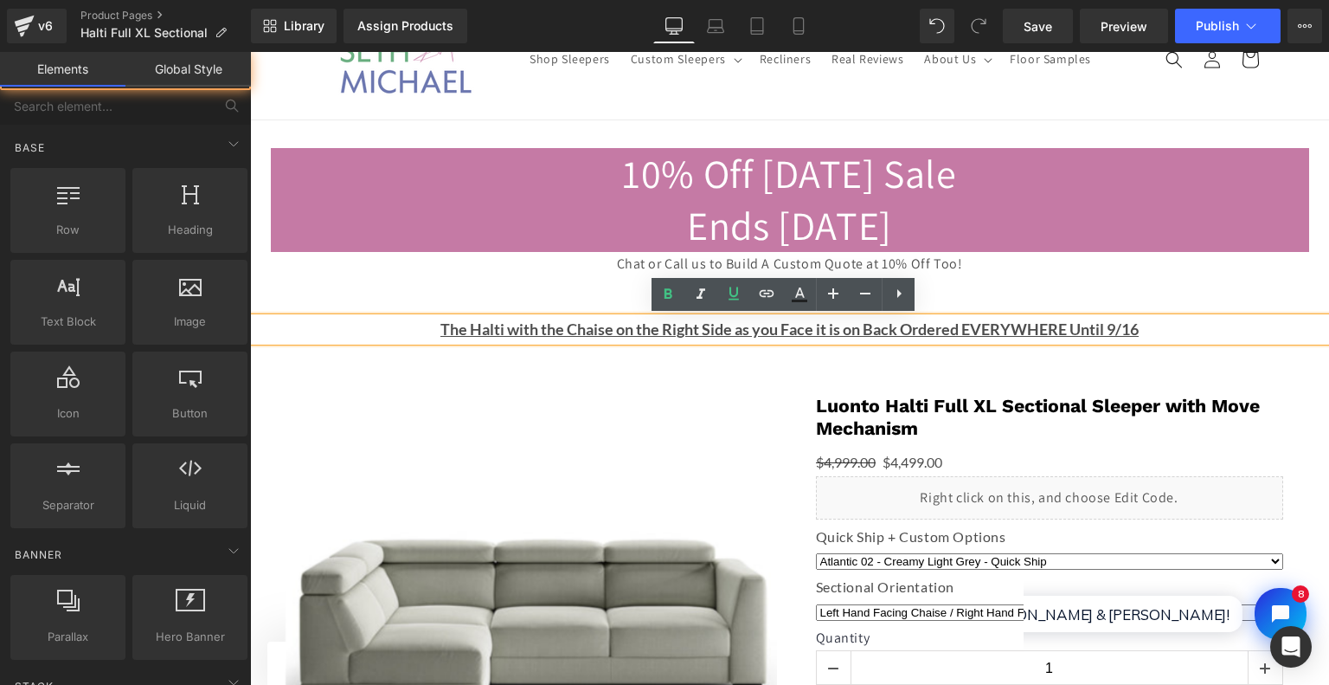
click at [343, 267] on p "Chat or Call us to Build A Custom Quote at 10% Off Too!" at bounding box center [790, 264] width 1039 height 25
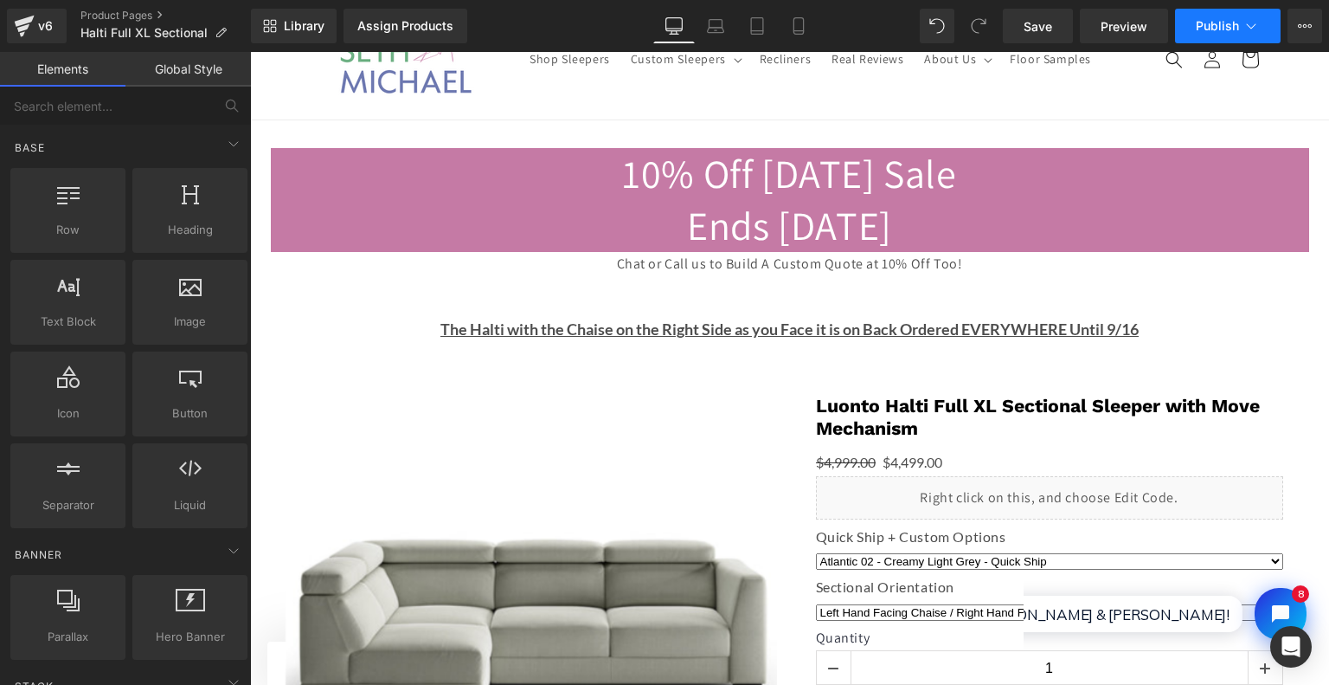
click at [1202, 42] on button "Publish" at bounding box center [1228, 26] width 106 height 35
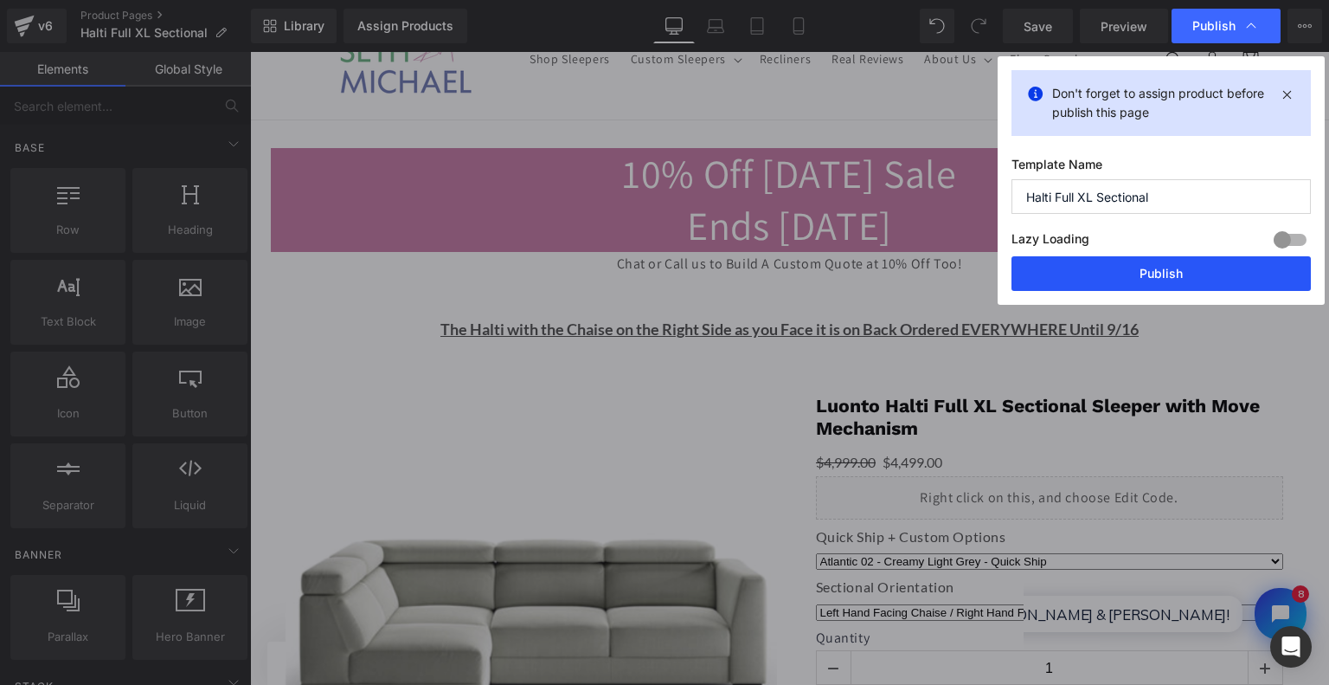
click at [1167, 279] on button "Publish" at bounding box center [1161, 273] width 299 height 35
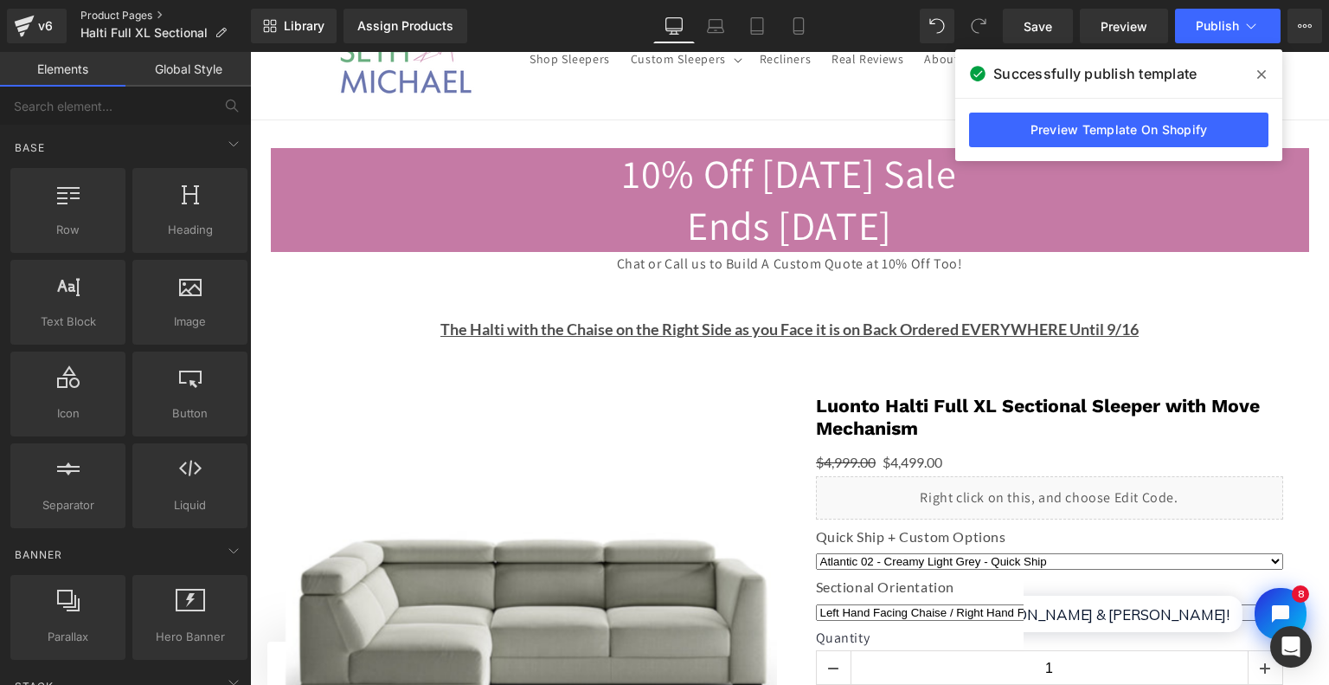
click at [93, 15] on link "Product Pages" at bounding box center [165, 16] width 170 height 14
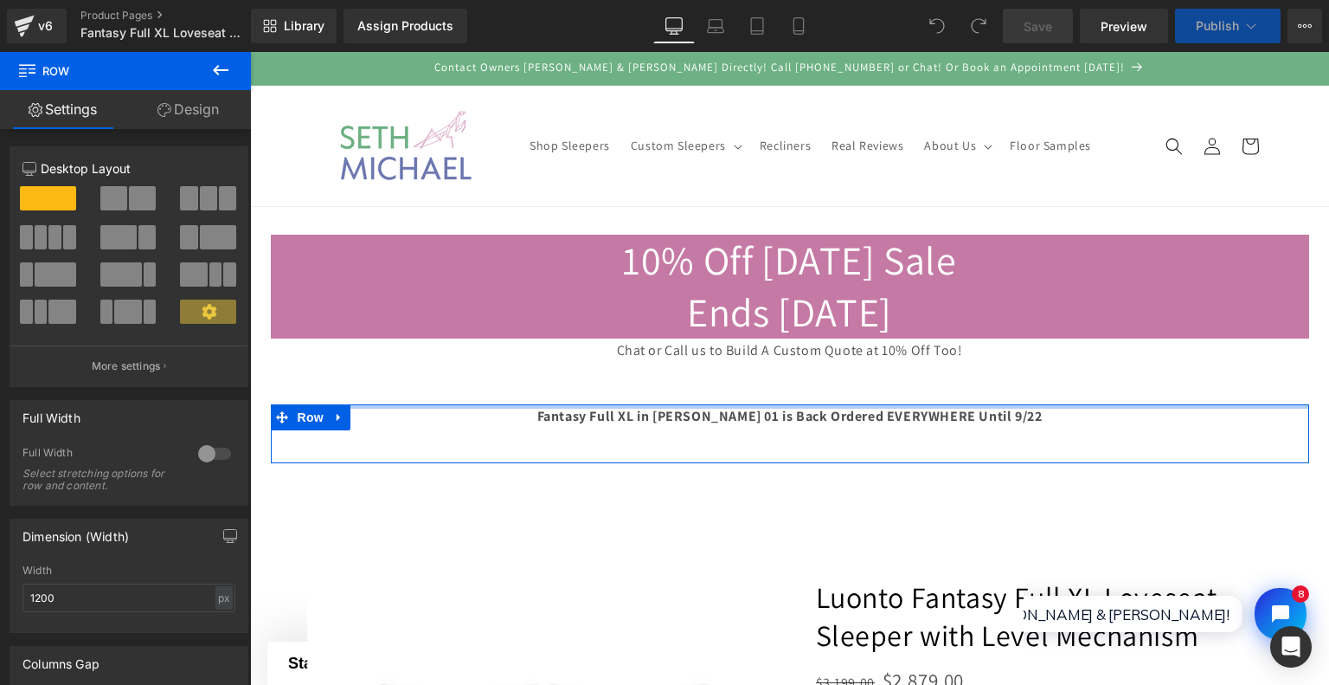
drag, startPoint x: 678, startPoint y: 406, endPoint x: 684, endPoint y: 364, distance: 42.0
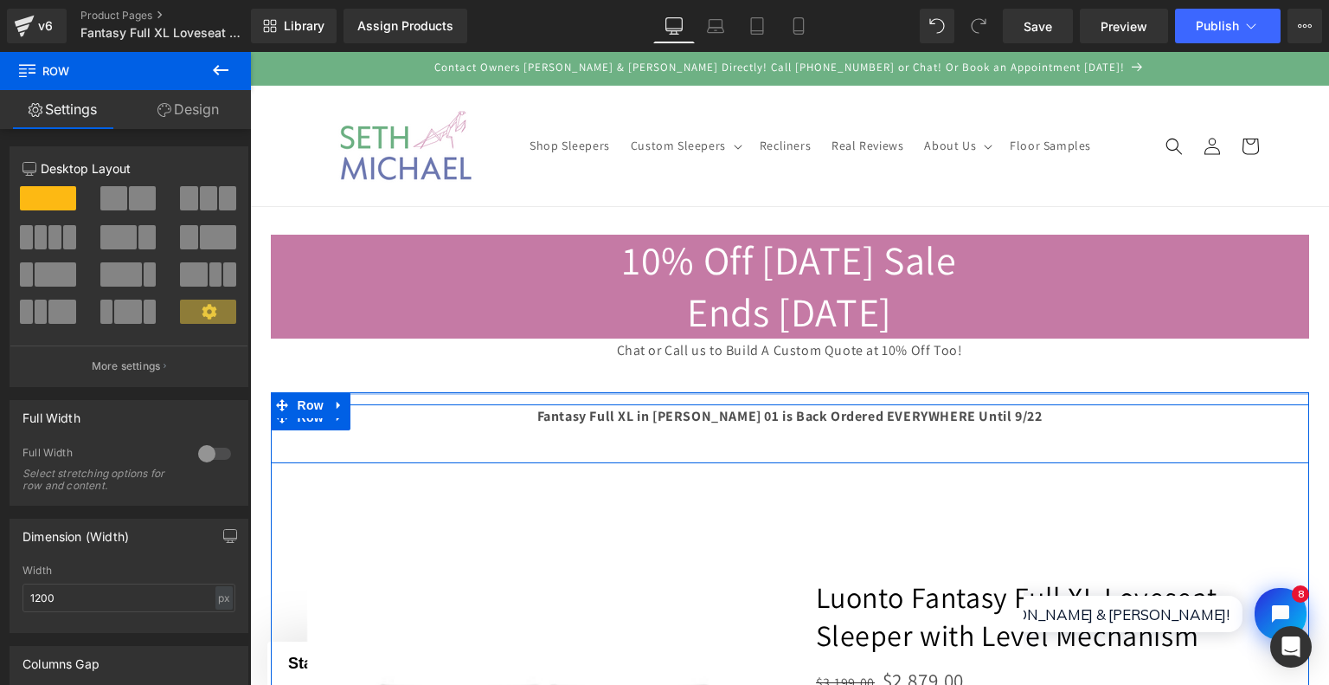
drag, startPoint x: 685, startPoint y: 400, endPoint x: 684, endPoint y: 376, distance: 23.4
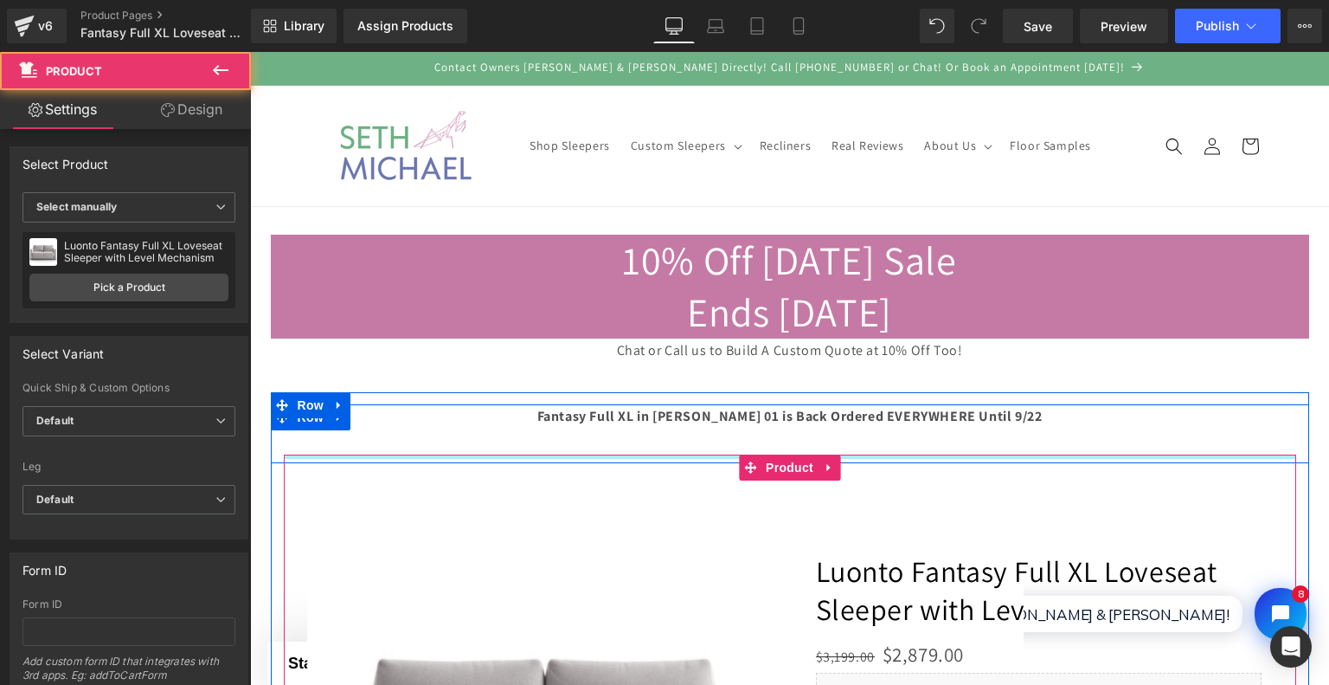
drag, startPoint x: 696, startPoint y: 458, endPoint x: 692, endPoint y: 427, distance: 31.3
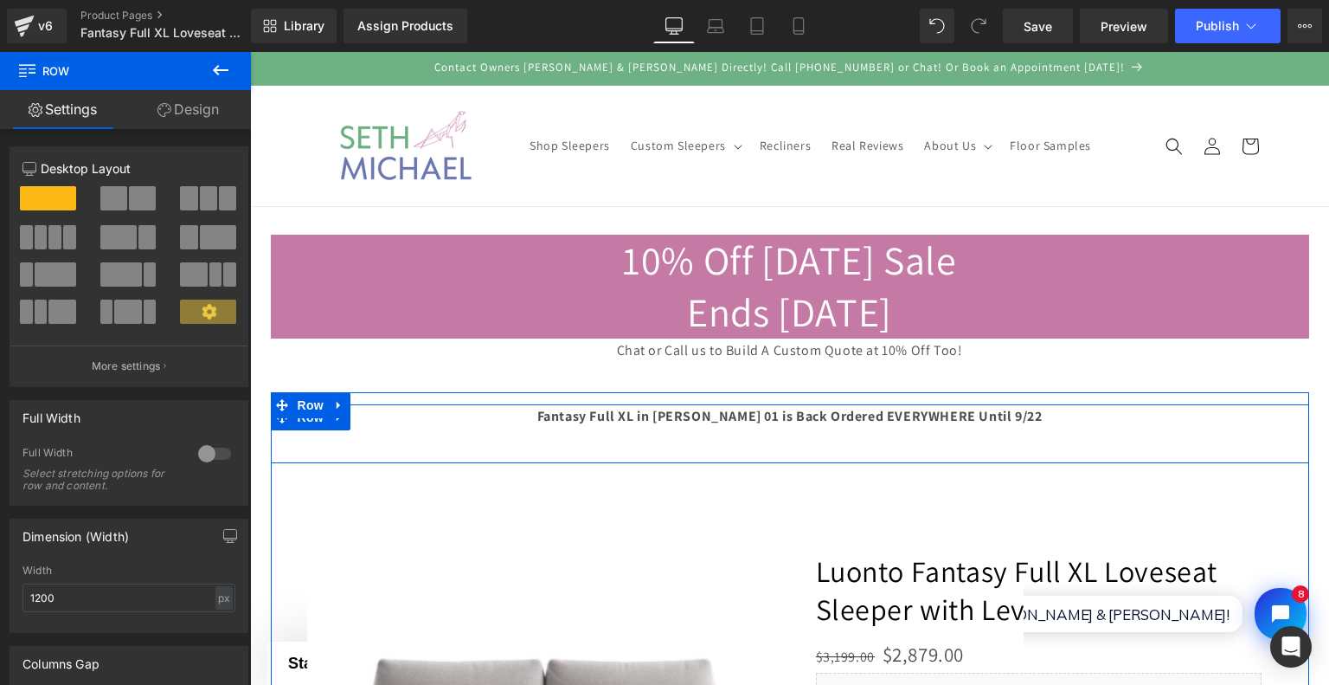
click at [194, 119] on link "Design" at bounding box center [187, 109] width 125 height 39
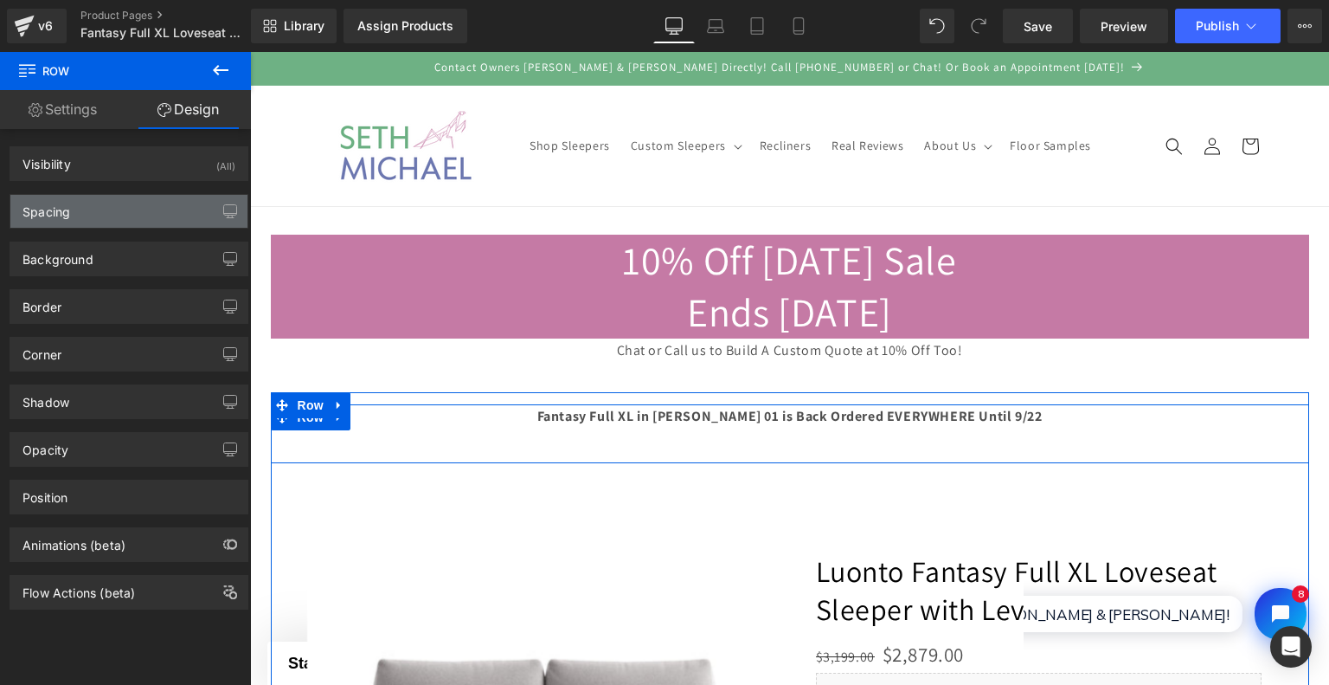
click at [145, 205] on div "Spacing" at bounding box center [128, 211] width 237 height 33
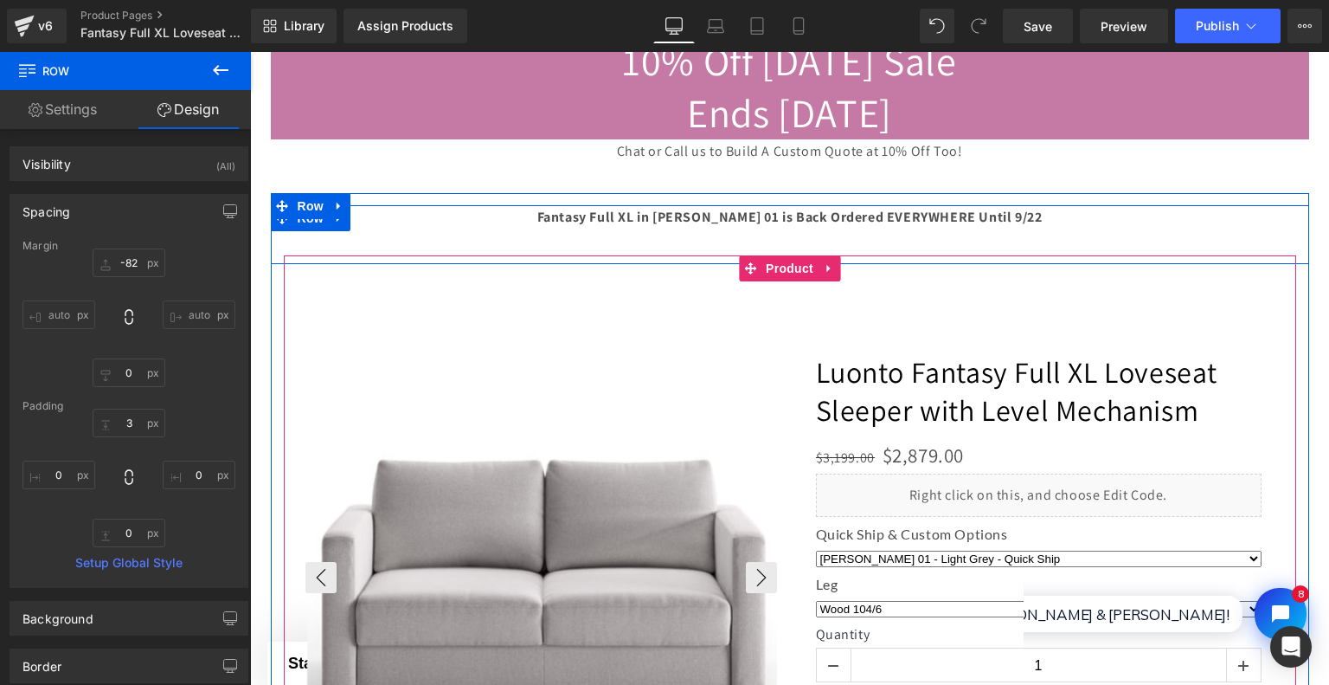
scroll to position [346, 0]
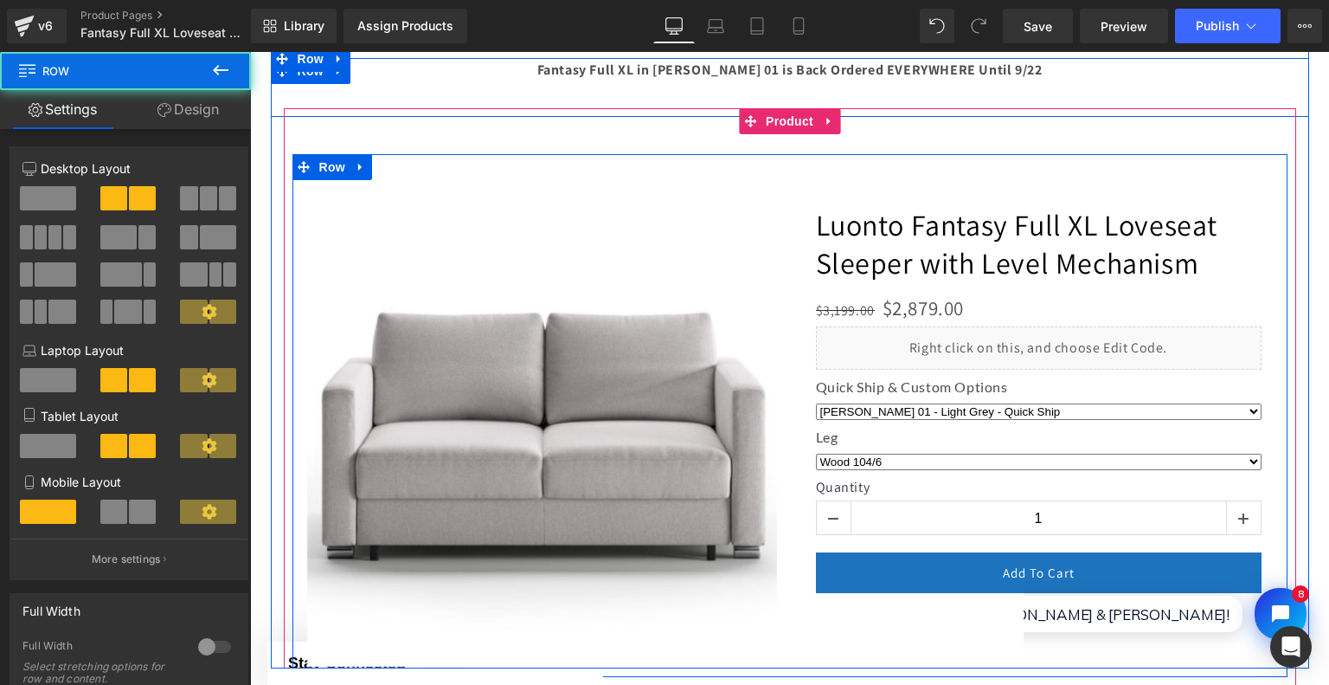
click at [620, 191] on div "‹ ›" at bounding box center [542, 424] width 498 height 488
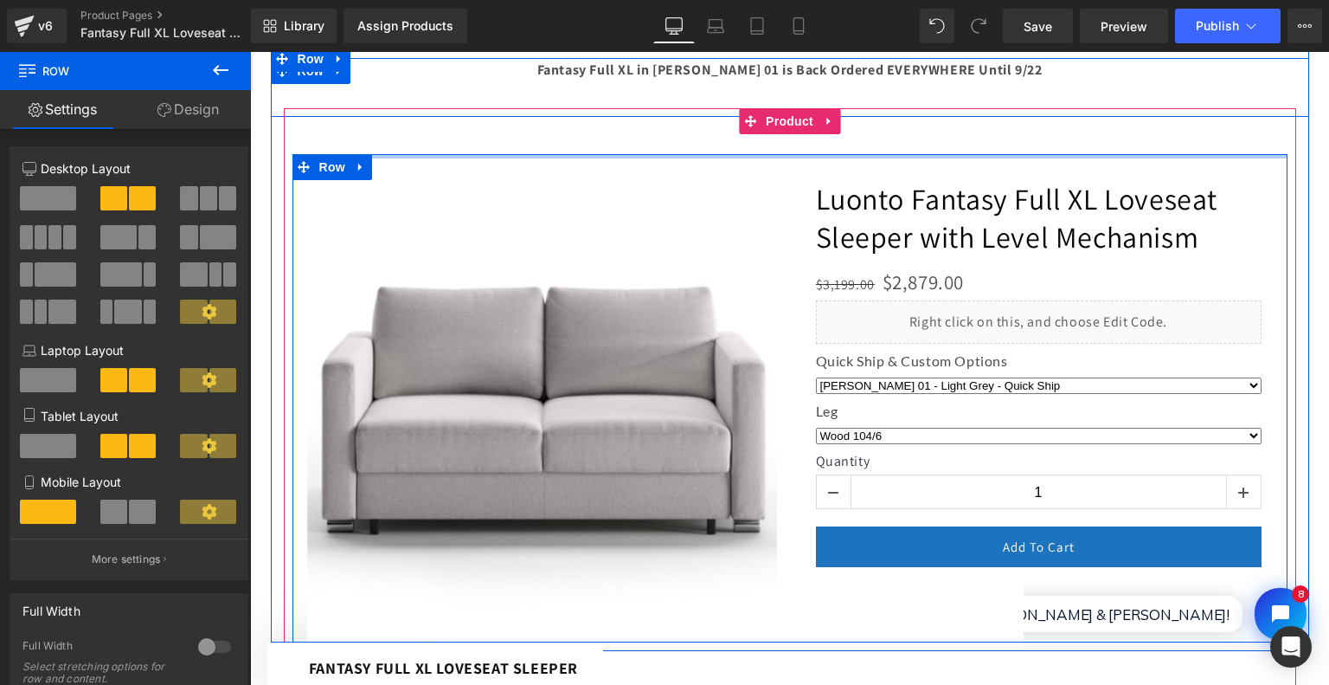
drag, startPoint x: 522, startPoint y: 154, endPoint x: 521, endPoint y: 114, distance: 39.8
click at [521, 114] on div "‹" at bounding box center [790, 407] width 995 height 598
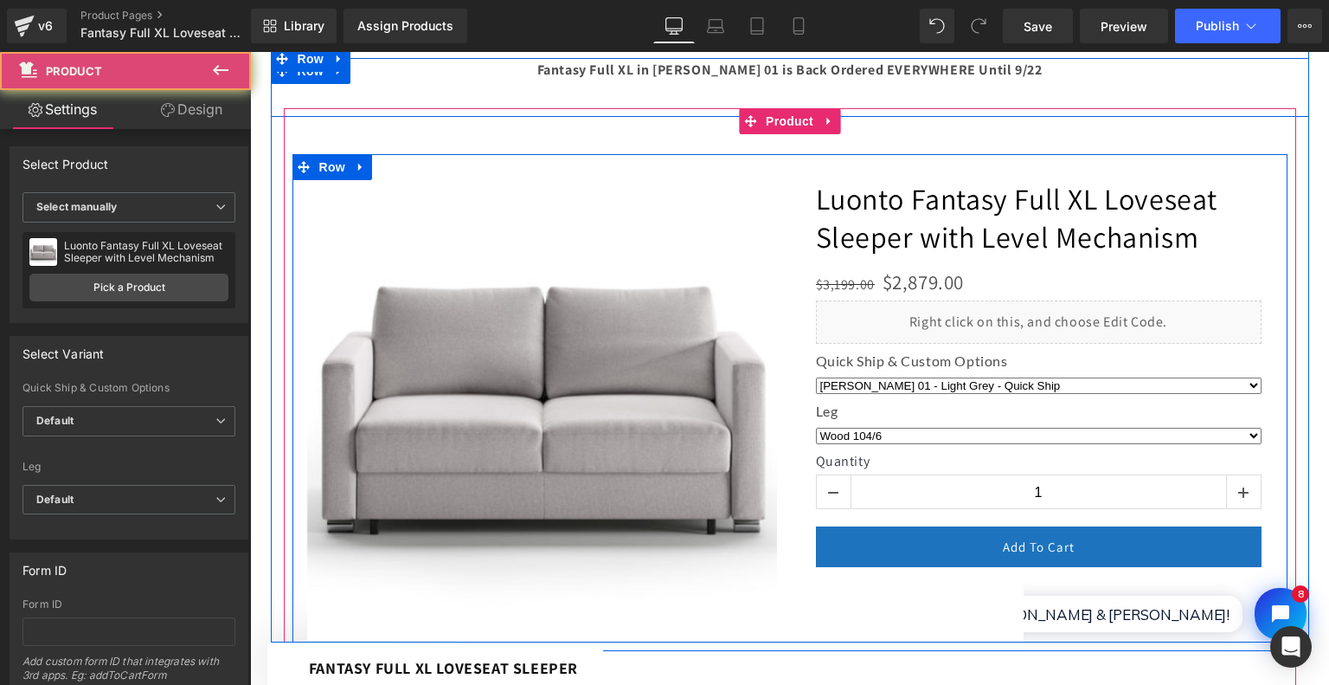
click at [529, 135] on div "‹" at bounding box center [790, 407] width 995 height 598
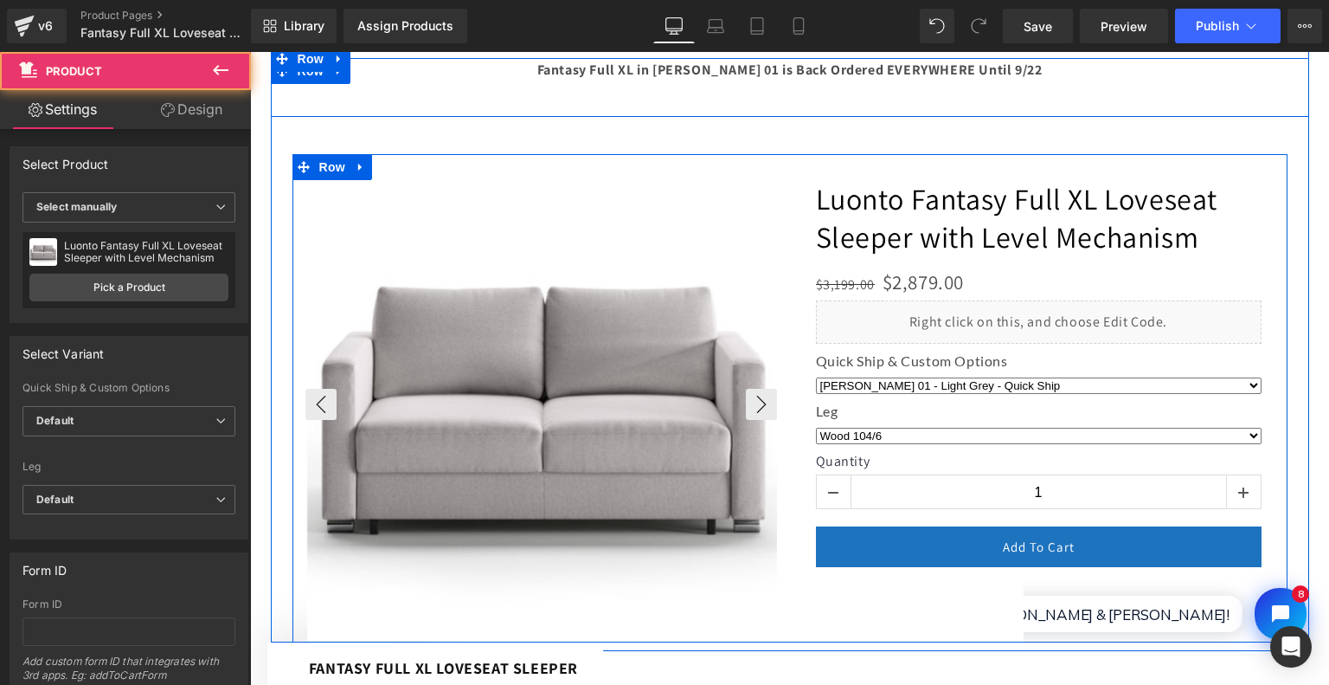
drag, startPoint x: 534, startPoint y: 152, endPoint x: 534, endPoint y: 174, distance: 21.6
click at [534, 172] on div "‹" at bounding box center [790, 407] width 995 height 598
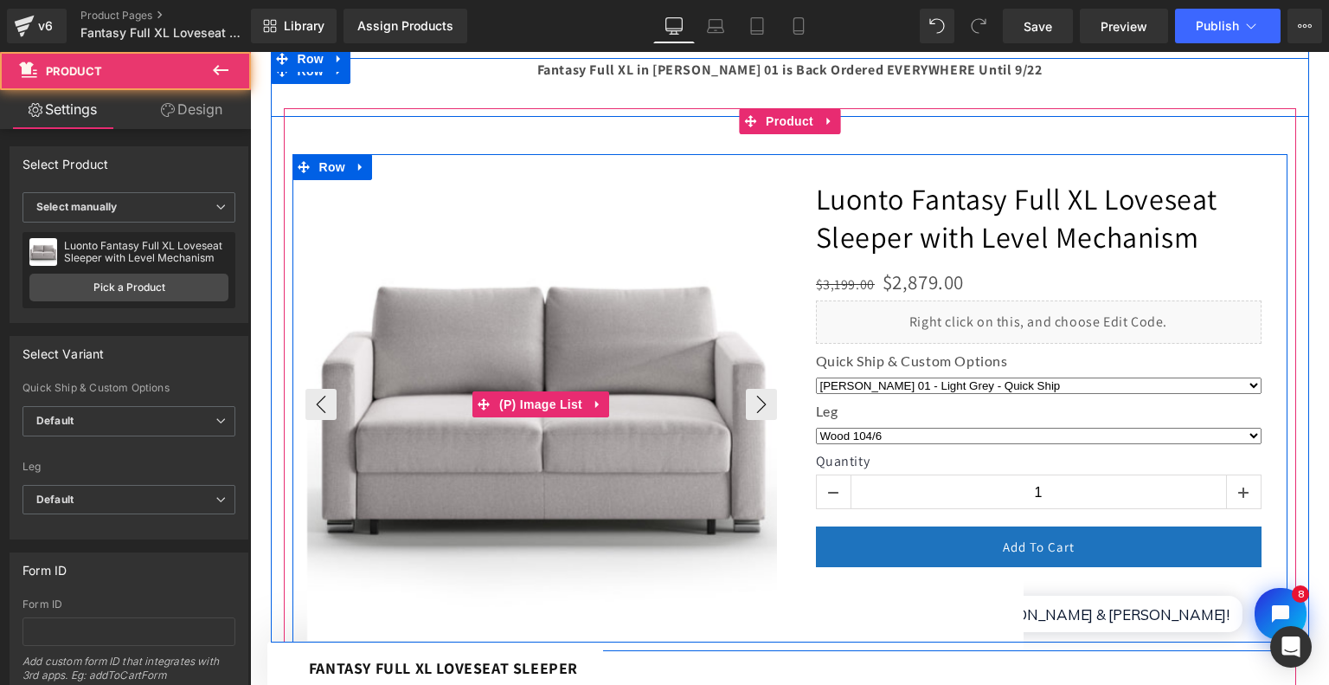
click at [534, 174] on img at bounding box center [543, 405] width 472 height 472
select select "Metal 217/6"
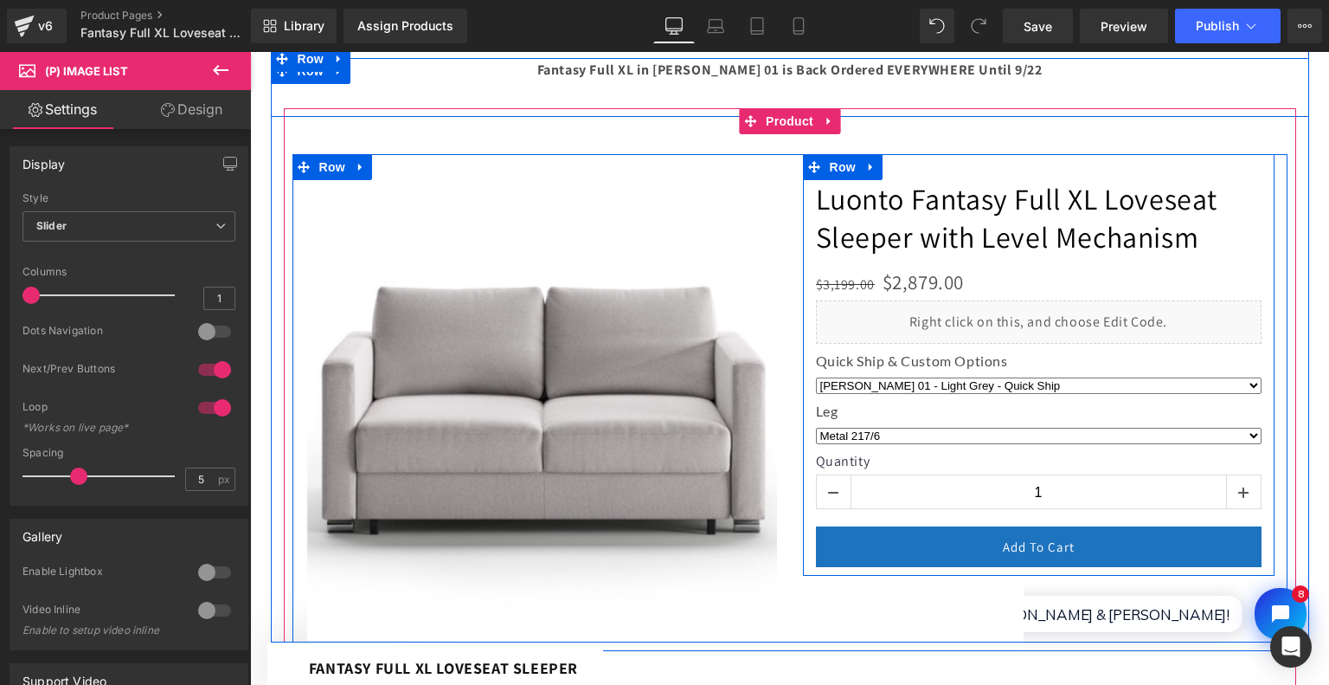
click at [971, 176] on div "Luonto Fantasy Full XL Loveseat Sleeper with Level Mechanism (P) Title $3,199.0…" at bounding box center [1039, 364] width 472 height 421
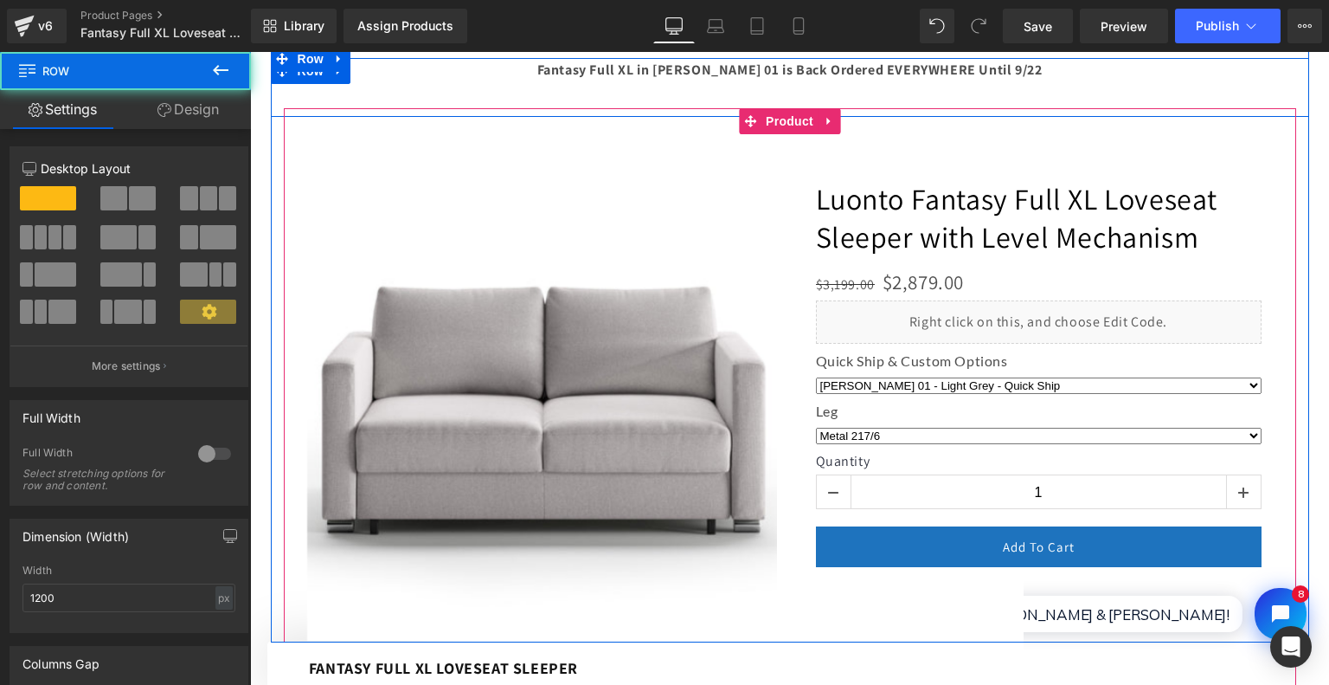
drag, startPoint x: 975, startPoint y: 170, endPoint x: 974, endPoint y: 141, distance: 29.4
click at [974, 141] on div "‹" at bounding box center [790, 407] width 995 height 598
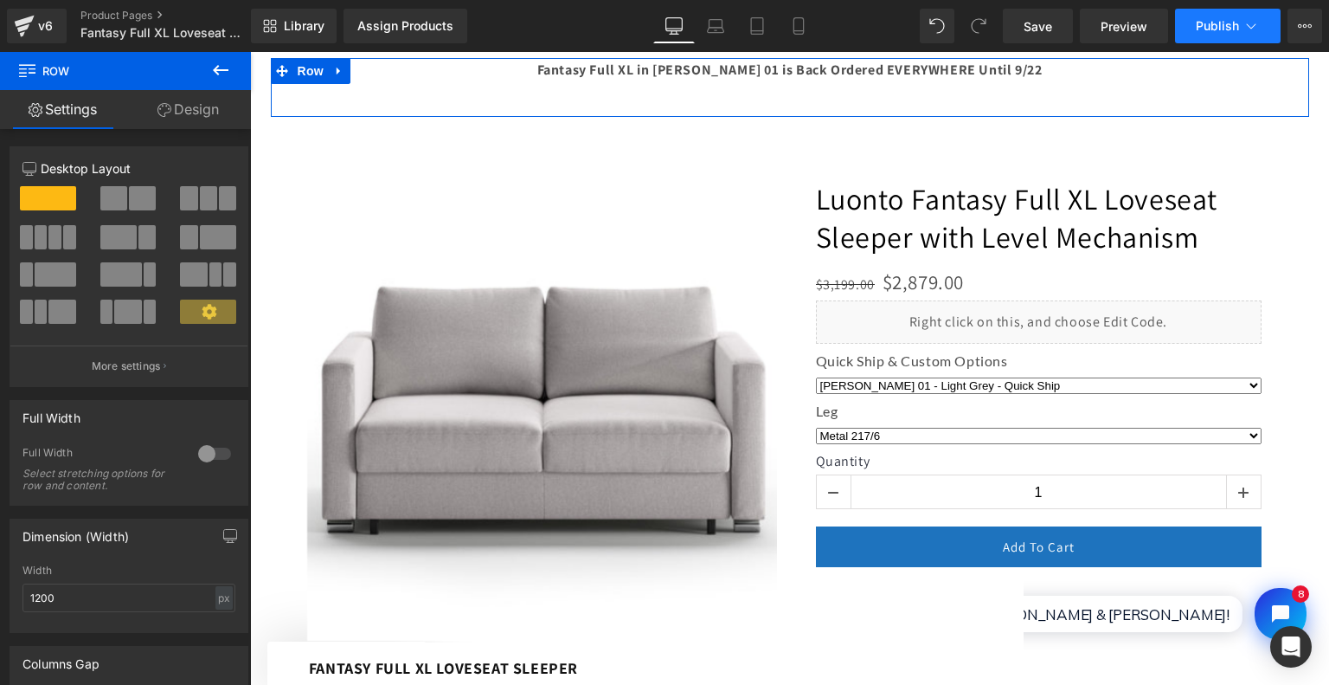
click at [1226, 23] on span "Publish" at bounding box center [1217, 26] width 43 height 14
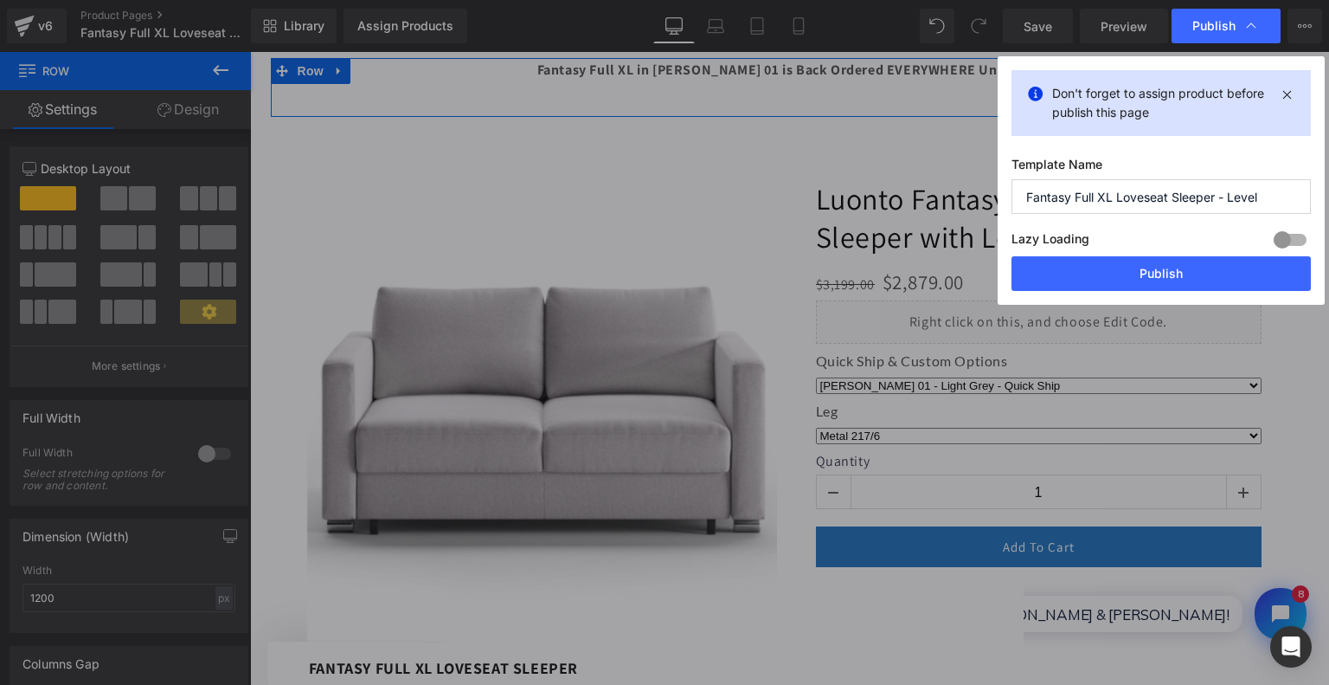
click at [1157, 237] on div "Lazy Loading Build Upgrade plan to unlock" at bounding box center [1161, 242] width 299 height 29
click at [1161, 292] on div "Don't forget to assign product before publish this page Template Name Fantasy F…" at bounding box center [1161, 180] width 327 height 248
drag, startPoint x: 1160, startPoint y: 281, endPoint x: 953, endPoint y: 232, distance: 212.6
click at [1160, 281] on button "Publish" at bounding box center [1161, 273] width 299 height 35
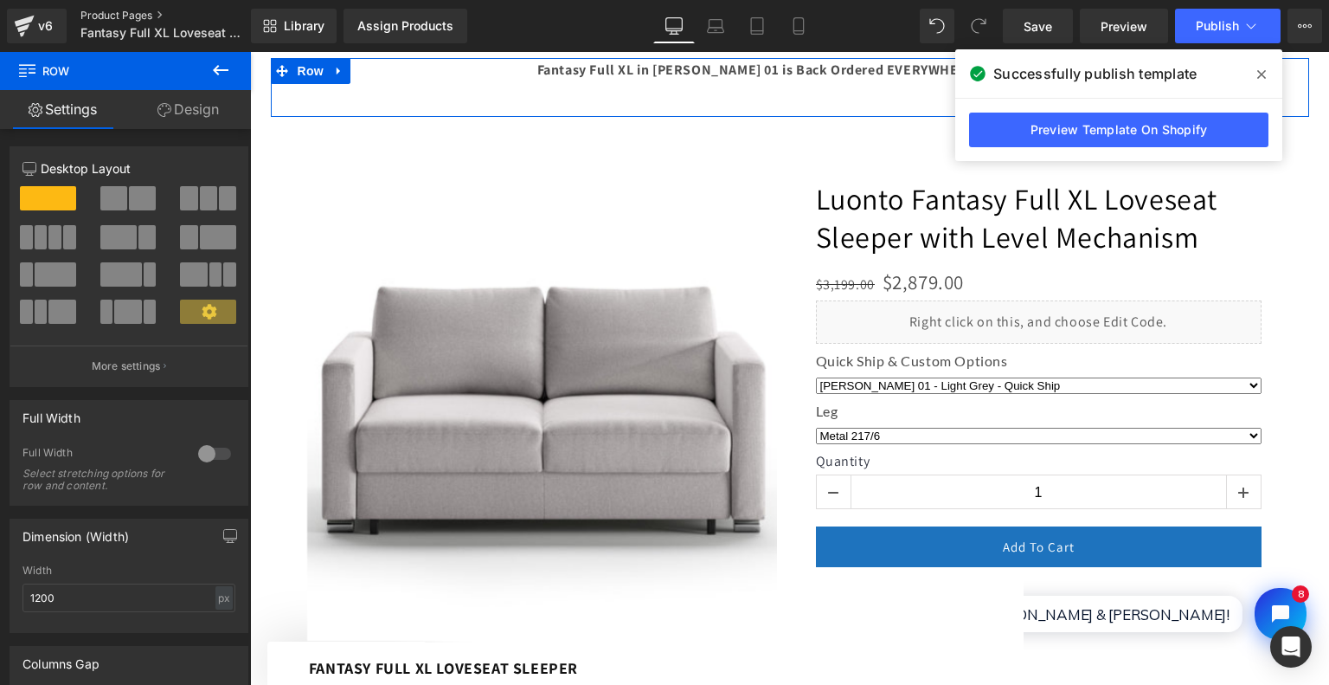
click at [151, 18] on link "Product Pages" at bounding box center [179, 16] width 199 height 14
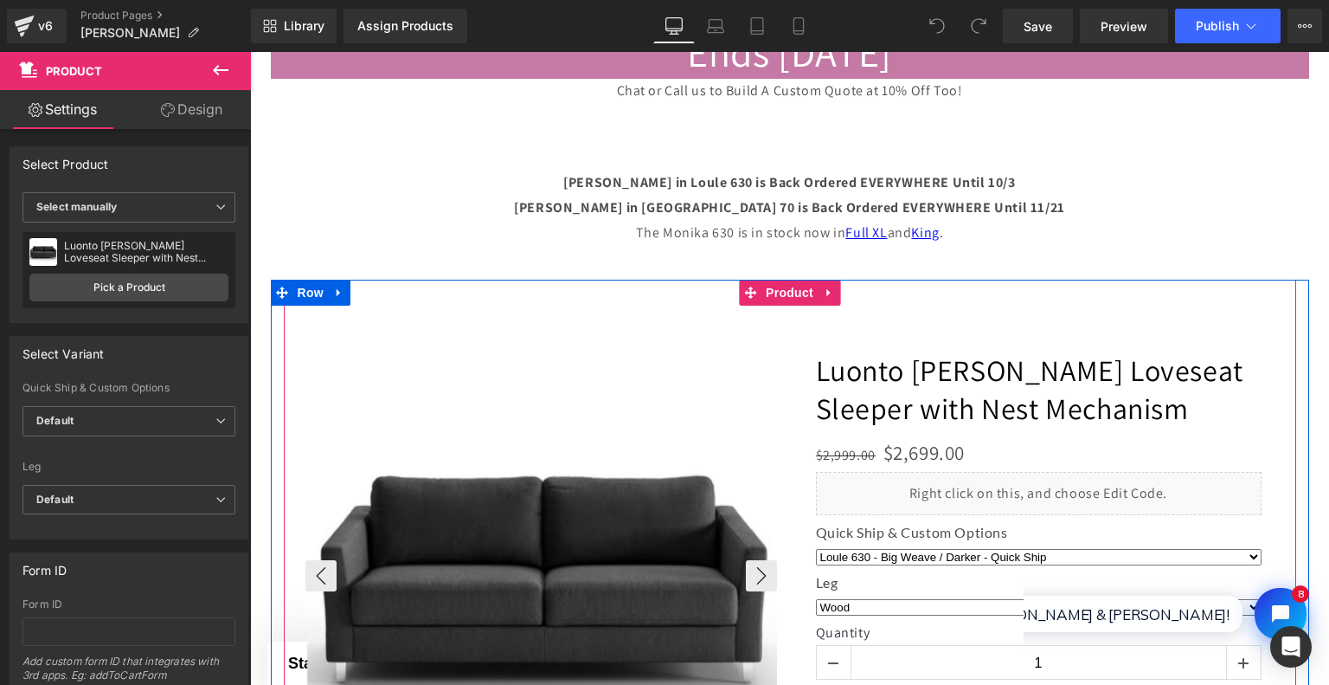
click at [640, 352] on img at bounding box center [543, 576] width 472 height 472
select select "Metal"
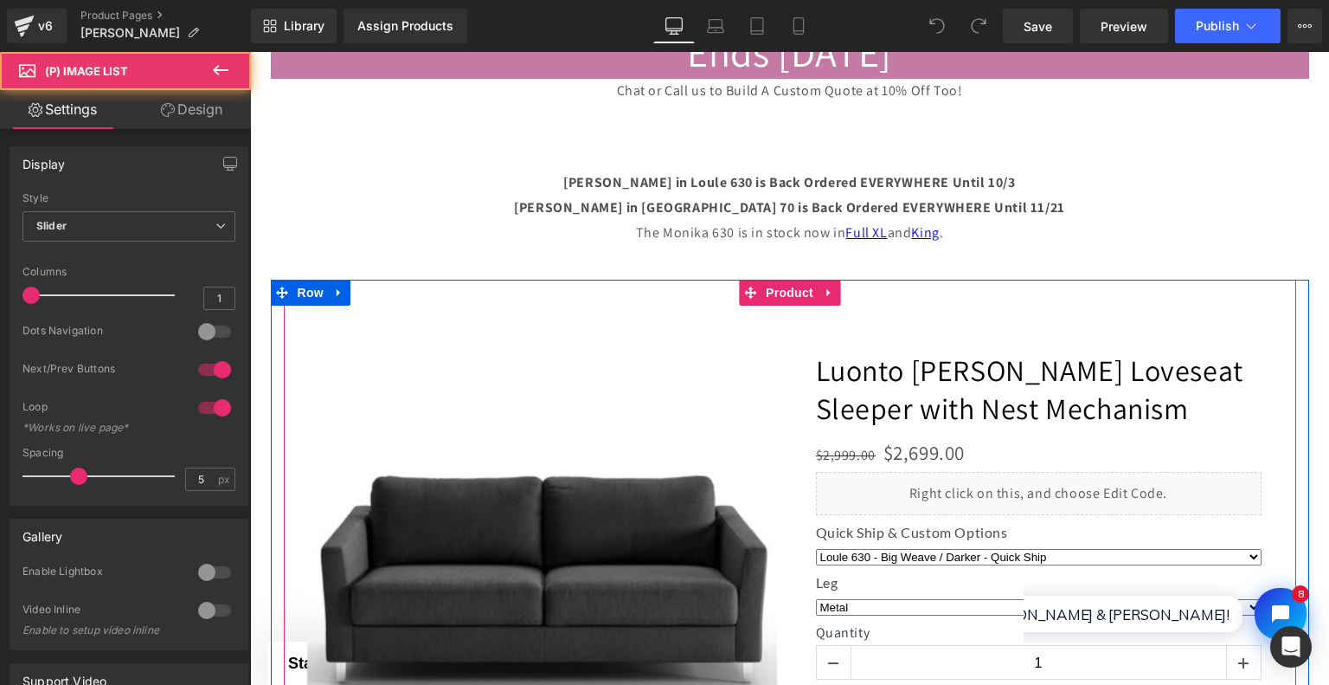
click at [614, 305] on div "‹ ›" at bounding box center [790, 547] width 995 height 534
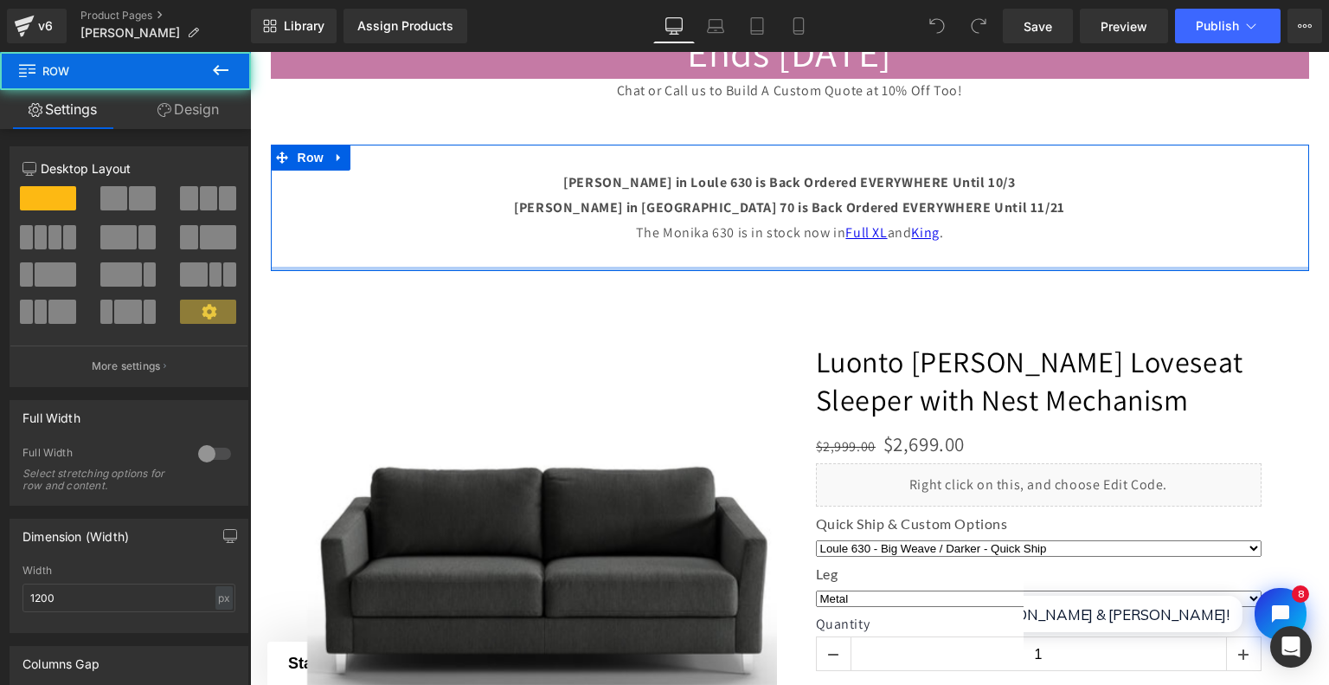
drag, startPoint x: 536, startPoint y: 274, endPoint x: 536, endPoint y: 262, distance: 12.1
click at [536, 262] on div "Monika Queen in Loule 630 is Back Ordered EVERYWHERE Until 10/3 Monika Queen in…" at bounding box center [790, 207] width 1039 height 125
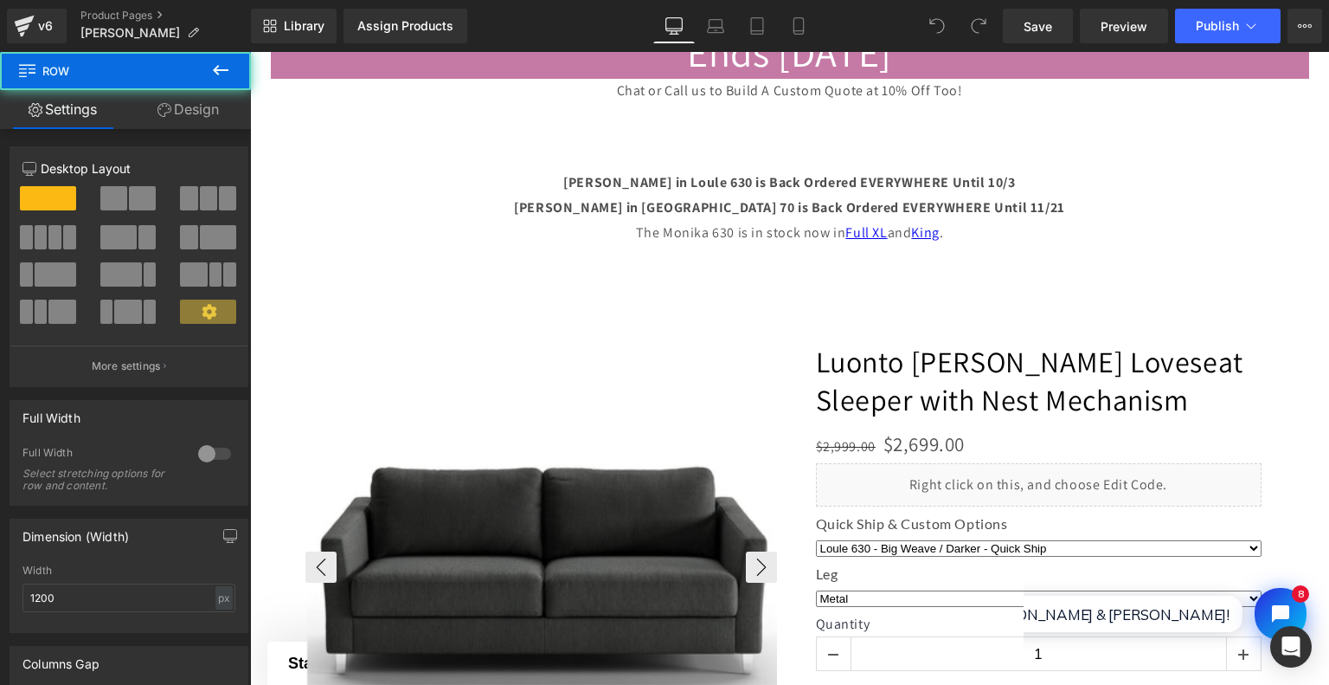
click at [569, 332] on img at bounding box center [543, 567] width 472 height 472
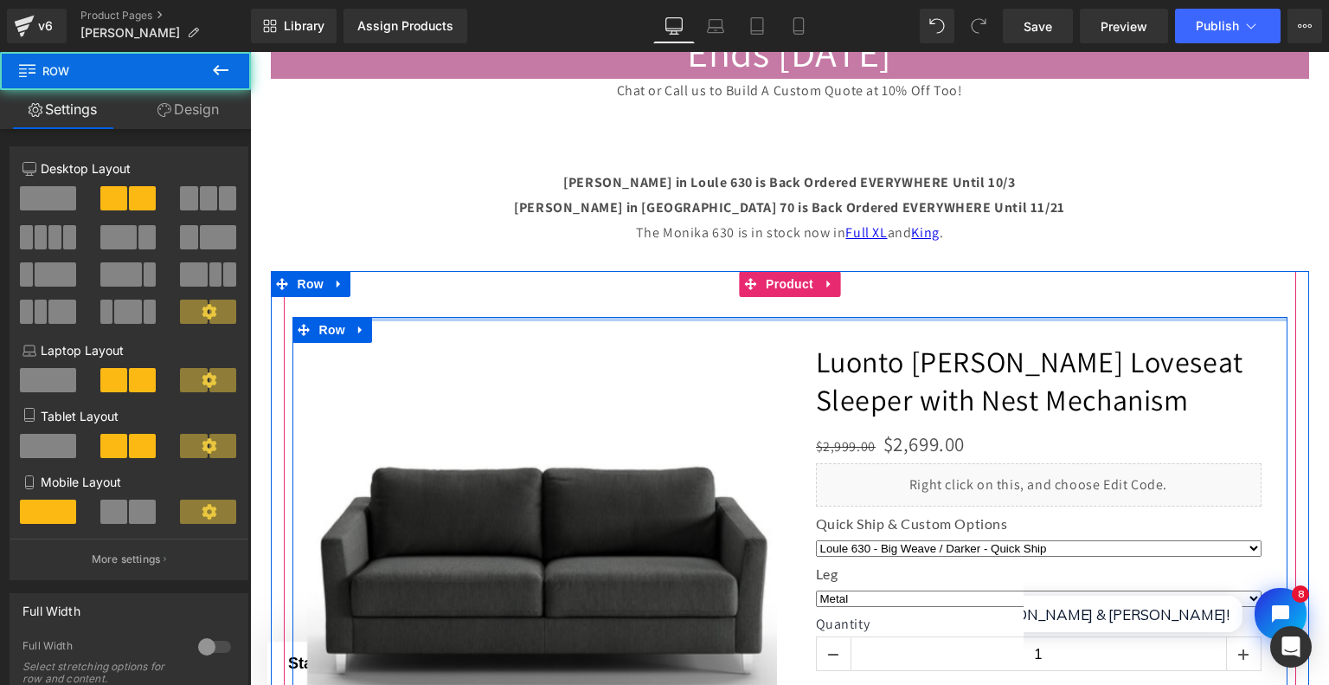
drag, startPoint x: 563, startPoint y: 317, endPoint x: 563, endPoint y: 278, distance: 39.0
click at [563, 278] on div "‹ ›" at bounding box center [790, 538] width 995 height 534
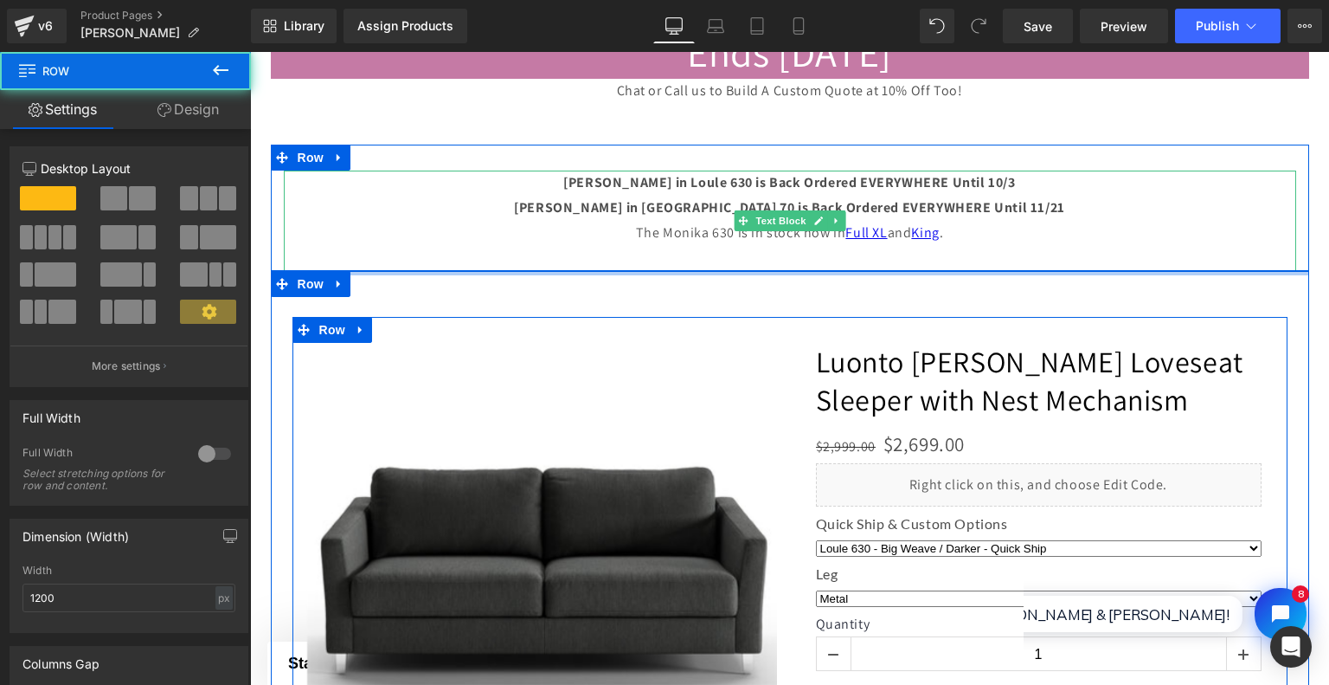
drag, startPoint x: 563, startPoint y: 273, endPoint x: 581, endPoint y: 228, distance: 49.0
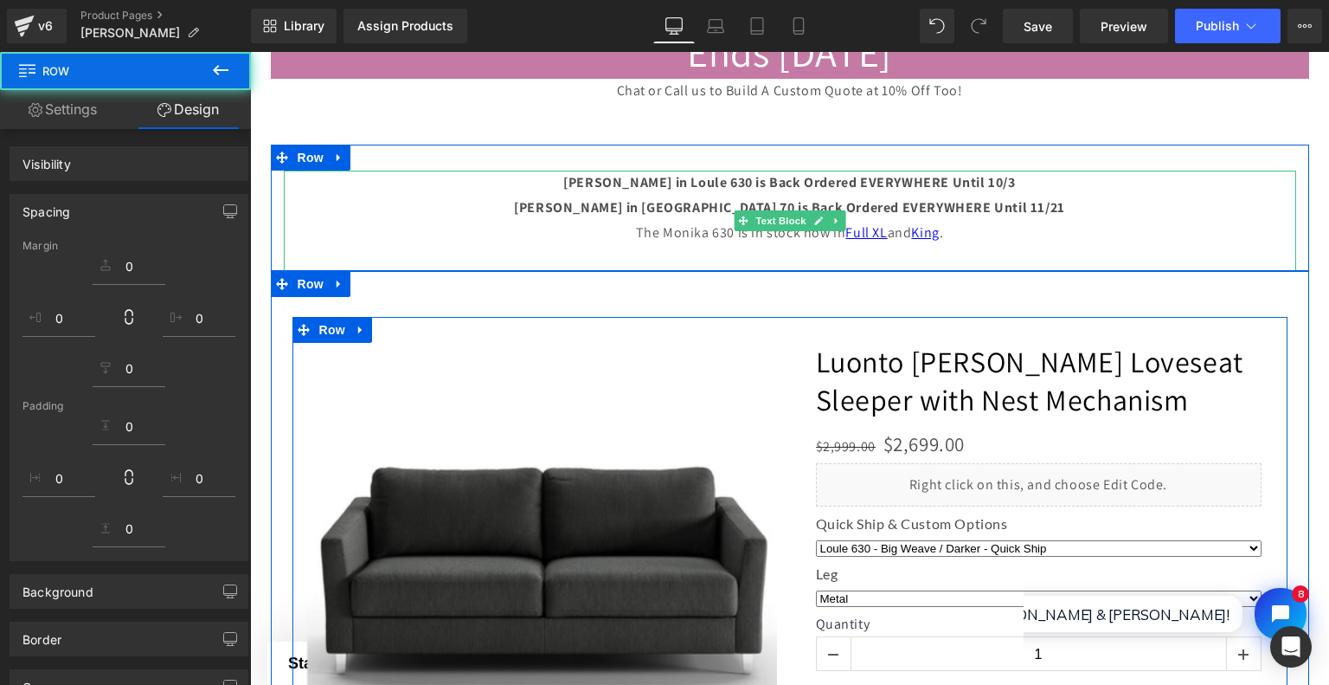
click at [581, 228] on p "The Monika 630 is in stock now in Full XL and King ." at bounding box center [790, 233] width 1013 height 25
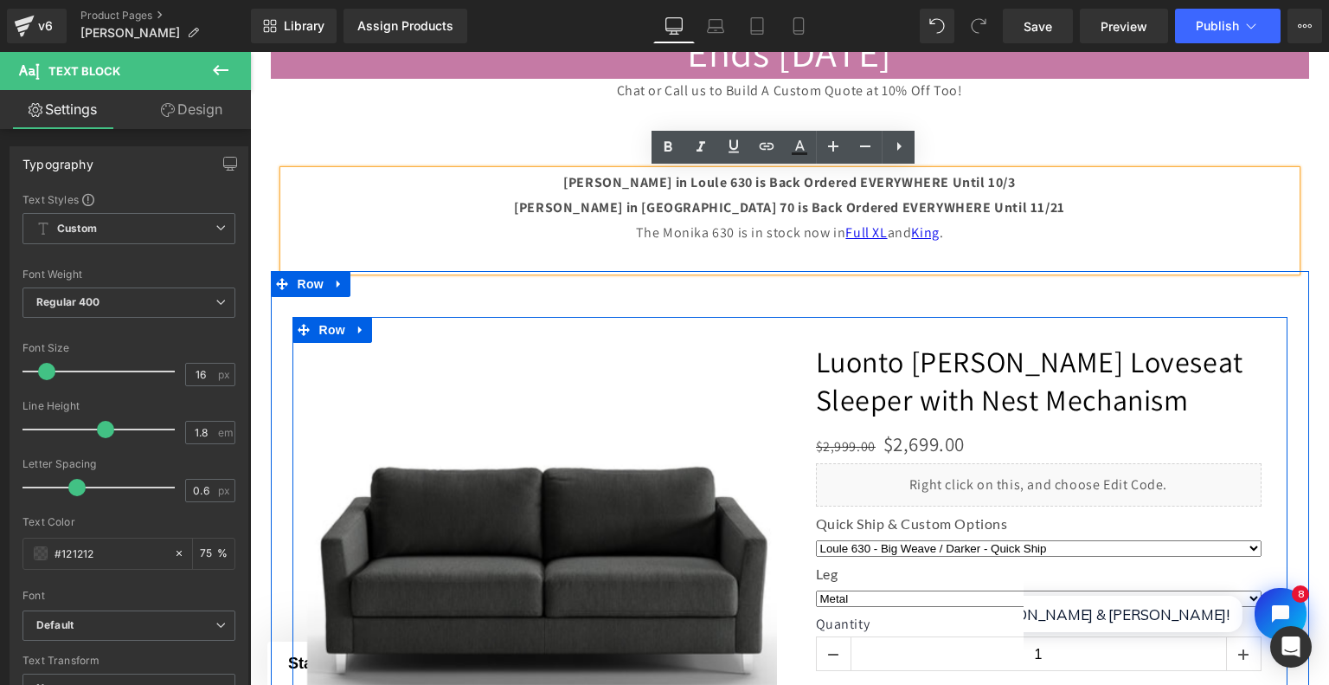
click at [536, 162] on div "Monika Queen in Loule 630 is Back Ordered EVERYWHERE Until 10/3 Monika Queen in…" at bounding box center [790, 207] width 1039 height 125
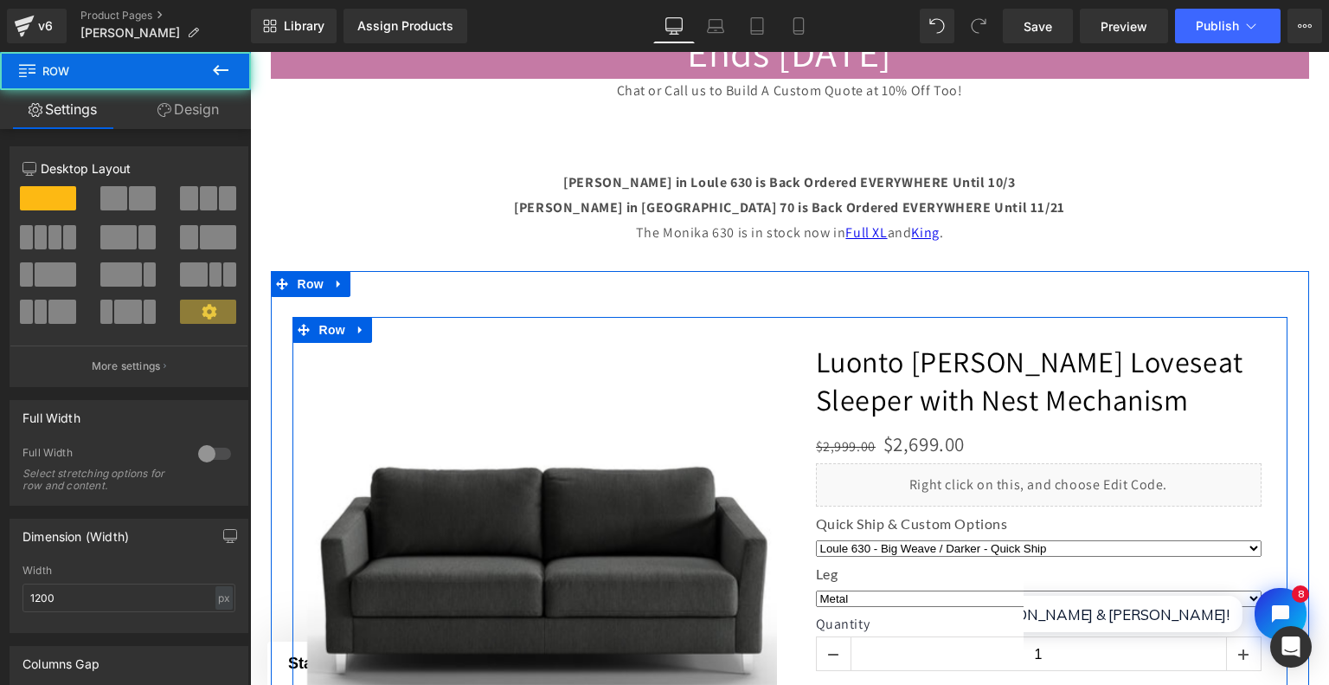
click at [524, 188] on p "Monika Queen in Loule 630 is Back Ordered EVERYWHERE Until 10/3" at bounding box center [790, 182] width 1013 height 25
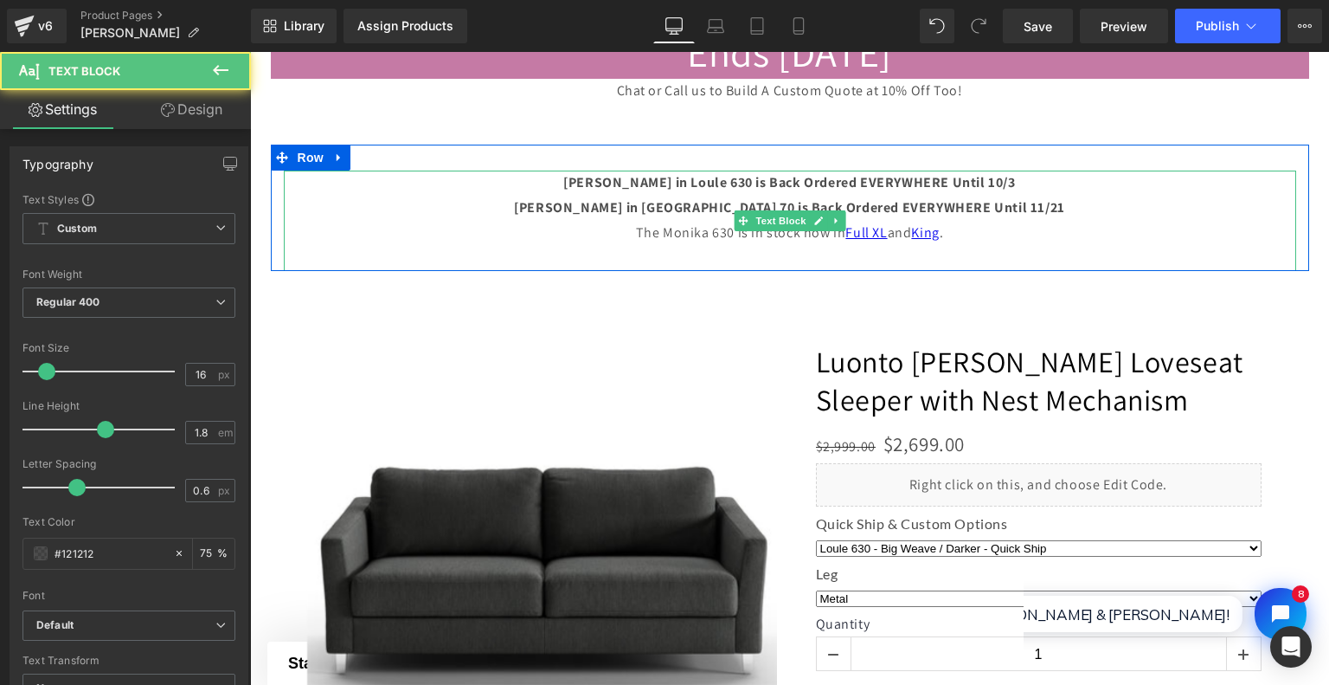
click at [698, 236] on p "The Monika 630 is in stock now in Full XL and King ." at bounding box center [790, 233] width 1013 height 25
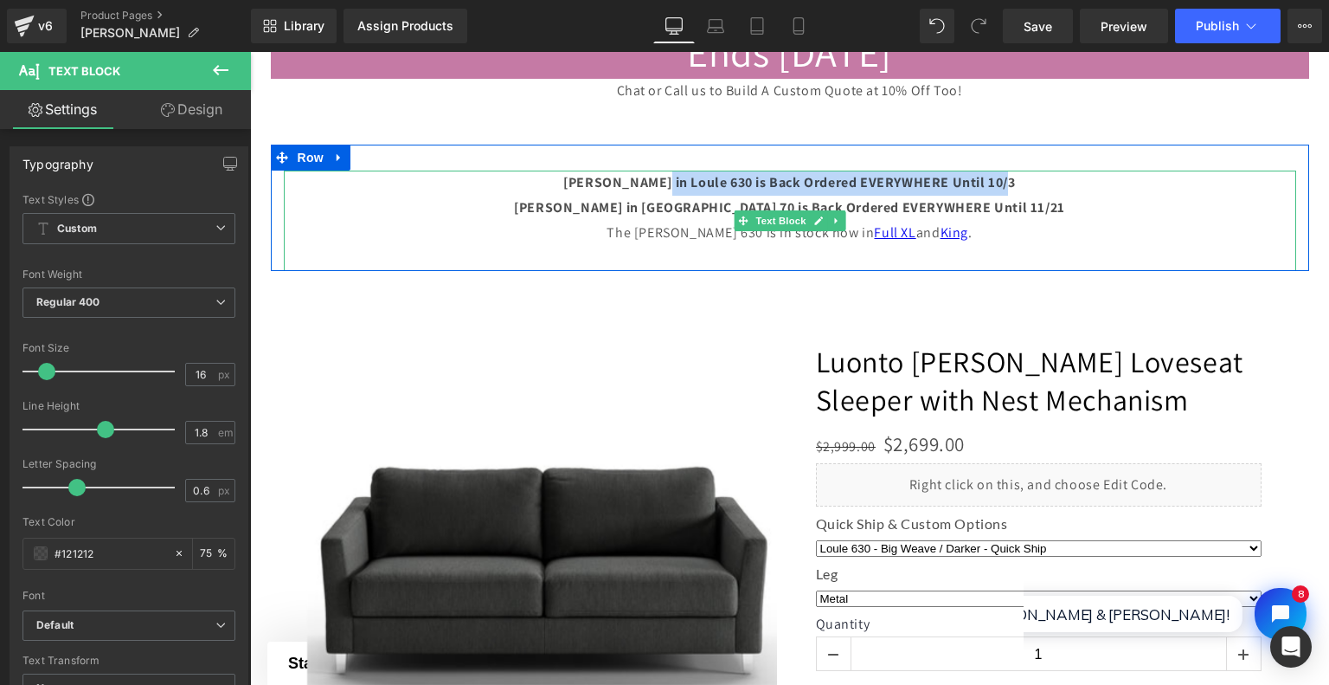
drag, startPoint x: 659, startPoint y: 183, endPoint x: 1020, endPoint y: 190, distance: 361.0
click at [1020, 190] on p "Monika Queen in Loule 630 is Back Ordered EVERYWHERE Until 10/3" at bounding box center [790, 182] width 1013 height 25
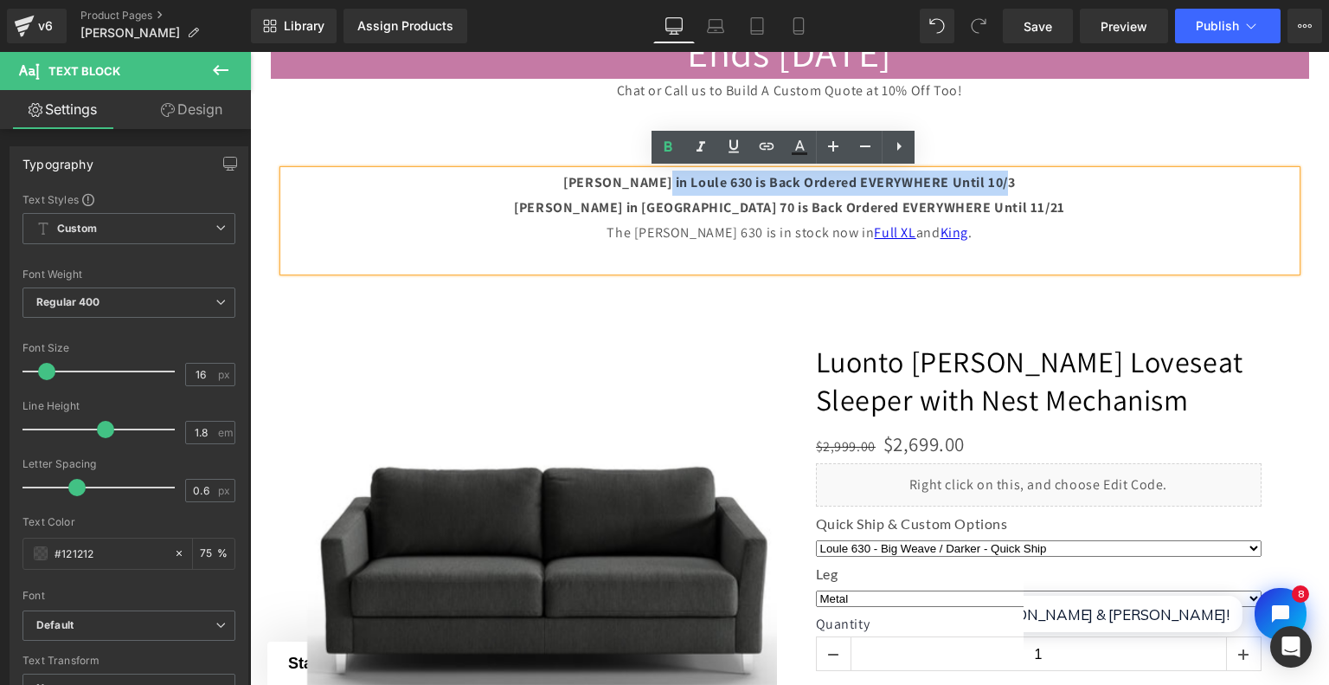
copy b "in Loule 630 is Back Ordered EVERYWHERE Until 10/3"
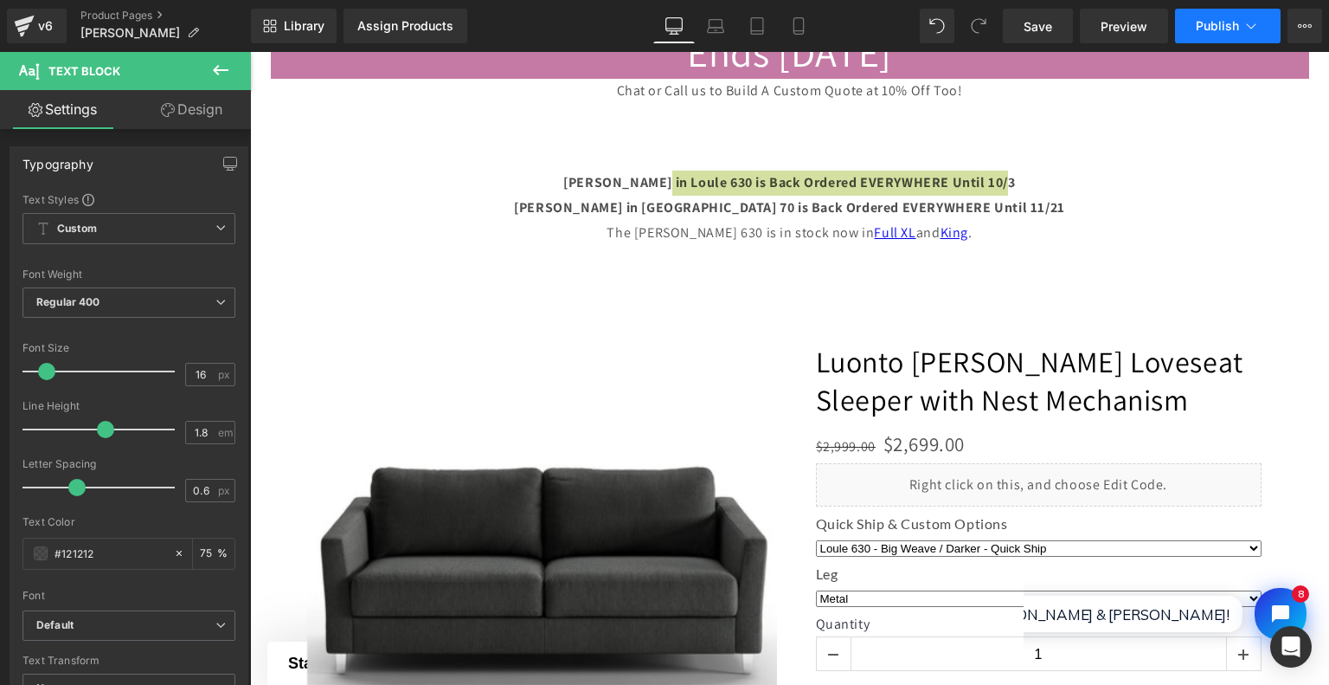
click at [1223, 27] on span "Publish" at bounding box center [1217, 26] width 43 height 14
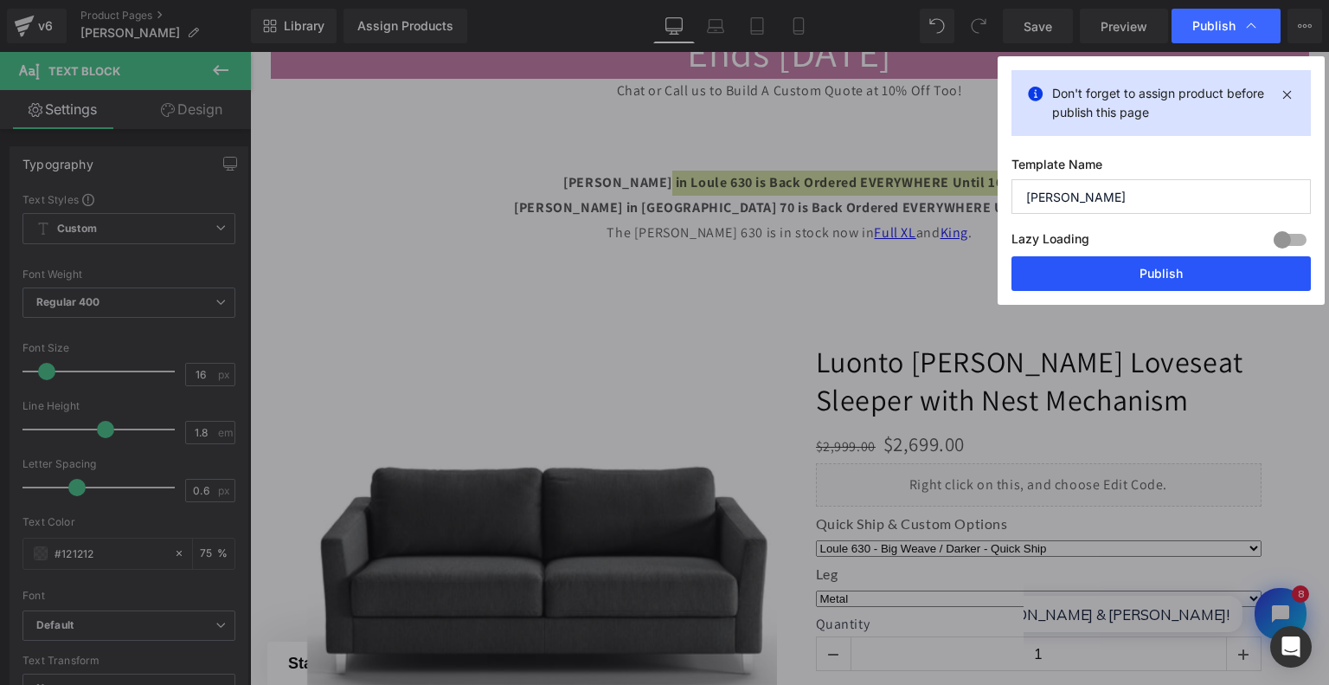
drag, startPoint x: 1138, startPoint y: 268, endPoint x: 882, endPoint y: 219, distance: 260.9
click at [1138, 268] on button "Publish" at bounding box center [1161, 273] width 299 height 35
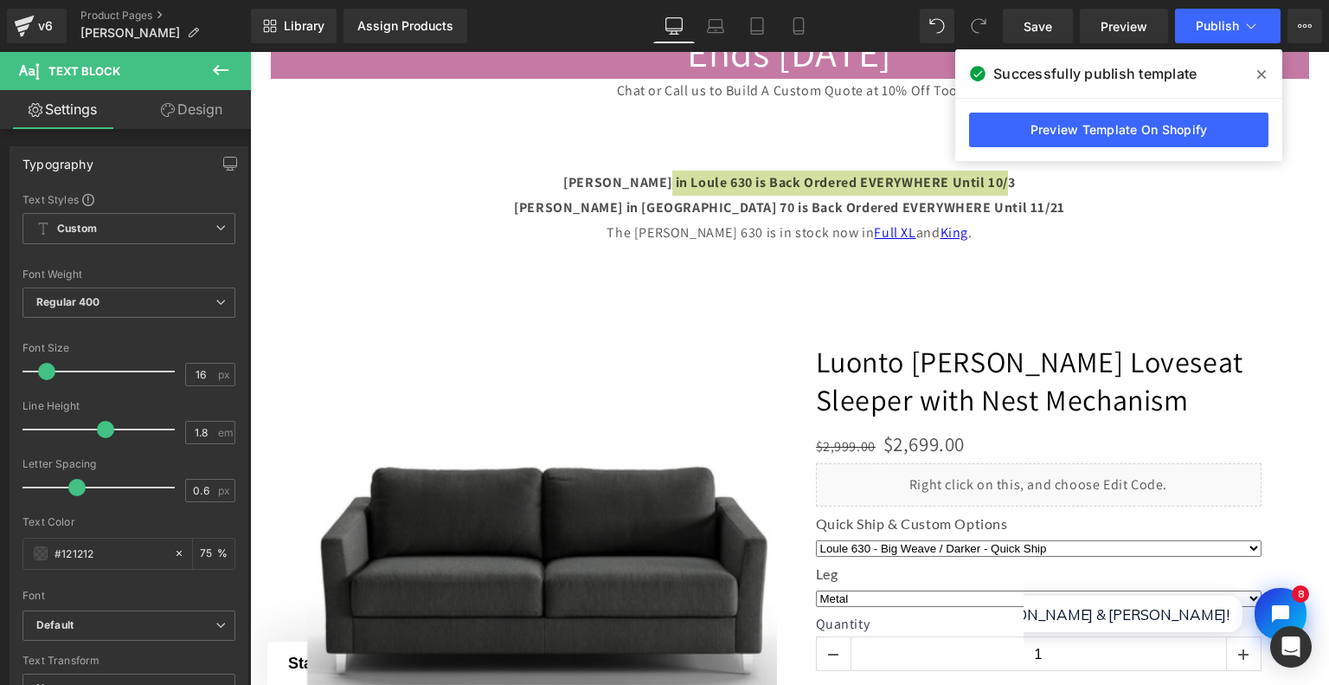
click at [136, 6] on div "v6 Product Pages Monika Queen Sleeper" at bounding box center [125, 26] width 251 height 52
click at [148, 20] on link "Product Pages" at bounding box center [165, 16] width 170 height 14
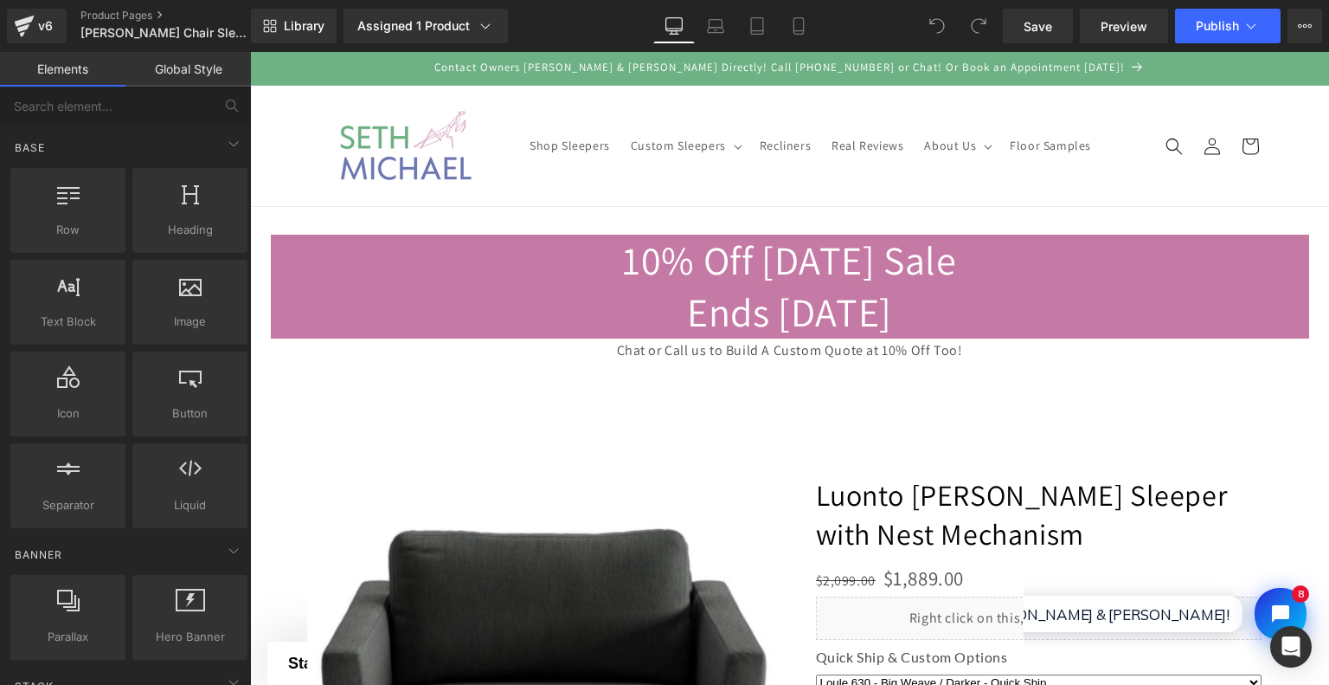
click at [250, 52] on div at bounding box center [250, 52] width 0 height 0
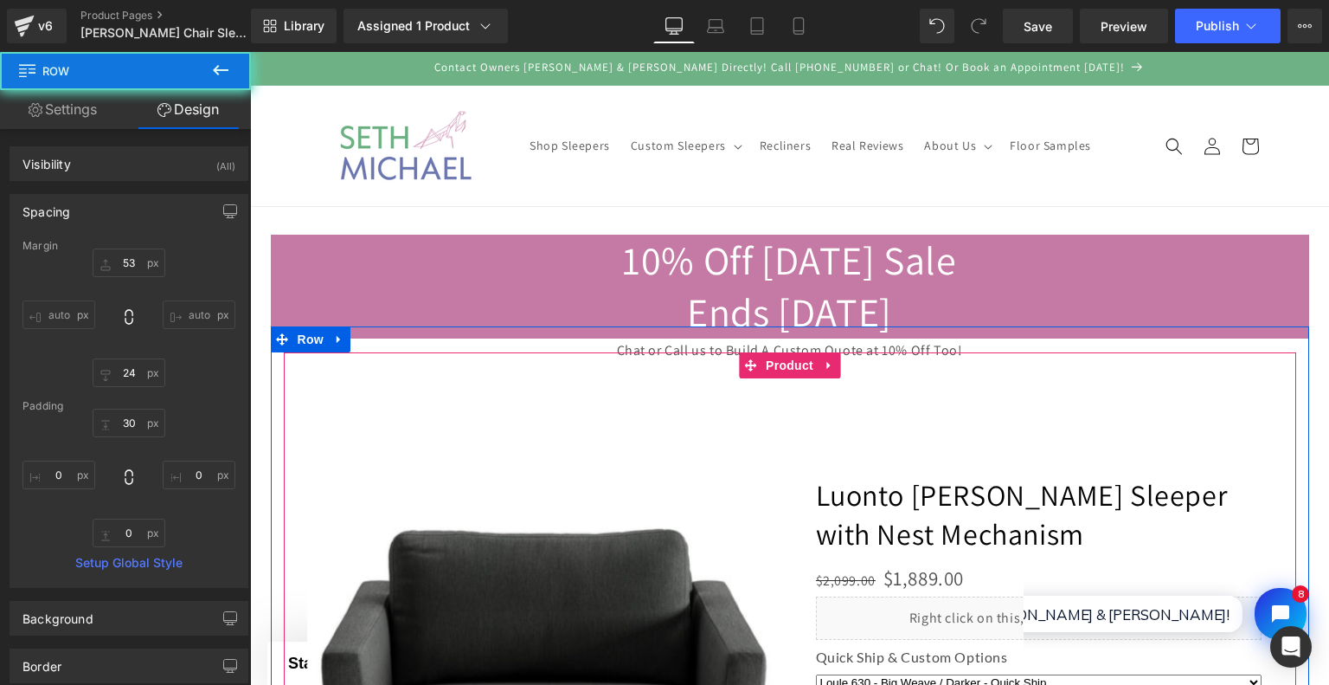
click at [383, 373] on div "‹ ›" at bounding box center [790, 668] width 1013 height 633
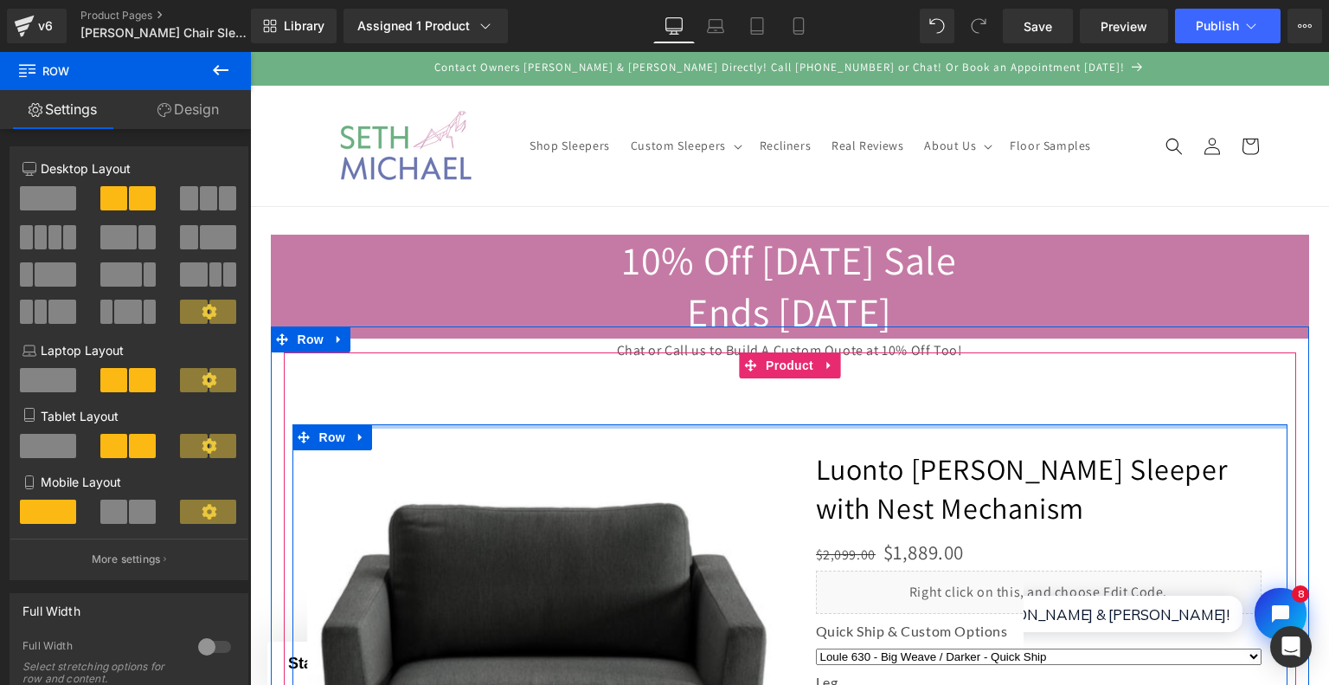
drag, startPoint x: 436, startPoint y: 439, endPoint x: 438, endPoint y: 394, distance: 45.0
click at [438, 394] on div "‹ ›" at bounding box center [790, 655] width 995 height 555
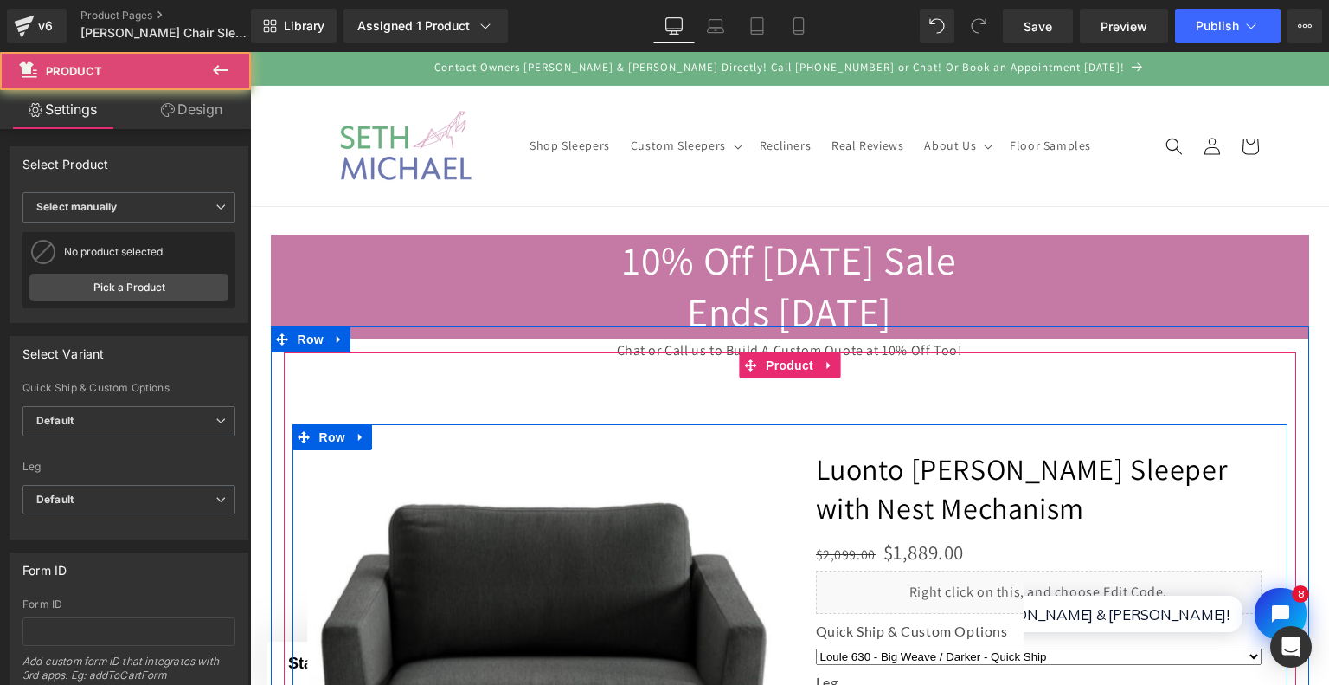
click at [438, 394] on div "‹ ›" at bounding box center [790, 655] width 995 height 555
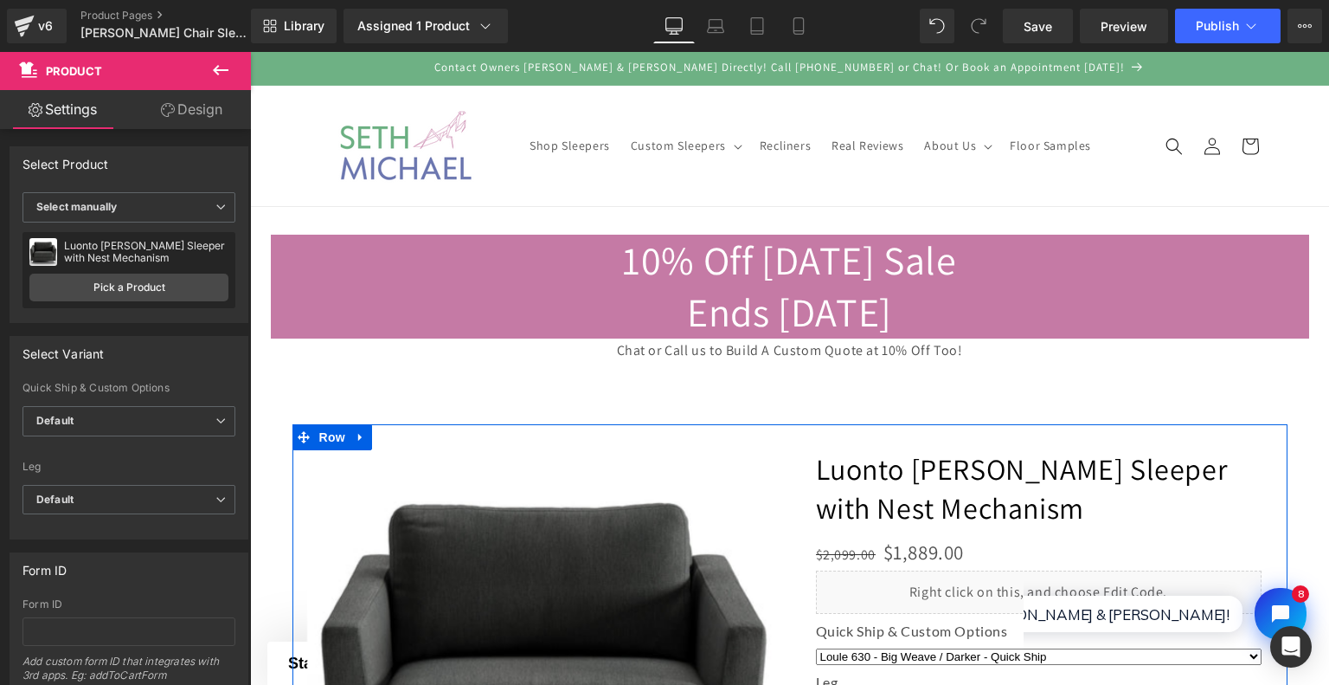
click at [228, 73] on icon at bounding box center [220, 70] width 21 height 21
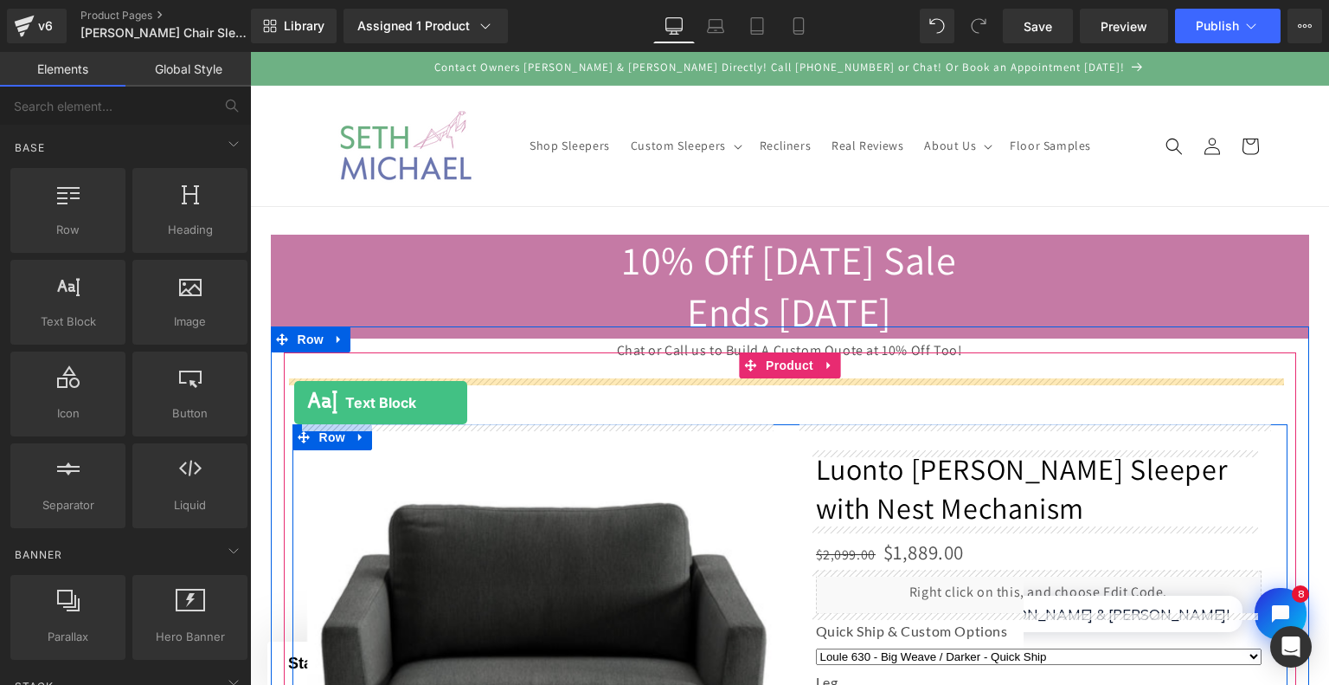
drag, startPoint x: 352, startPoint y: 338, endPoint x: 294, endPoint y: 402, distance: 87.0
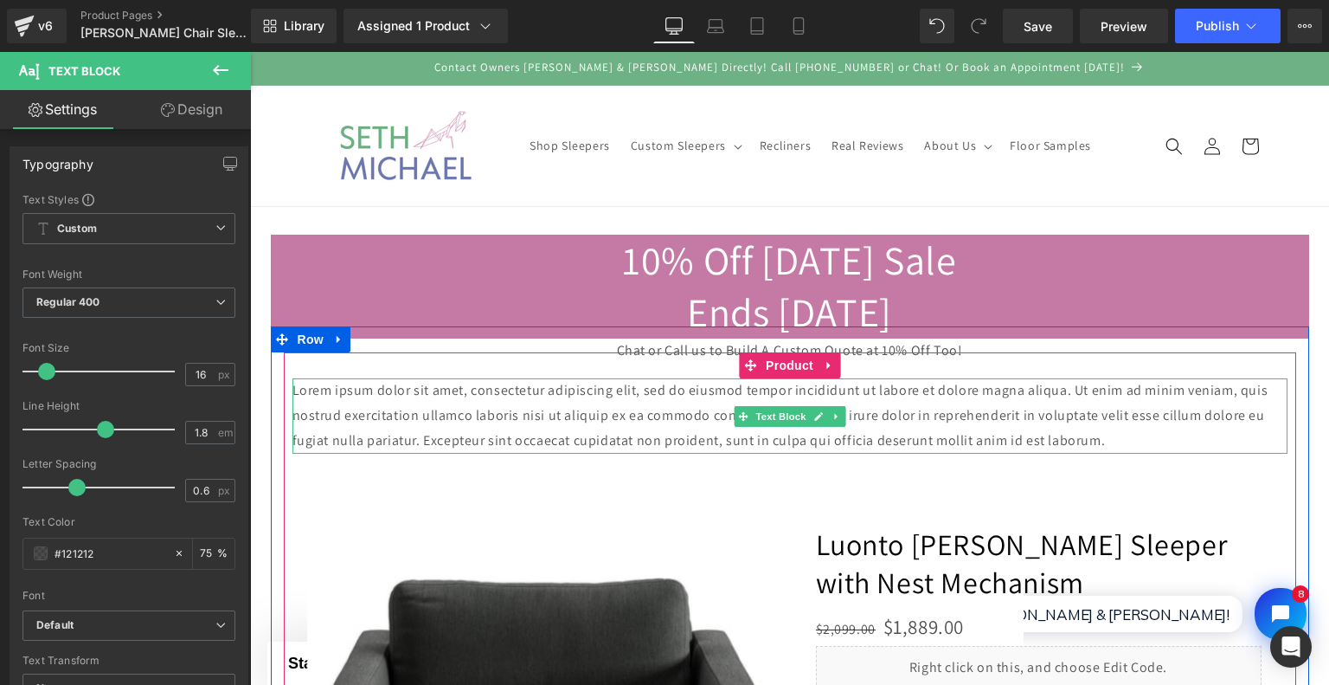
click at [1062, 428] on p "Lorem ipsum dolor sit amet, consectetur adipiscing elit, sed do eiusmod tempor …" at bounding box center [790, 415] width 995 height 74
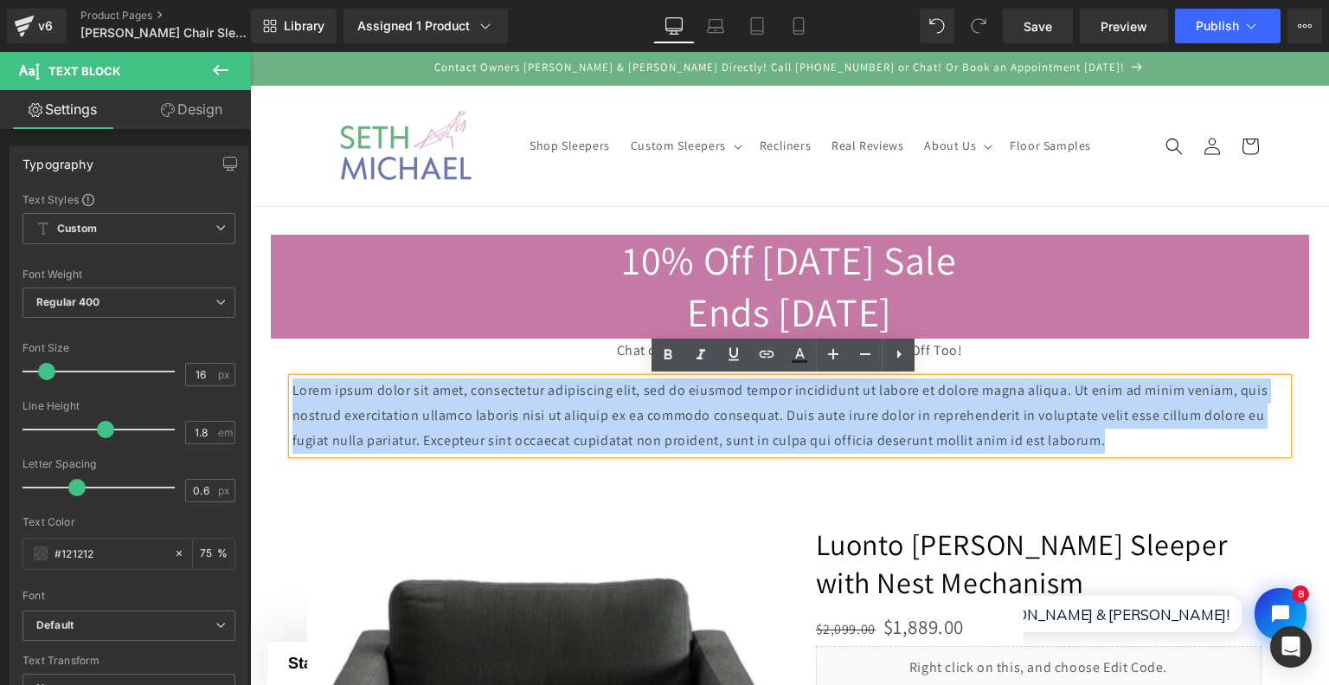
drag, startPoint x: 1103, startPoint y: 440, endPoint x: 273, endPoint y: 351, distance: 834.8
click at [273, 351] on div "Lorem ipsum dolor sit amet, consectetur adipiscing elit, sed do eiusmod tempor …" at bounding box center [790, 679] width 1039 height 707
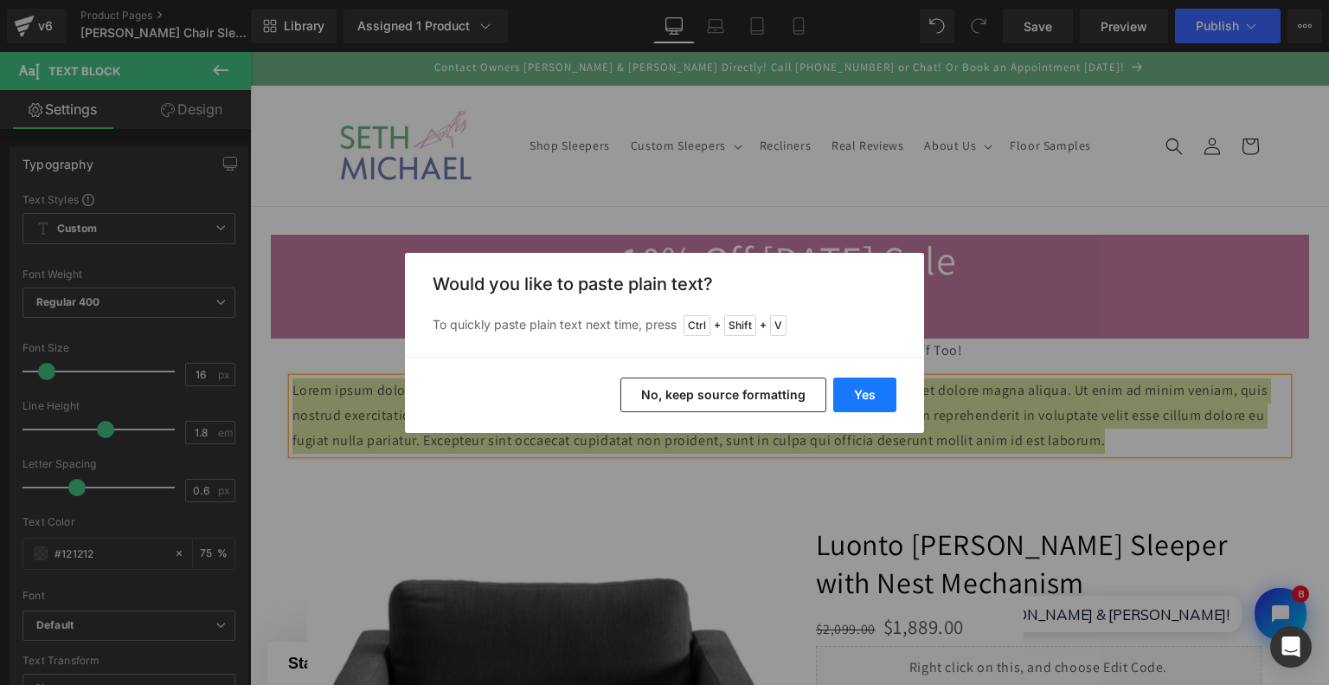
click at [879, 397] on button "Yes" at bounding box center [864, 394] width 63 height 35
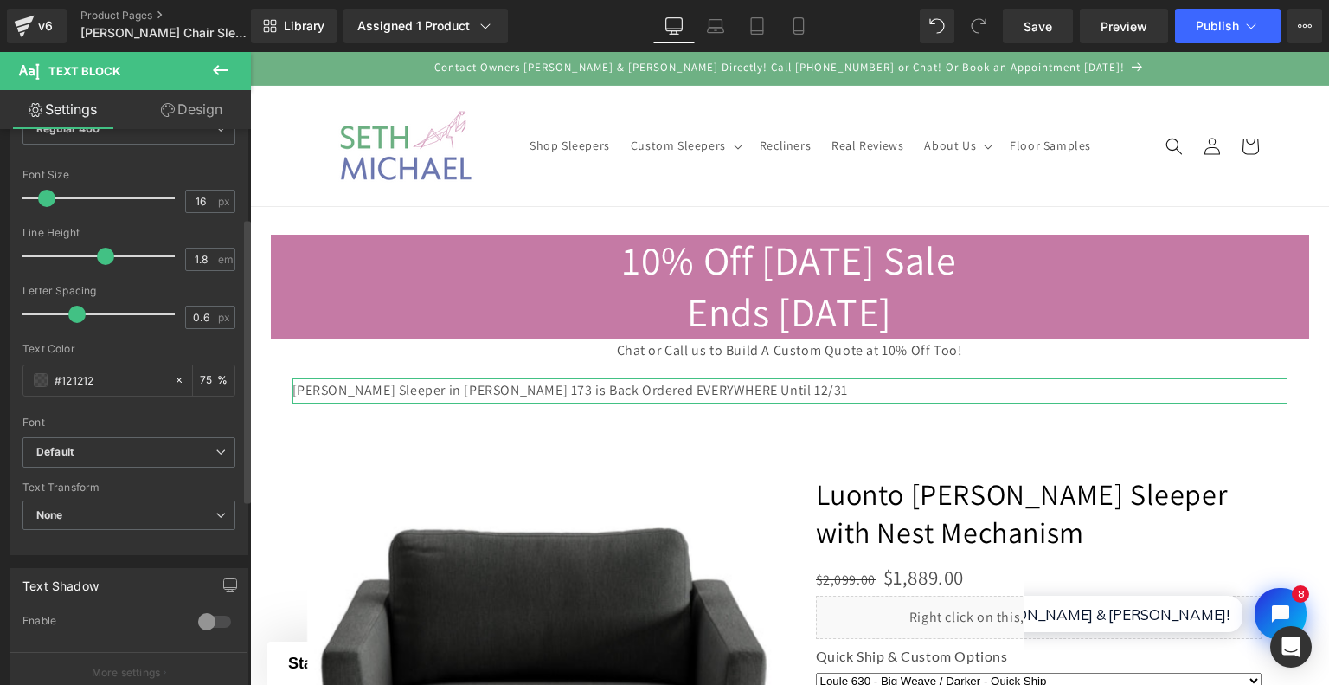
scroll to position [346, 0]
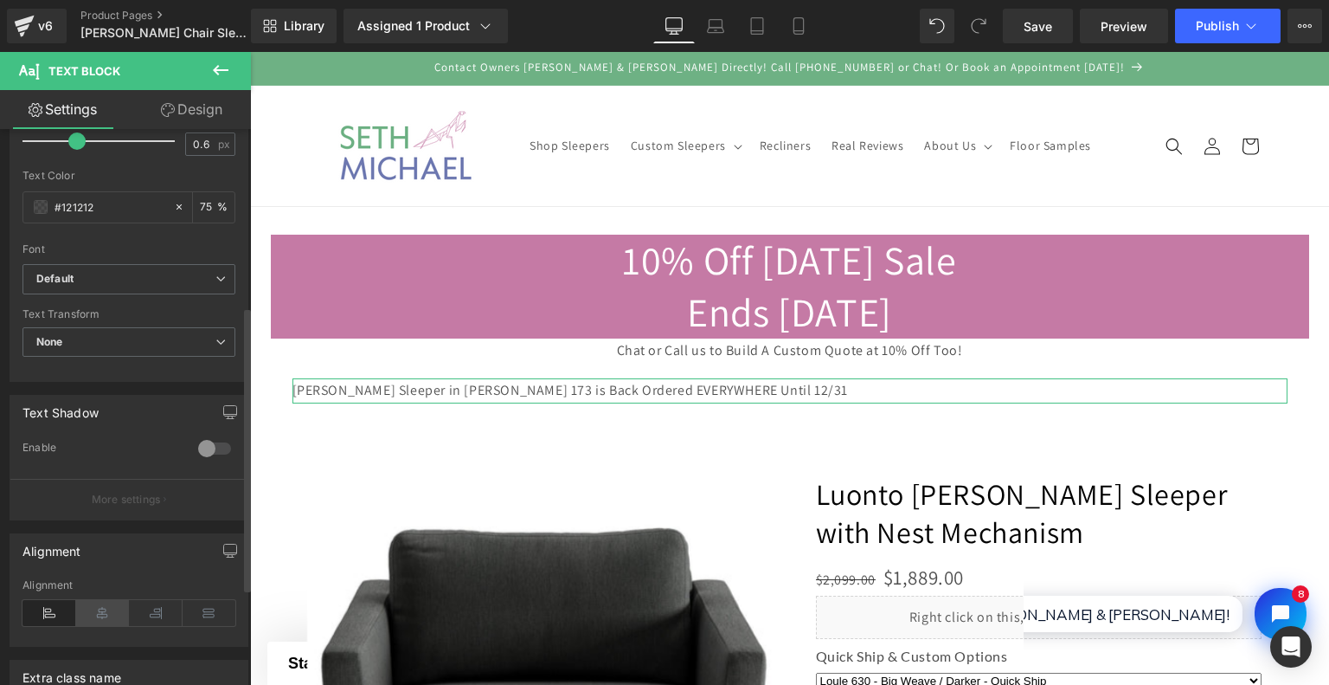
click at [107, 610] on icon at bounding box center [103, 613] width 54 height 26
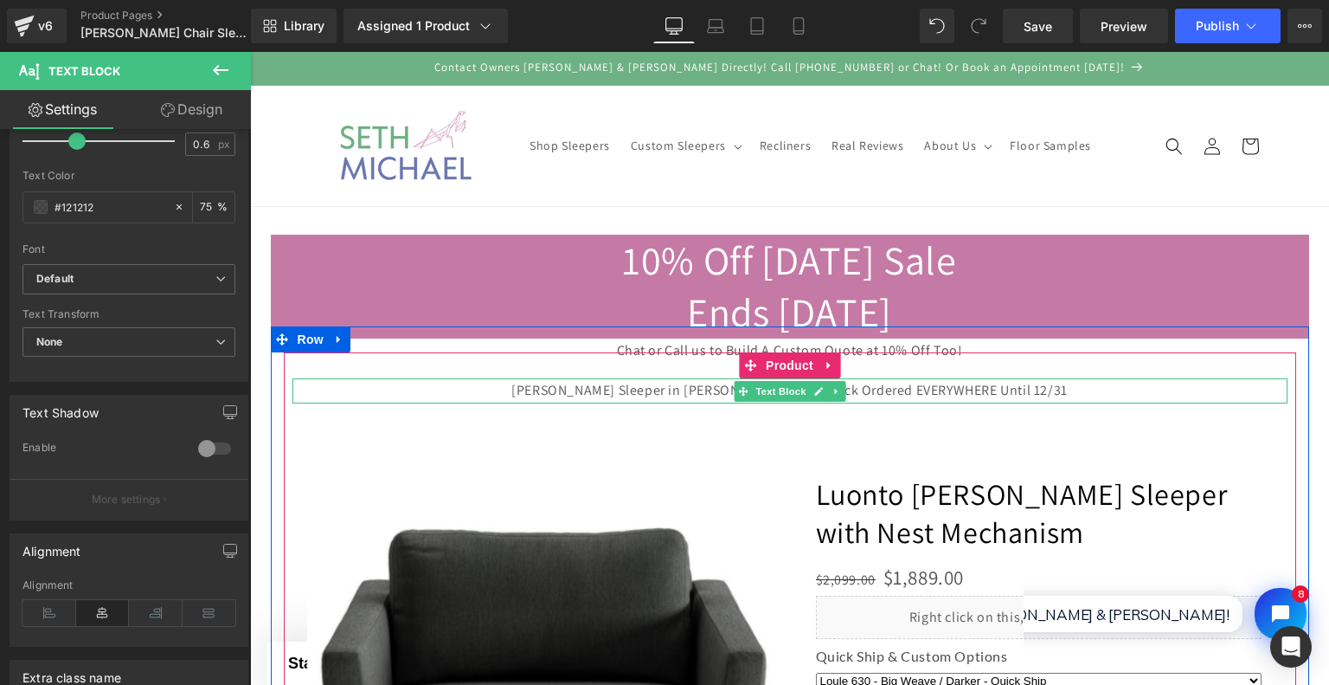
click at [602, 385] on p "Monika Cot Sleeper in Oliver 173 is Back Ordered EVERYWHERE Until 12/31" at bounding box center [790, 390] width 995 height 25
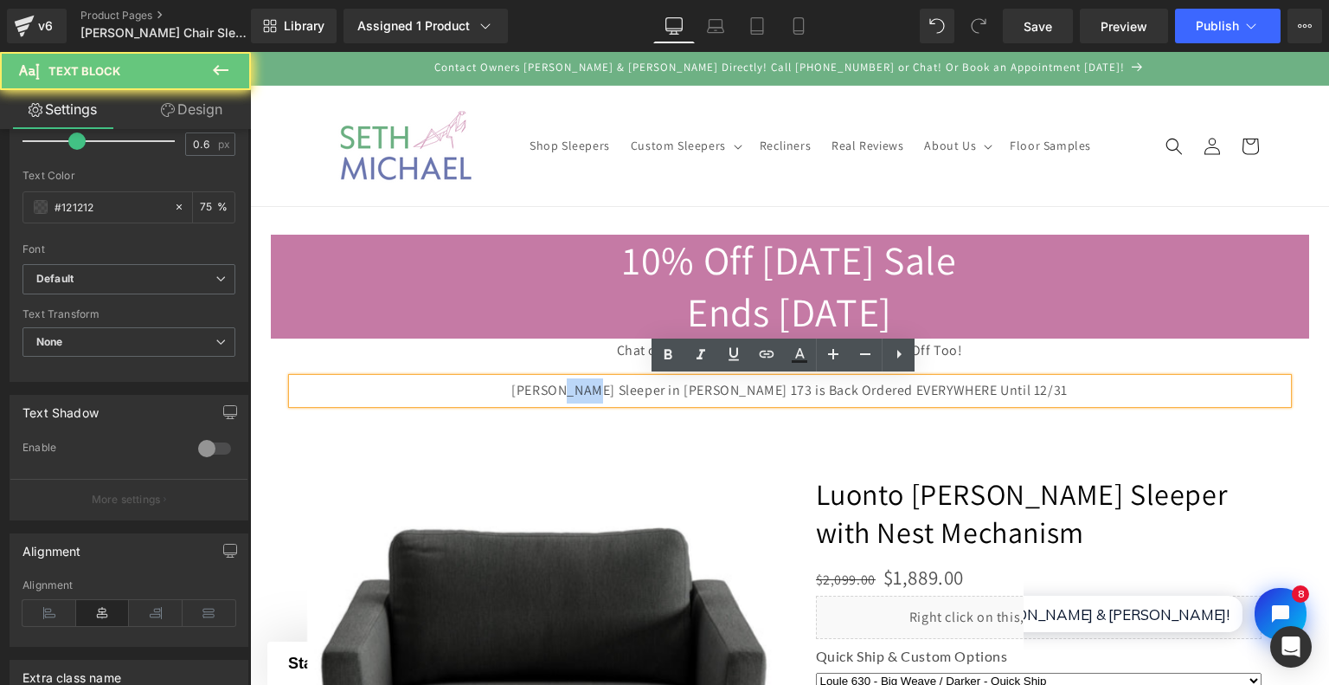
click at [602, 385] on p "Monika Cot Sleeper in Oliver 173 is Back Ordered EVERYWHERE Until 12/31" at bounding box center [790, 390] width 995 height 25
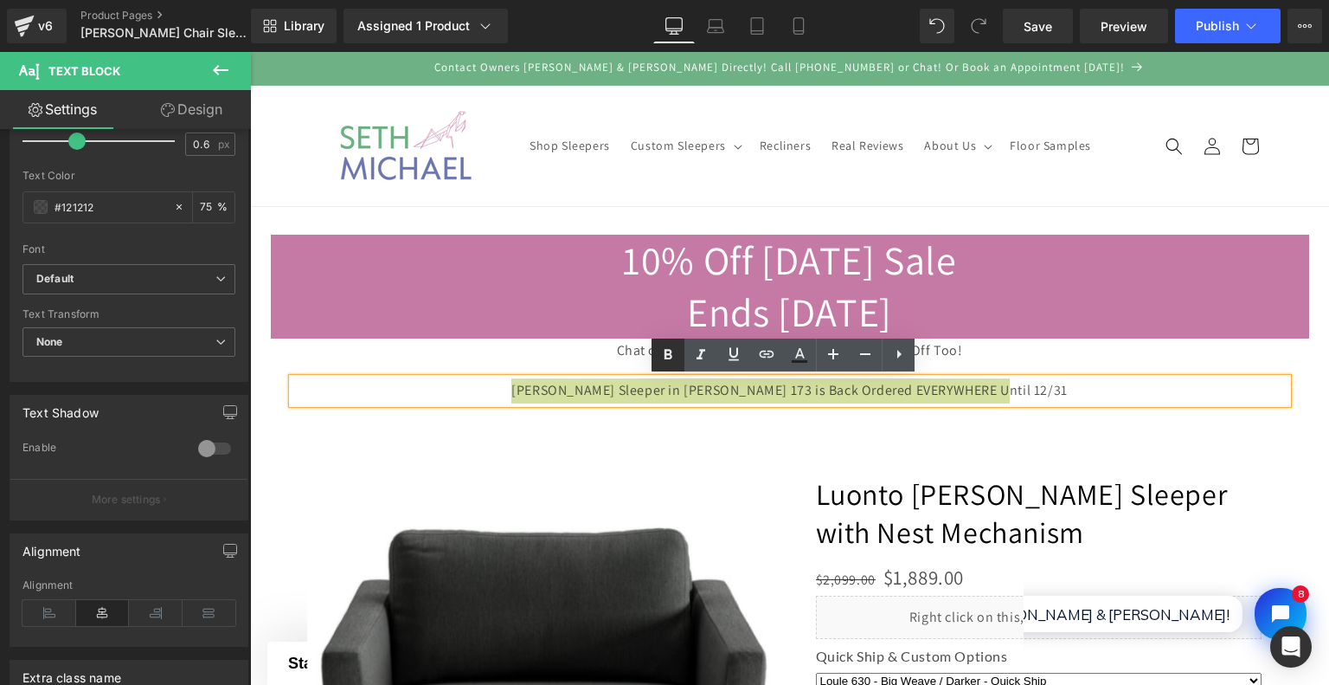
click at [673, 355] on icon at bounding box center [668, 354] width 21 height 21
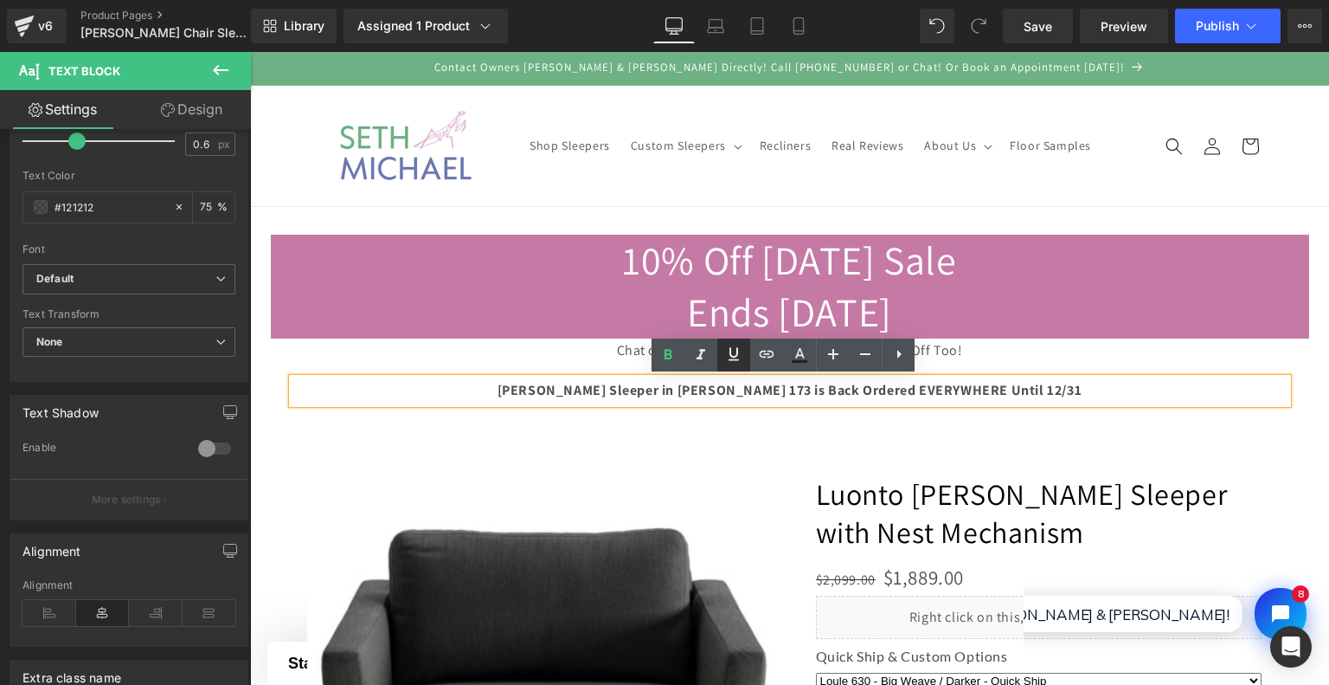
click at [746, 349] on link at bounding box center [733, 354] width 33 height 33
click at [666, 397] on strong "Monika Cot Sleeper in Oliver 173 is Back Ordered EVERYWHERE Until 12/31" at bounding box center [790, 390] width 585 height 18
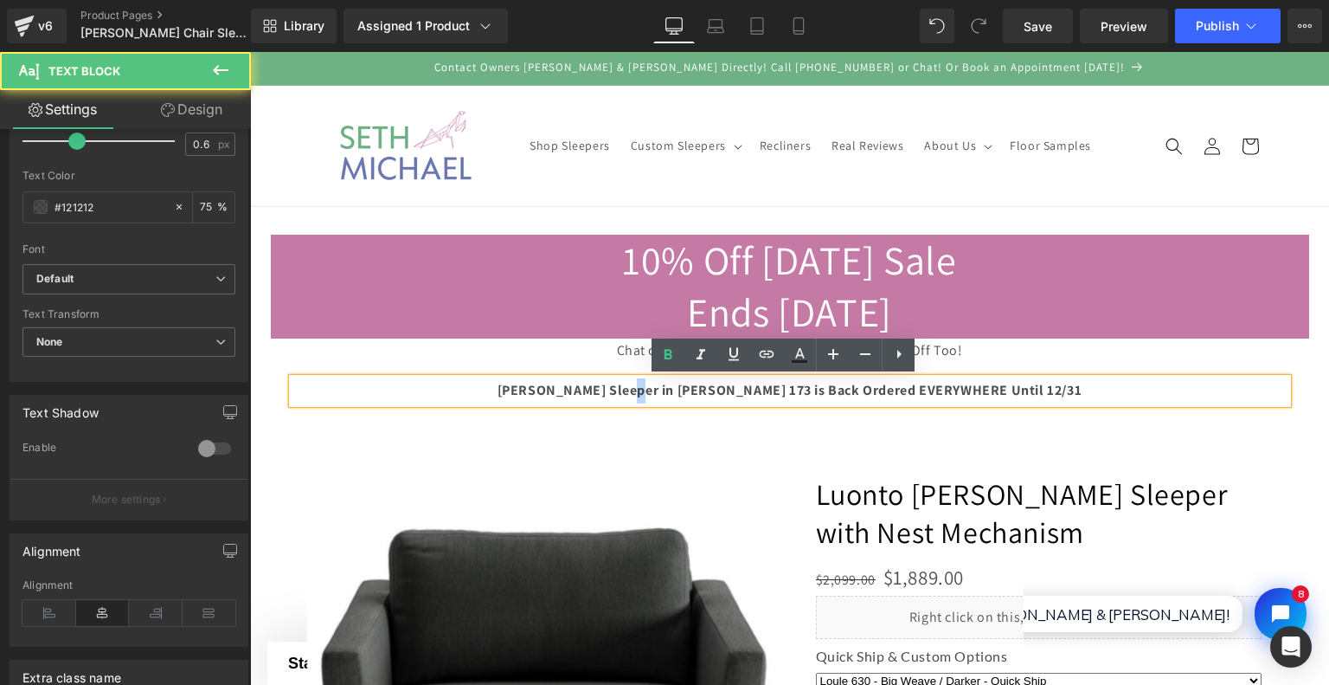
click at [666, 397] on strong "Monika Cot Sleeper in Oliver 173 is Back Ordered EVERYWHERE Until 12/31" at bounding box center [790, 390] width 585 height 18
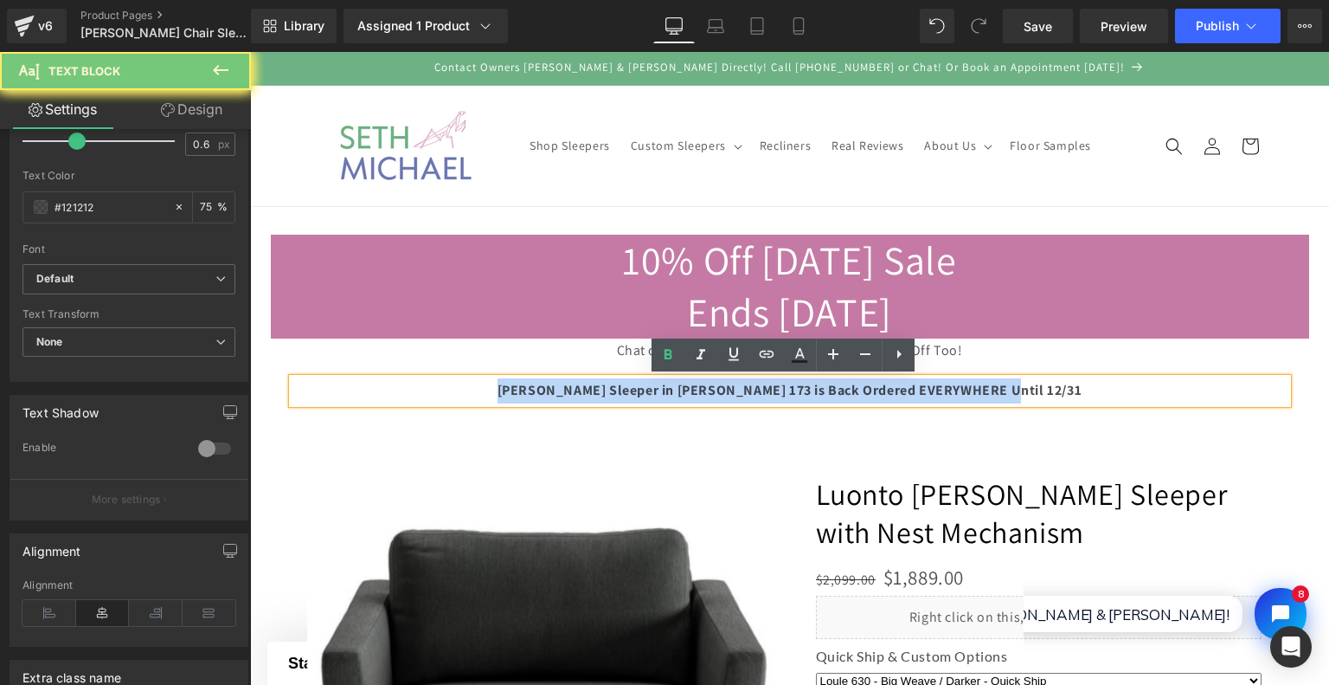
click at [666, 397] on strong "Monika Cot Sleeper in Oliver 173 is Back Ordered EVERYWHERE Until 12/31" at bounding box center [790, 390] width 585 height 18
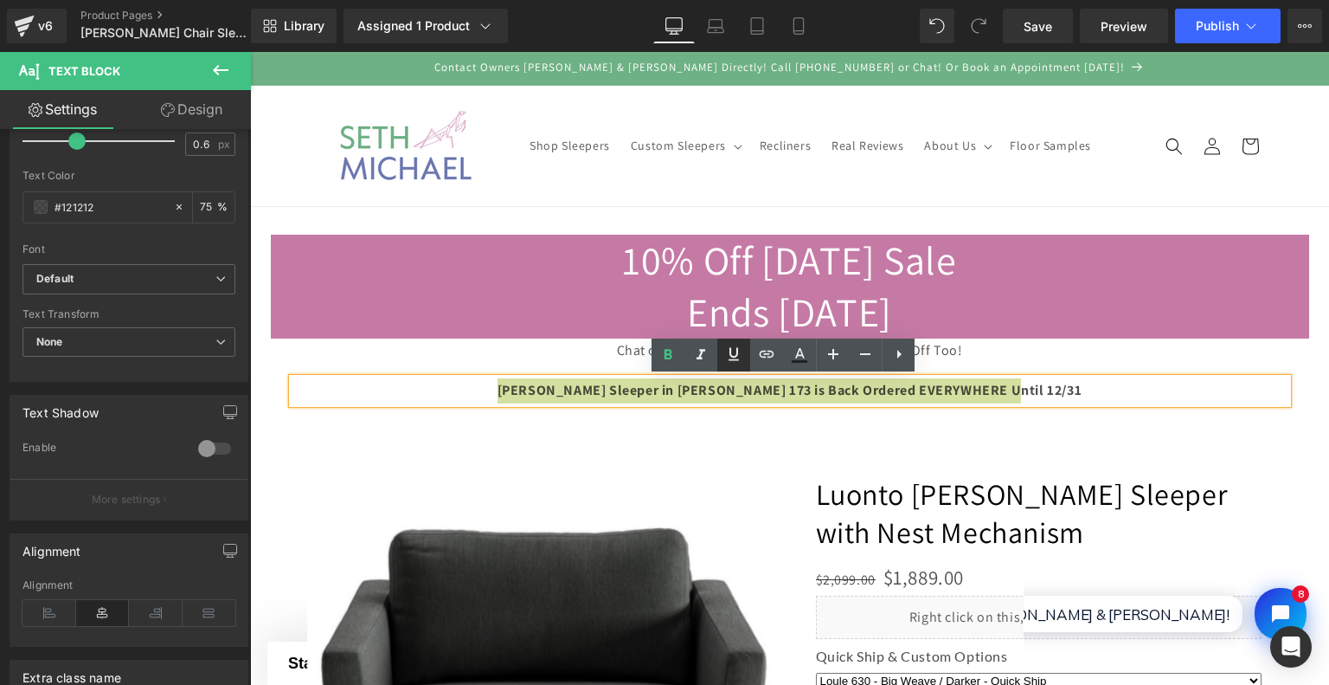
click at [730, 363] on icon at bounding box center [734, 354] width 21 height 21
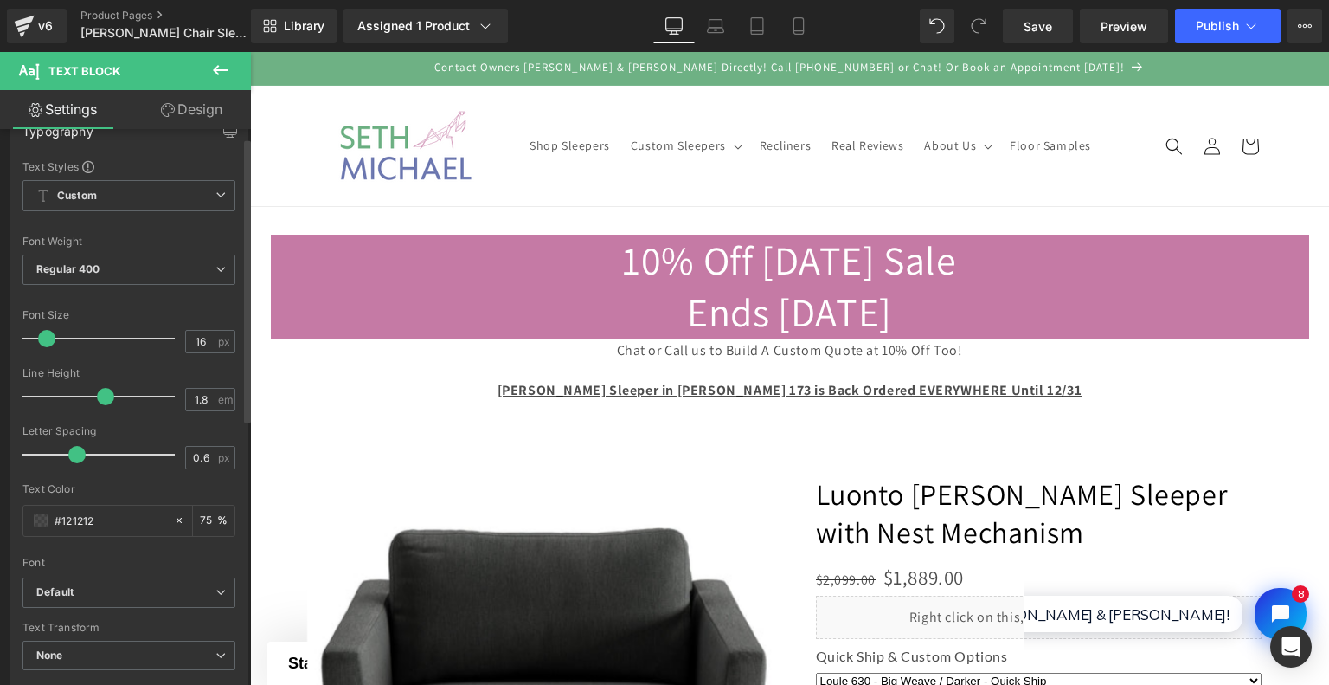
scroll to position [16, 0]
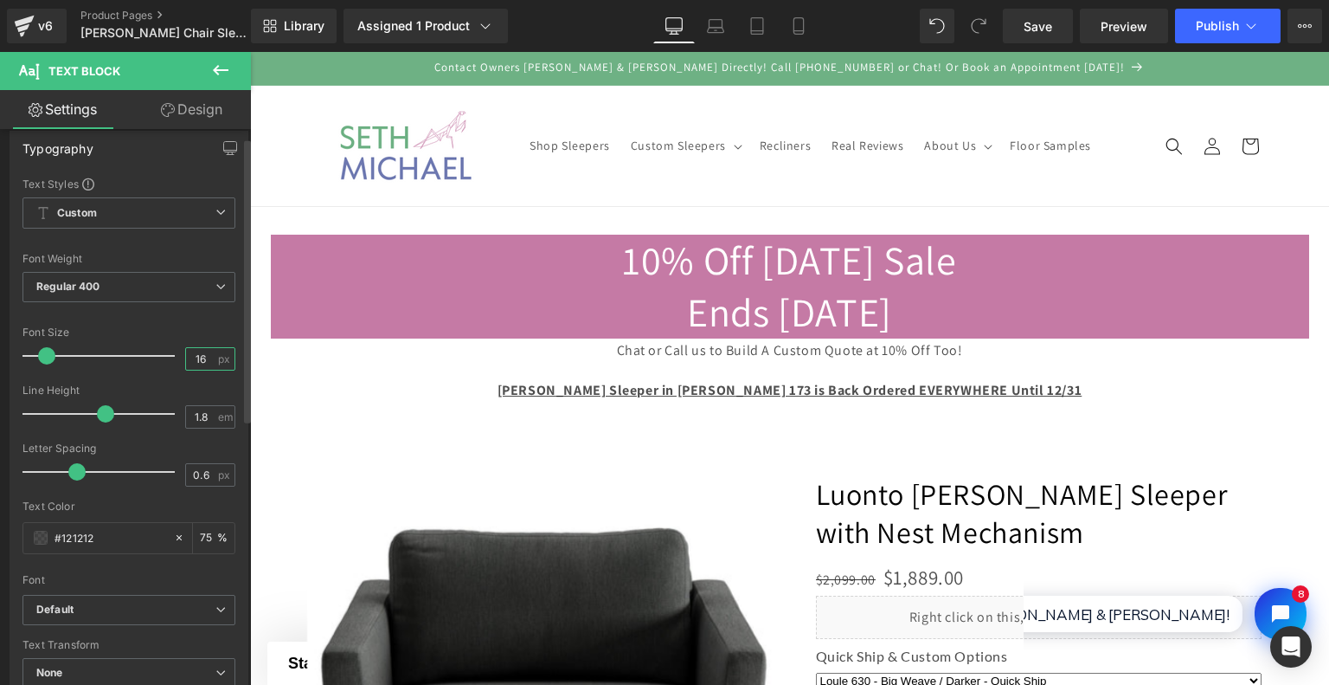
click at [195, 366] on input "16" at bounding box center [201, 359] width 30 height 22
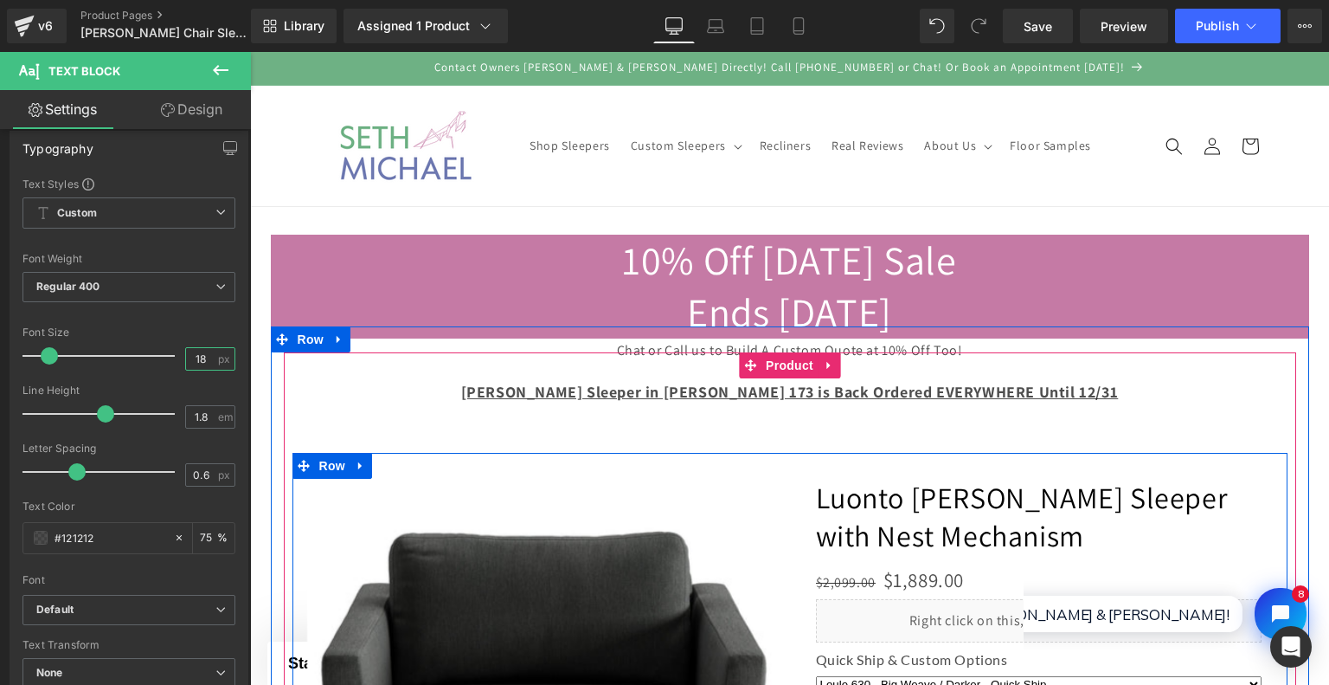
type input "18"
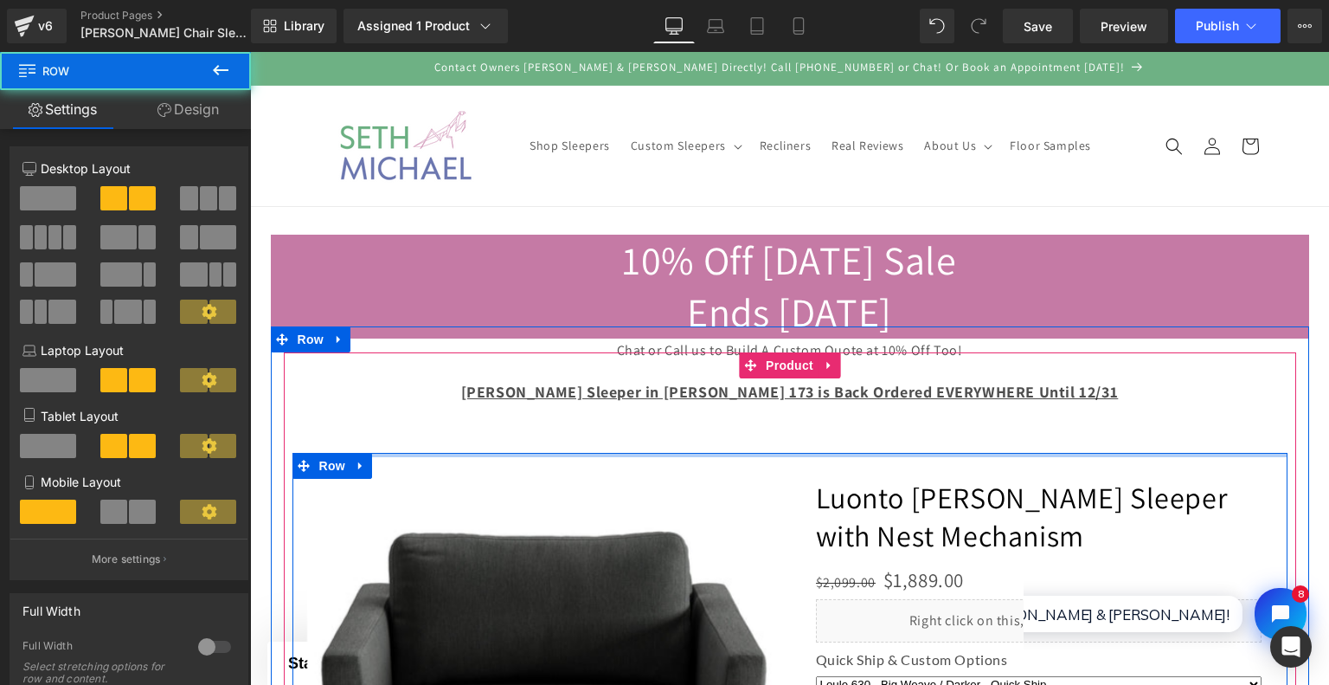
drag, startPoint x: 674, startPoint y: 454, endPoint x: 673, endPoint y: 409, distance: 45.9
click at [673, 409] on div "Monika Cot Sleeper in Oliver 173 is Back Ordered EVERYWHERE Until 12/31 Text Bl…" at bounding box center [790, 669] width 995 height 582
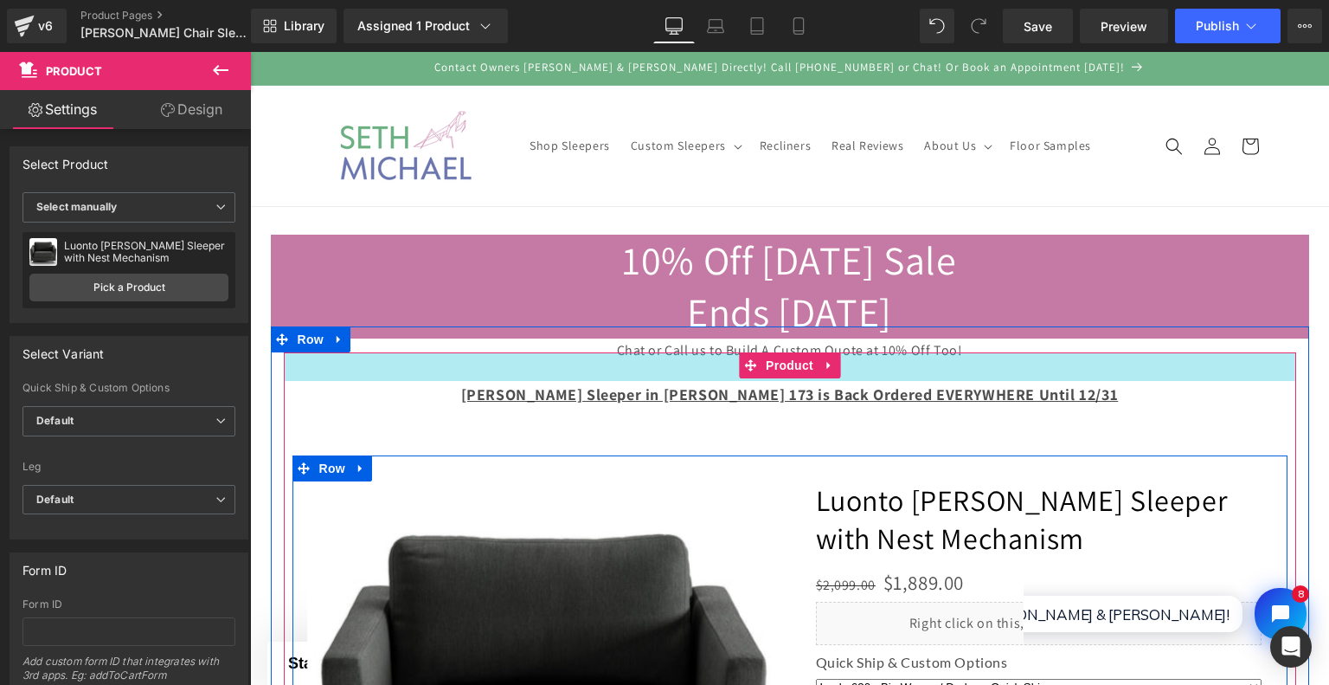
click at [562, 366] on div "33px" at bounding box center [790, 366] width 1013 height 29
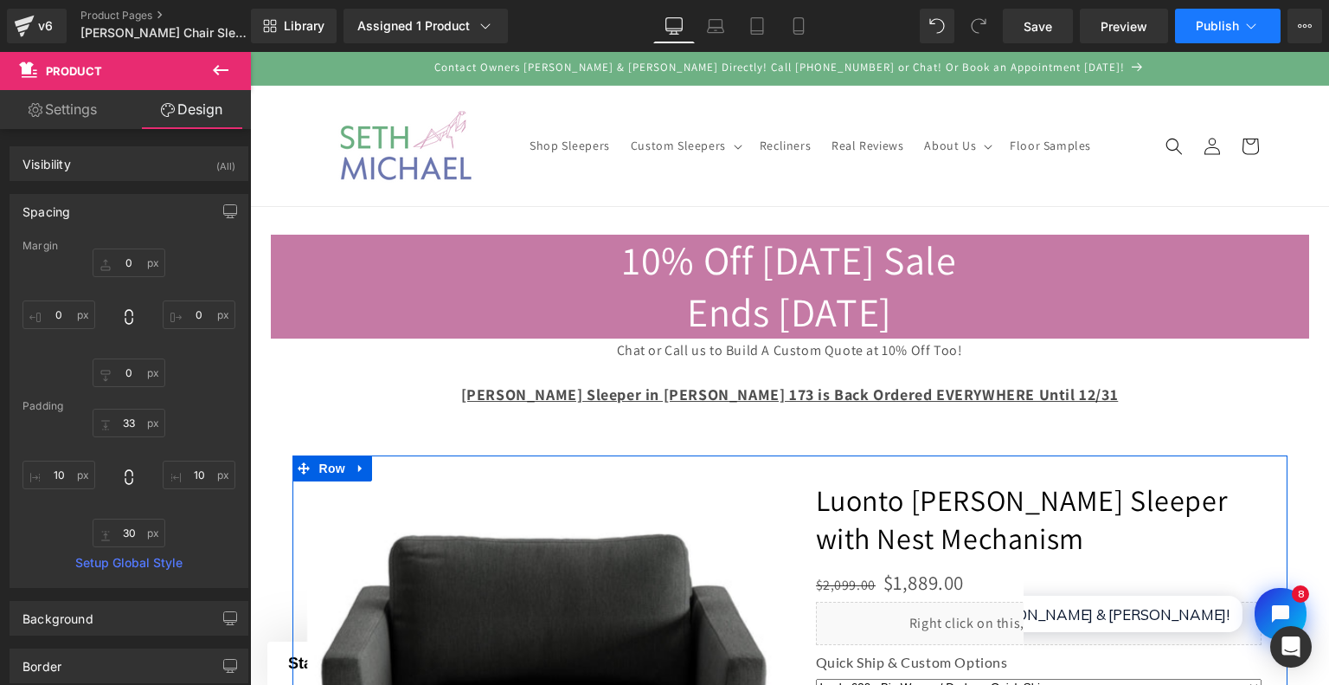
click at [1185, 28] on button "Publish" at bounding box center [1228, 26] width 106 height 35
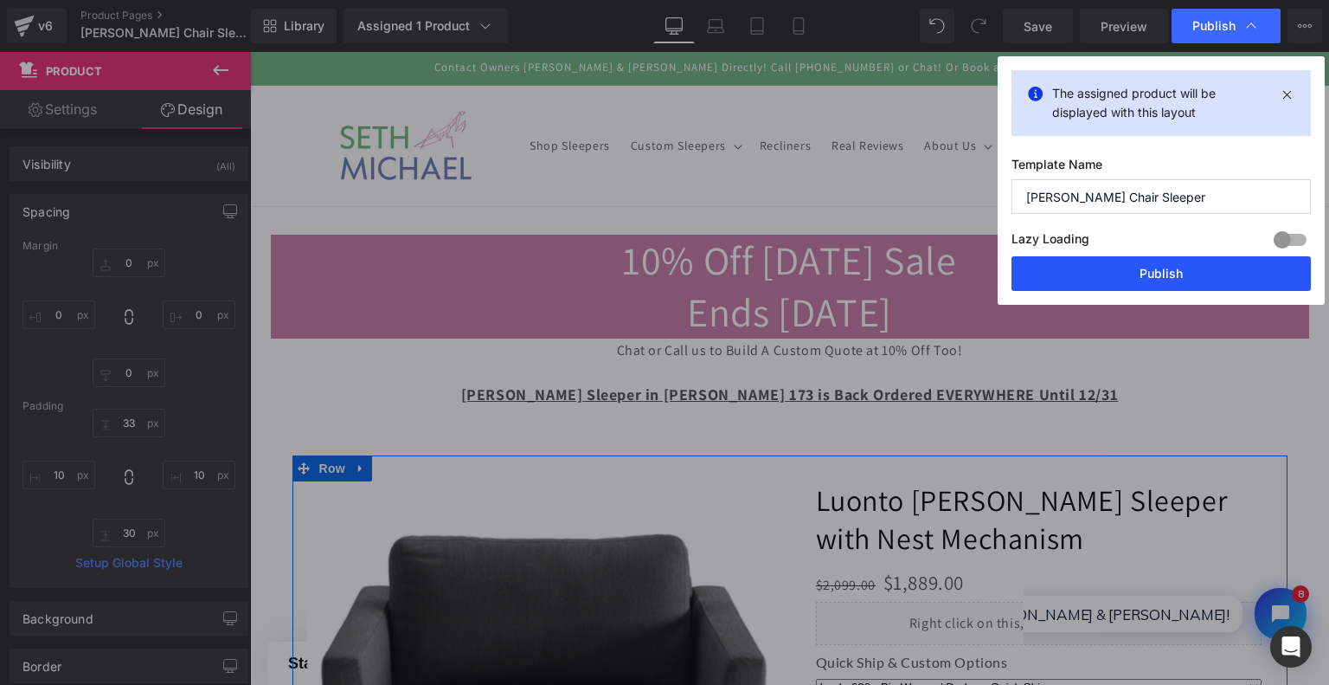
click at [1177, 265] on button "Publish" at bounding box center [1161, 273] width 299 height 35
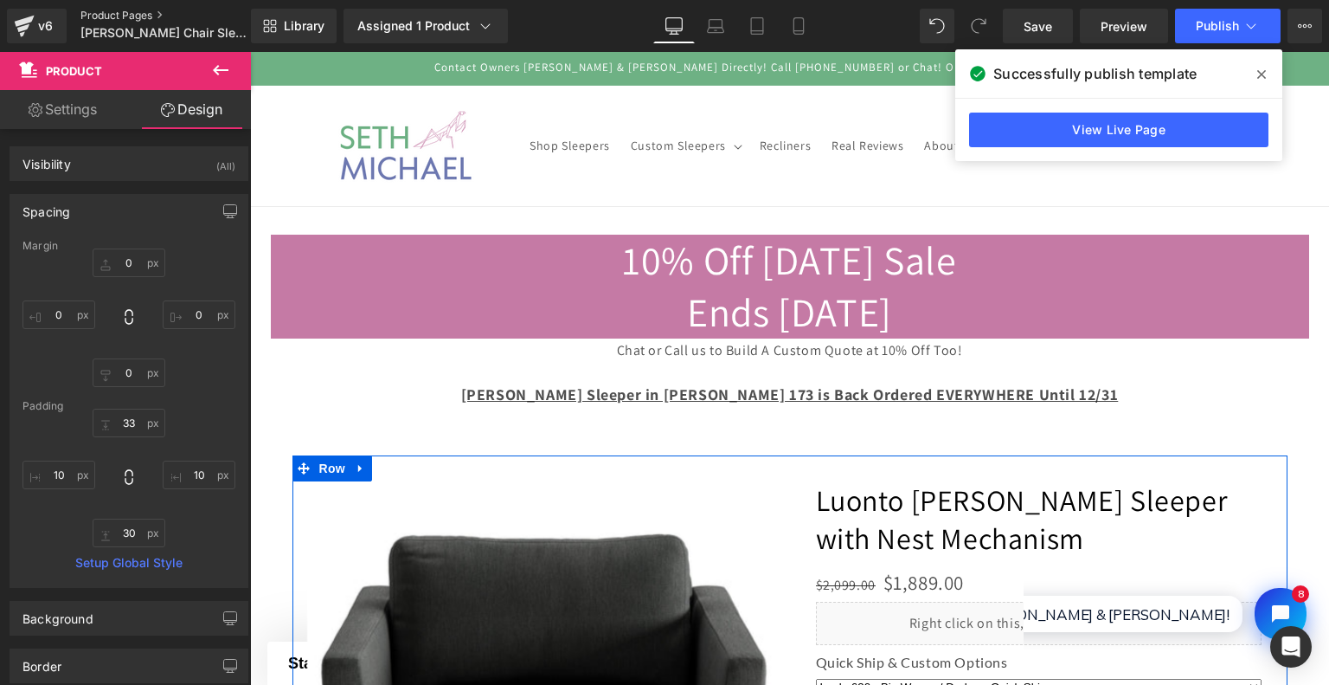
click at [141, 12] on link "Product Pages" at bounding box center [179, 16] width 199 height 14
